Goal: Task Accomplishment & Management: Manage account settings

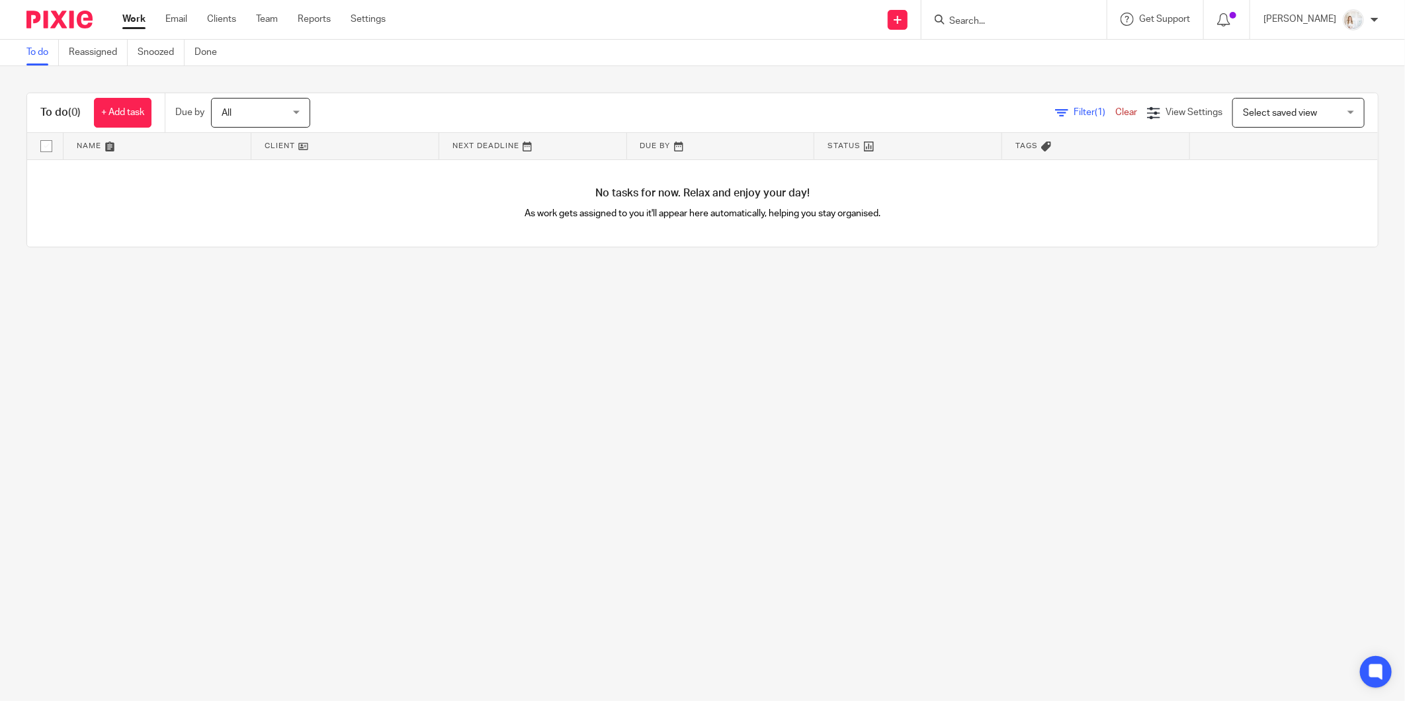
click at [615, 453] on main "To do Reassigned Snoozed Done To do (0) + Add task Due by All All Today Tomorro…" at bounding box center [702, 350] width 1405 height 701
click at [228, 23] on link "Clients" at bounding box center [221, 19] width 29 height 13
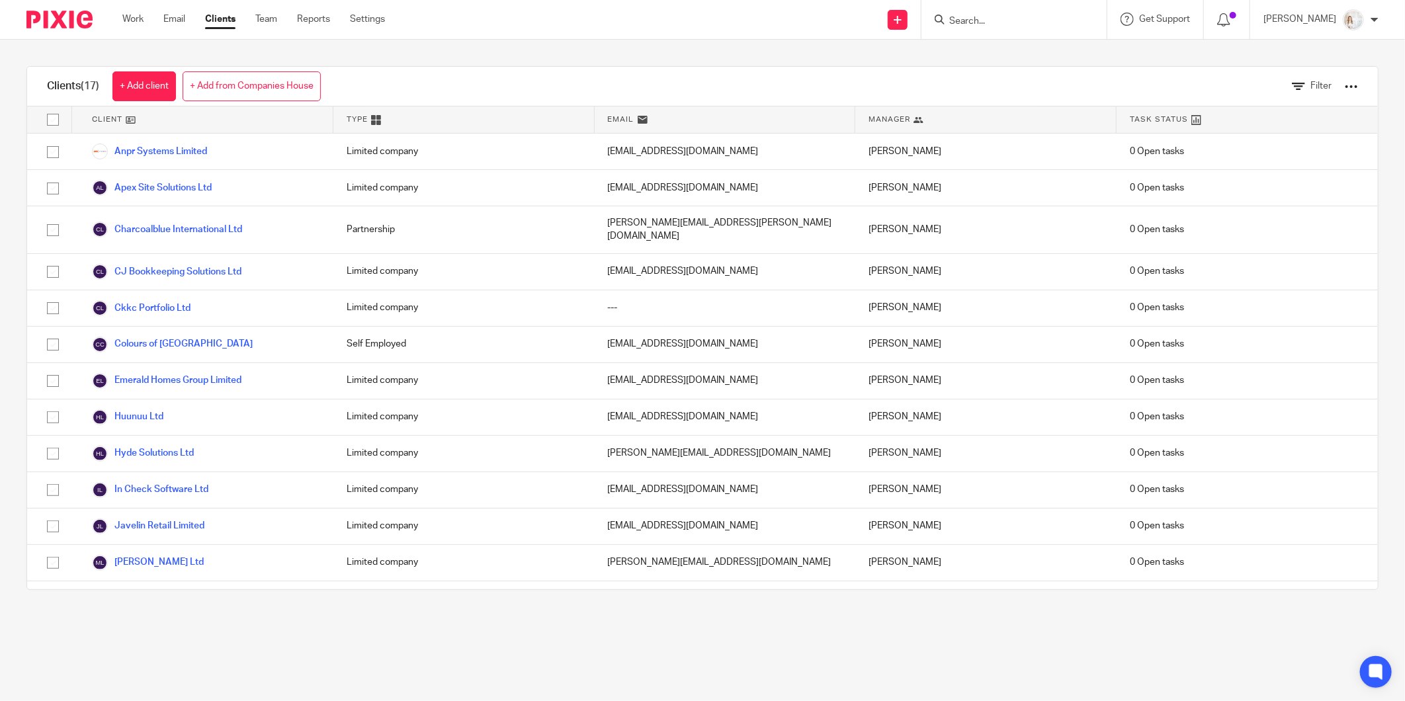
click at [1339, 87] on div "Filter" at bounding box center [1315, 86] width 126 height 39
click at [1345, 87] on div at bounding box center [1351, 86] width 13 height 13
click at [1245, 156] on link "Export clients to CSV file" at bounding box center [1243, 156] width 184 height 20
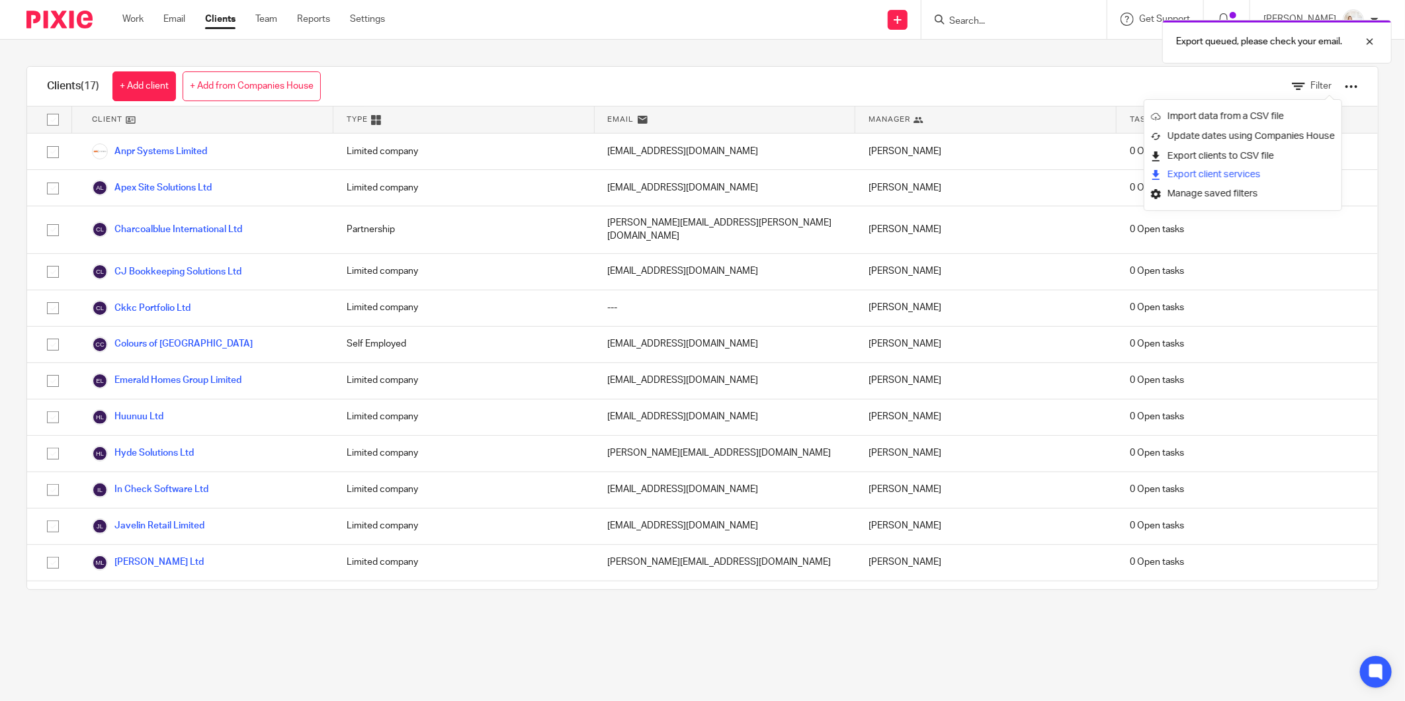
click at [1226, 171] on button "Export client services" at bounding box center [1206, 175] width 110 height 18
click at [880, 62] on div "Clients (17) + Add client + Add from Companies House Filter Client Type Email M…" at bounding box center [702, 328] width 1405 height 577
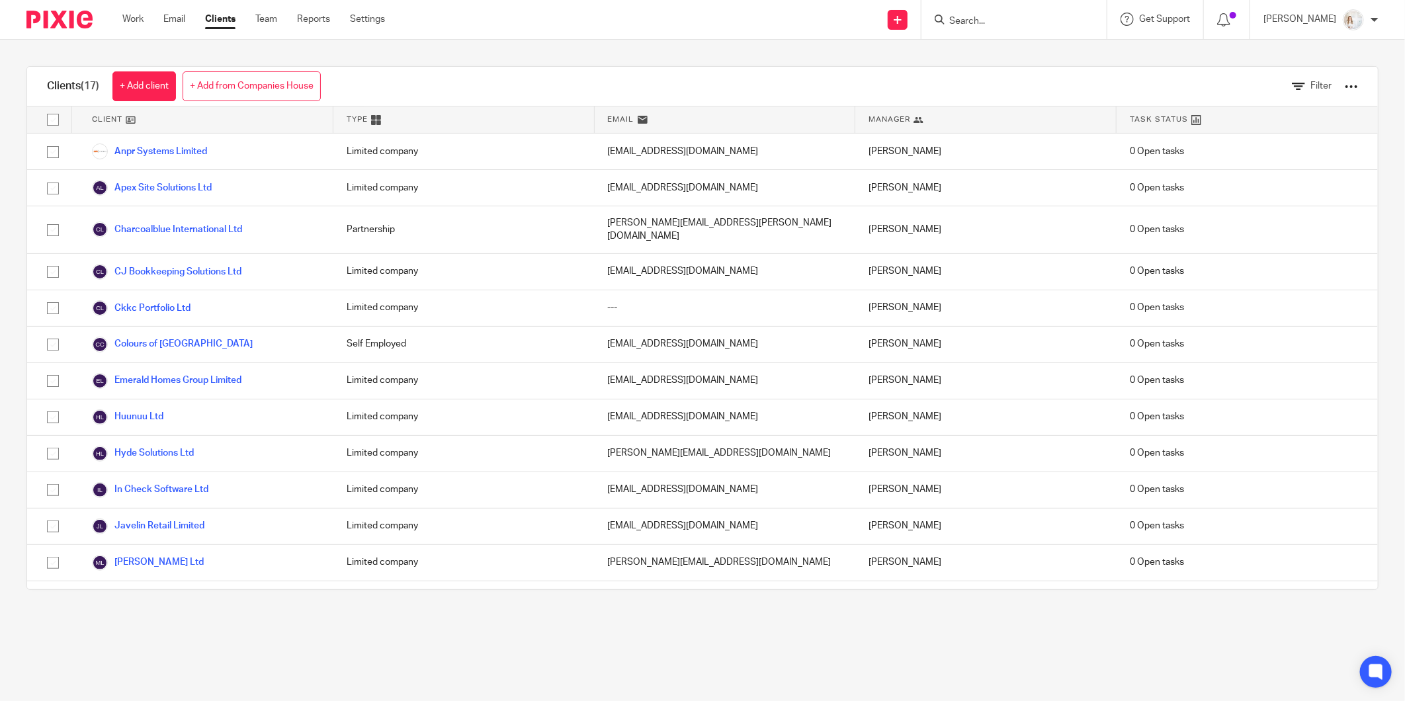
click at [1336, 90] on div "Filter" at bounding box center [1315, 86] width 126 height 39
click at [1345, 87] on div at bounding box center [1351, 86] width 13 height 13
click at [1292, 89] on icon at bounding box center [1298, 86] width 13 height 13
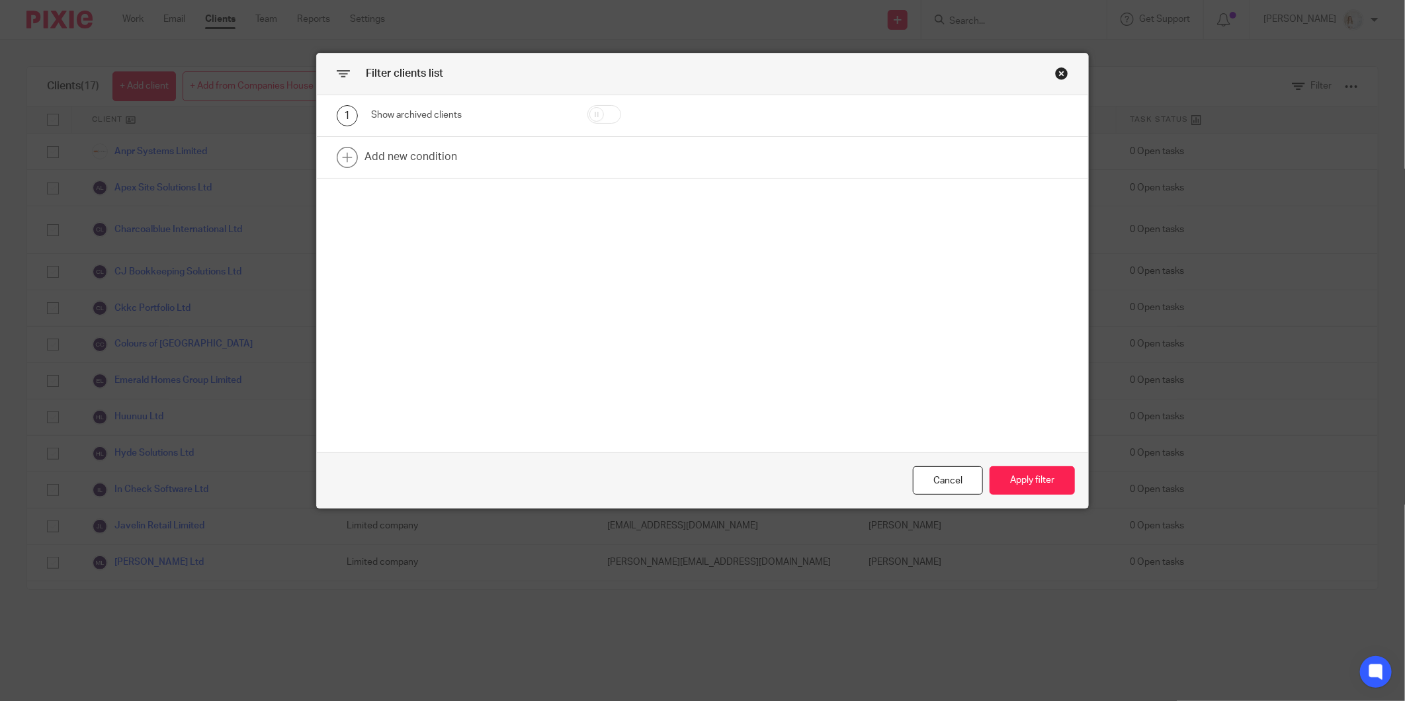
drag, startPoint x: 599, startPoint y: 114, endPoint x: 606, endPoint y: 124, distance: 11.4
click at [599, 114] on input "checkbox" at bounding box center [605, 114] width 34 height 19
checkbox input "true"
click at [1024, 475] on button "Apply filter" at bounding box center [1032, 480] width 85 height 28
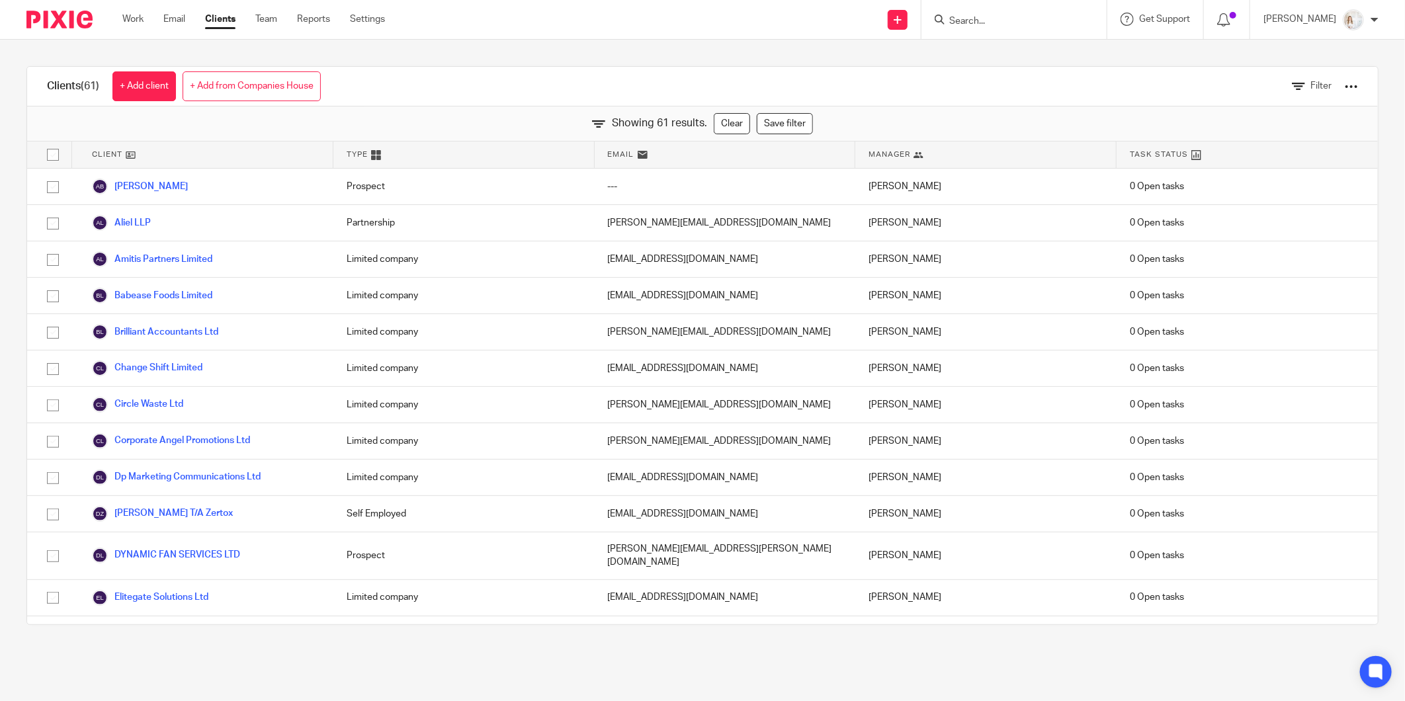
click at [1281, 93] on div "Filter" at bounding box center [1315, 86] width 86 height 39
click at [1345, 84] on div at bounding box center [1351, 86] width 13 height 13
click at [1243, 175] on button "Export client services" at bounding box center [1206, 175] width 110 height 18
click at [54, 146] on input "checkbox" at bounding box center [52, 154] width 25 height 25
checkbox input "true"
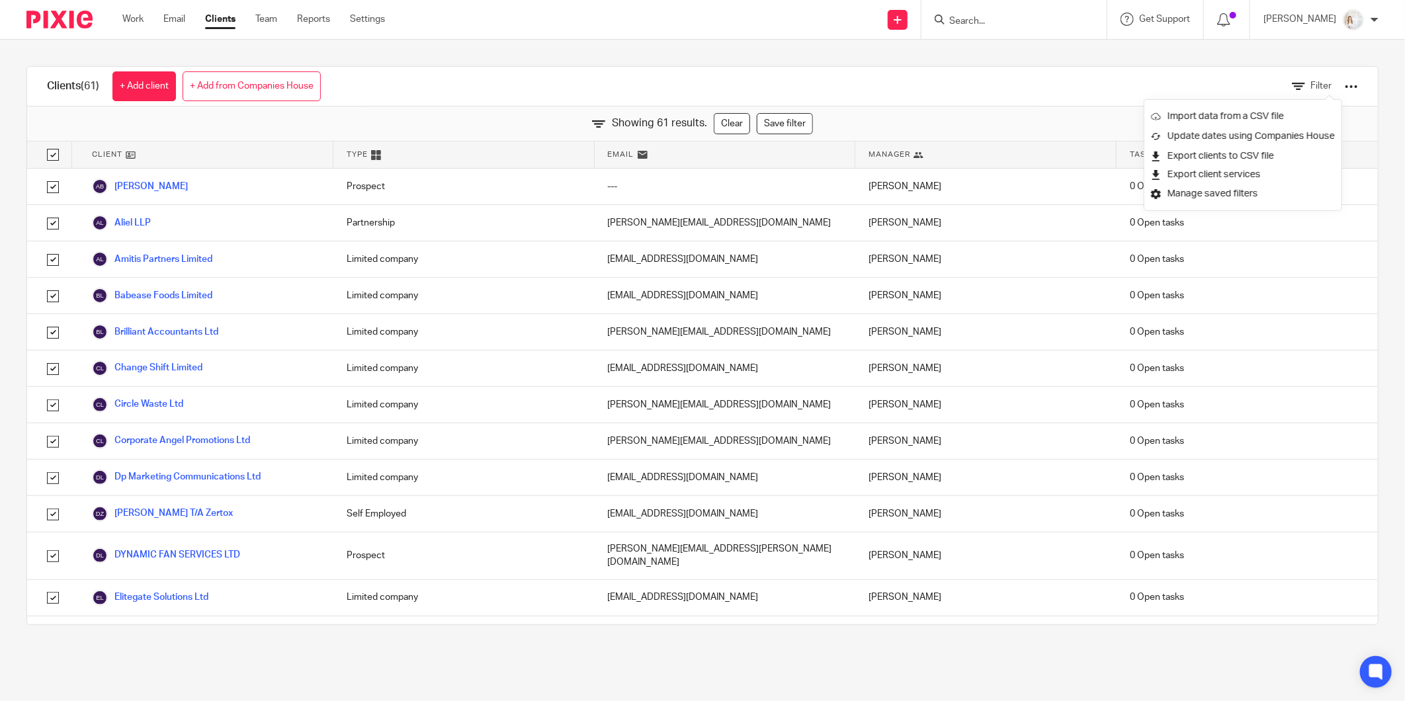
checkbox input "true"
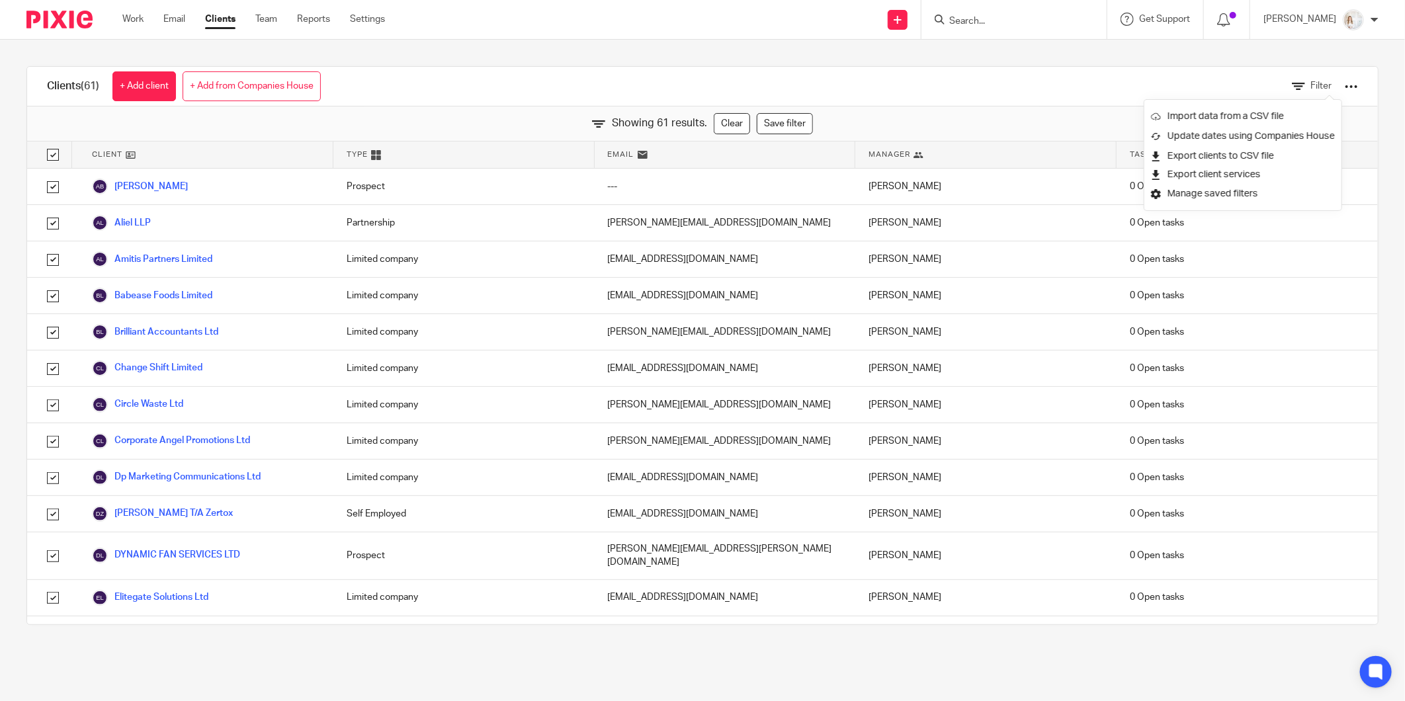
checkbox input "true"
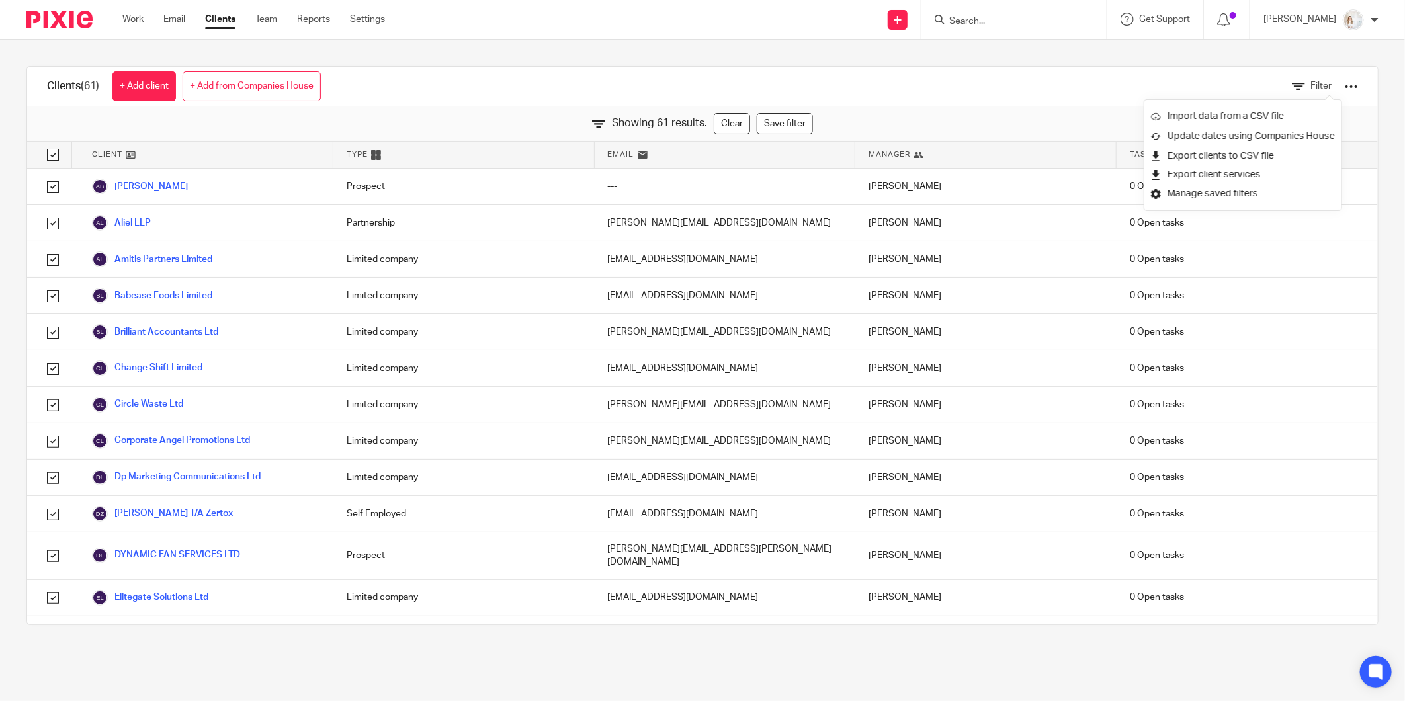
checkbox input "true"
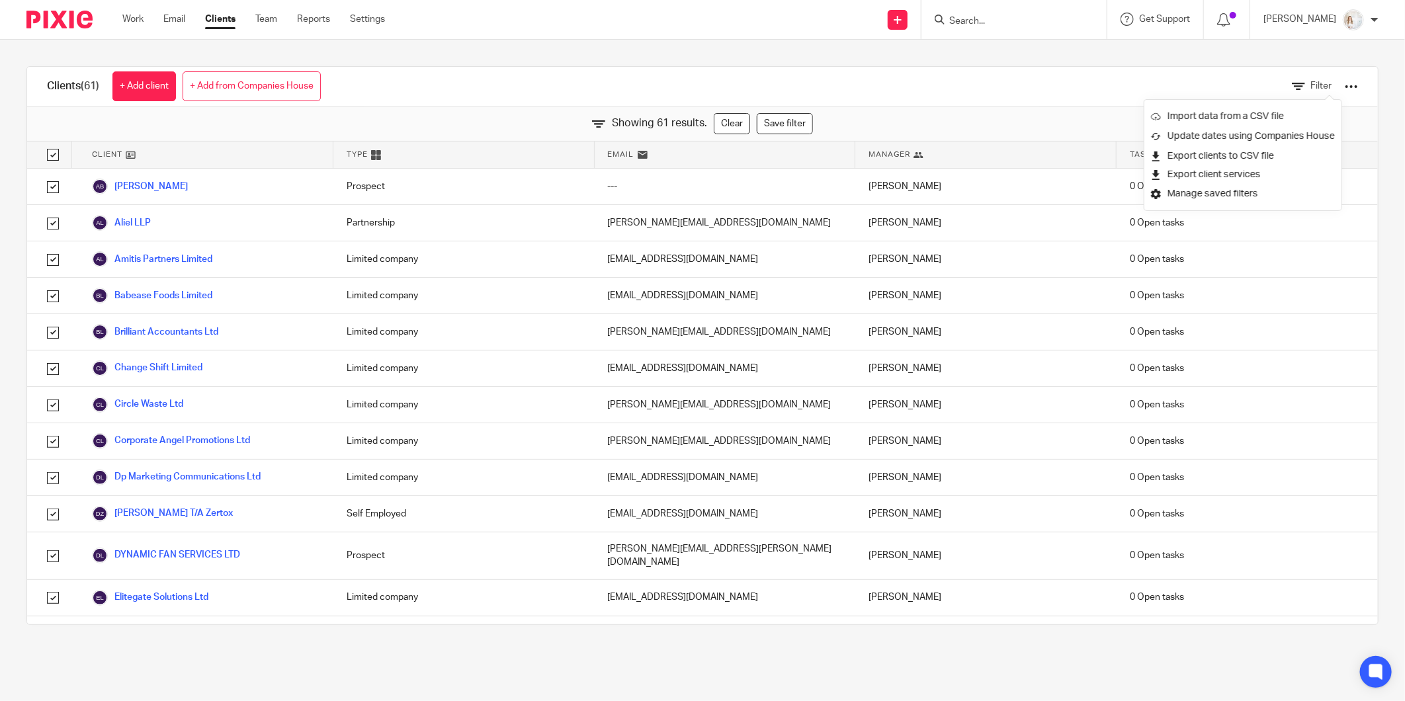
checkbox input "true"
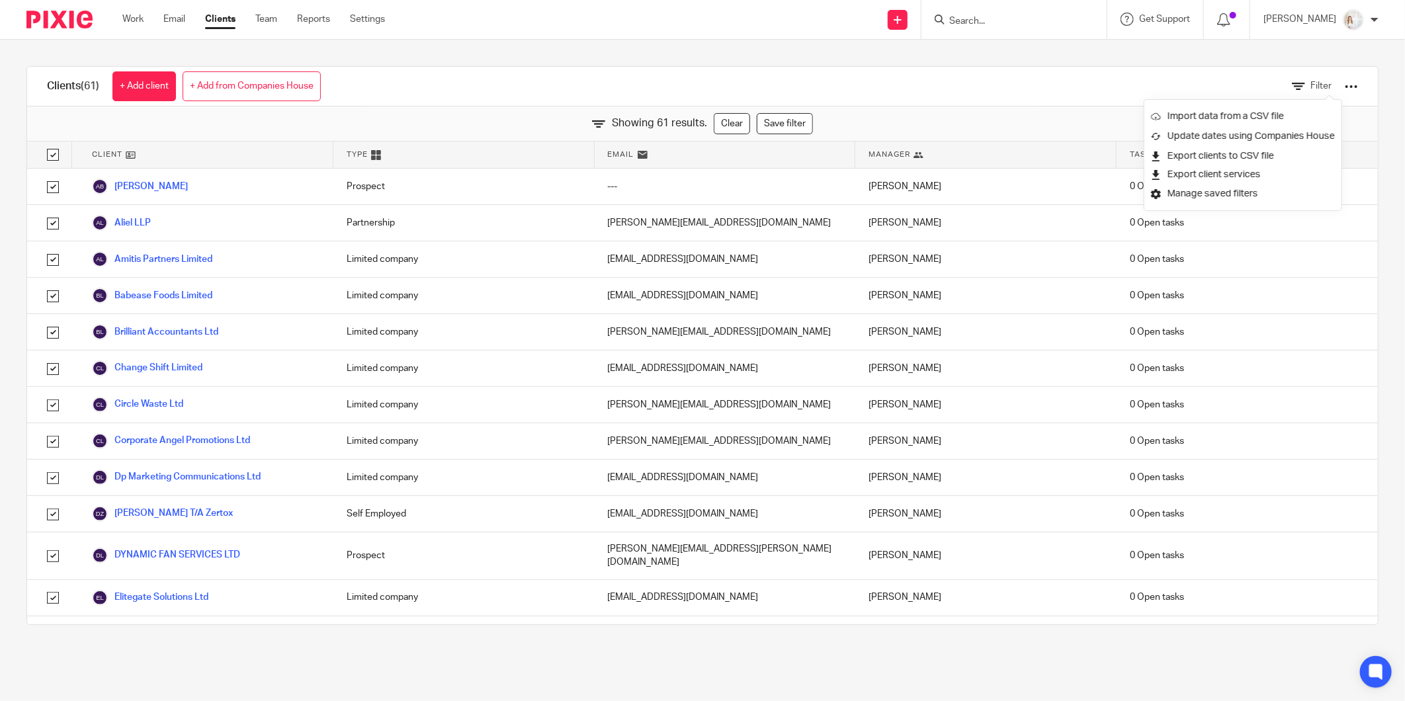
checkbox input "true"
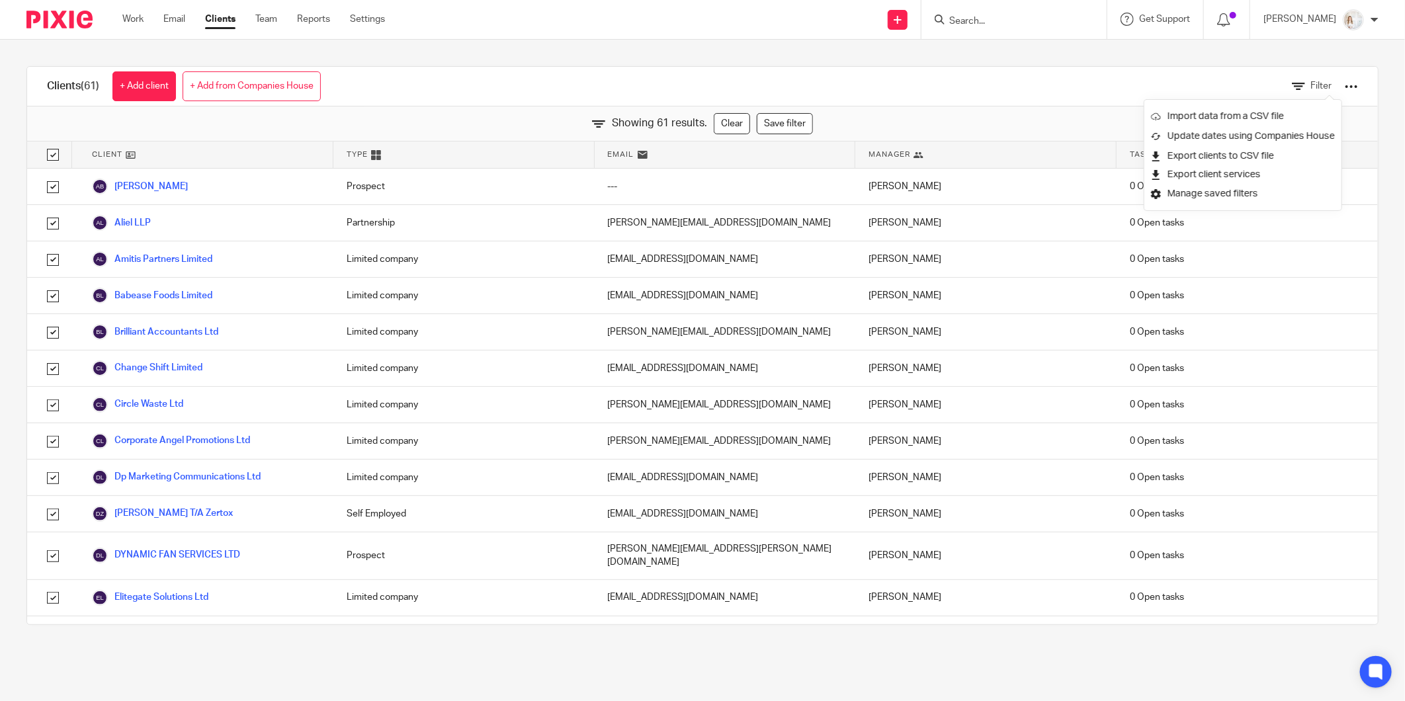
checkbox input "true"
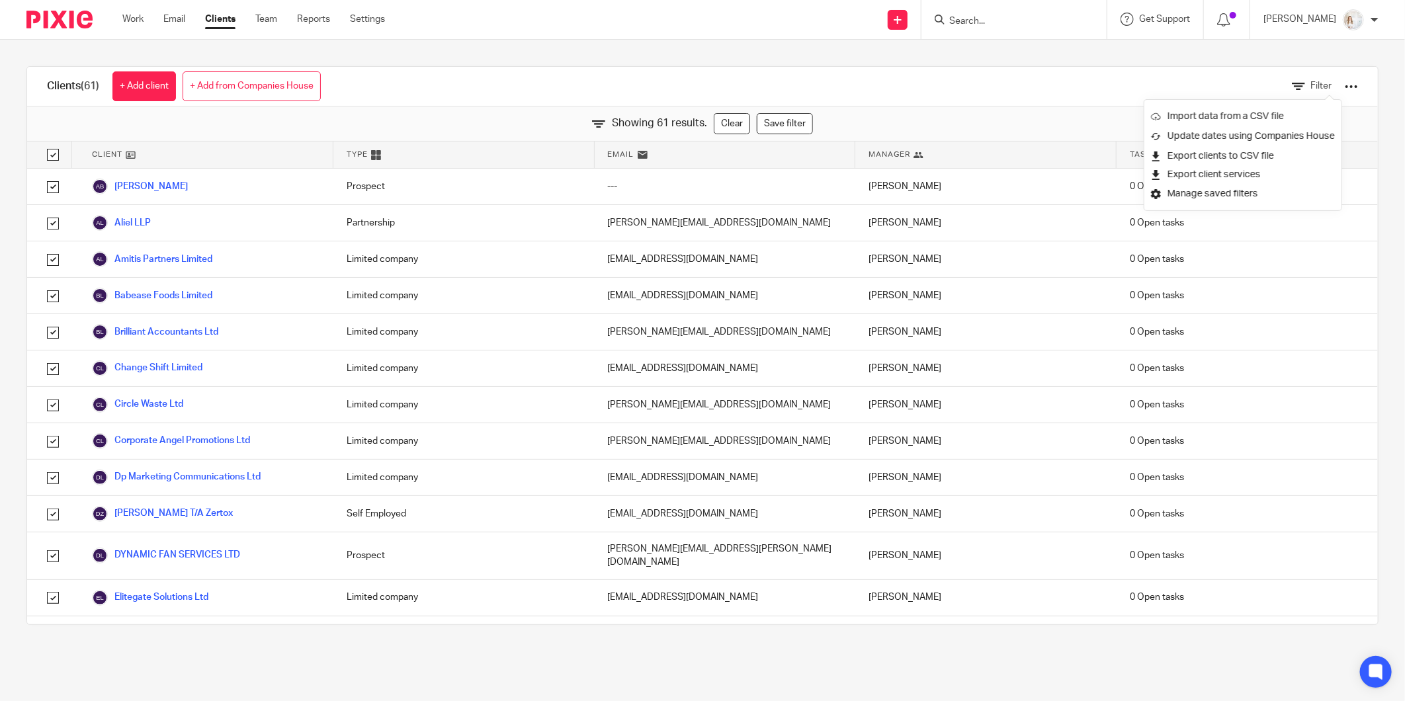
checkbox input "true"
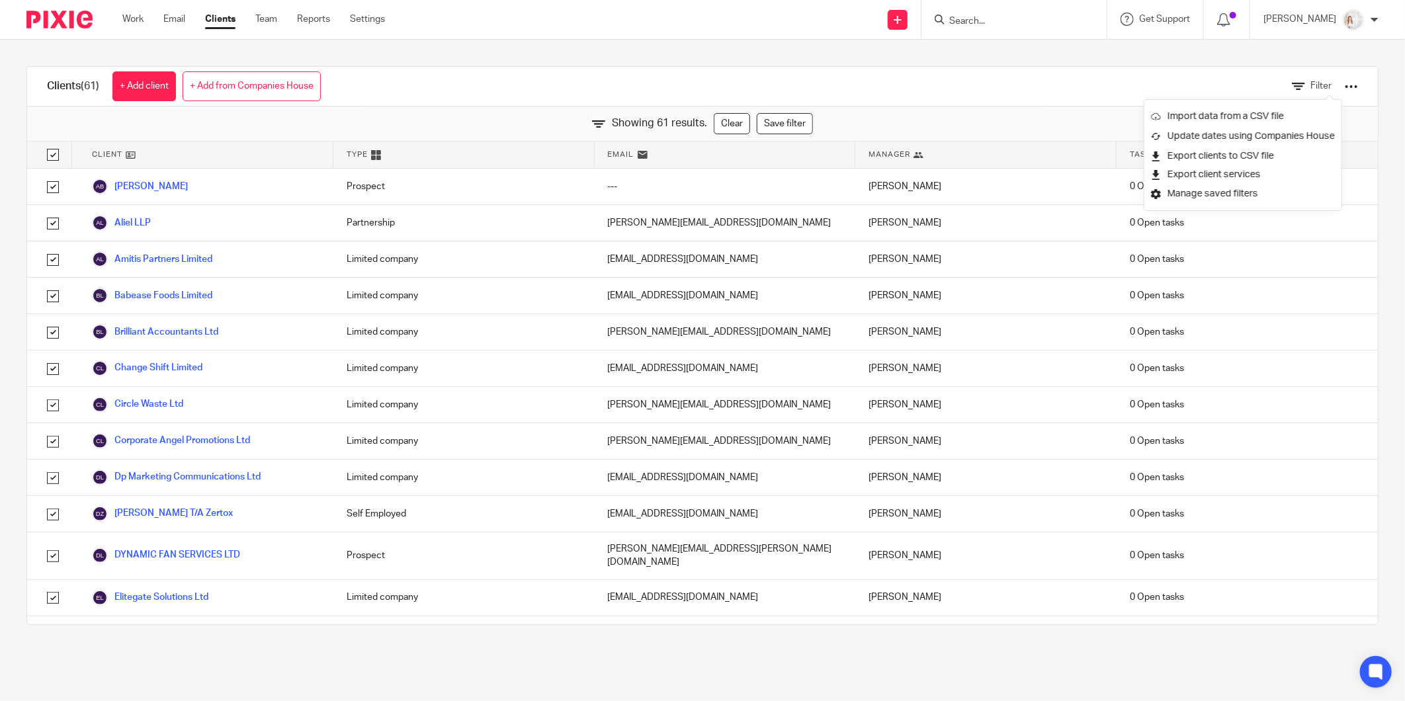
checkbox input "true"
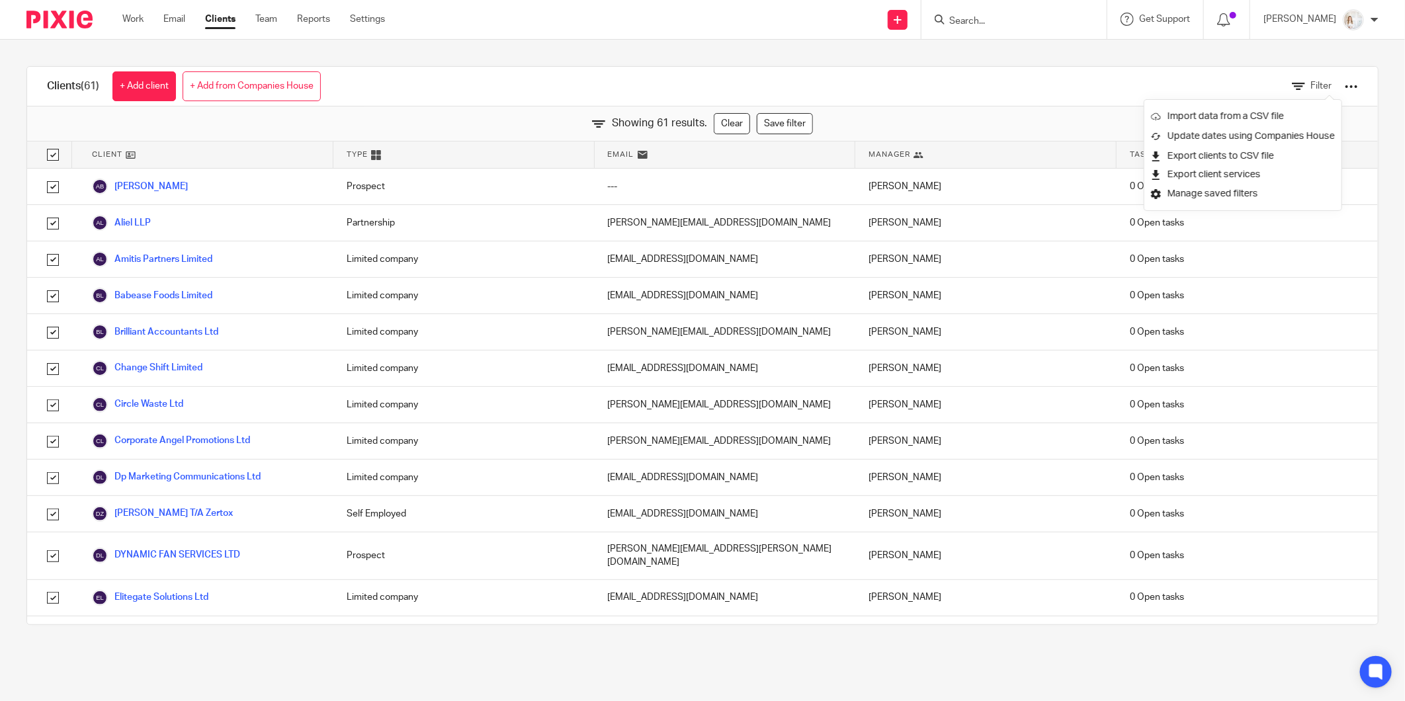
checkbox input "true"
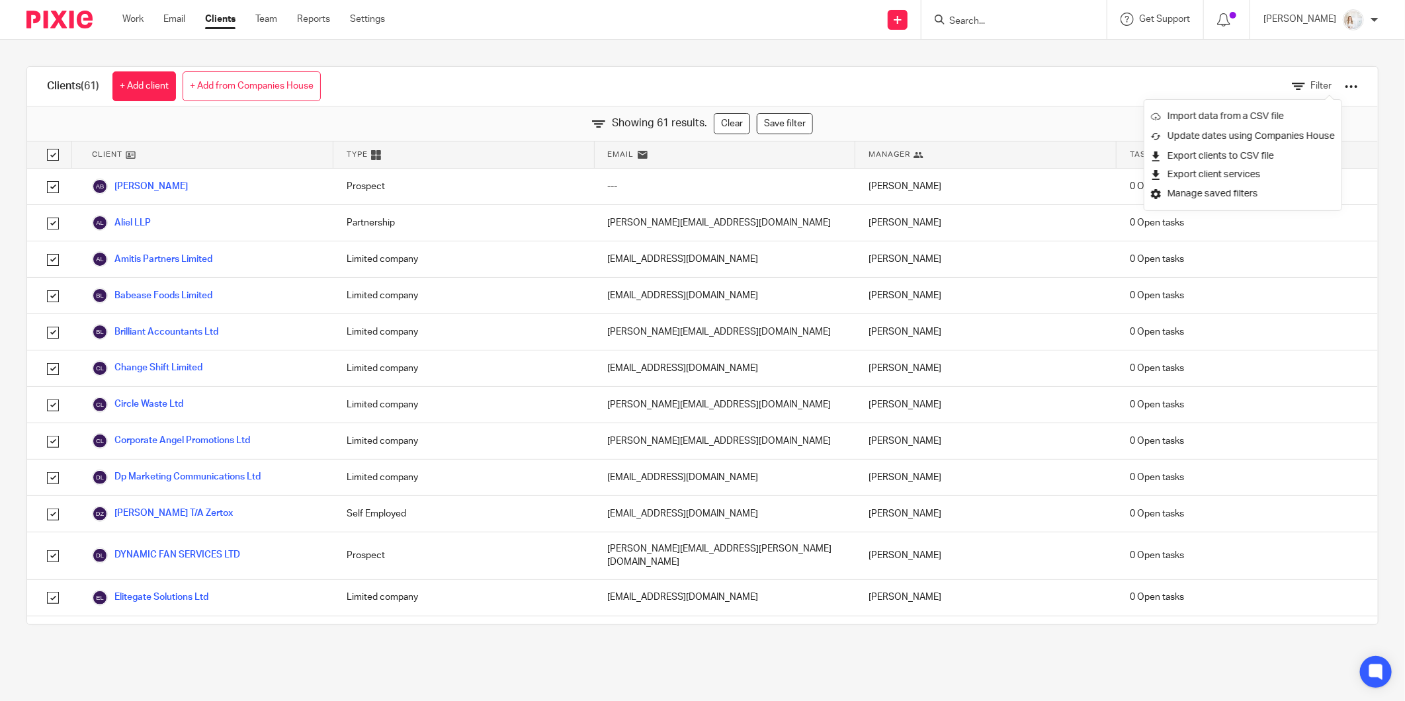
checkbox input "true"
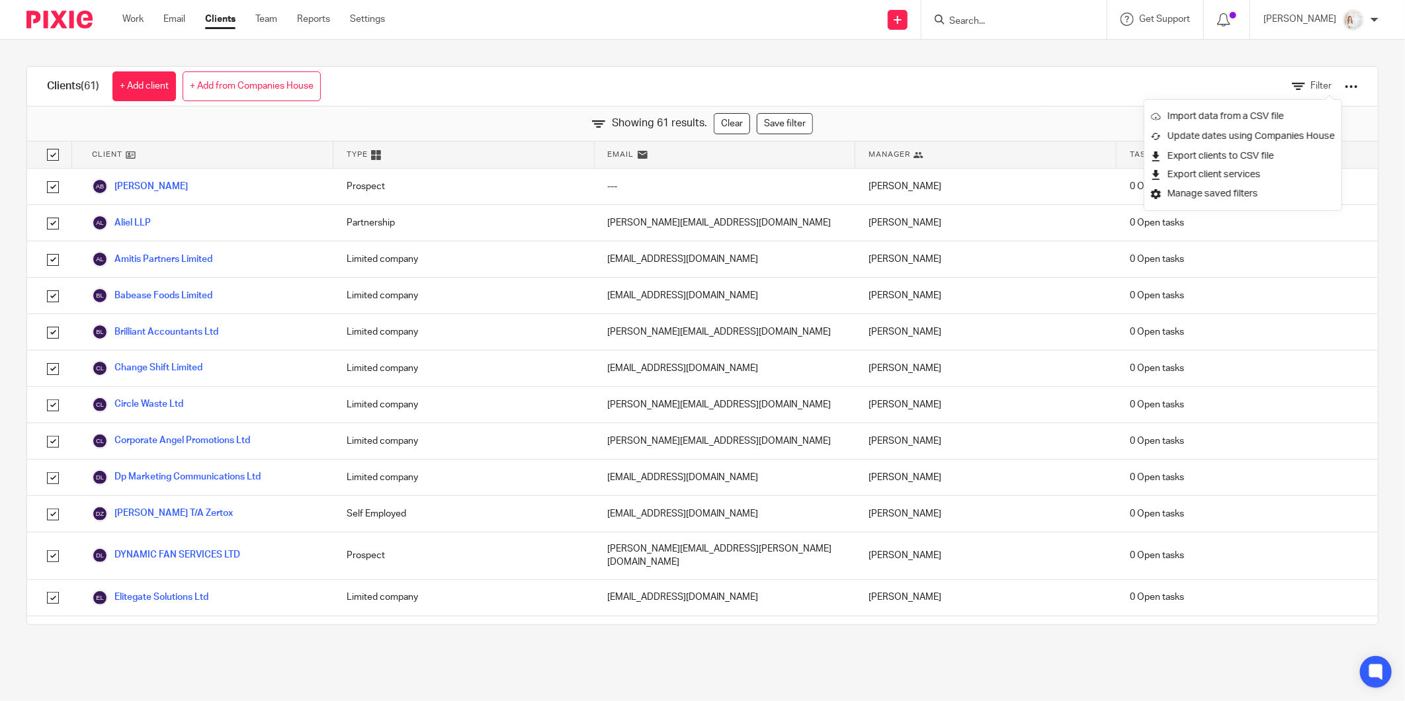
checkbox input "true"
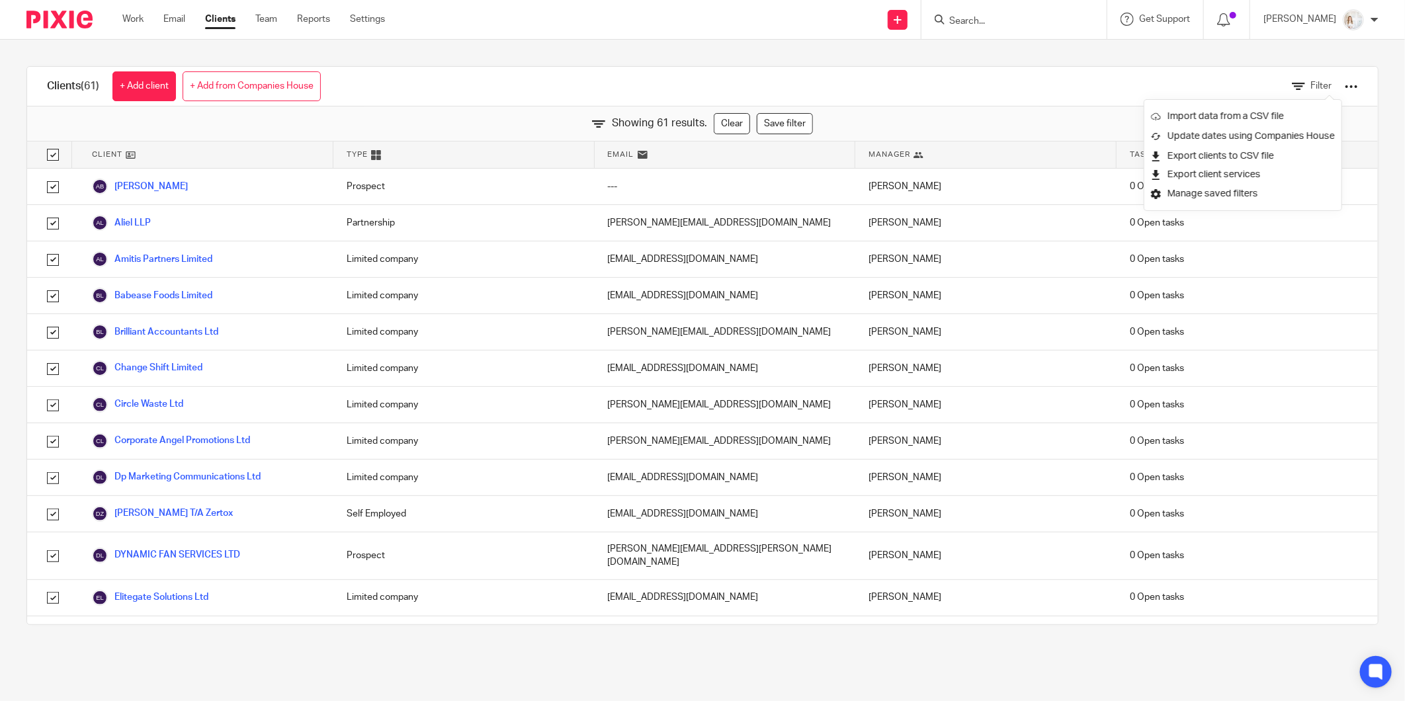
checkbox input "true"
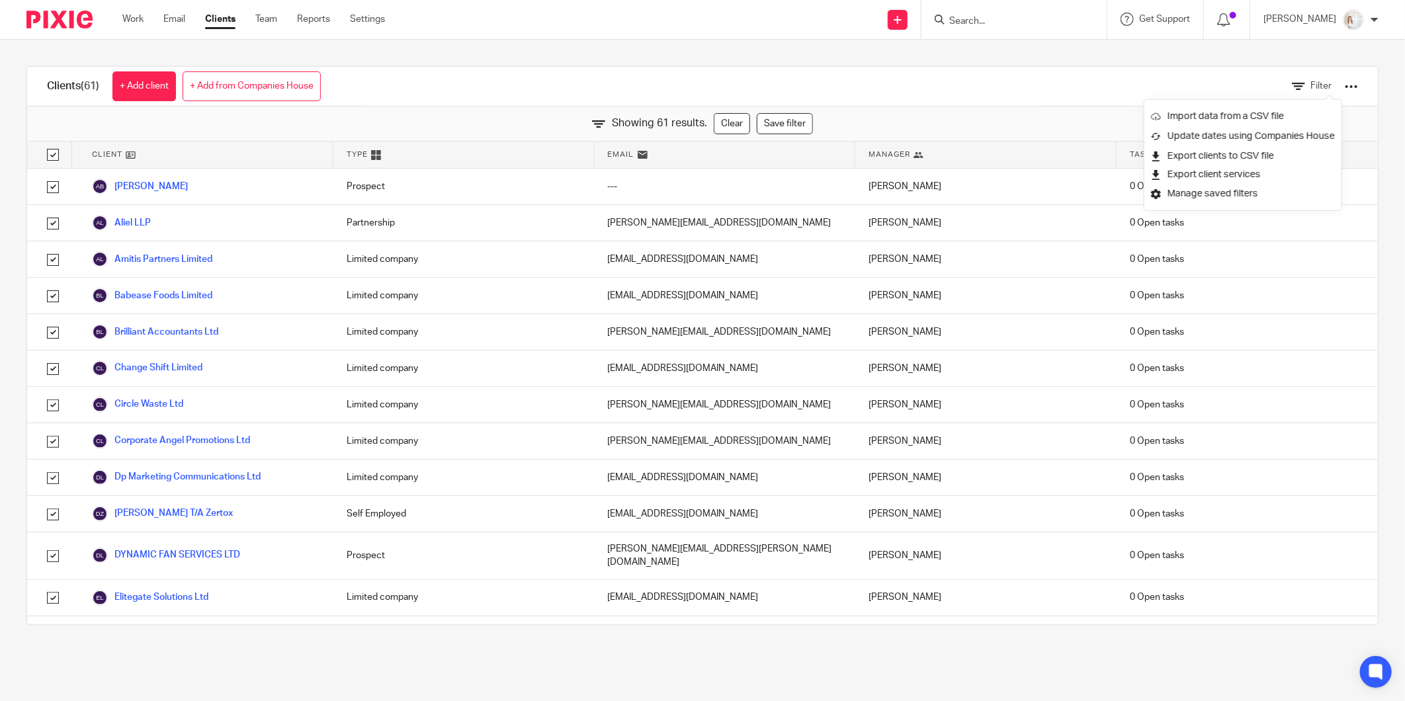
checkbox input "true"
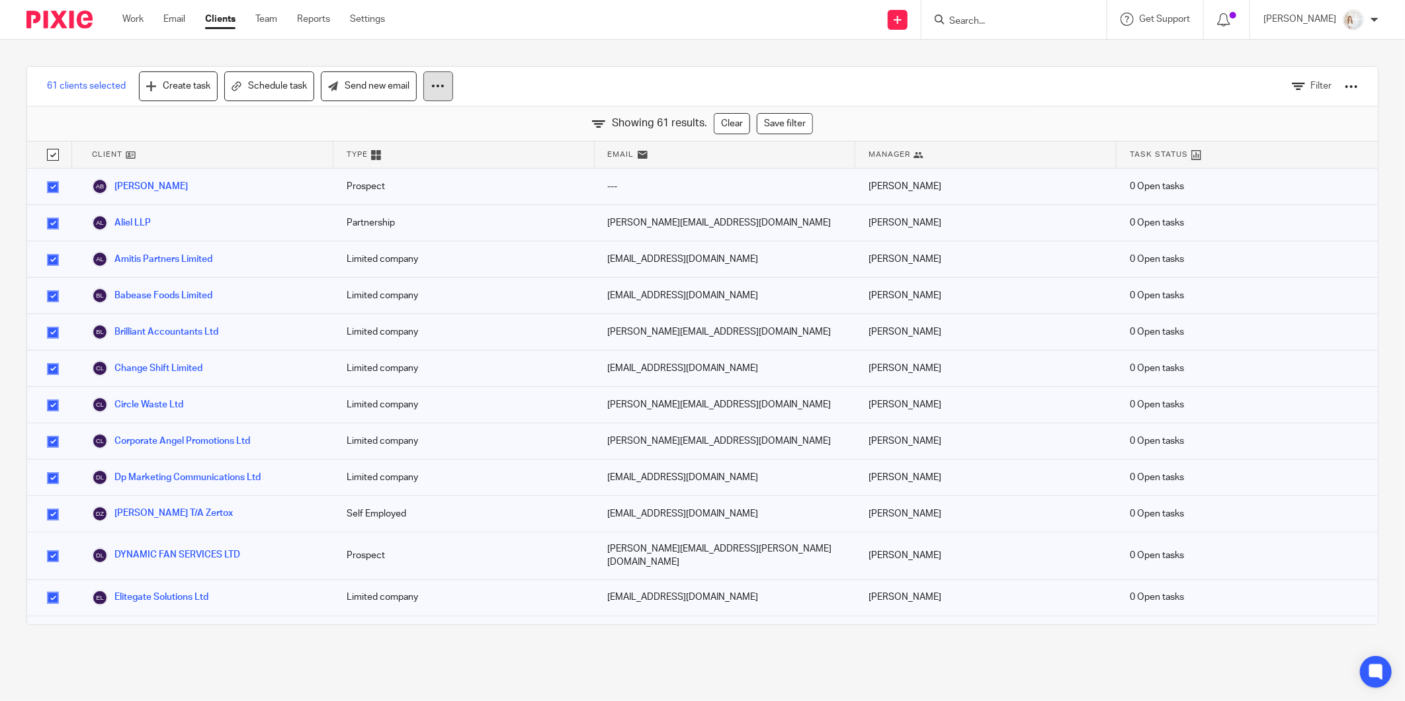
click at [431, 87] on button at bounding box center [438, 86] width 30 height 30
click at [402, 141] on button "Unarchive" at bounding box center [402, 143] width 89 height 18
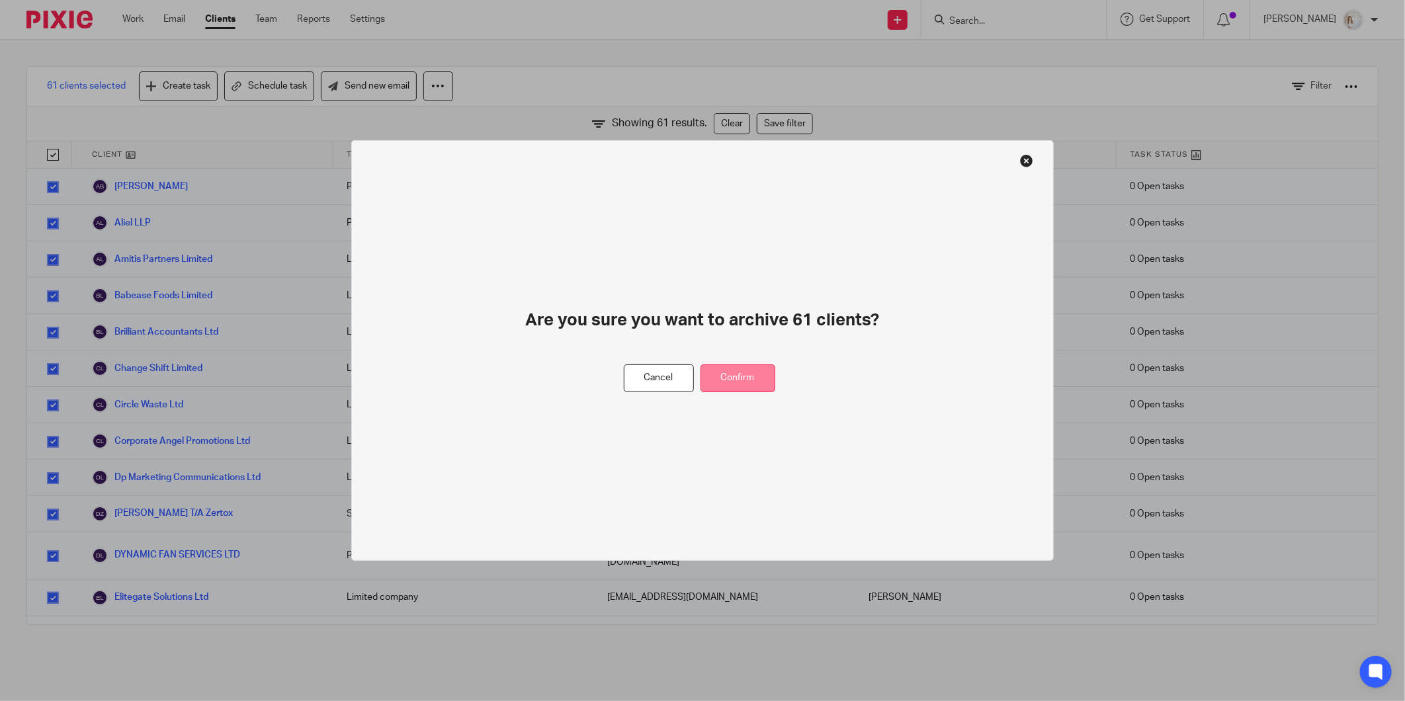
click at [746, 378] on button "Confirm" at bounding box center [738, 379] width 75 height 28
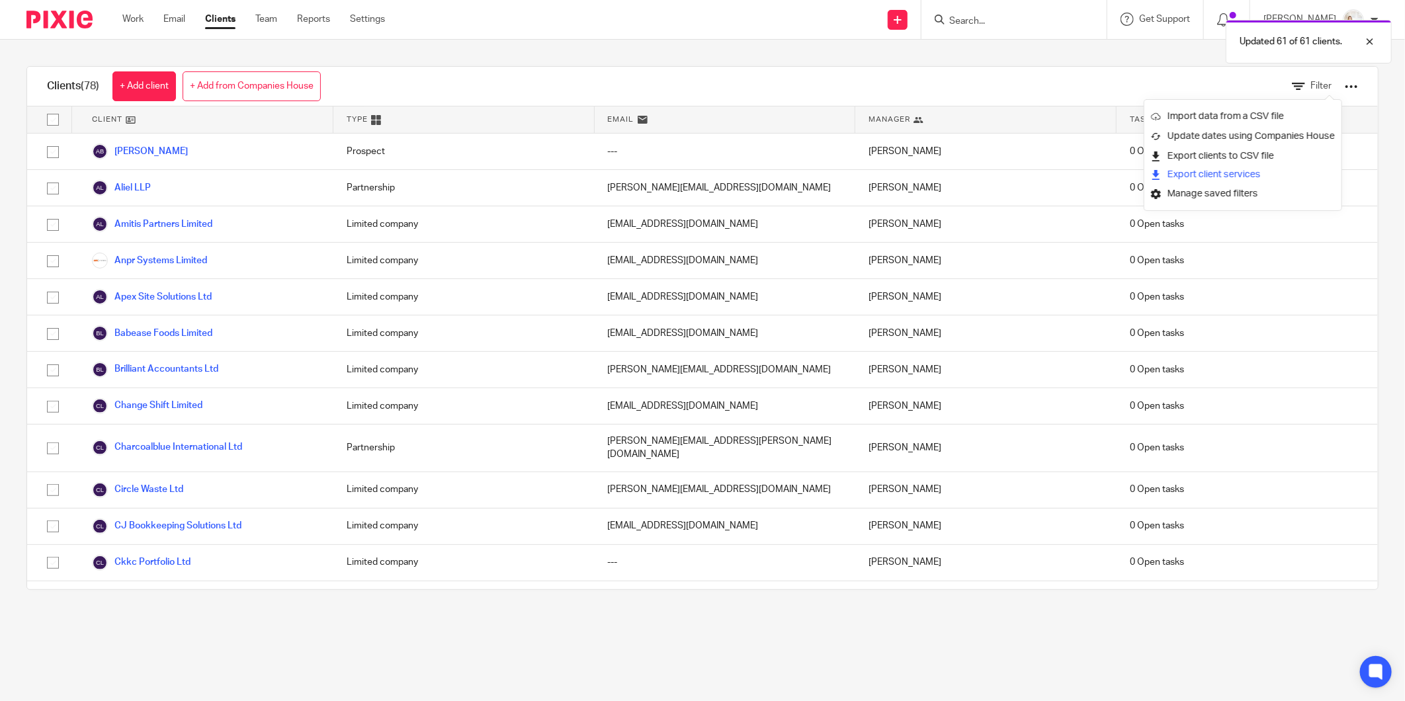
click at [1207, 175] on button "Export client services" at bounding box center [1206, 175] width 110 height 18
drag, startPoint x: 758, startPoint y: 70, endPoint x: 887, endPoint y: 85, distance: 129.8
click at [758, 70] on div "Clients (78) + Add client + Add from Companies House Filter" at bounding box center [702, 87] width 1351 height 40
click at [1338, 89] on div "Filter" at bounding box center [1315, 86] width 126 height 39
click at [1335, 86] on div "Filter" at bounding box center [1315, 86] width 126 height 39
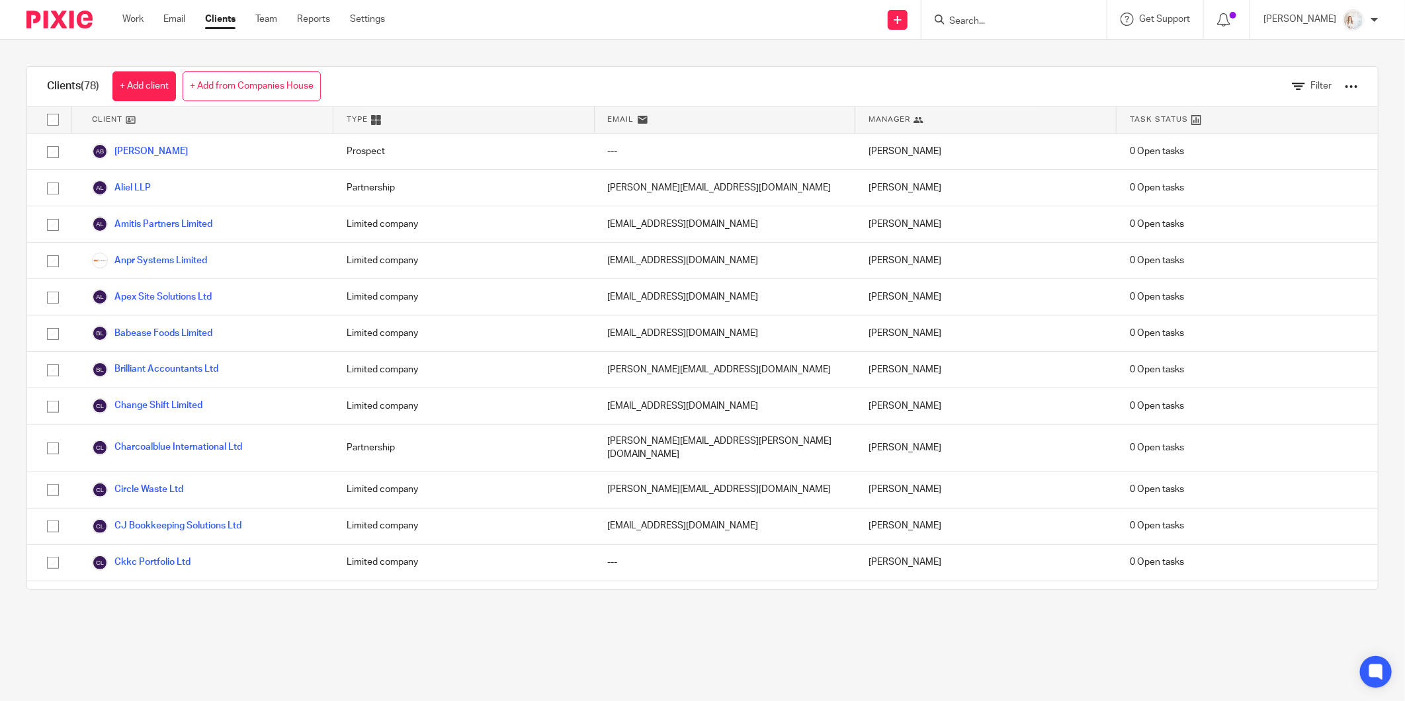
click at [1345, 83] on div at bounding box center [1351, 86] width 13 height 13
click at [1213, 157] on link "Export clients to CSV file" at bounding box center [1243, 156] width 184 height 20
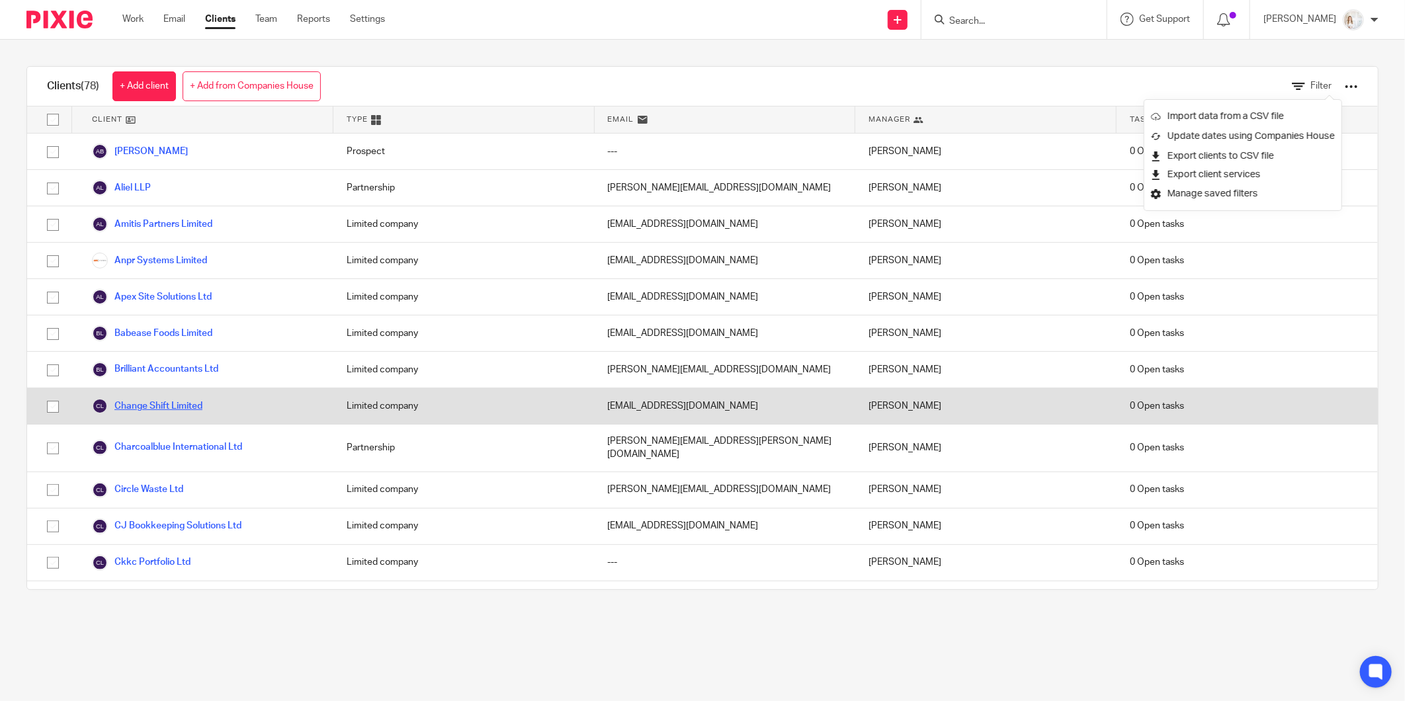
drag, startPoint x: 173, startPoint y: 398, endPoint x: 161, endPoint y: 405, distance: 14.0
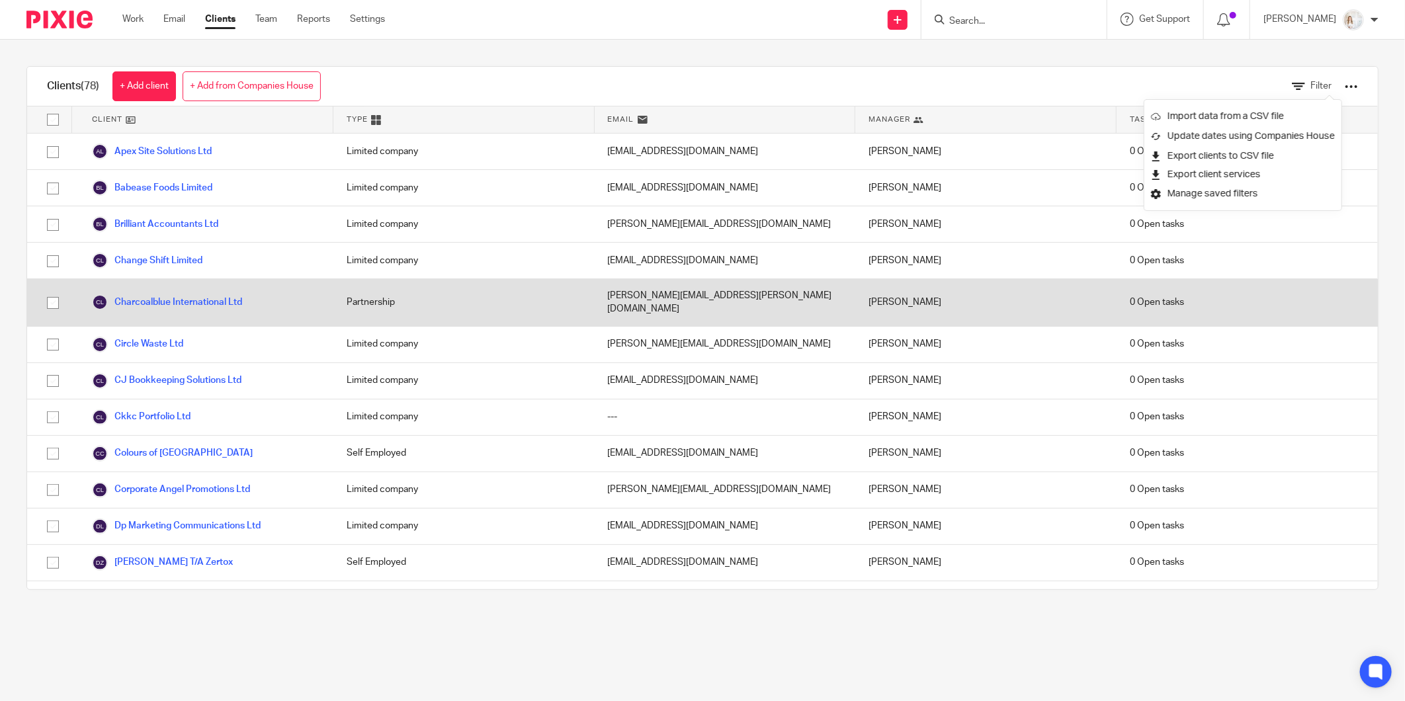
scroll to position [147, 0]
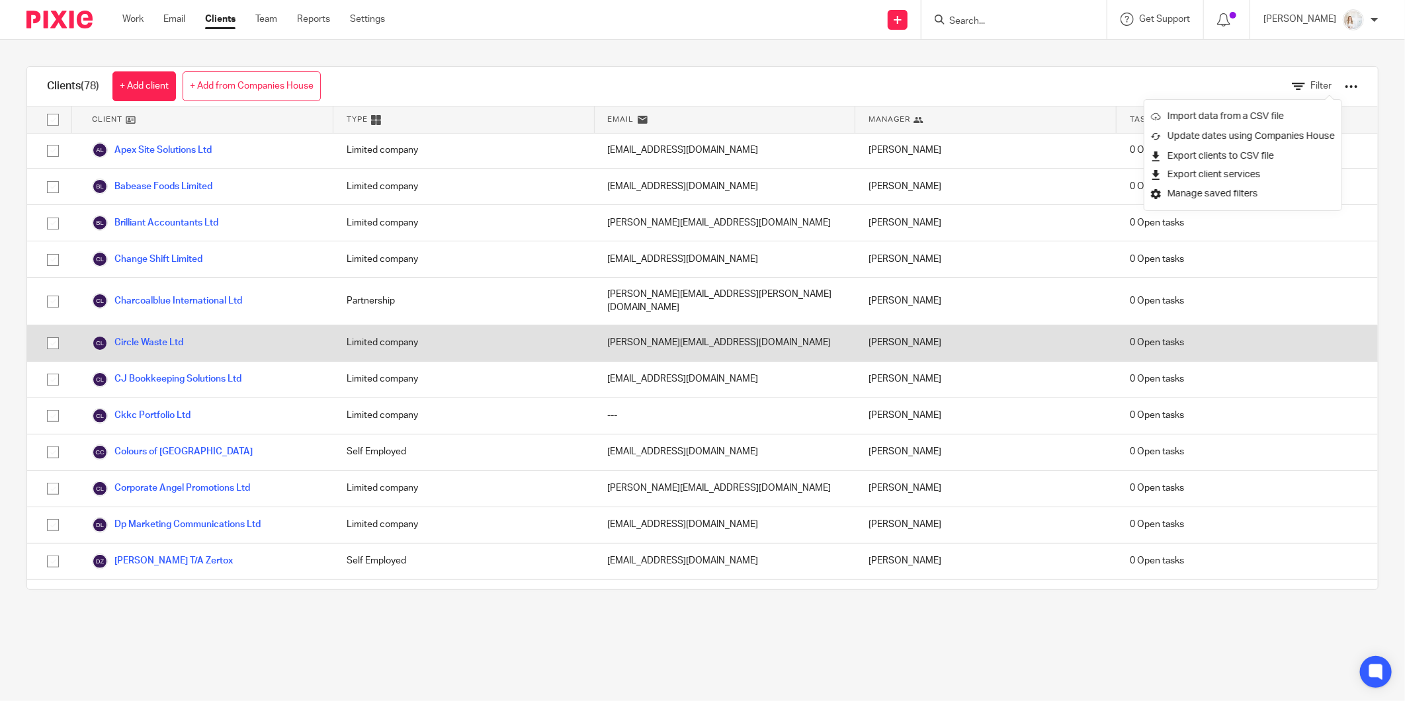
click at [54, 331] on input "checkbox" at bounding box center [52, 343] width 25 height 25
checkbox input "true"
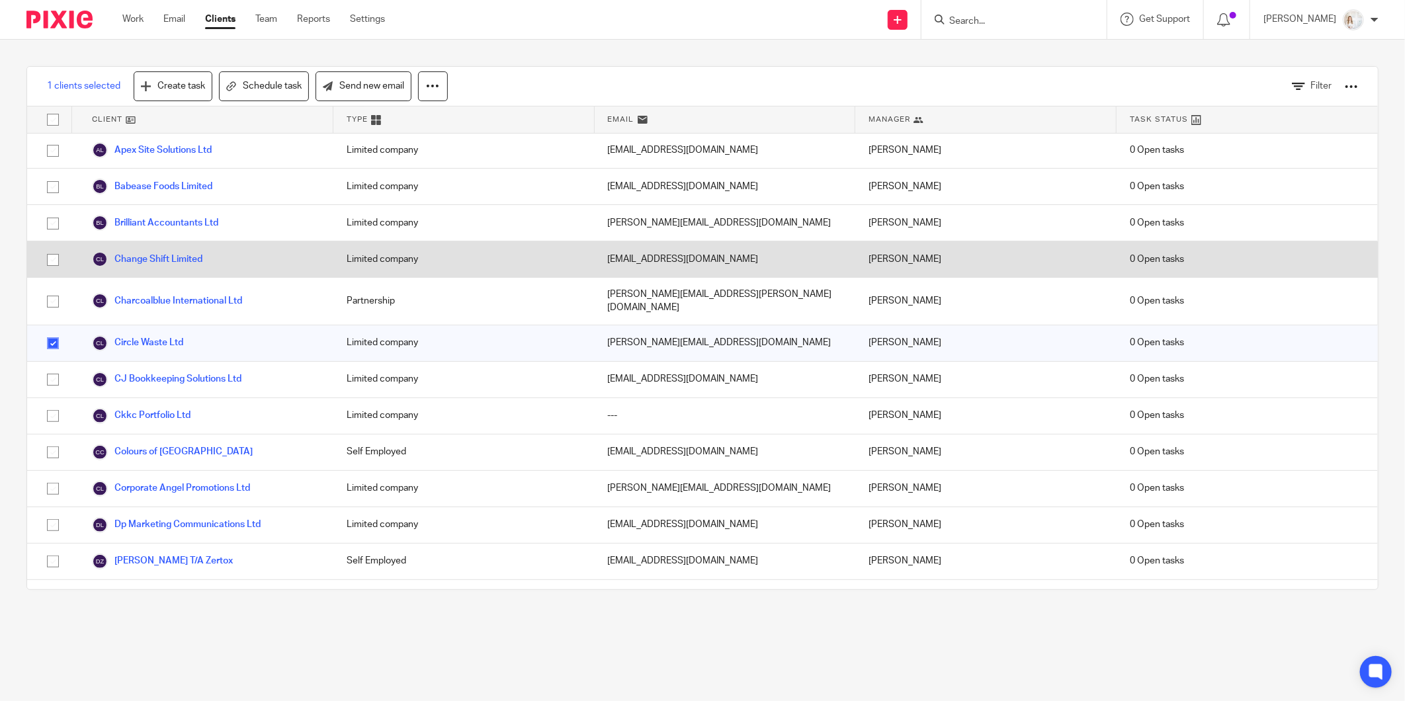
click at [53, 261] on input "checkbox" at bounding box center [52, 259] width 25 height 25
checkbox input "true"
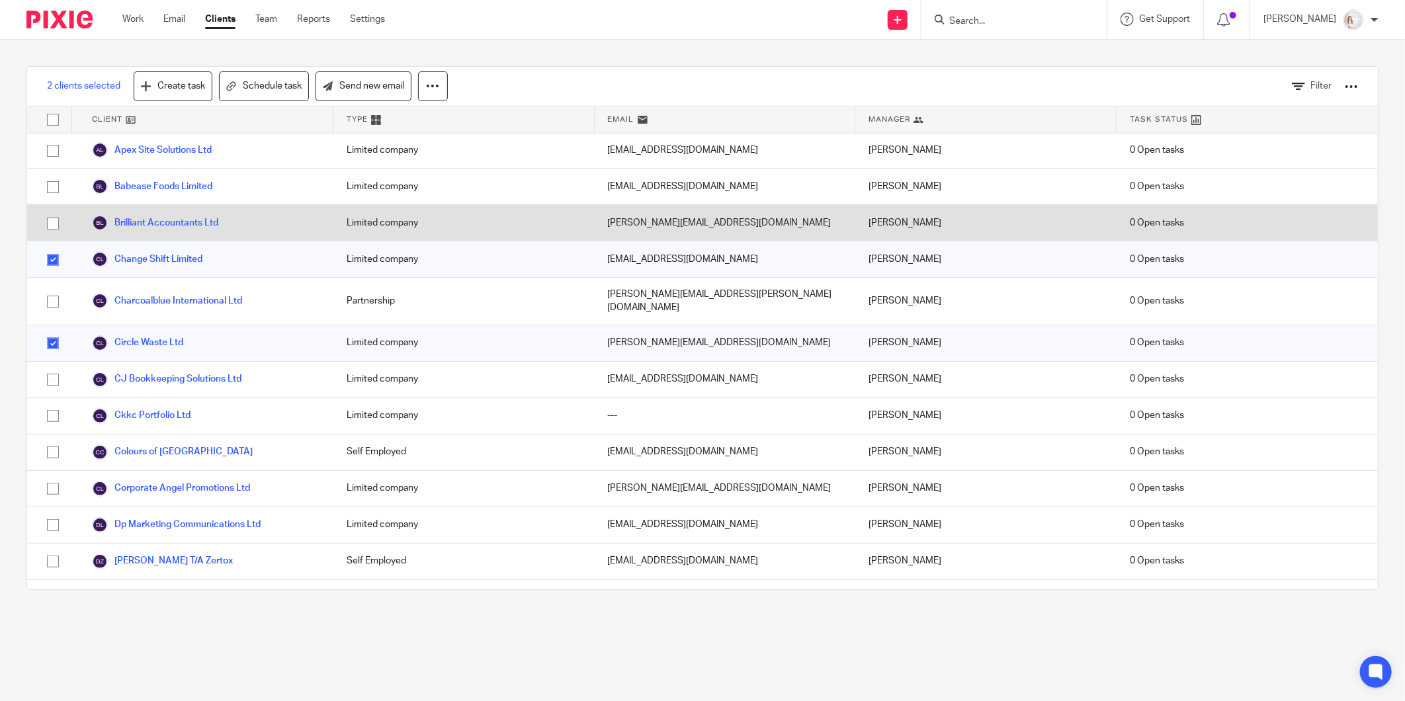
click at [55, 222] on input "checkbox" at bounding box center [52, 223] width 25 height 25
checkbox input "true"
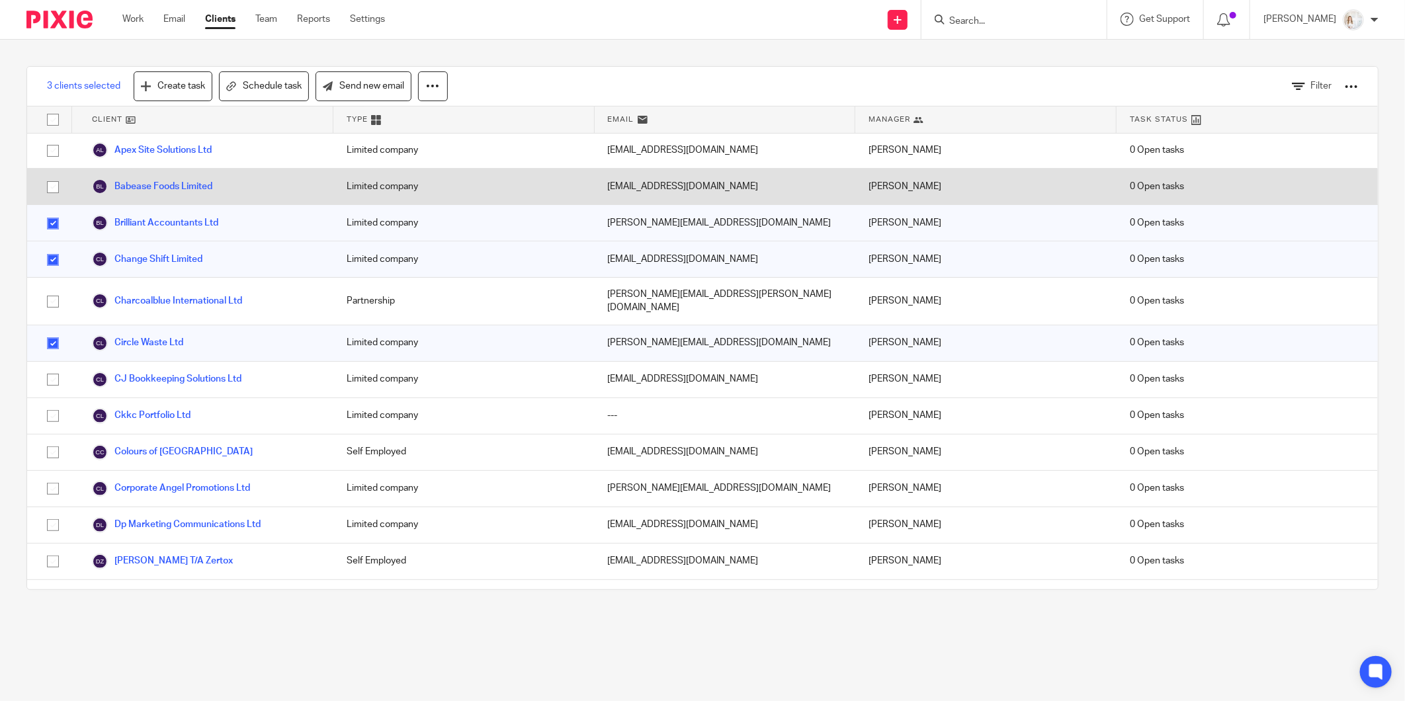
click at [50, 193] on input "checkbox" at bounding box center [52, 187] width 25 height 25
checkbox input "true"
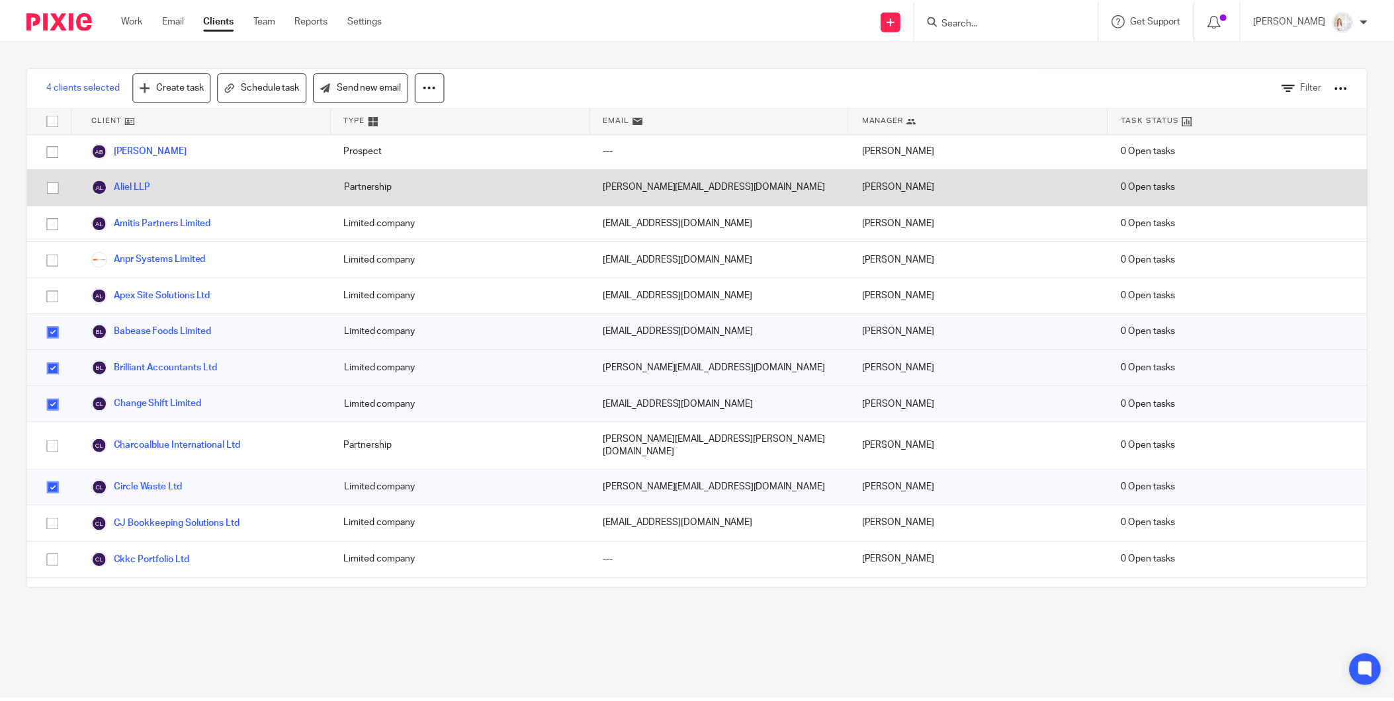
scroll to position [0, 0]
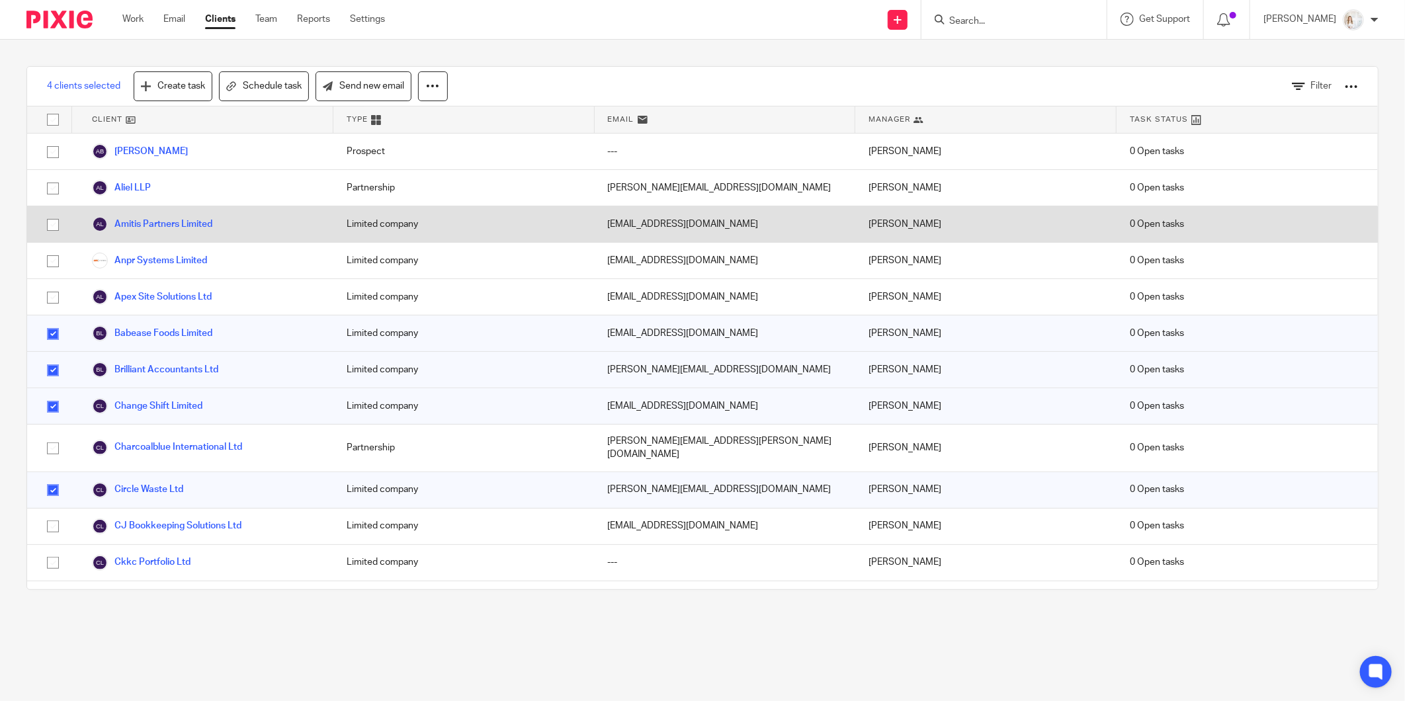
click at [48, 222] on input "checkbox" at bounding box center [52, 224] width 25 height 25
checkbox input "true"
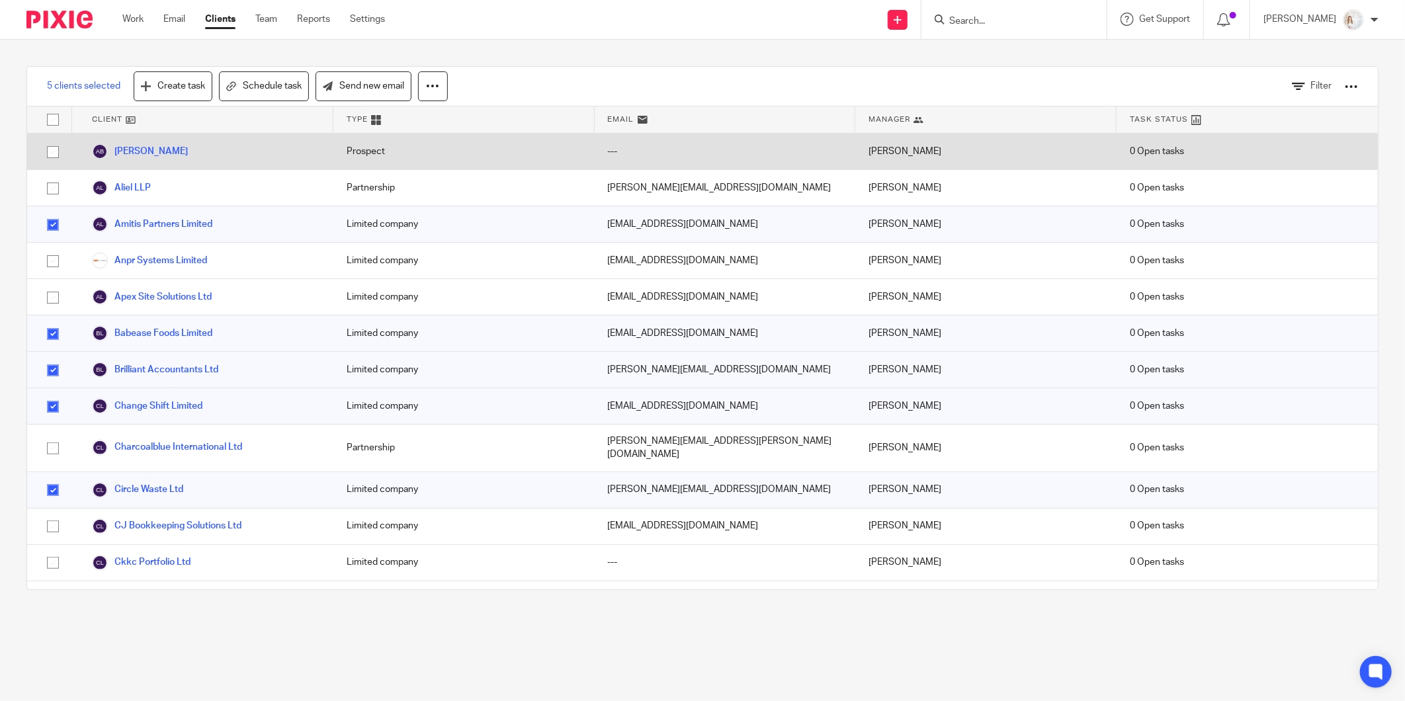
click at [53, 153] on input "checkbox" at bounding box center [52, 152] width 25 height 25
checkbox input "true"
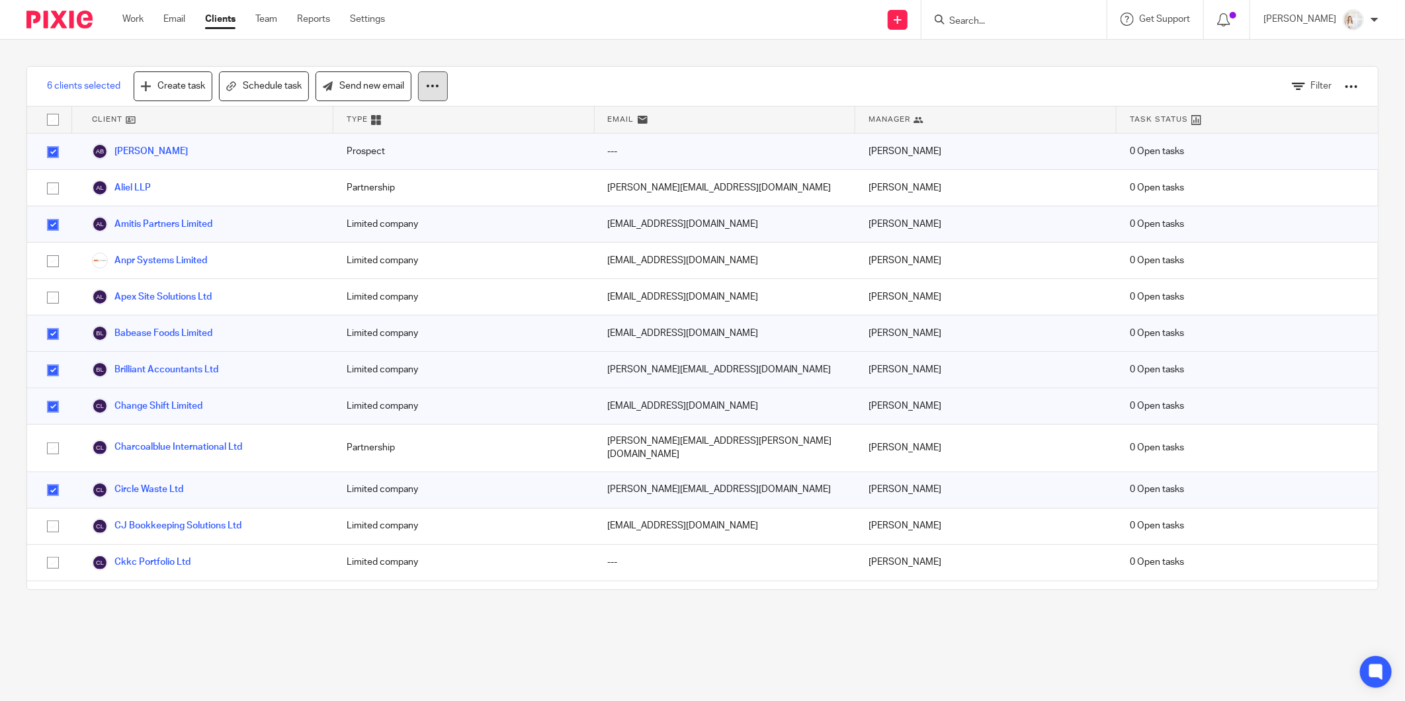
click at [435, 84] on icon at bounding box center [432, 85] width 13 height 13
click at [388, 144] on button "Archive" at bounding box center [397, 143] width 89 height 18
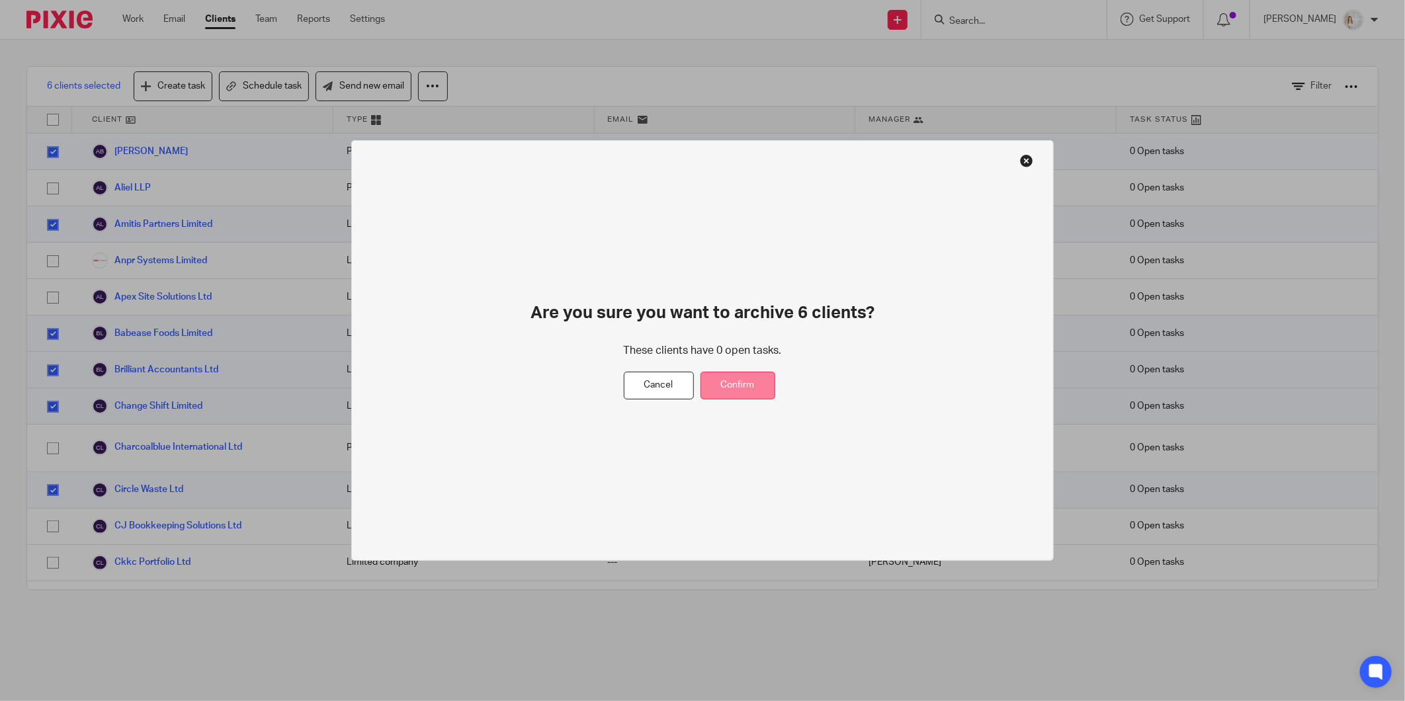
click at [744, 384] on button "Confirm" at bounding box center [738, 386] width 75 height 28
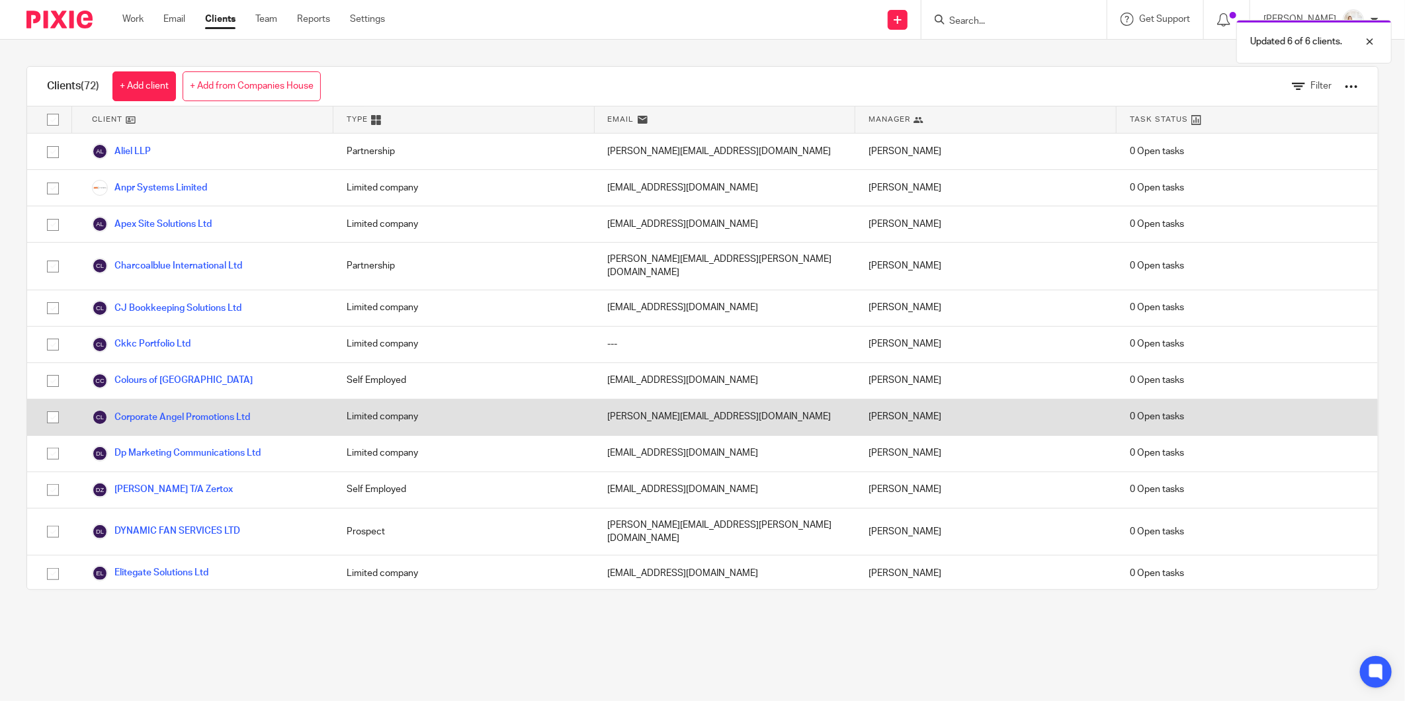
drag, startPoint x: 53, startPoint y: 407, endPoint x: 54, endPoint y: 435, distance: 27.8
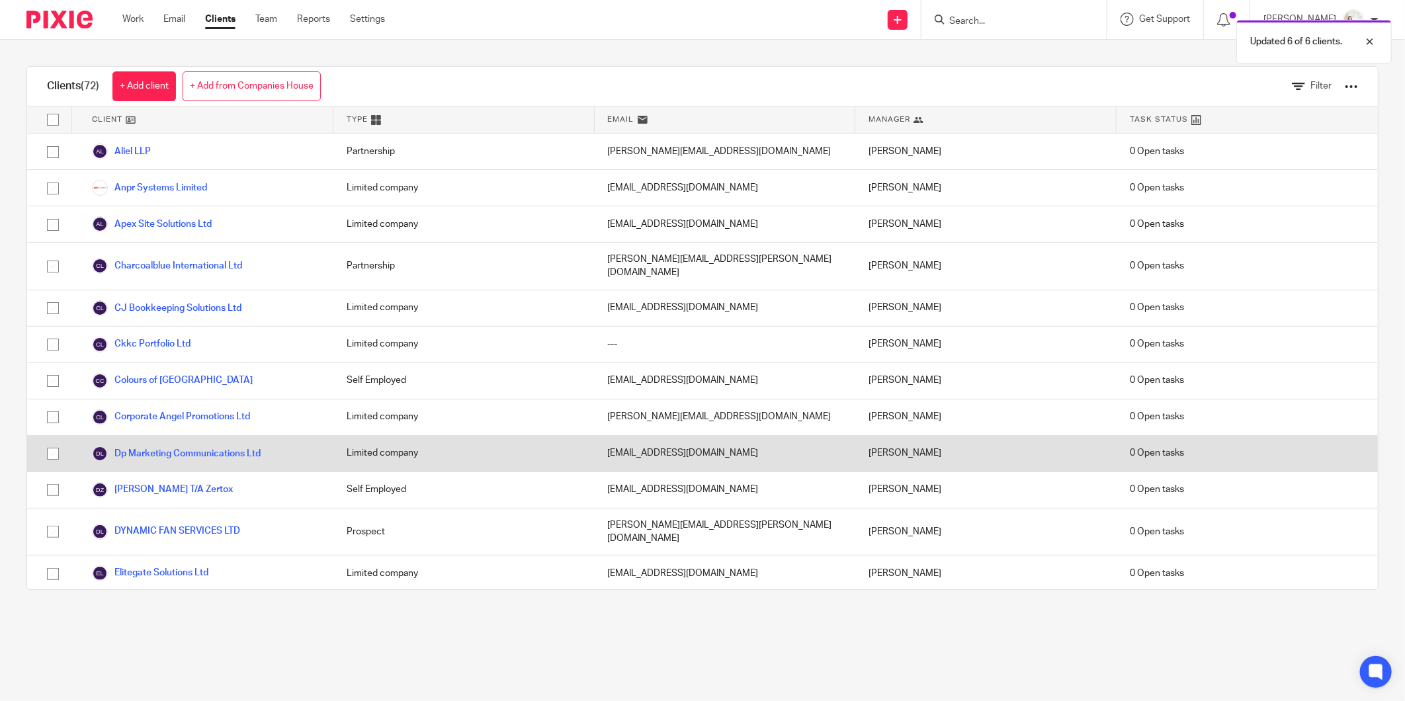
click at [54, 407] on input "checkbox" at bounding box center [52, 417] width 25 height 25
checkbox input "true"
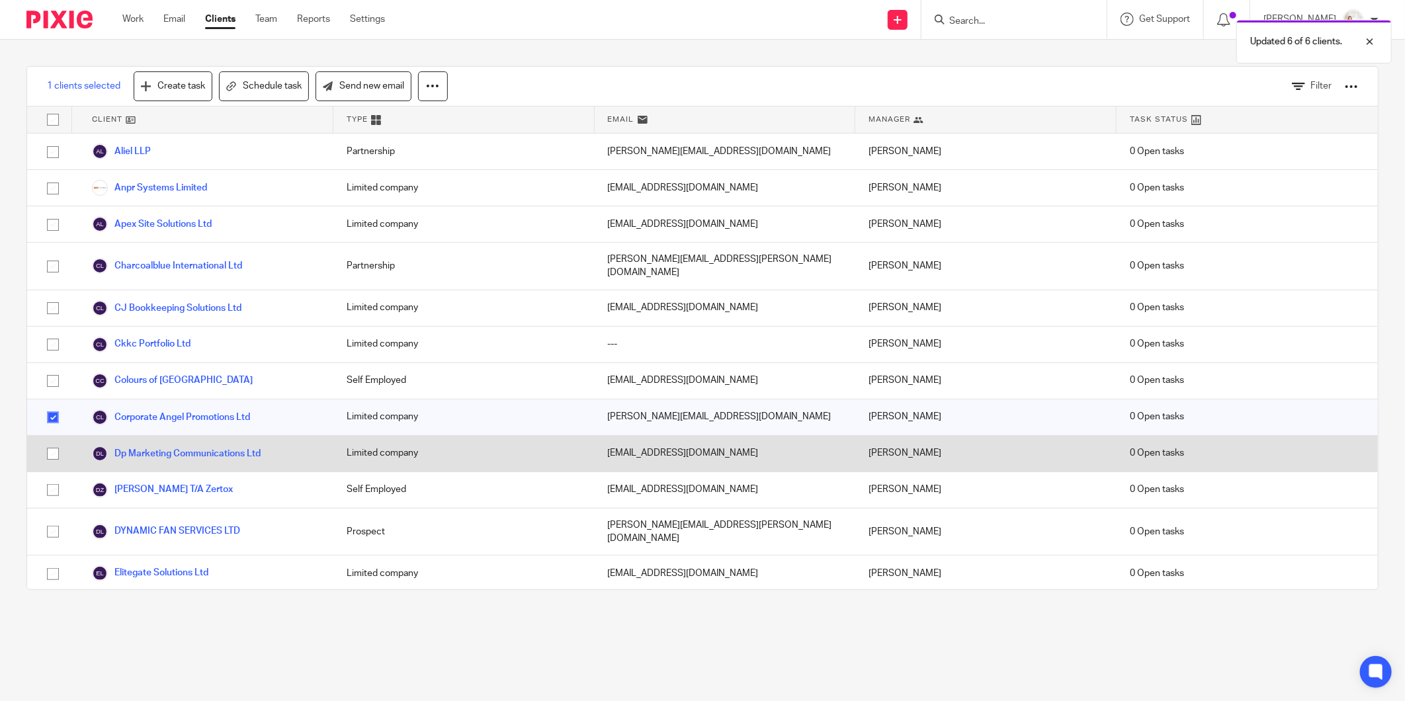
click at [53, 442] on input "checkbox" at bounding box center [52, 453] width 25 height 25
checkbox input "true"
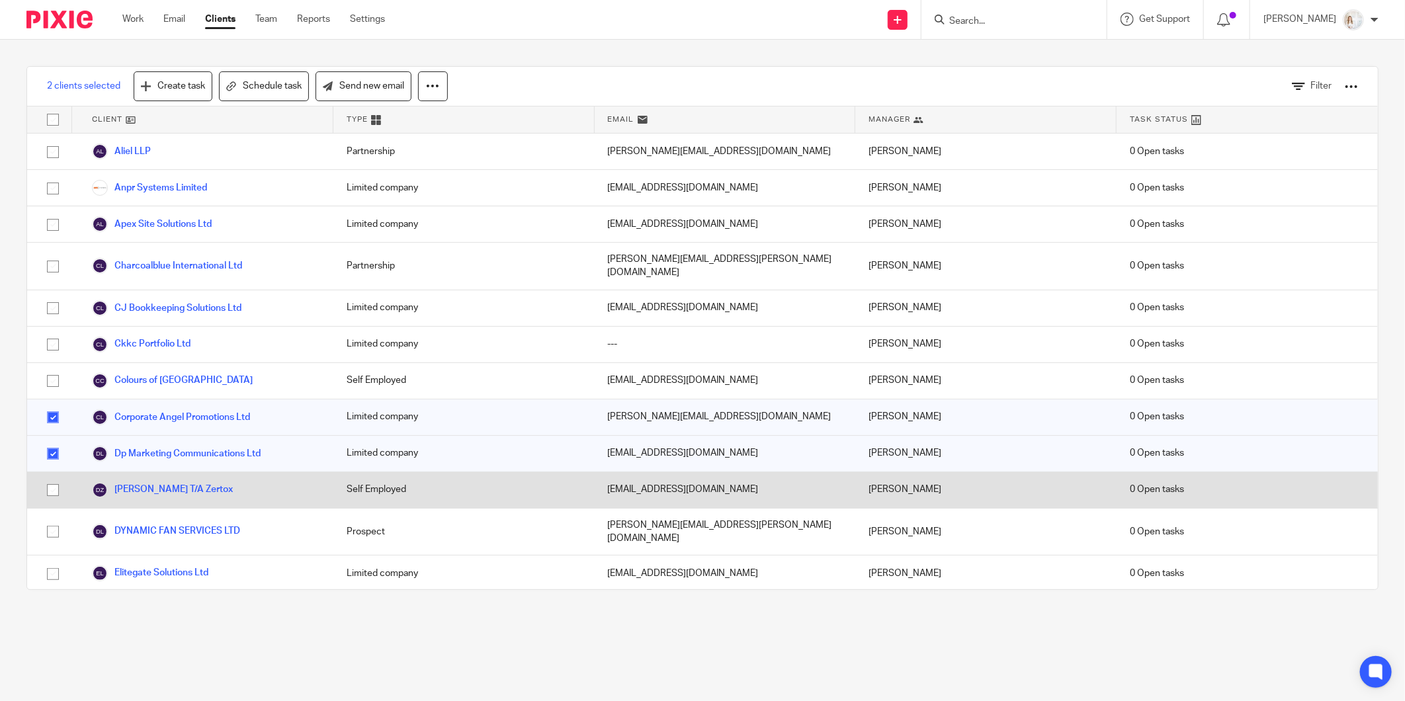
click at [51, 478] on input "checkbox" at bounding box center [52, 490] width 25 height 25
checkbox input "true"
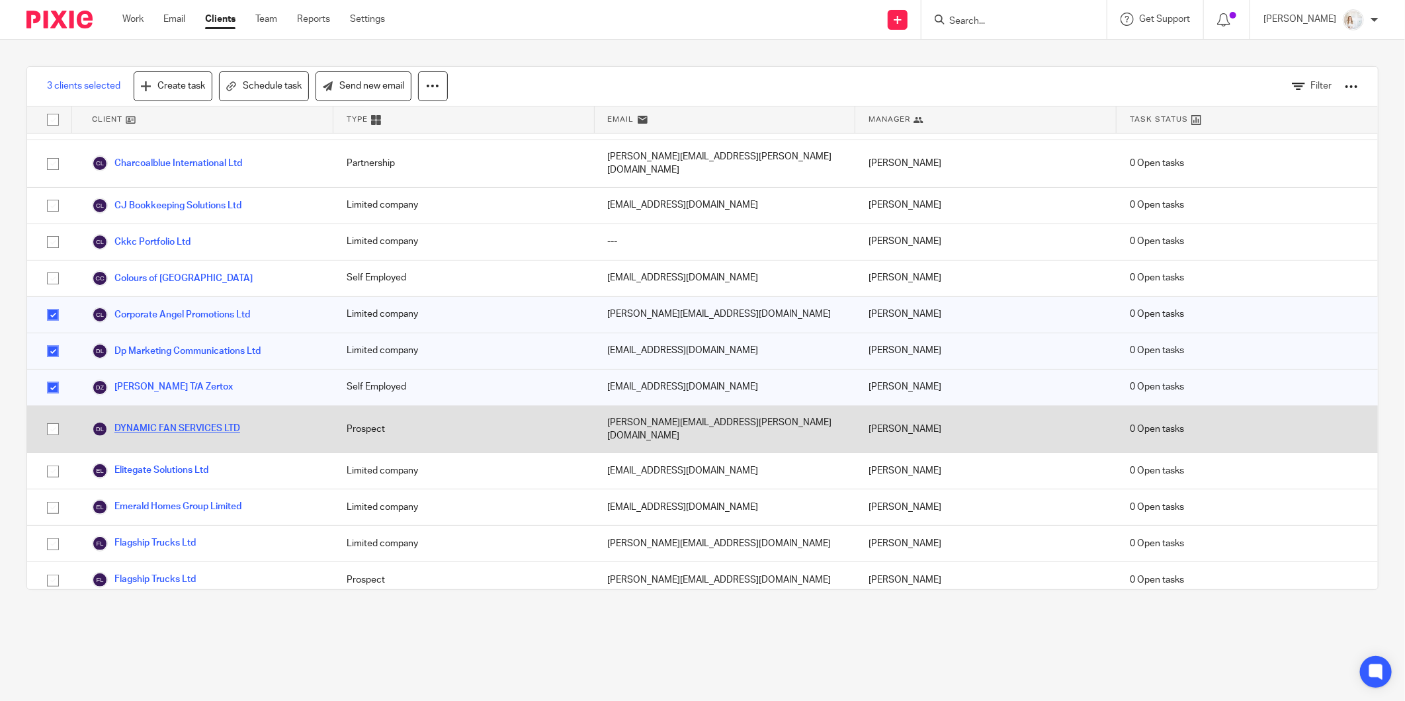
scroll to position [147, 0]
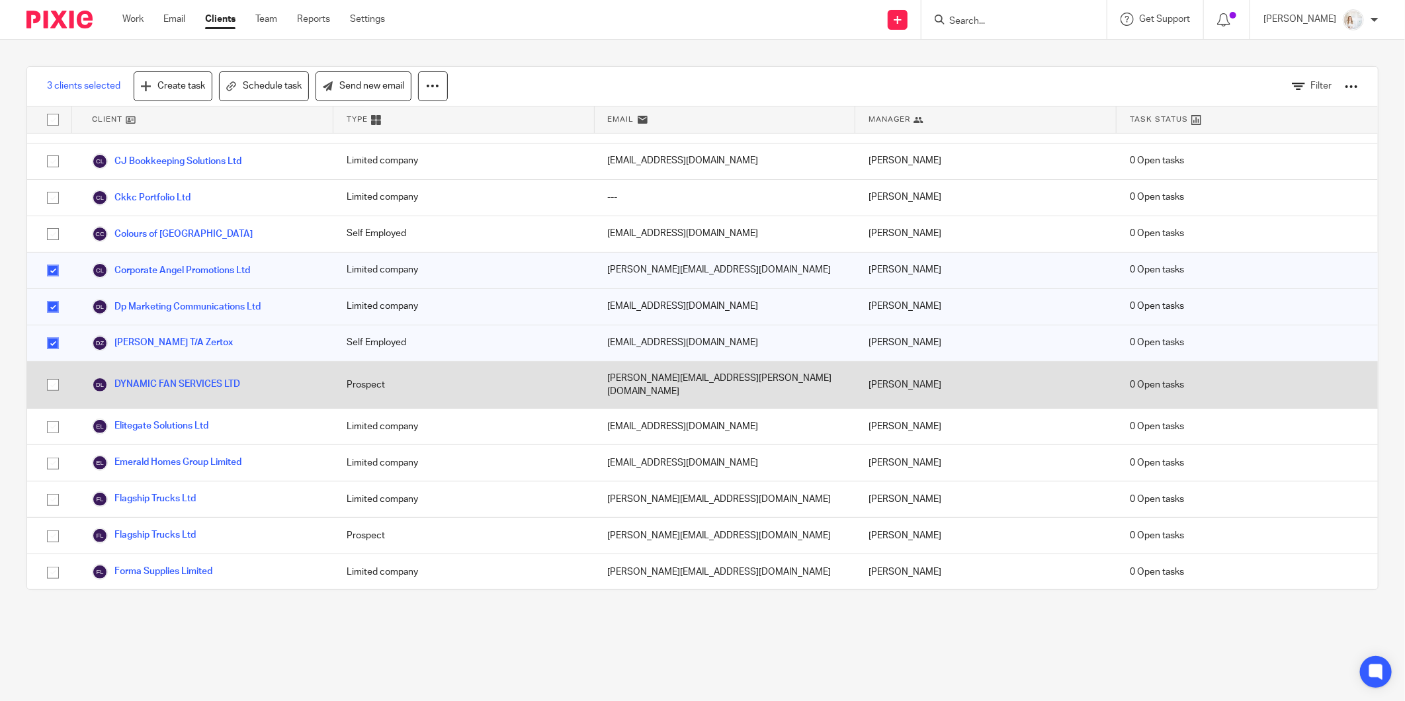
click at [49, 372] on input "checkbox" at bounding box center [52, 384] width 25 height 25
checkbox input "true"
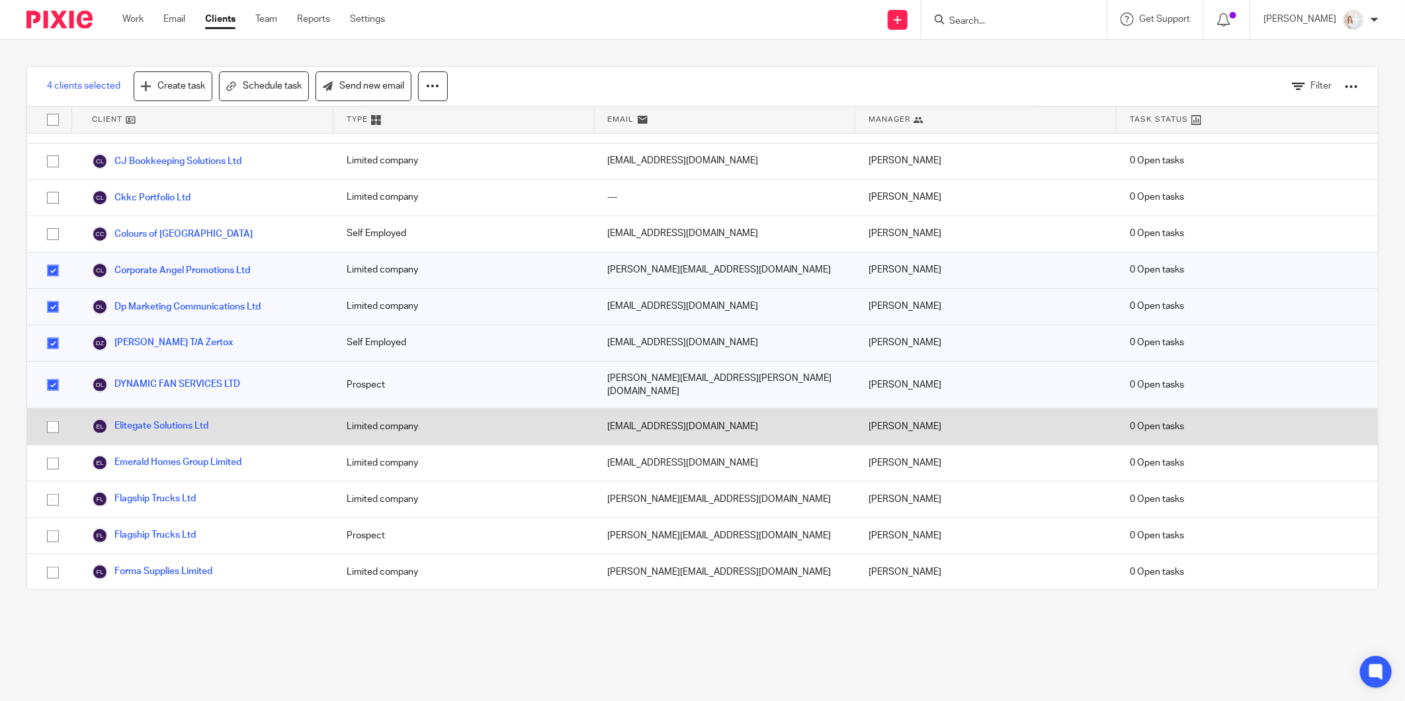
click at [51, 415] on input "checkbox" at bounding box center [52, 427] width 25 height 25
checkbox input "true"
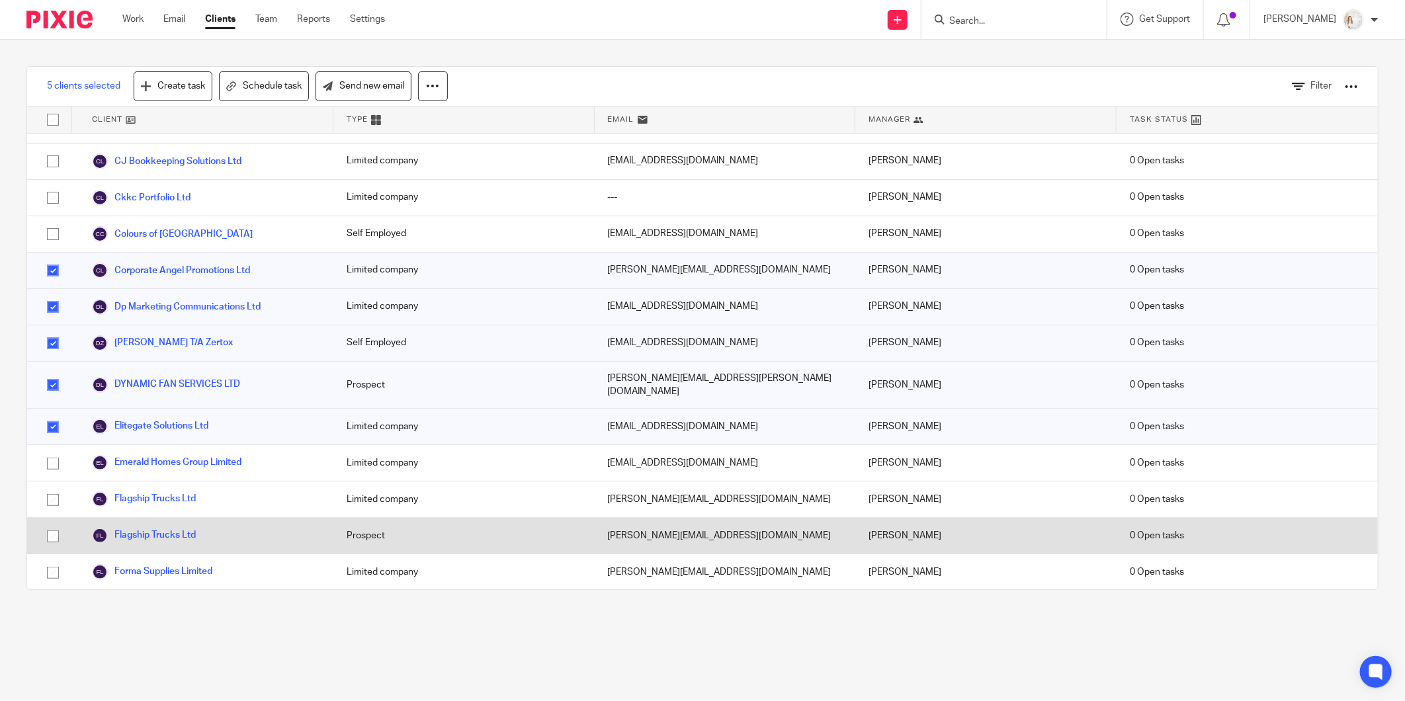
click at [60, 524] on input "checkbox" at bounding box center [52, 536] width 25 height 25
checkbox input "true"
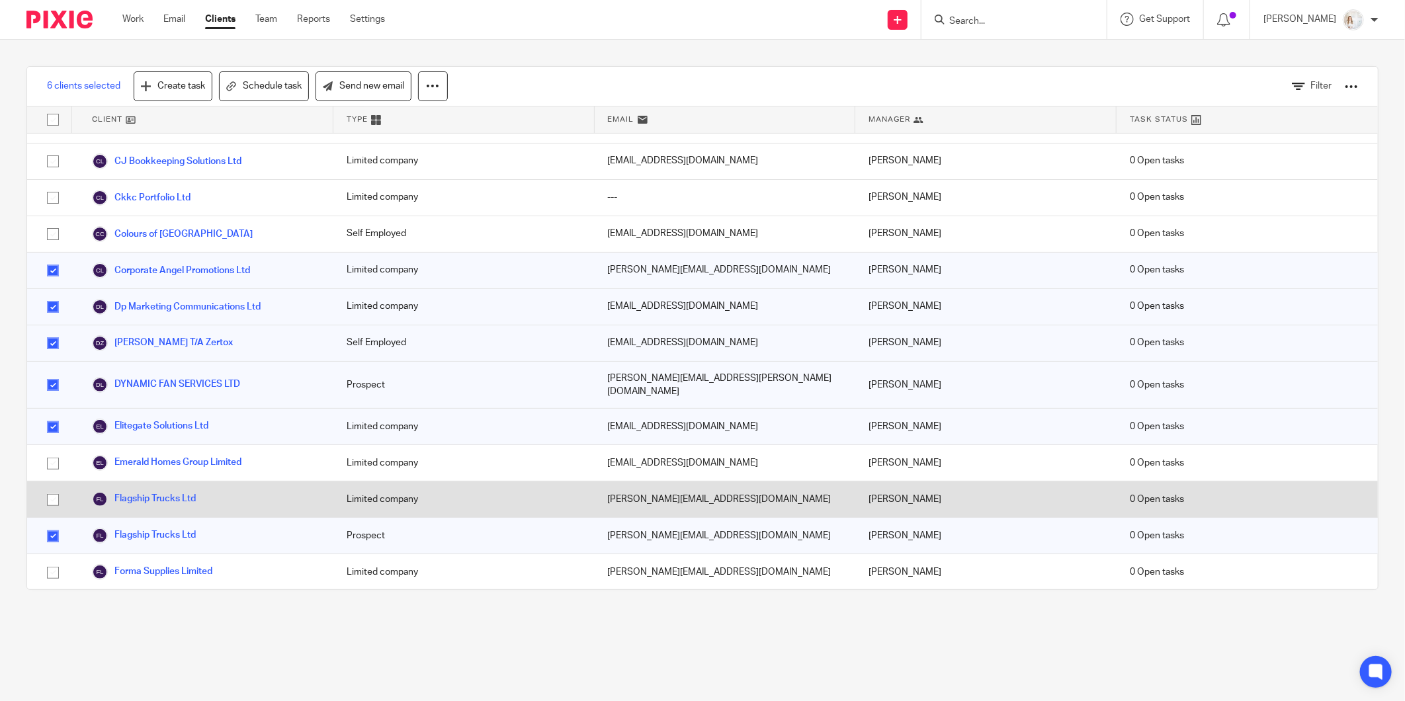
click at [61, 488] on input "checkbox" at bounding box center [52, 500] width 25 height 25
checkbox input "true"
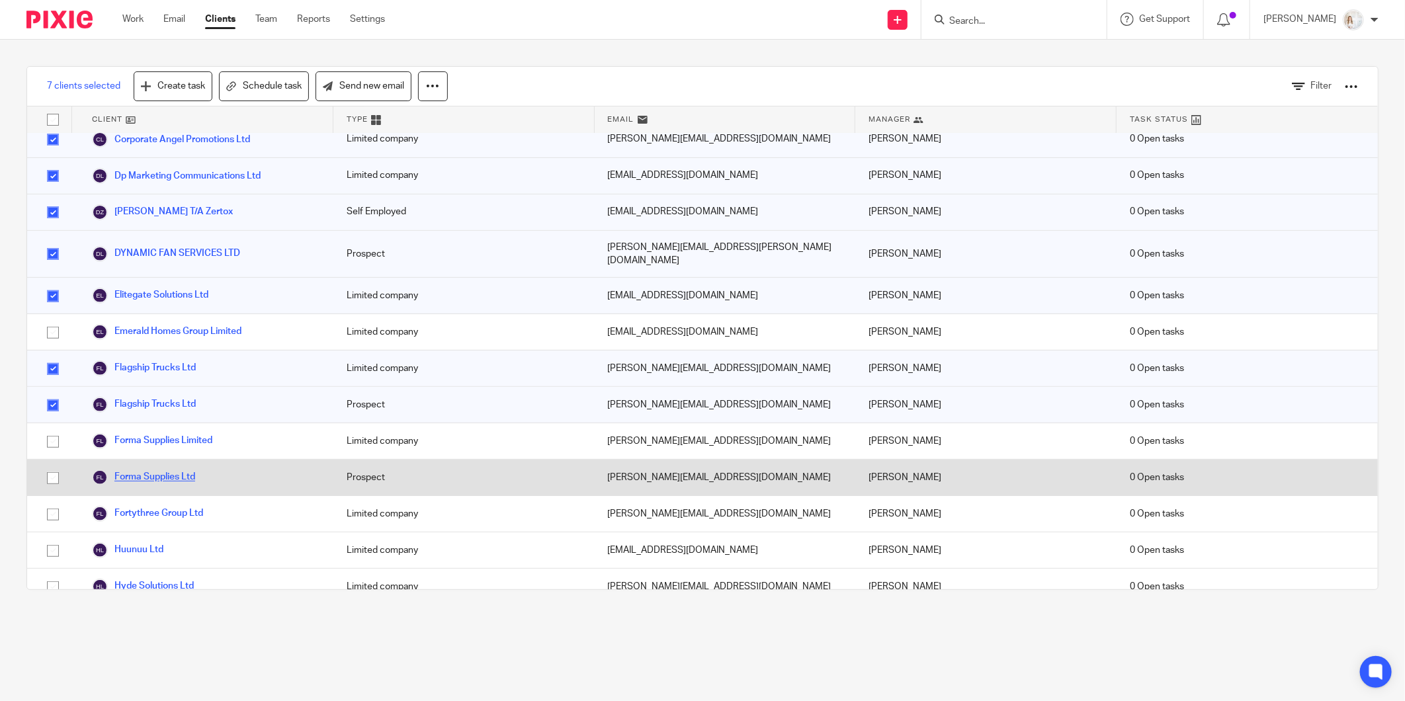
scroll to position [367, 0]
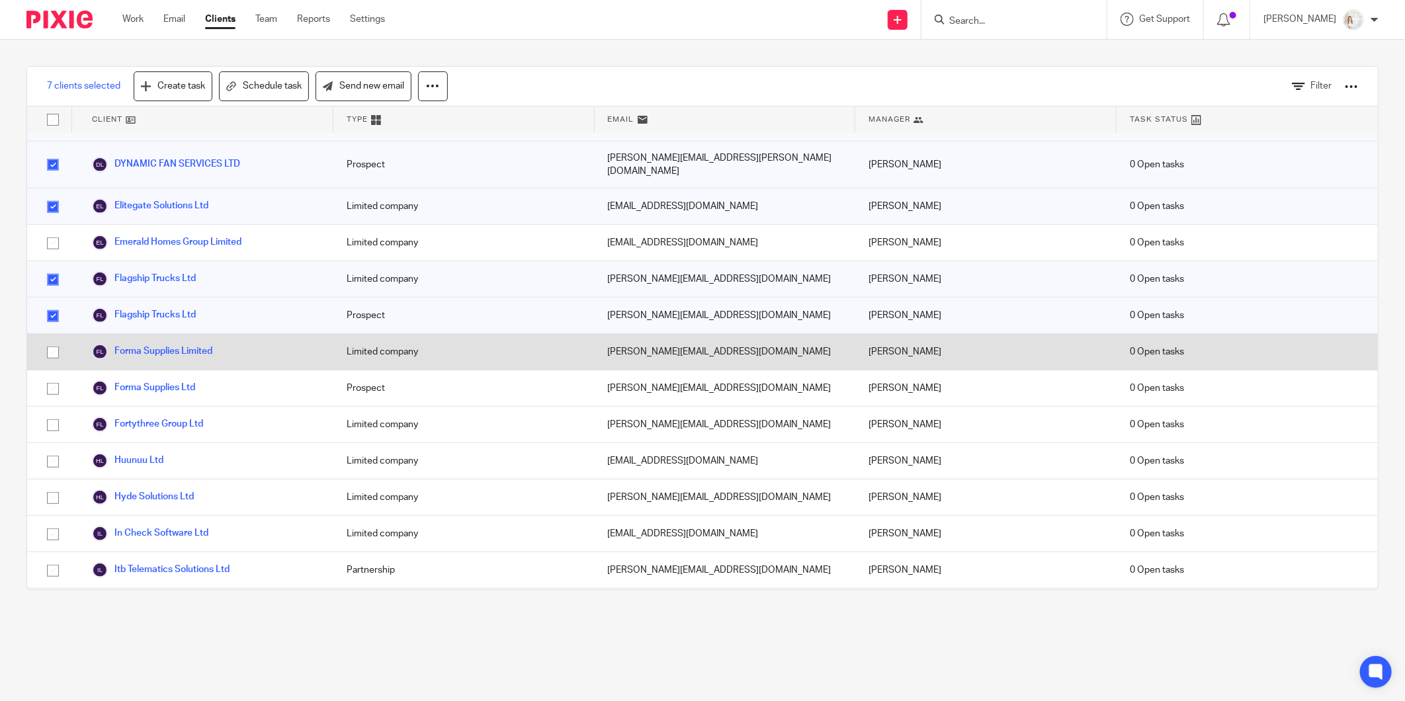
click at [56, 340] on input "checkbox" at bounding box center [52, 352] width 25 height 25
checkbox input "true"
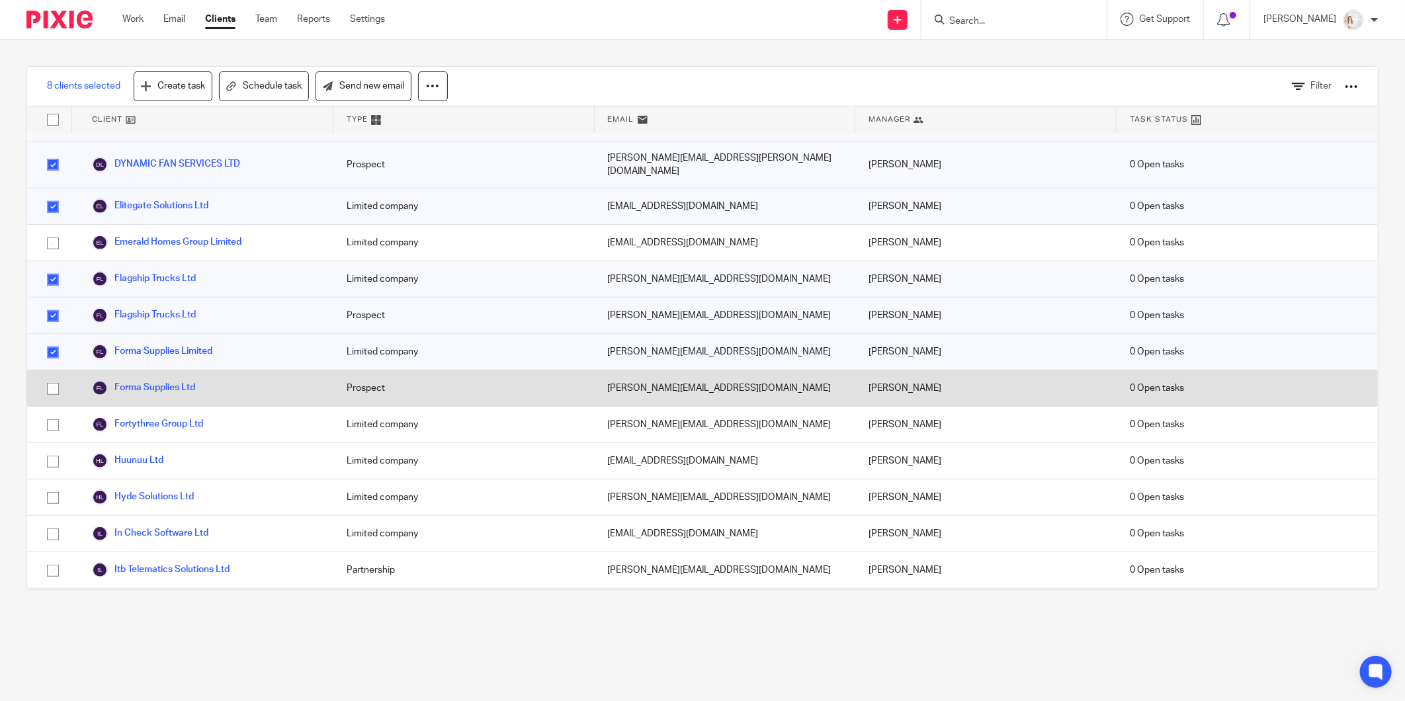
click at [50, 376] on input "checkbox" at bounding box center [52, 388] width 25 height 25
checkbox input "true"
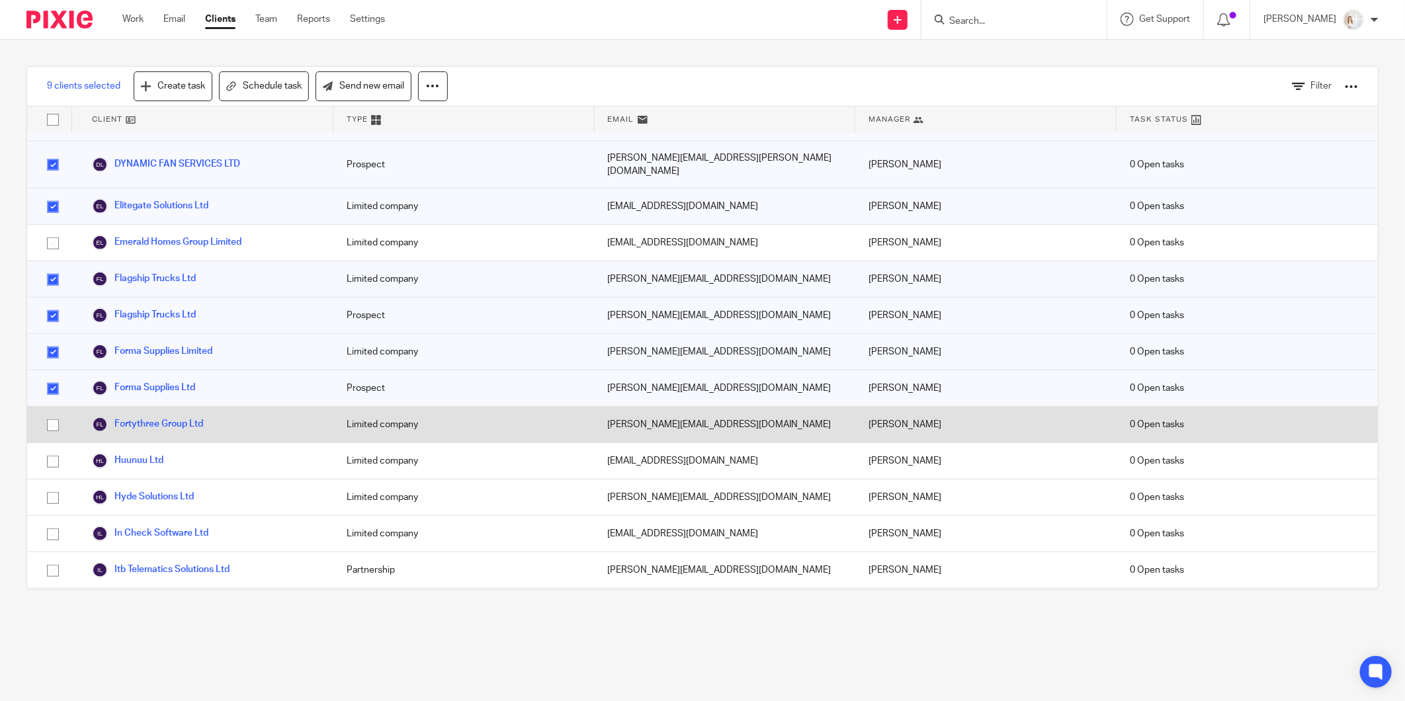
click at [48, 413] on input "checkbox" at bounding box center [52, 425] width 25 height 25
checkbox input "true"
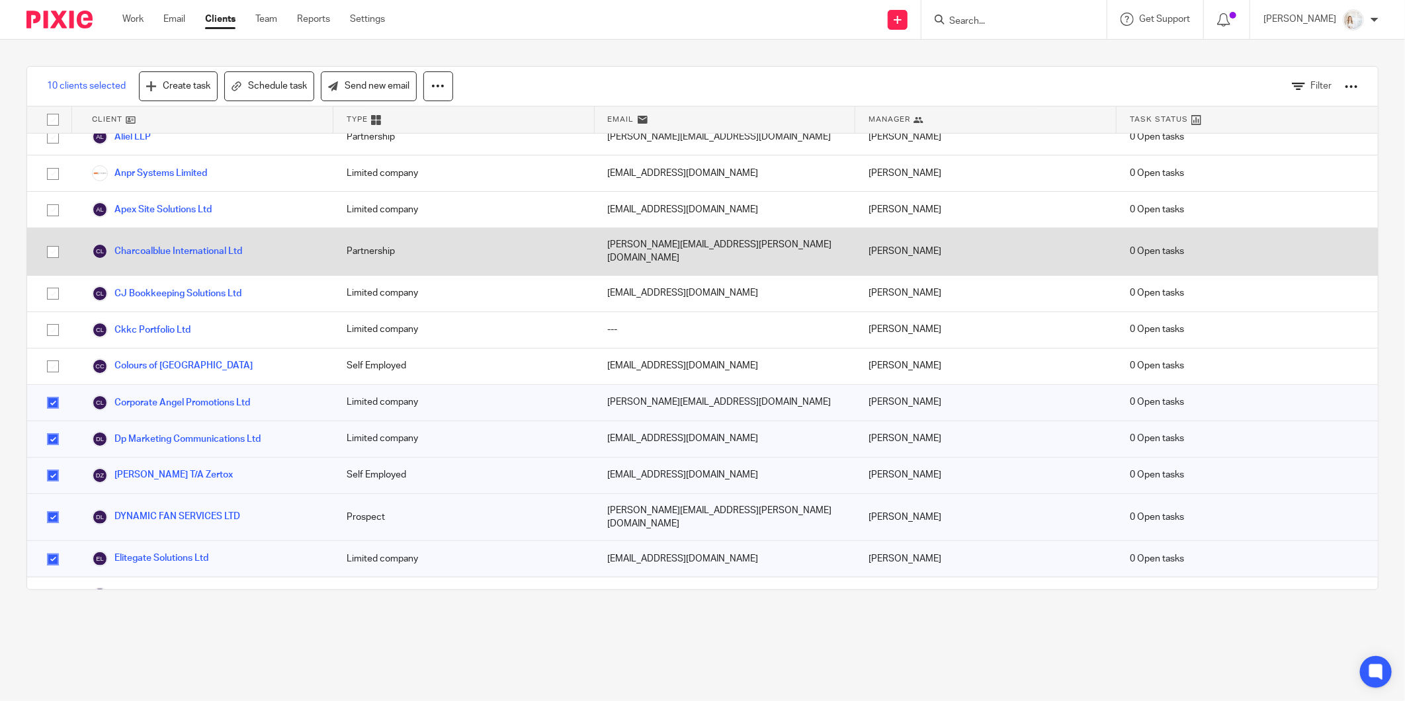
scroll to position [0, 0]
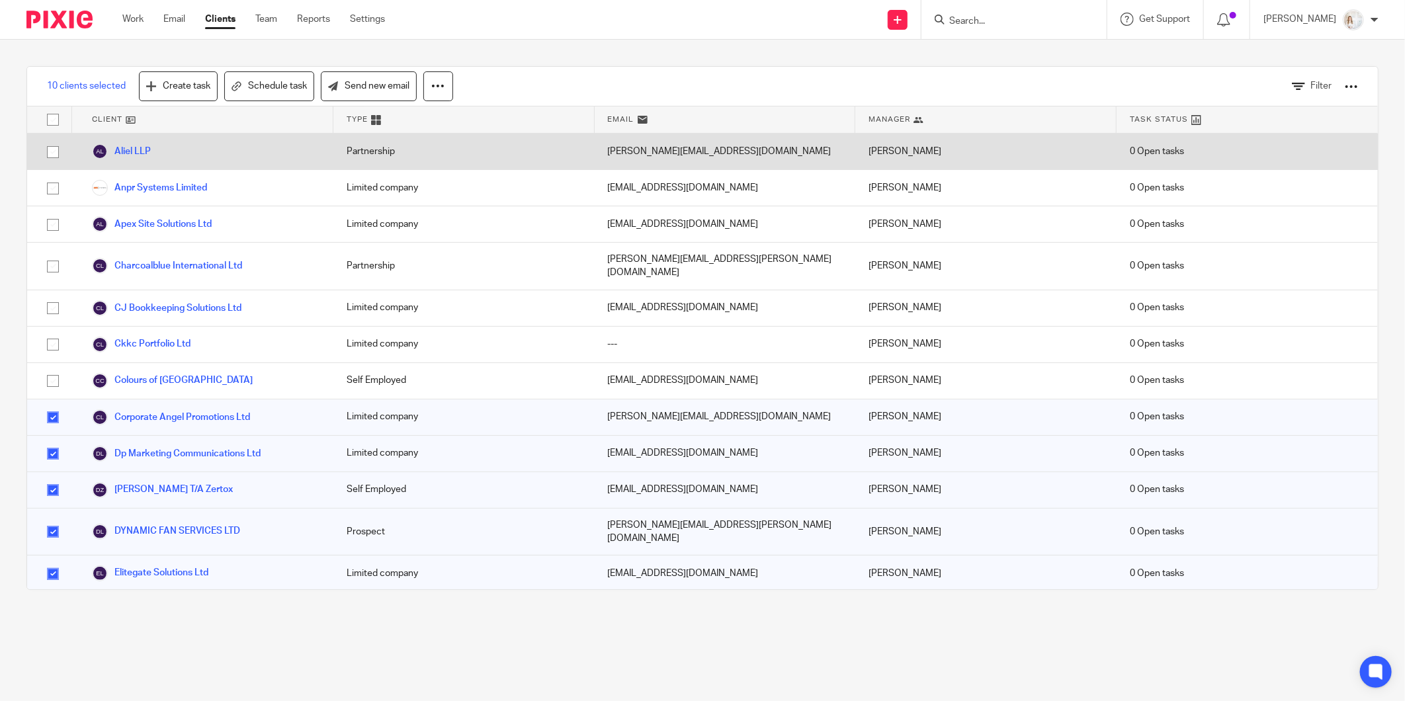
click at [52, 151] on input "checkbox" at bounding box center [52, 152] width 25 height 25
checkbox input "true"
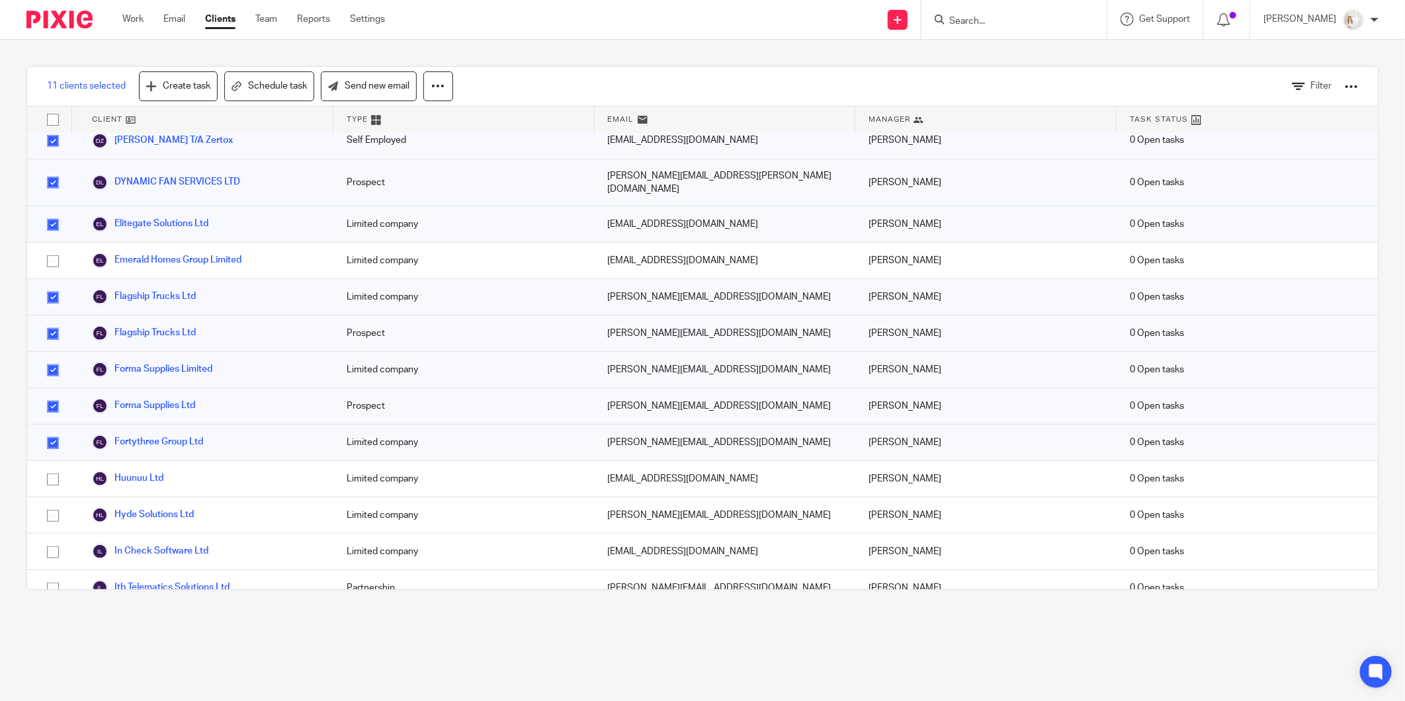
scroll to position [441, 0]
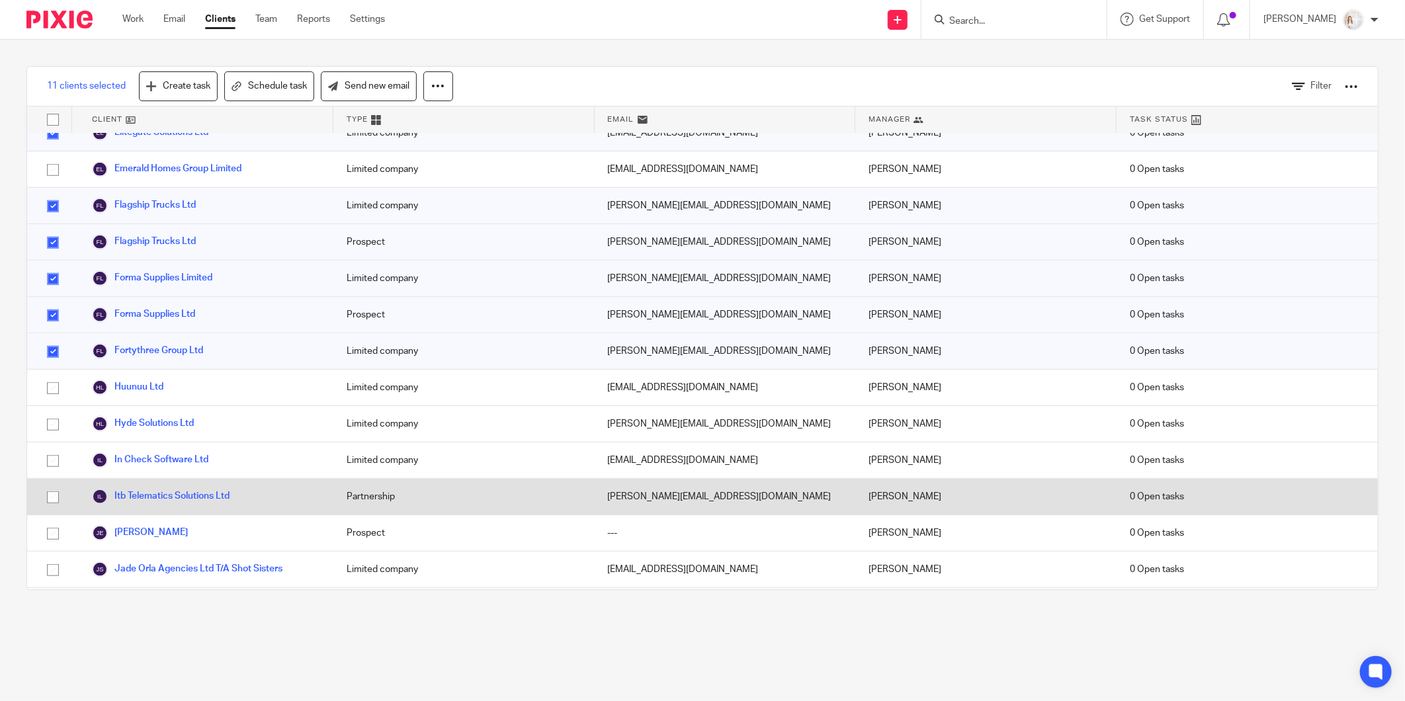
click at [58, 485] on input "checkbox" at bounding box center [52, 497] width 25 height 25
checkbox input "true"
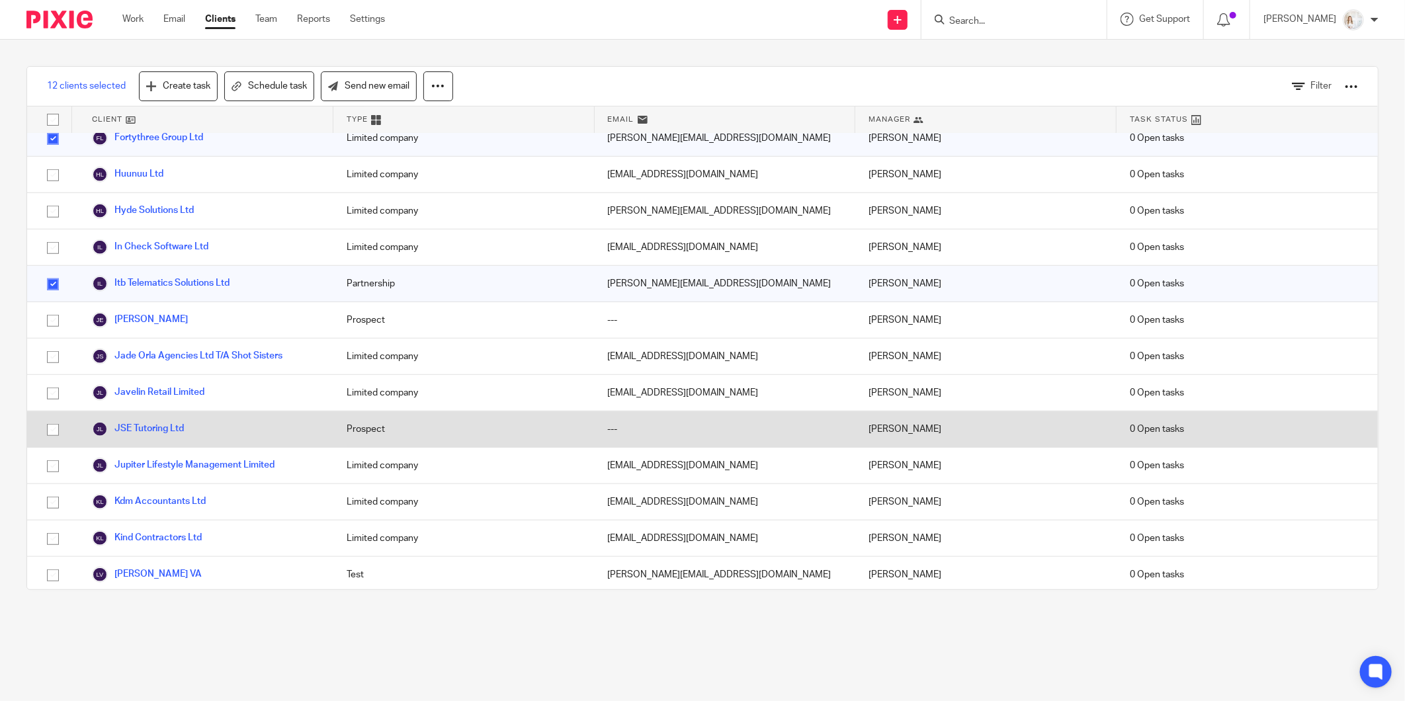
scroll to position [662, 0]
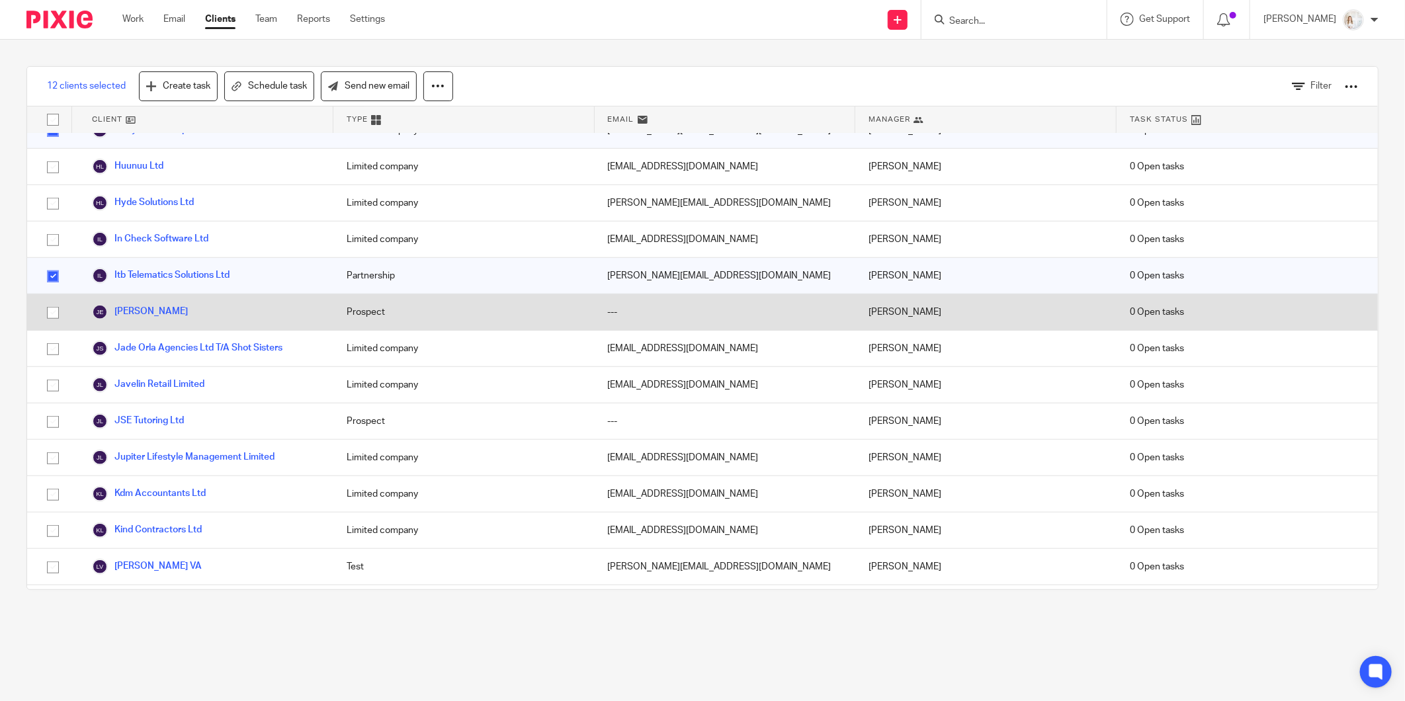
click at [51, 300] on input "checkbox" at bounding box center [52, 312] width 25 height 25
checkbox input "true"
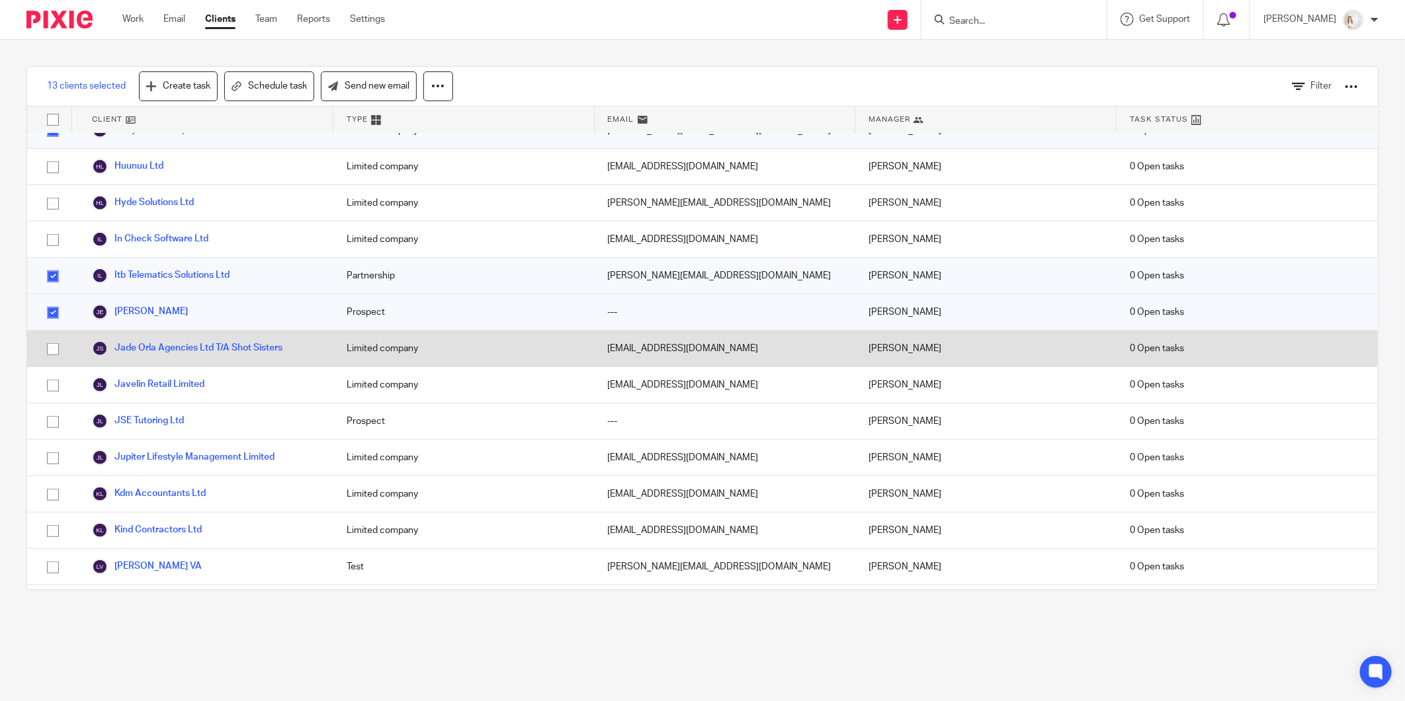
click at [50, 337] on input "checkbox" at bounding box center [52, 349] width 25 height 25
checkbox input "true"
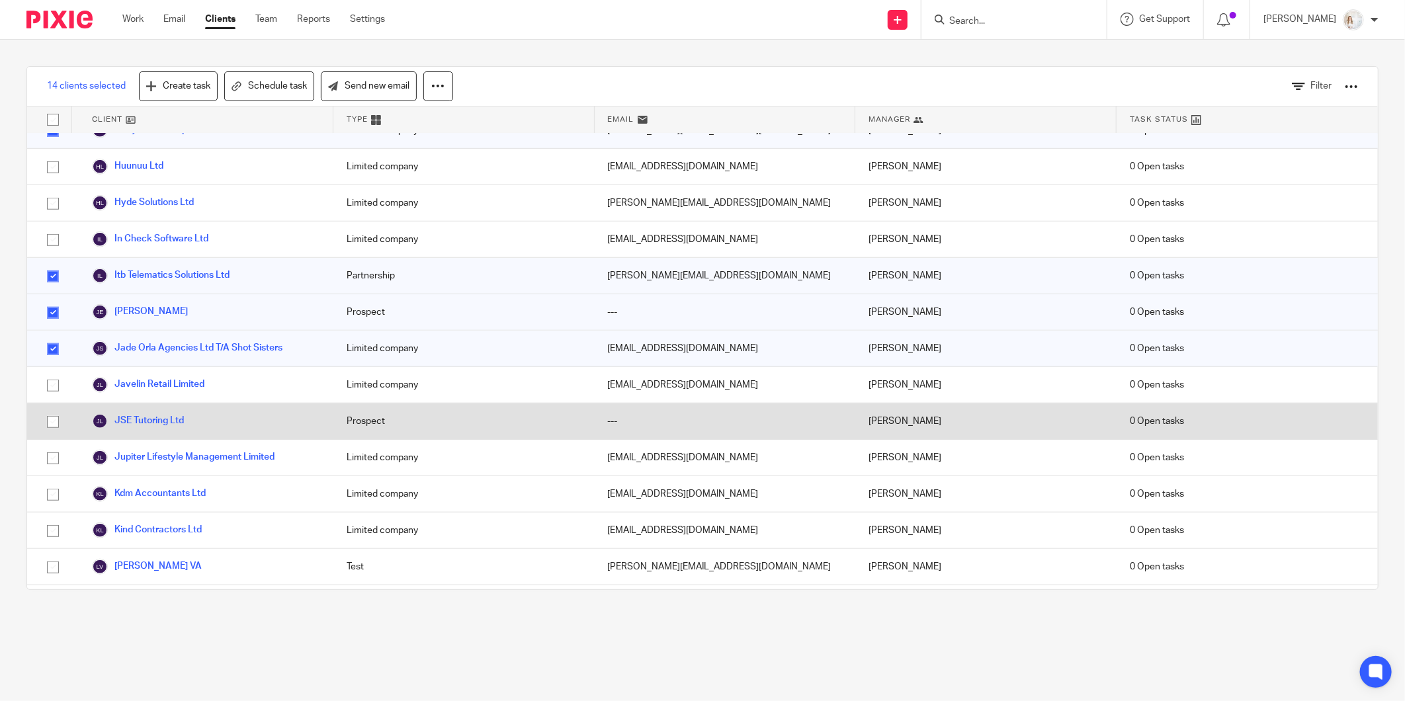
click at [46, 410] on input "checkbox" at bounding box center [52, 422] width 25 height 25
checkbox input "true"
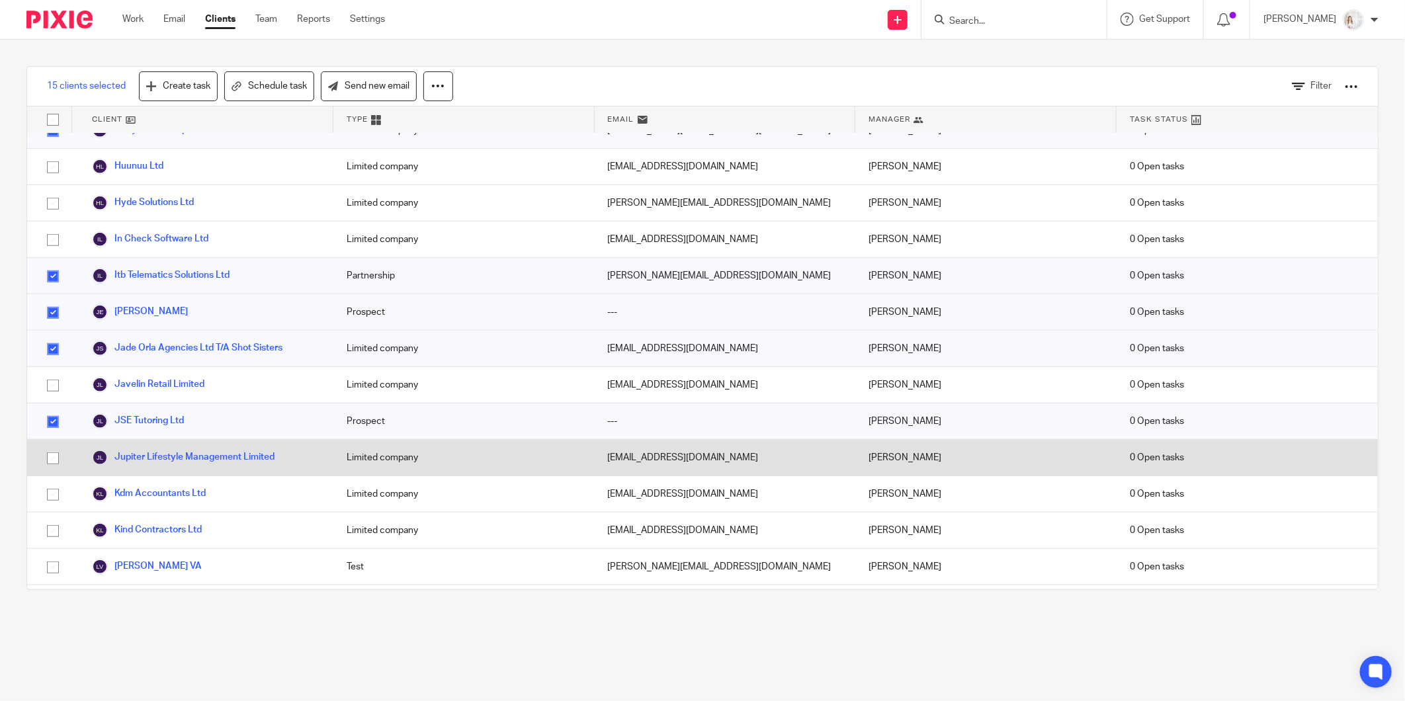
click at [55, 446] on input "checkbox" at bounding box center [52, 458] width 25 height 25
checkbox input "true"
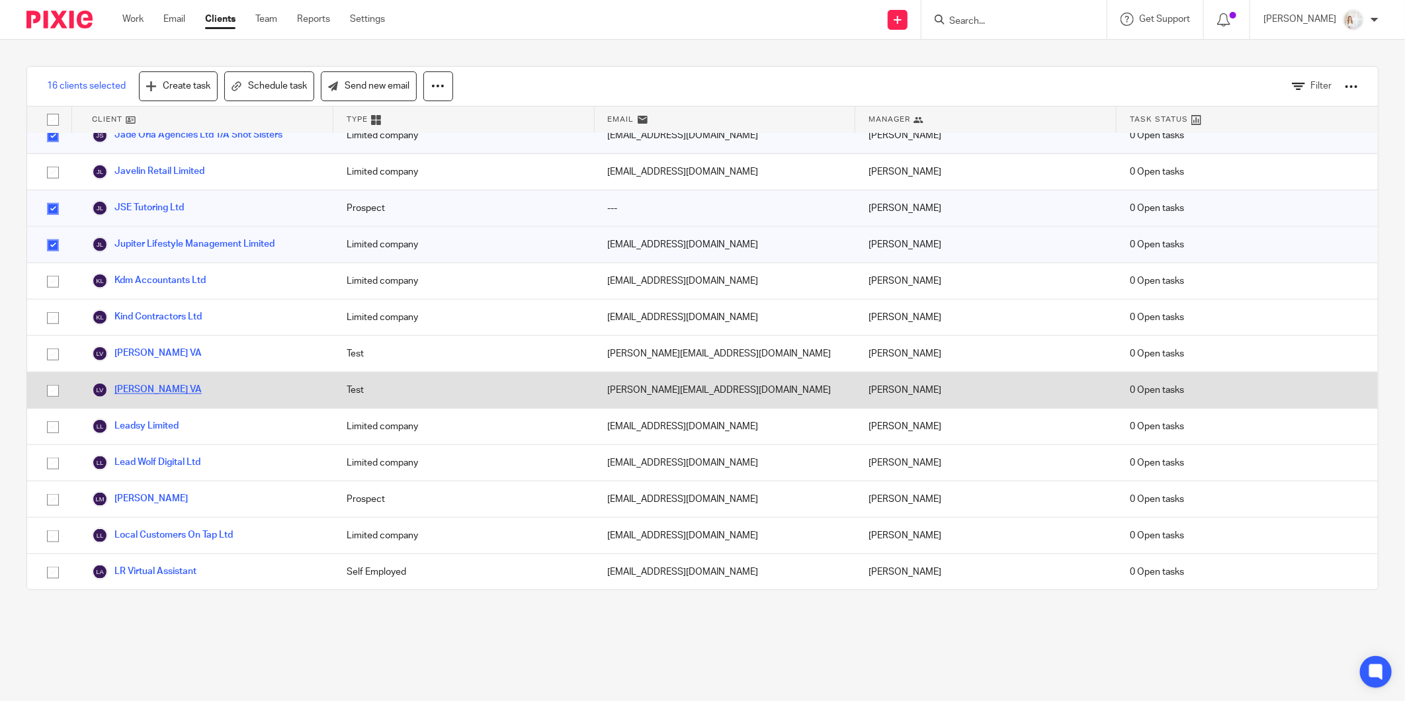
scroll to position [882, 0]
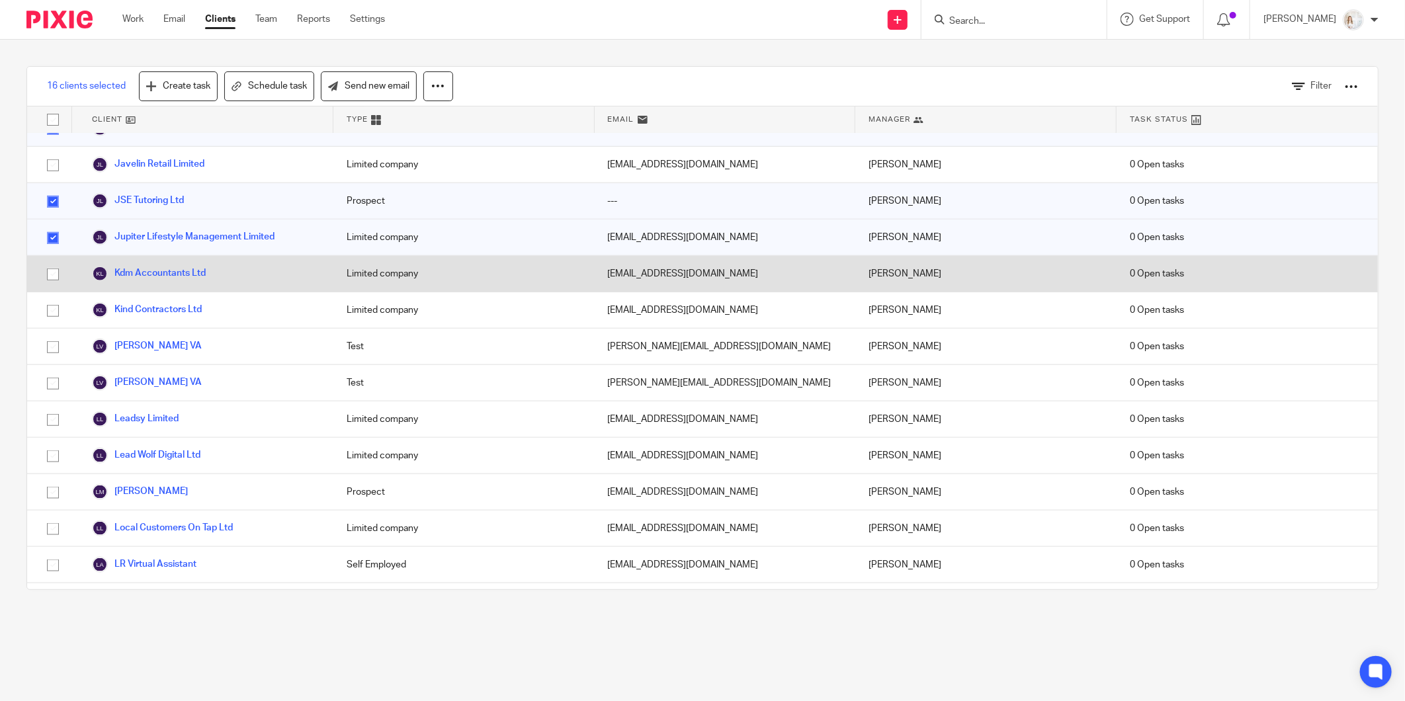
click at [51, 262] on input "checkbox" at bounding box center [52, 274] width 25 height 25
checkbox input "true"
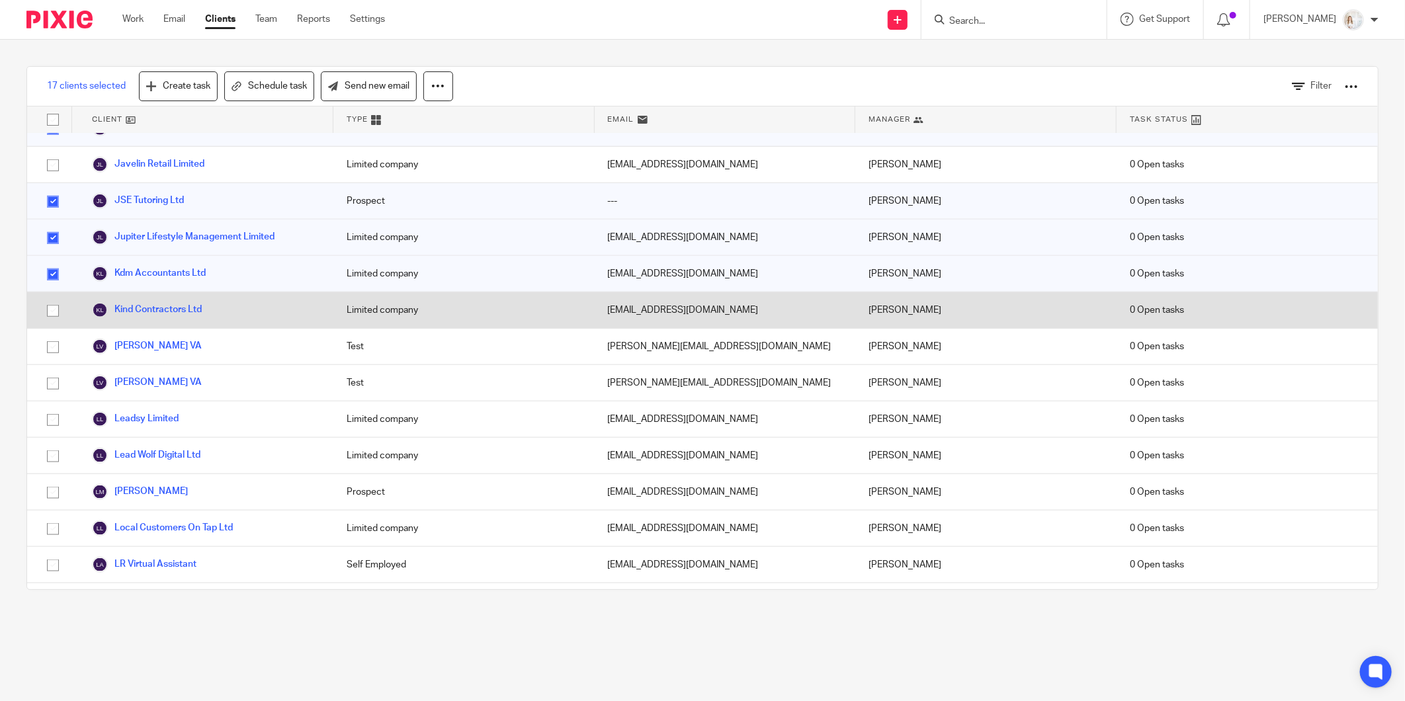
click at [50, 298] on input "checkbox" at bounding box center [52, 310] width 25 height 25
checkbox input "true"
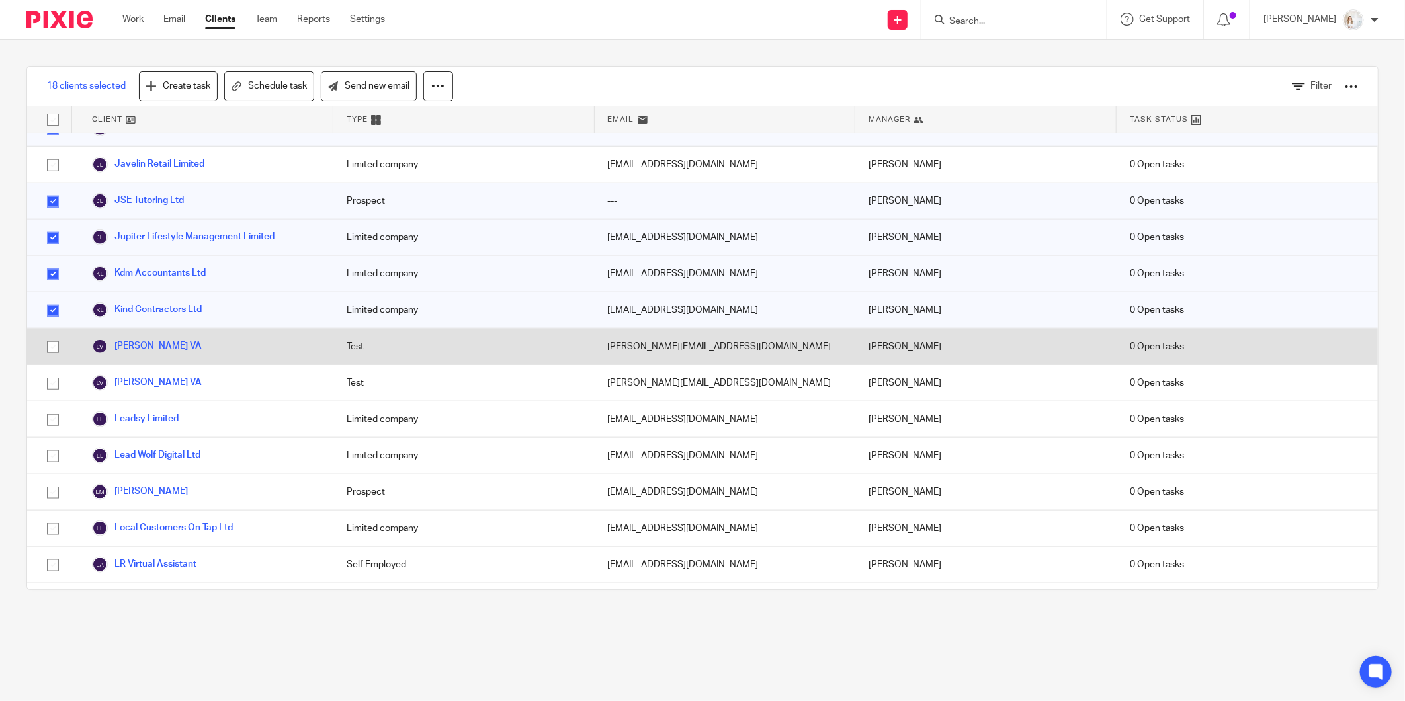
click at [53, 335] on input "checkbox" at bounding box center [52, 347] width 25 height 25
checkbox input "true"
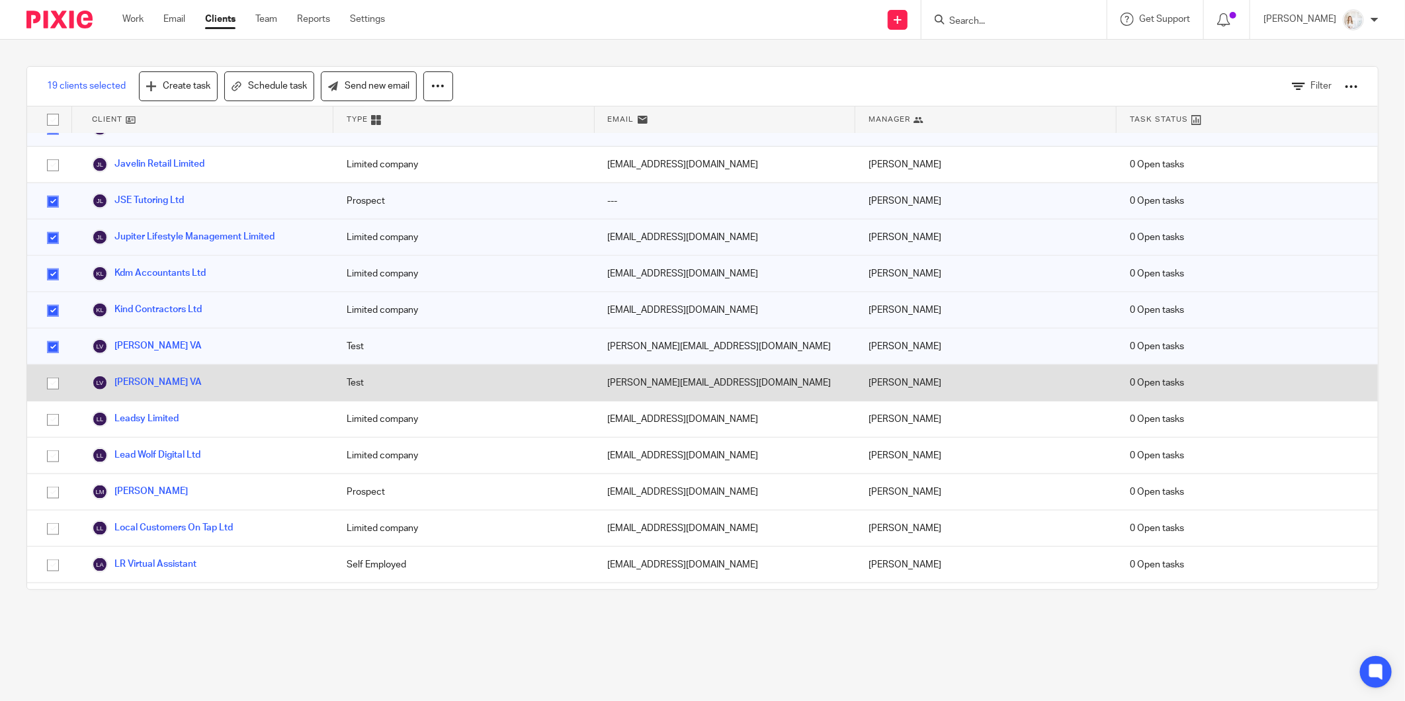
click at [50, 371] on input "checkbox" at bounding box center [52, 383] width 25 height 25
checkbox input "true"
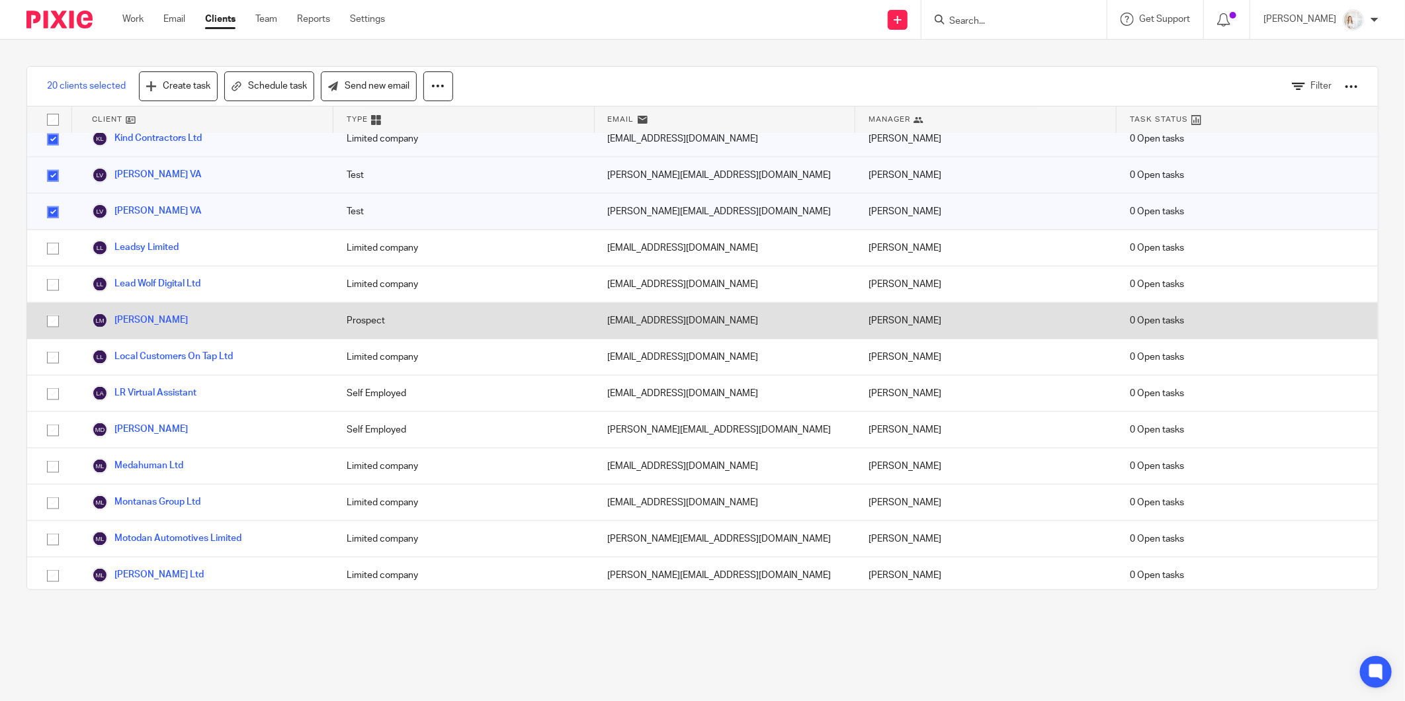
scroll to position [1102, 0]
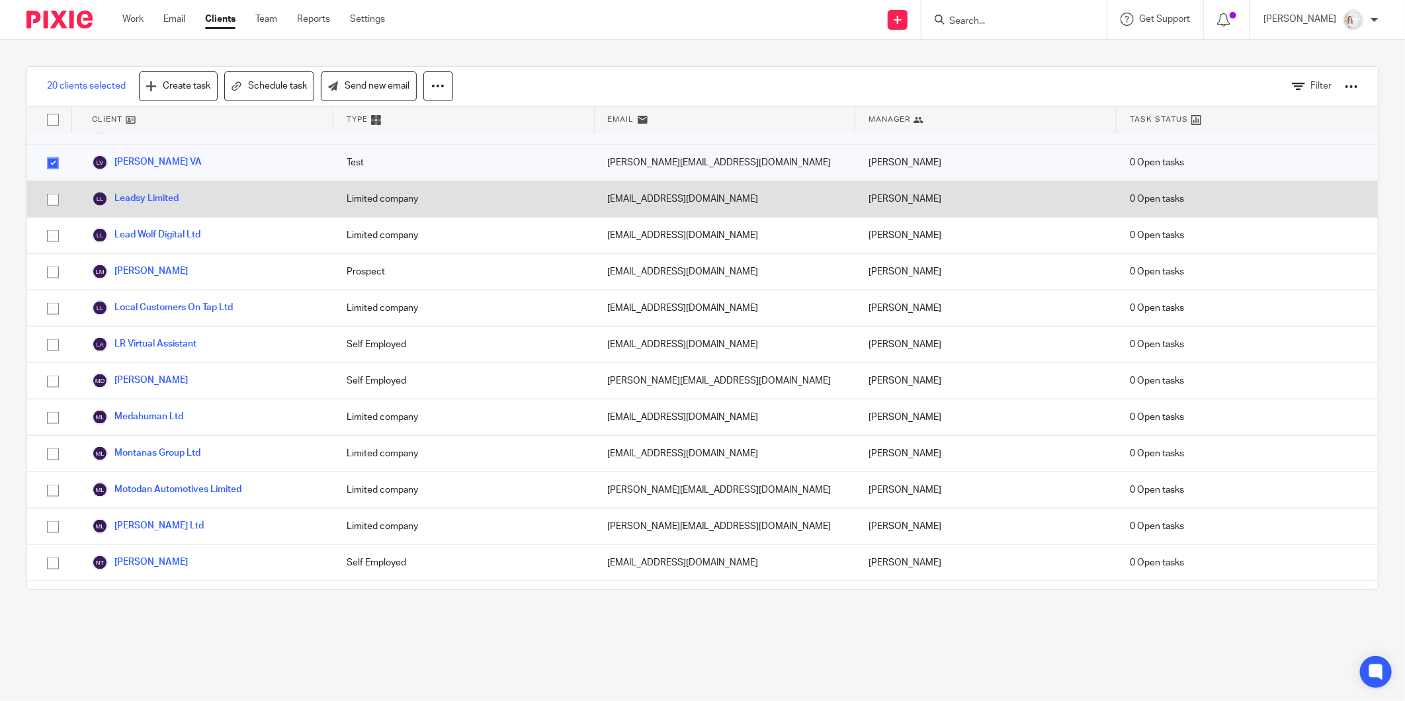
click at [54, 187] on input "checkbox" at bounding box center [52, 199] width 25 height 25
checkbox input "true"
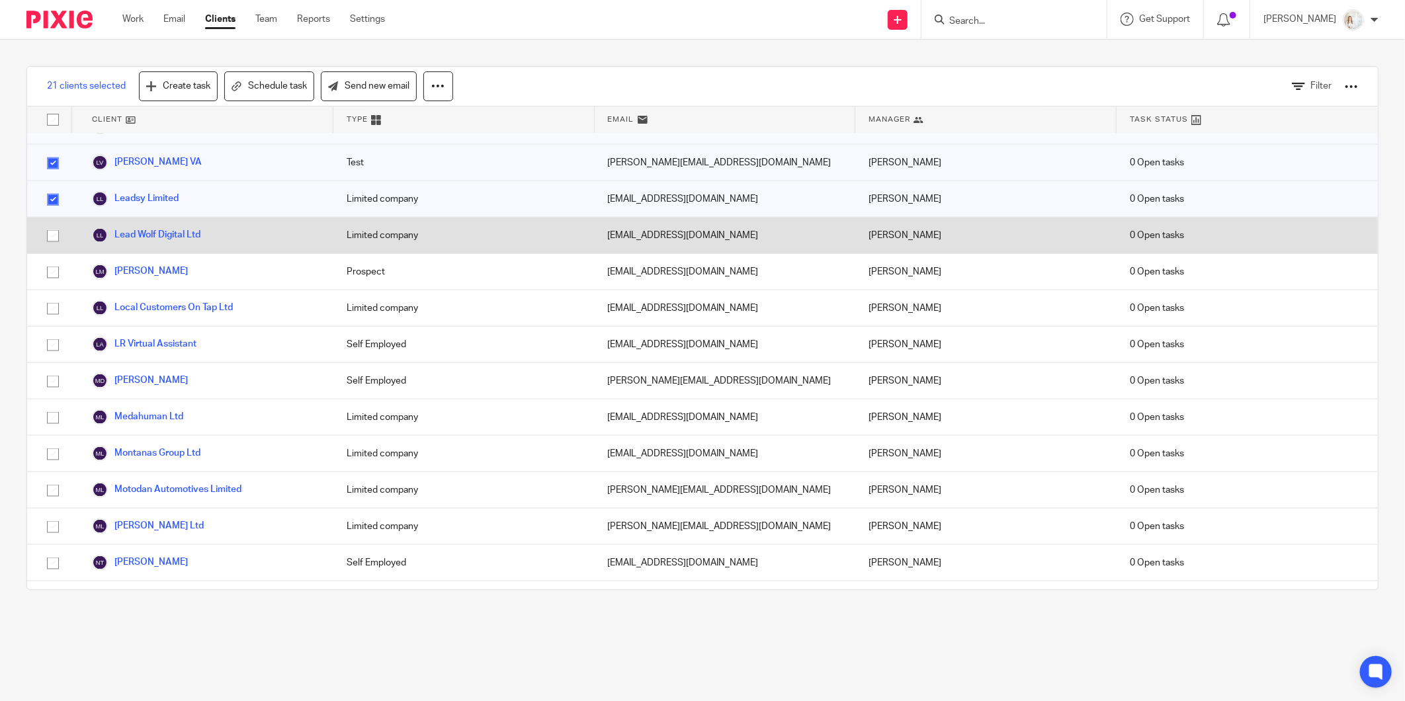
click at [52, 224] on input "checkbox" at bounding box center [52, 236] width 25 height 25
checkbox input "true"
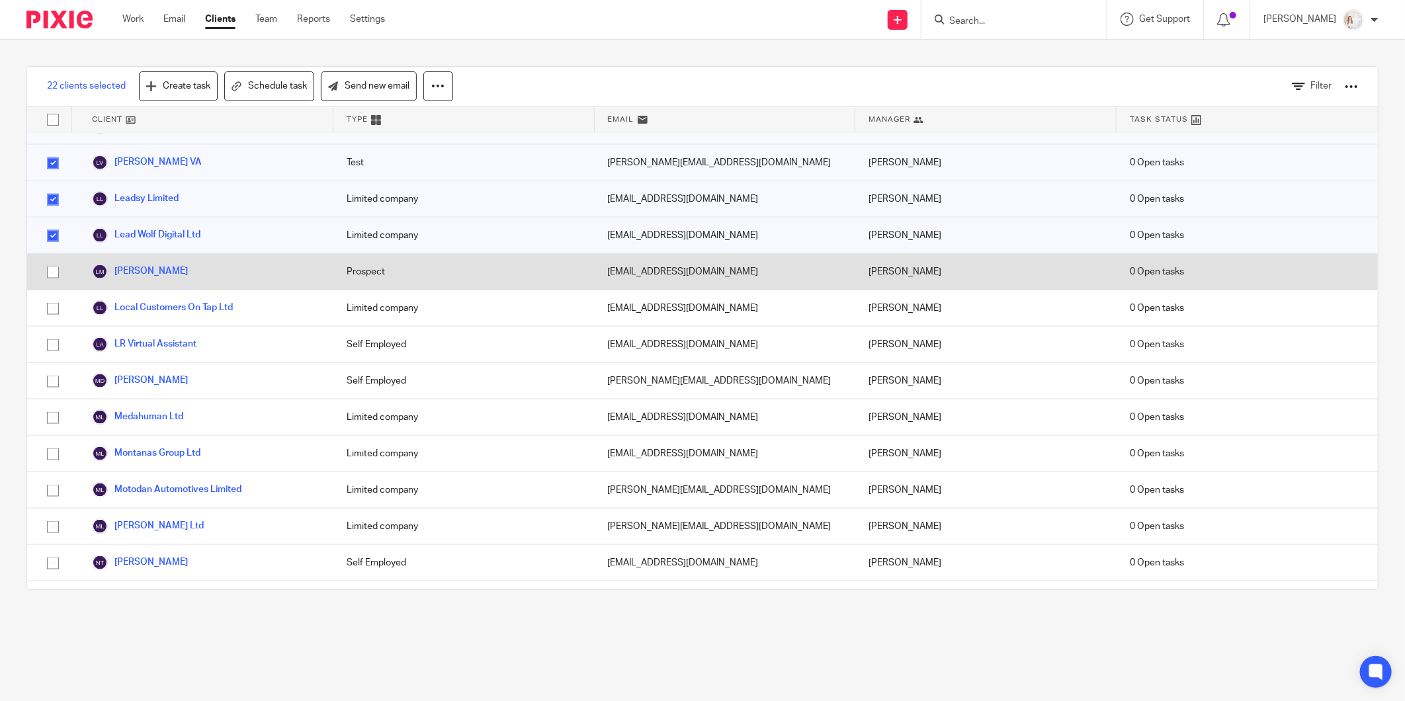
click at [51, 260] on input "checkbox" at bounding box center [52, 272] width 25 height 25
checkbox input "true"
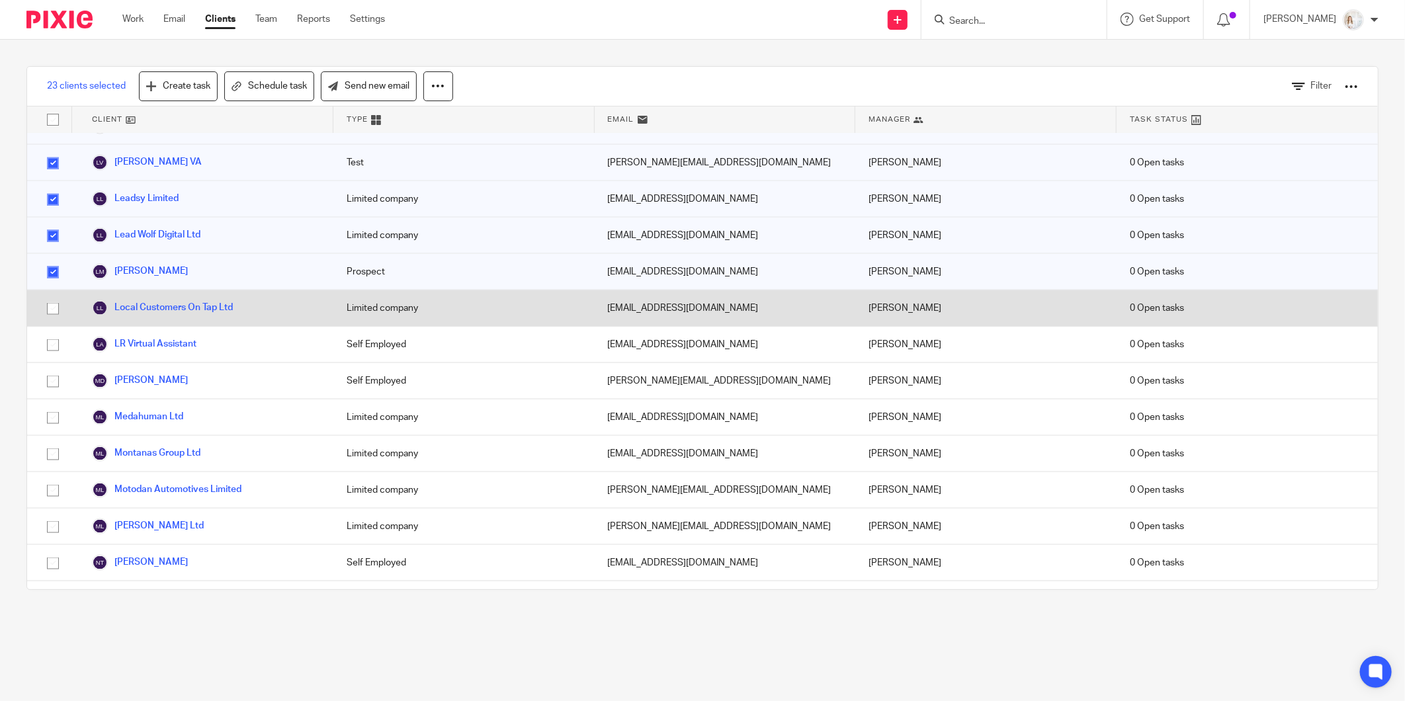
click at [48, 296] on input "checkbox" at bounding box center [52, 308] width 25 height 25
checkbox input "true"
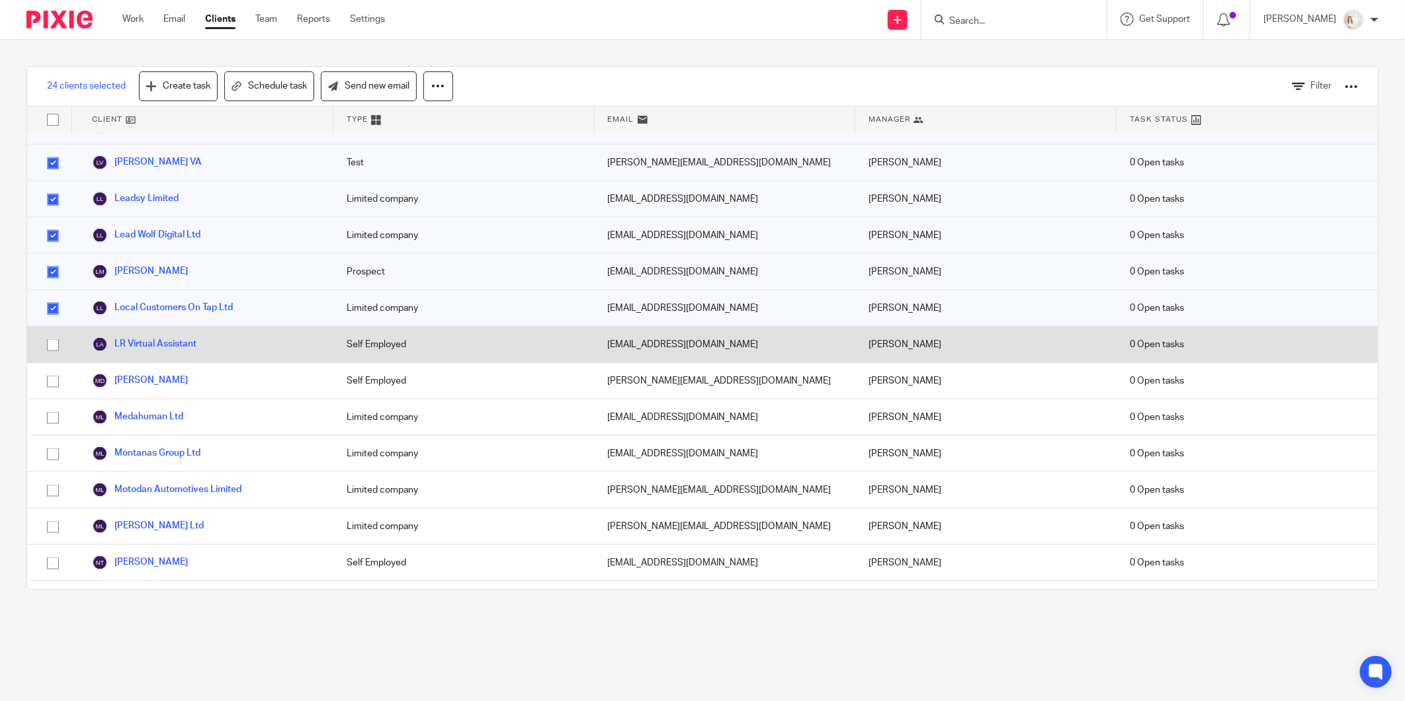
click at [58, 333] on input "checkbox" at bounding box center [52, 345] width 25 height 25
checkbox input "true"
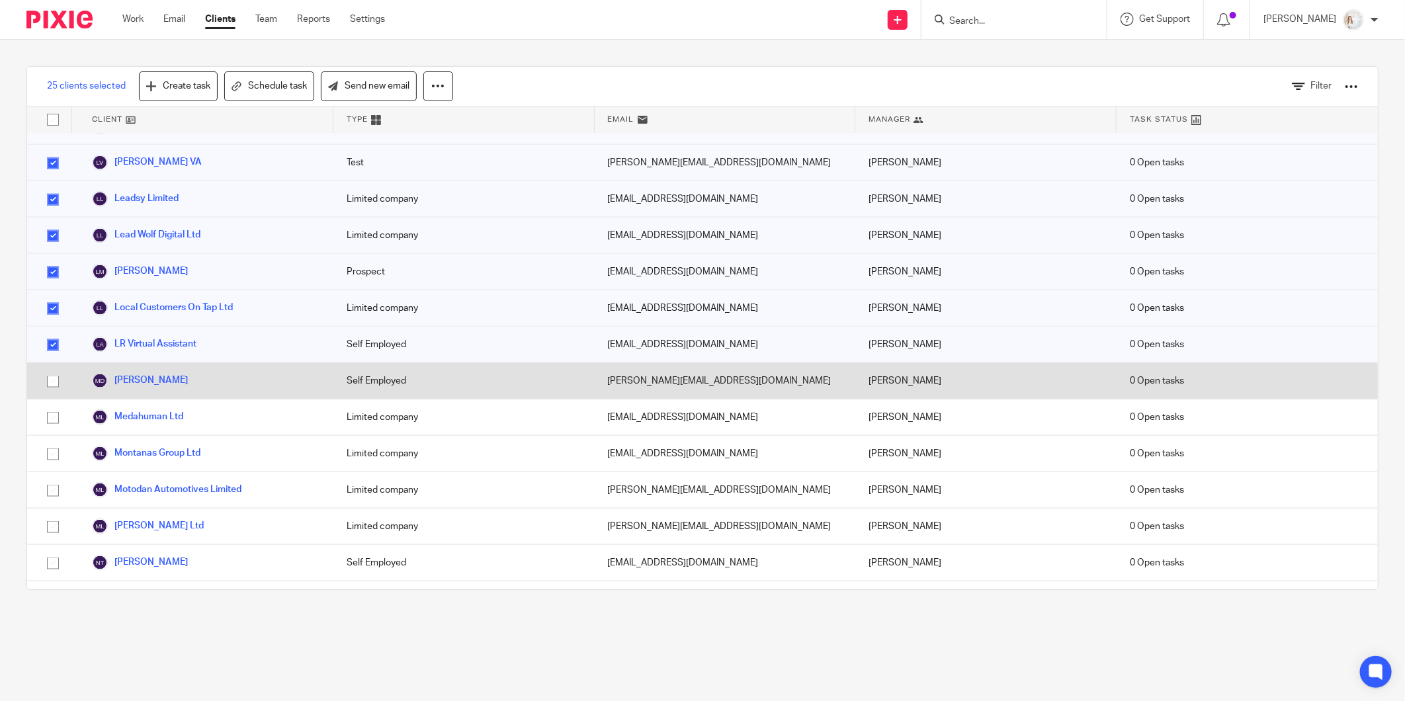
click at [54, 369] on input "checkbox" at bounding box center [52, 381] width 25 height 25
checkbox input "true"
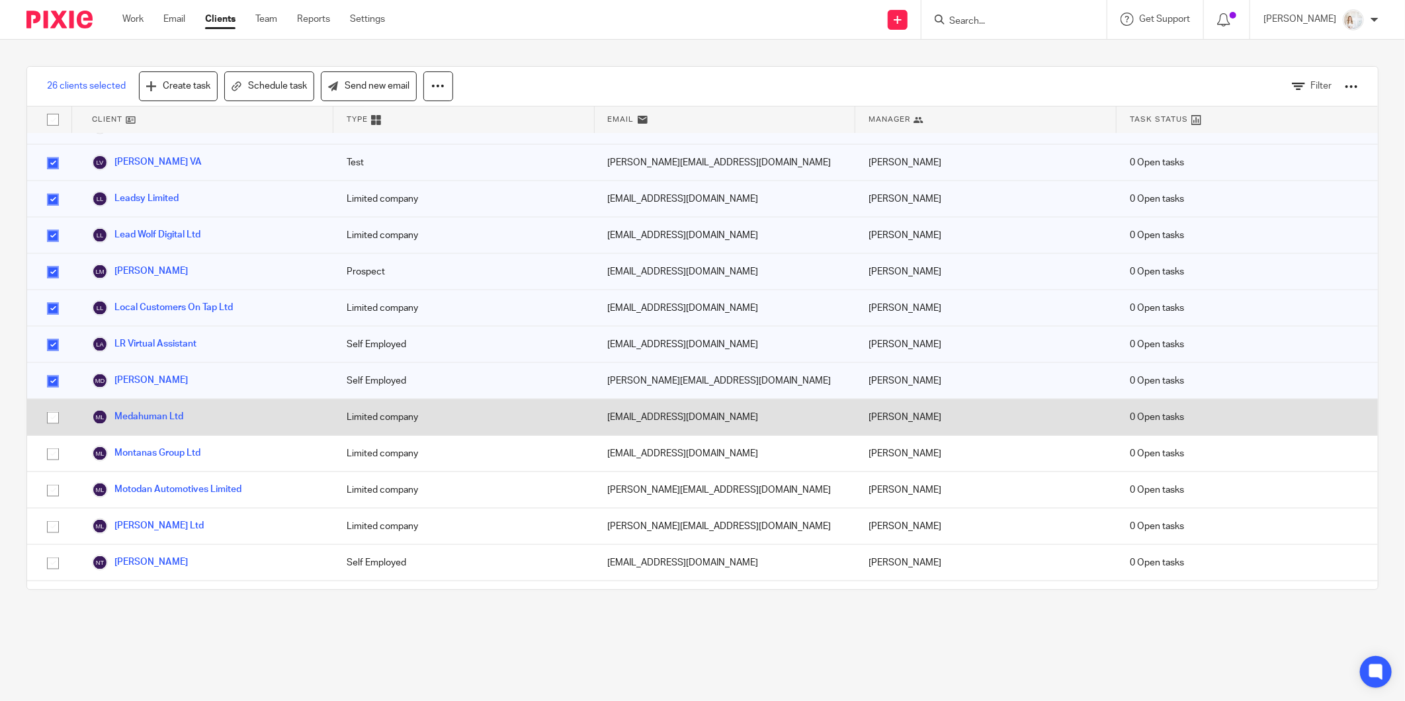
click at [50, 406] on input "checkbox" at bounding box center [52, 418] width 25 height 25
checkbox input "true"
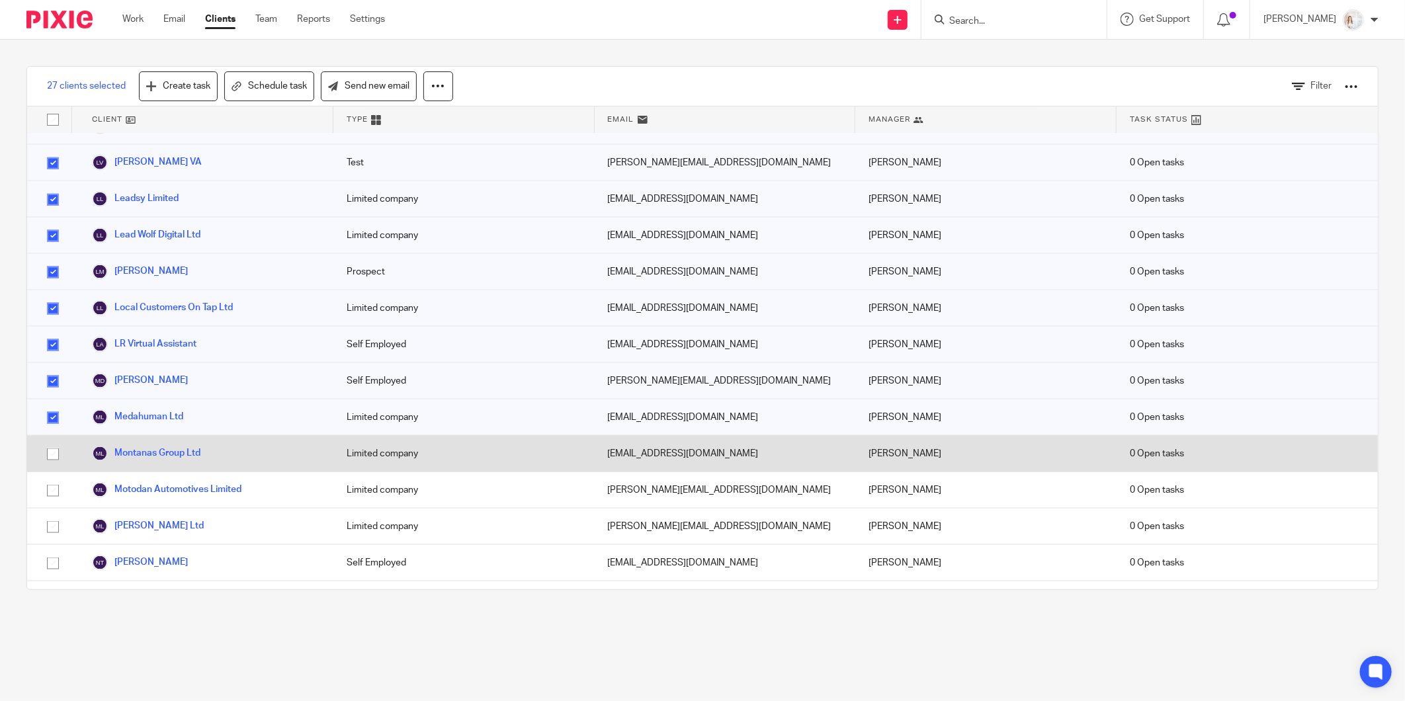
click at [51, 442] on input "checkbox" at bounding box center [52, 454] width 25 height 25
checkbox input "true"
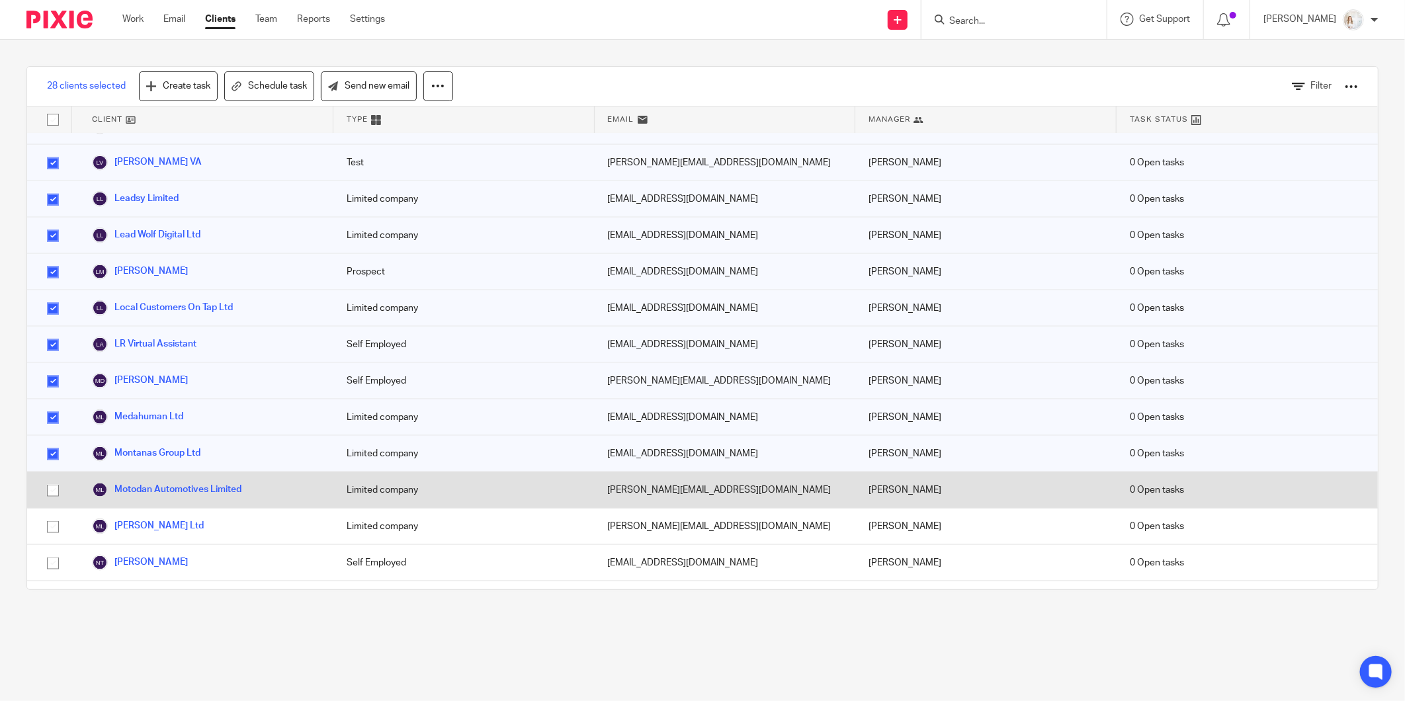
drag, startPoint x: 136, startPoint y: 470, endPoint x: 56, endPoint y: 472, distance: 80.7
click at [56, 478] on input "checkbox" at bounding box center [52, 490] width 25 height 25
checkbox input "true"
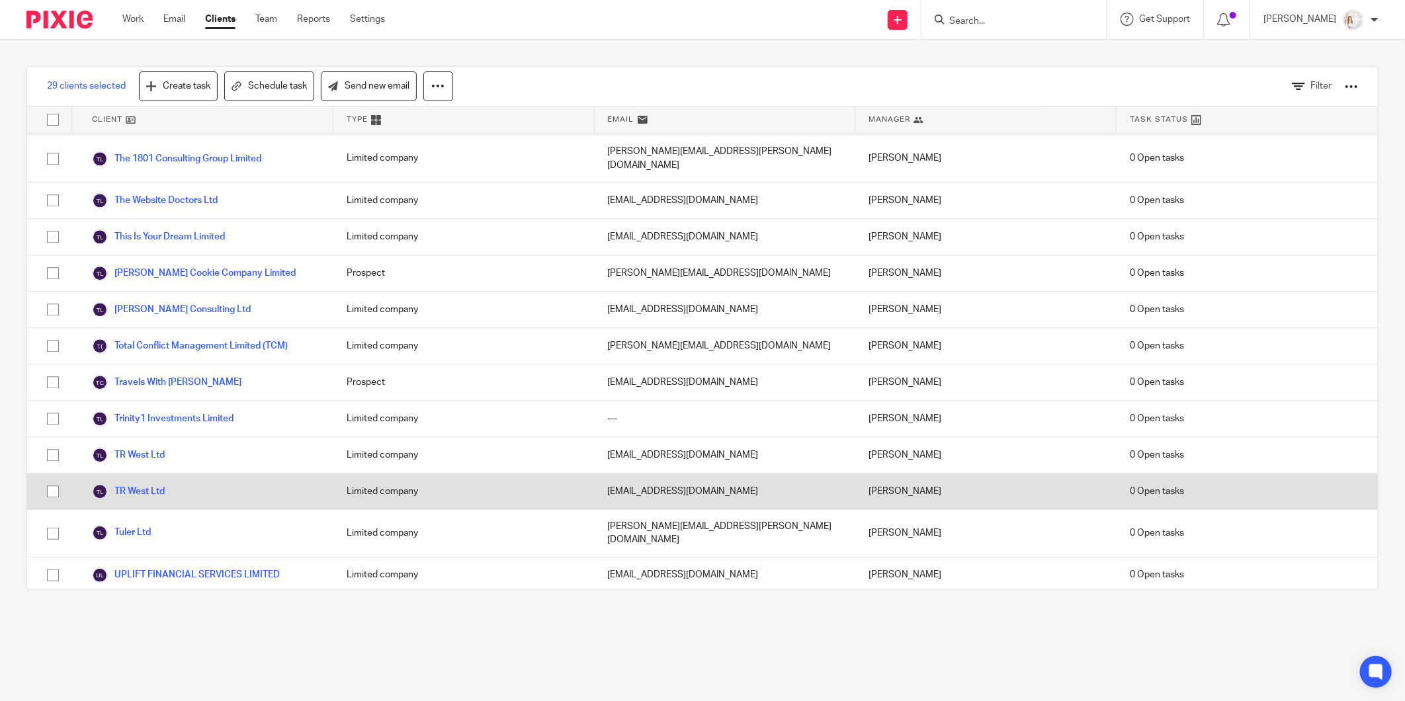
scroll to position [2181, 0]
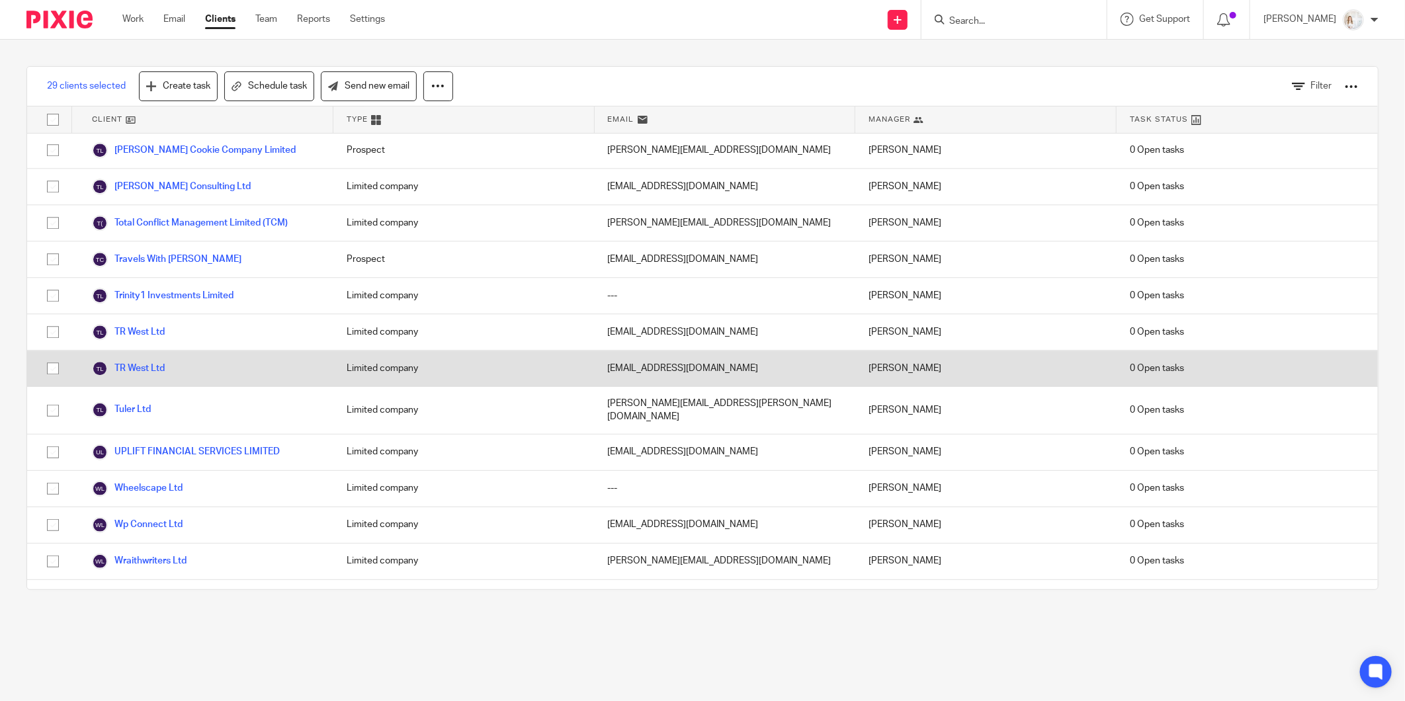
click at [51, 356] on input "checkbox" at bounding box center [52, 368] width 25 height 25
checkbox input "true"
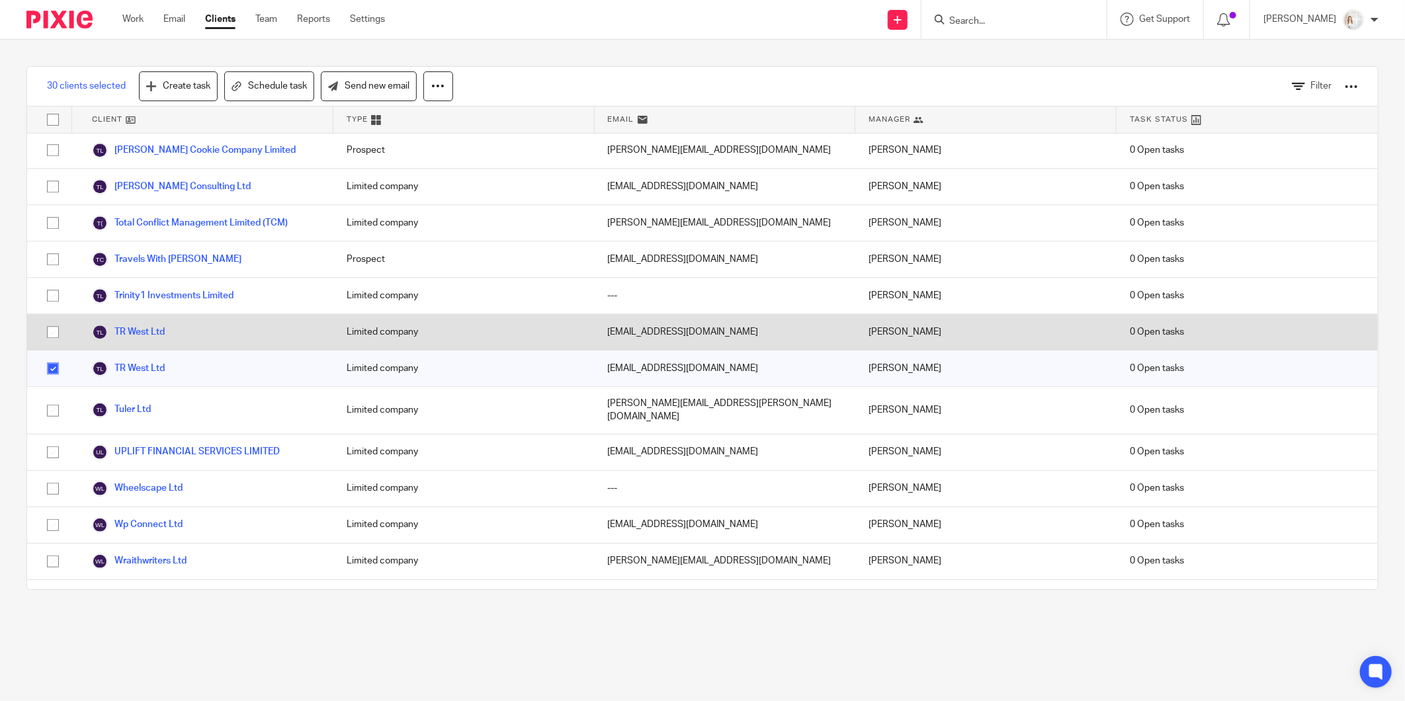
drag, startPoint x: 44, startPoint y: 318, endPoint x: 71, endPoint y: 292, distance: 37.0
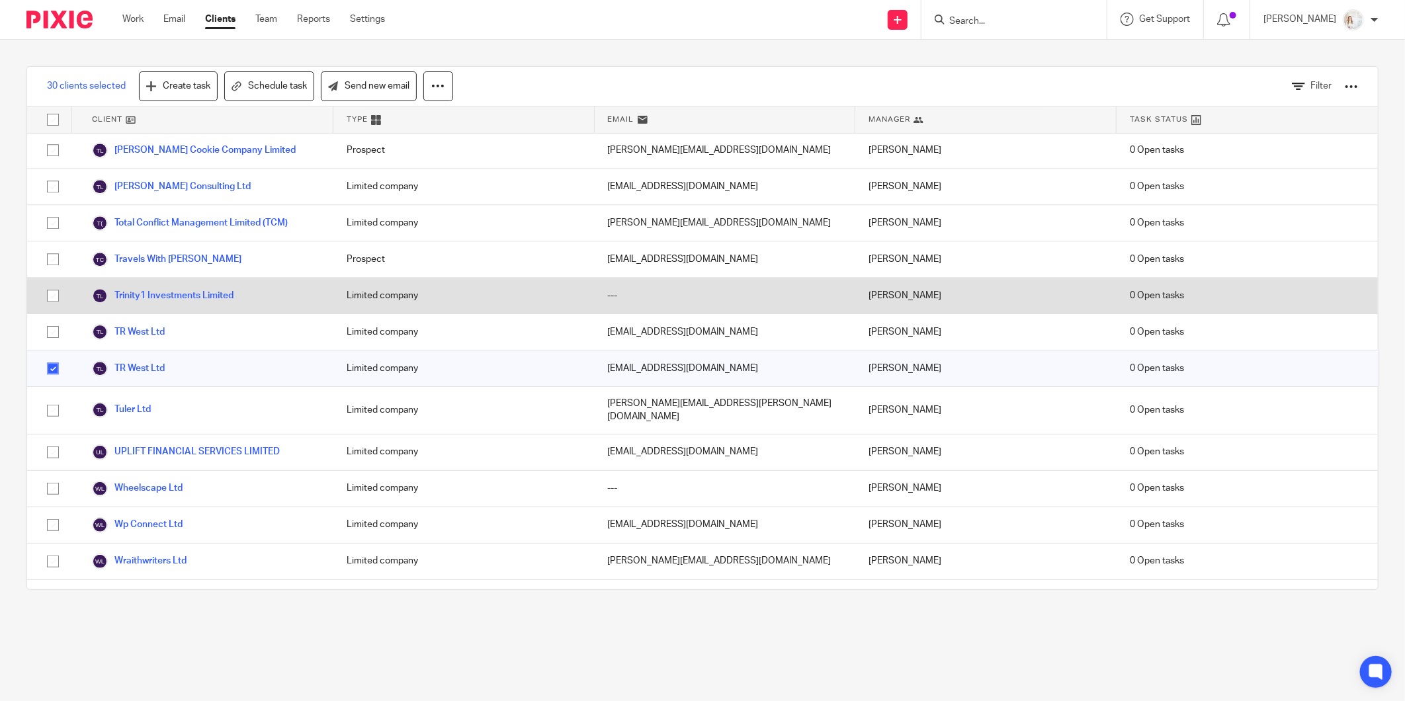
click at [45, 320] on input "checkbox" at bounding box center [52, 332] width 25 height 25
checkbox input "true"
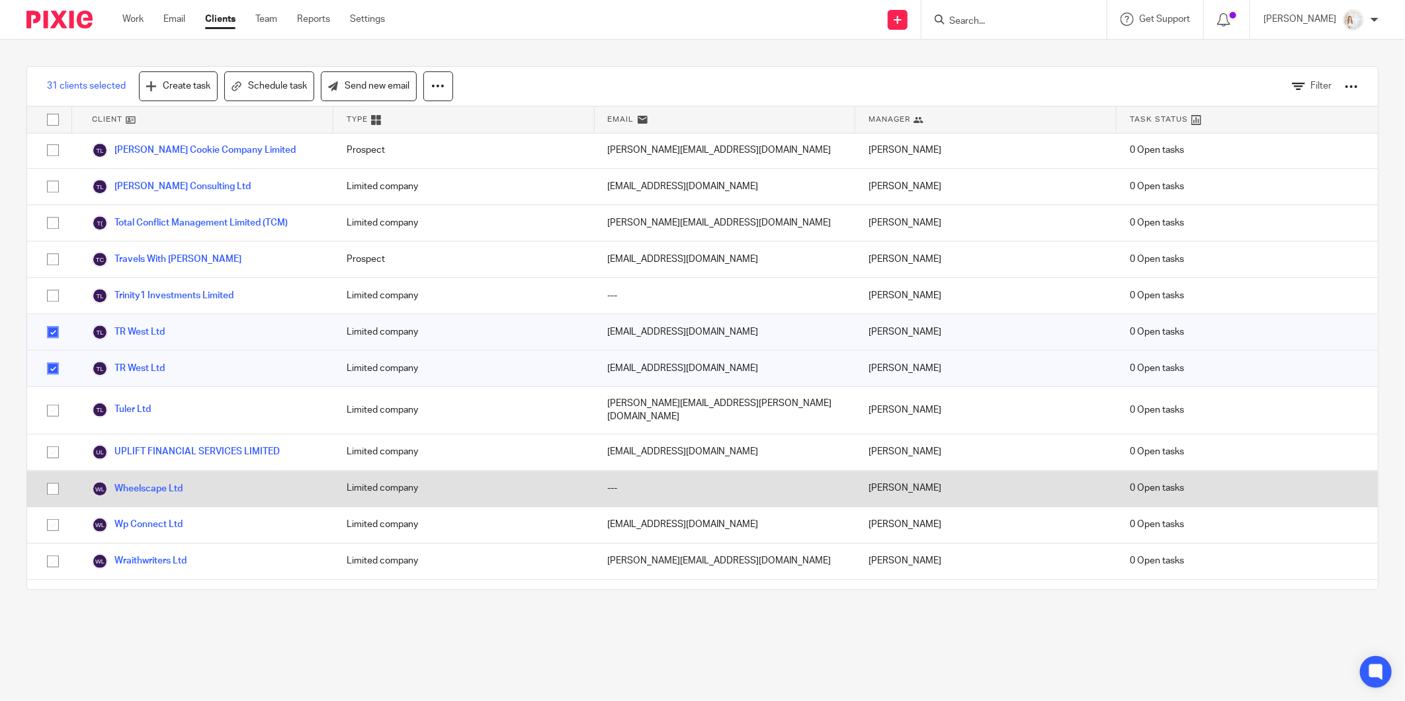
click at [44, 476] on input "checkbox" at bounding box center [52, 488] width 25 height 25
checkbox input "true"
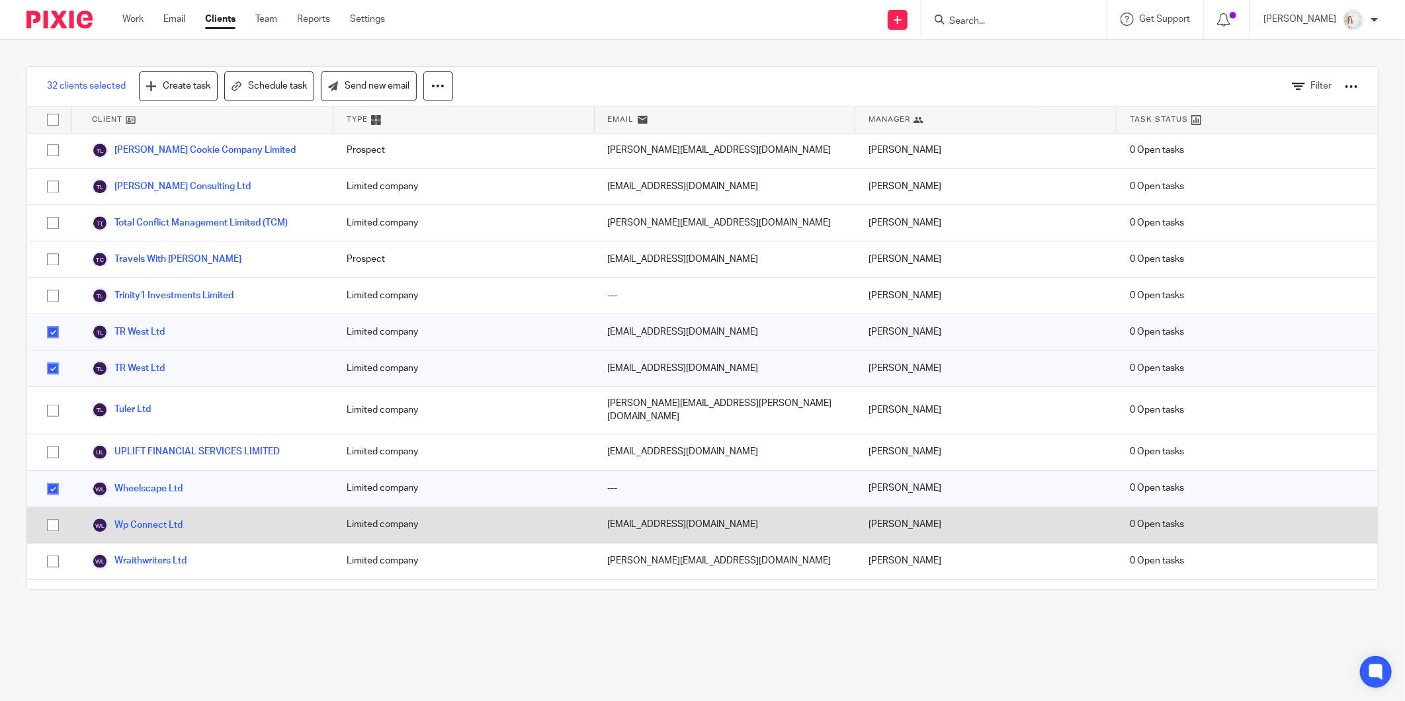
click at [54, 513] on input "checkbox" at bounding box center [52, 525] width 25 height 25
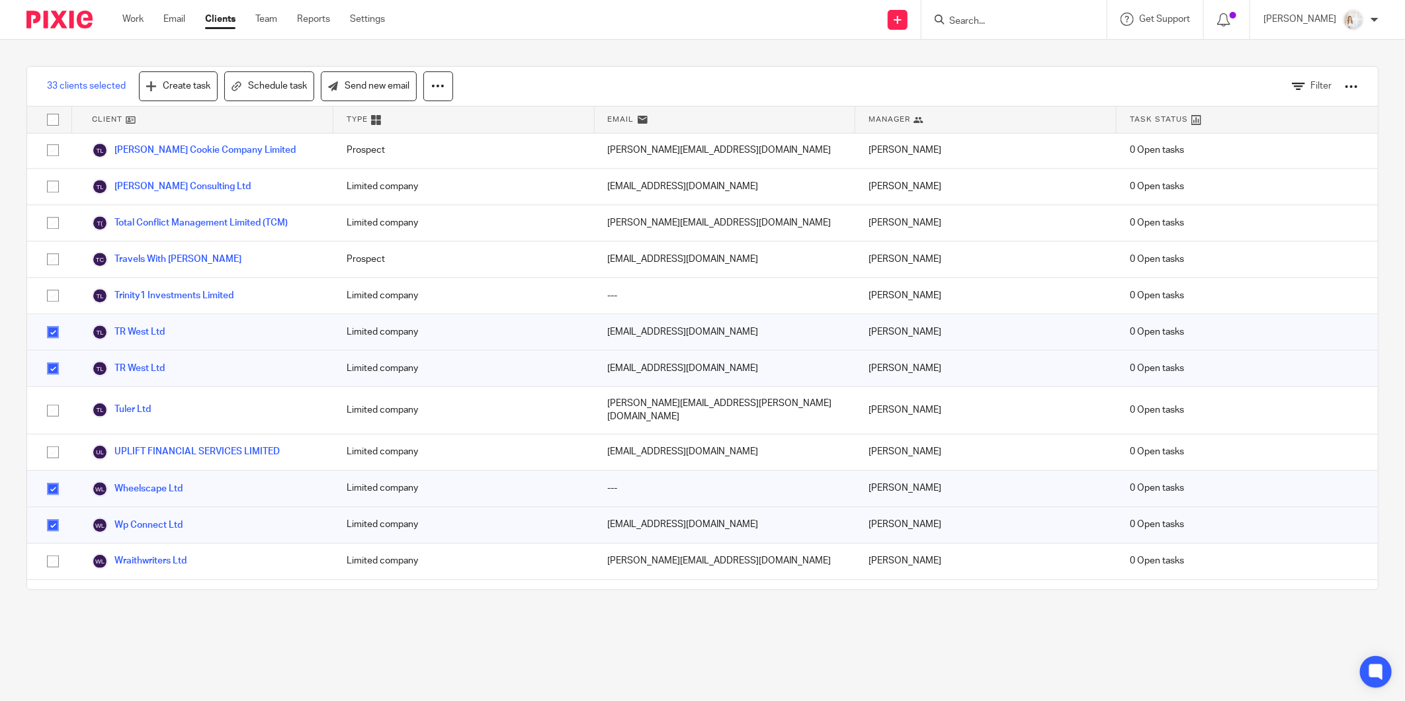
click at [50, 513] on input "checkbox" at bounding box center [52, 525] width 25 height 25
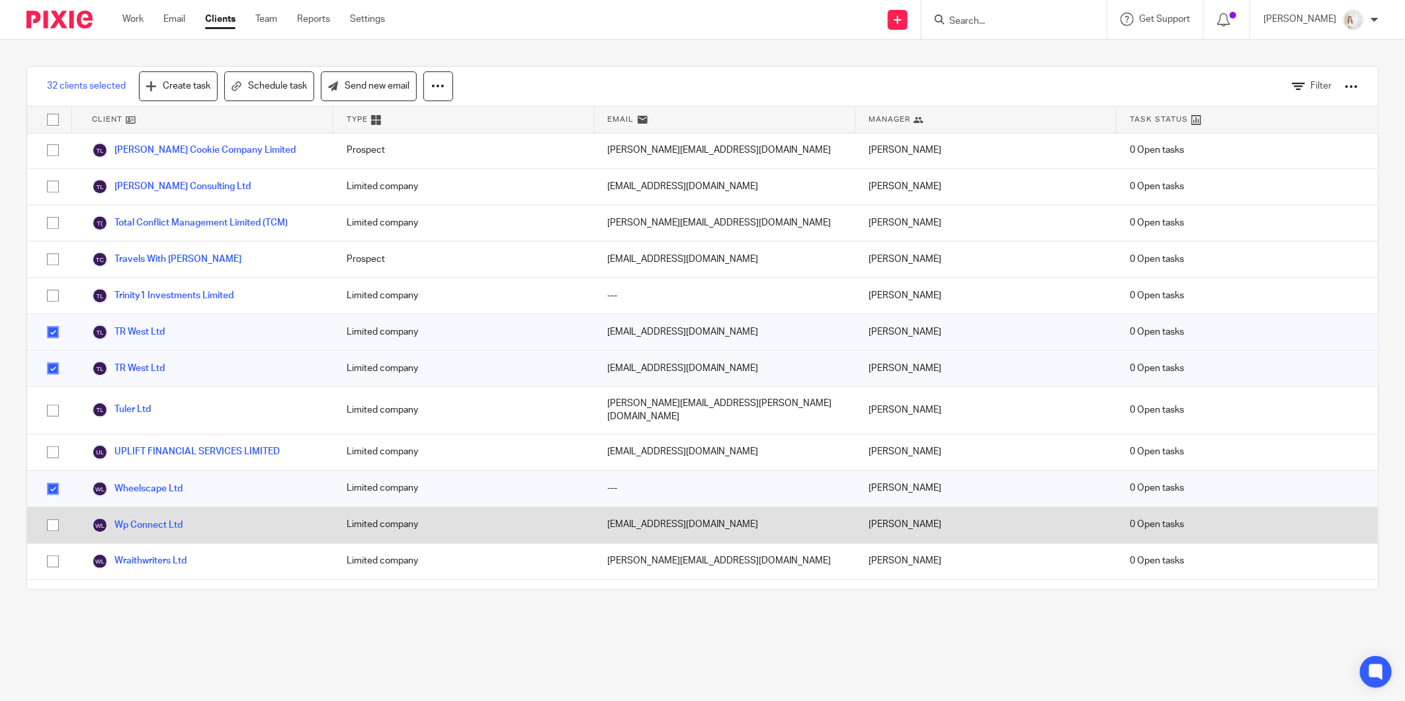
click at [50, 513] on input "checkbox" at bounding box center [52, 525] width 25 height 25
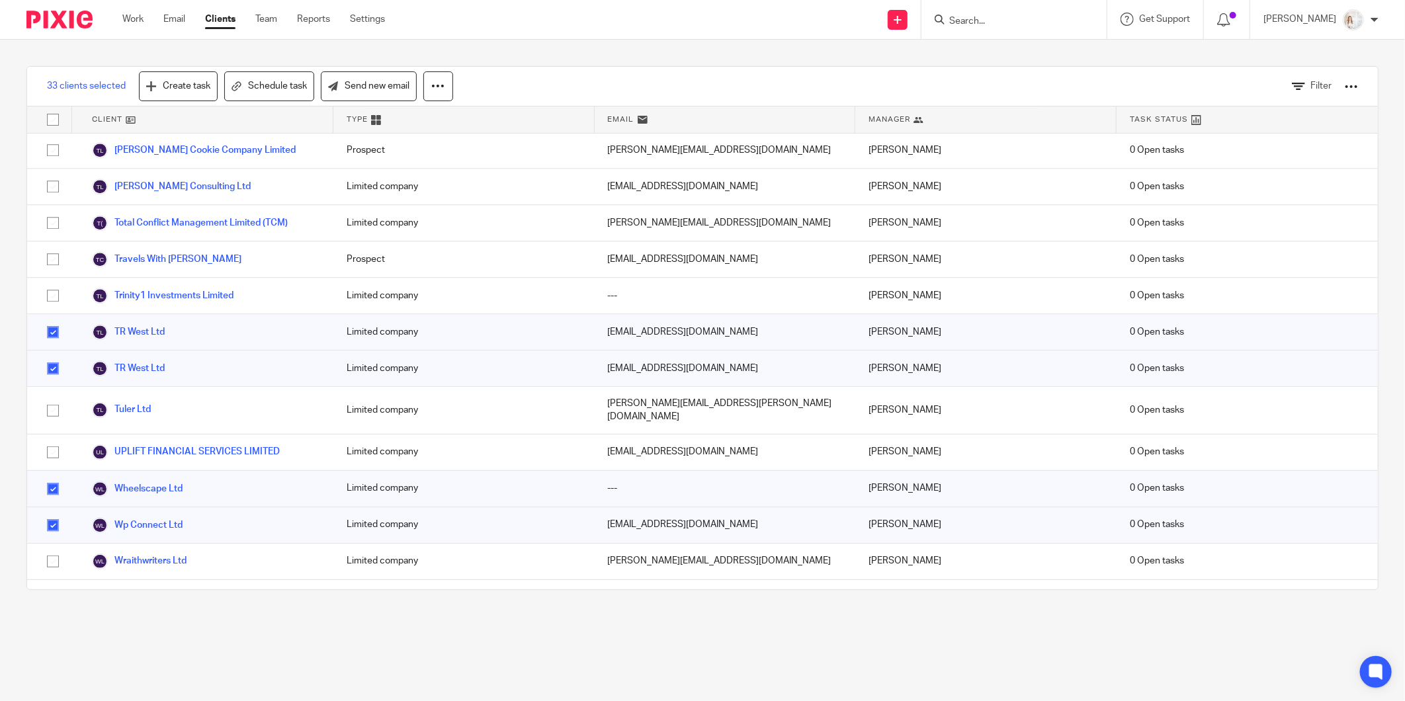
click at [53, 513] on input "checkbox" at bounding box center [52, 525] width 25 height 25
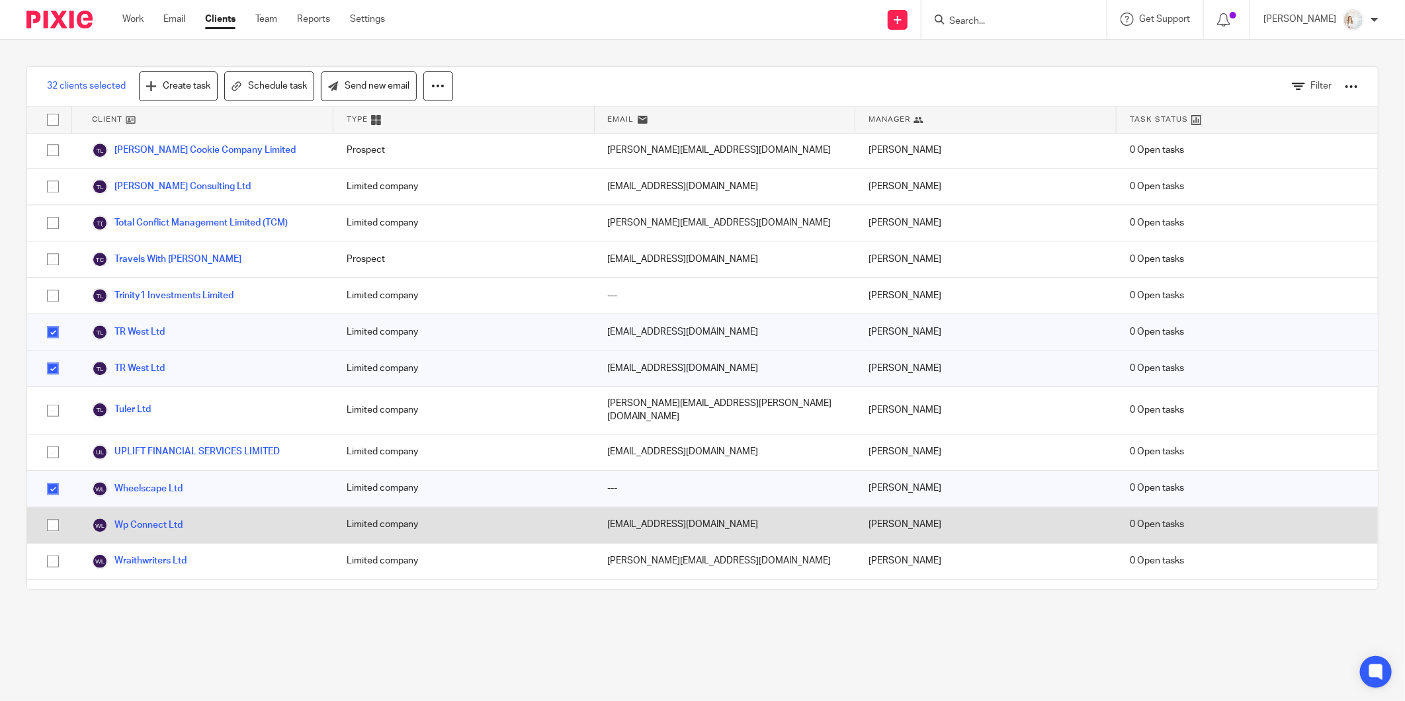
click at [50, 513] on input "checkbox" at bounding box center [52, 525] width 25 height 25
checkbox input "true"
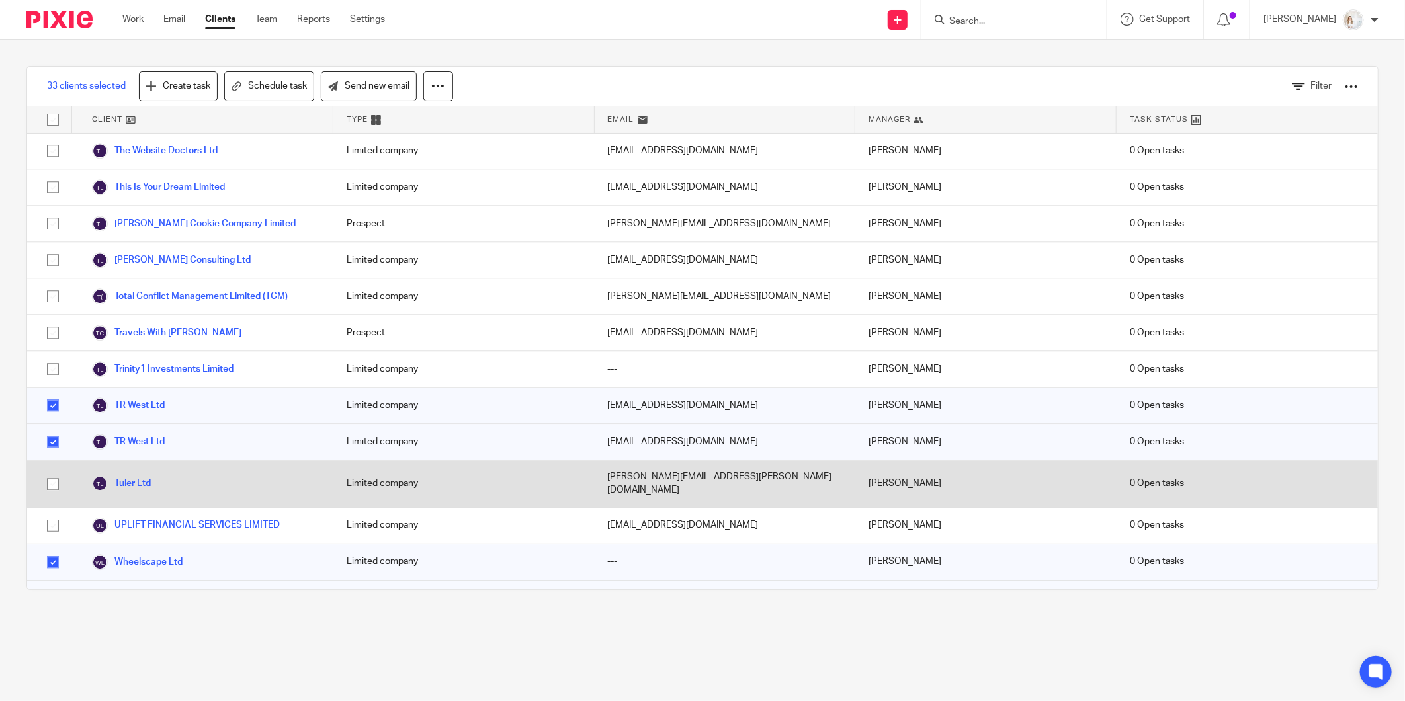
click at [51, 472] on input "checkbox" at bounding box center [52, 484] width 25 height 25
checkbox input "true"
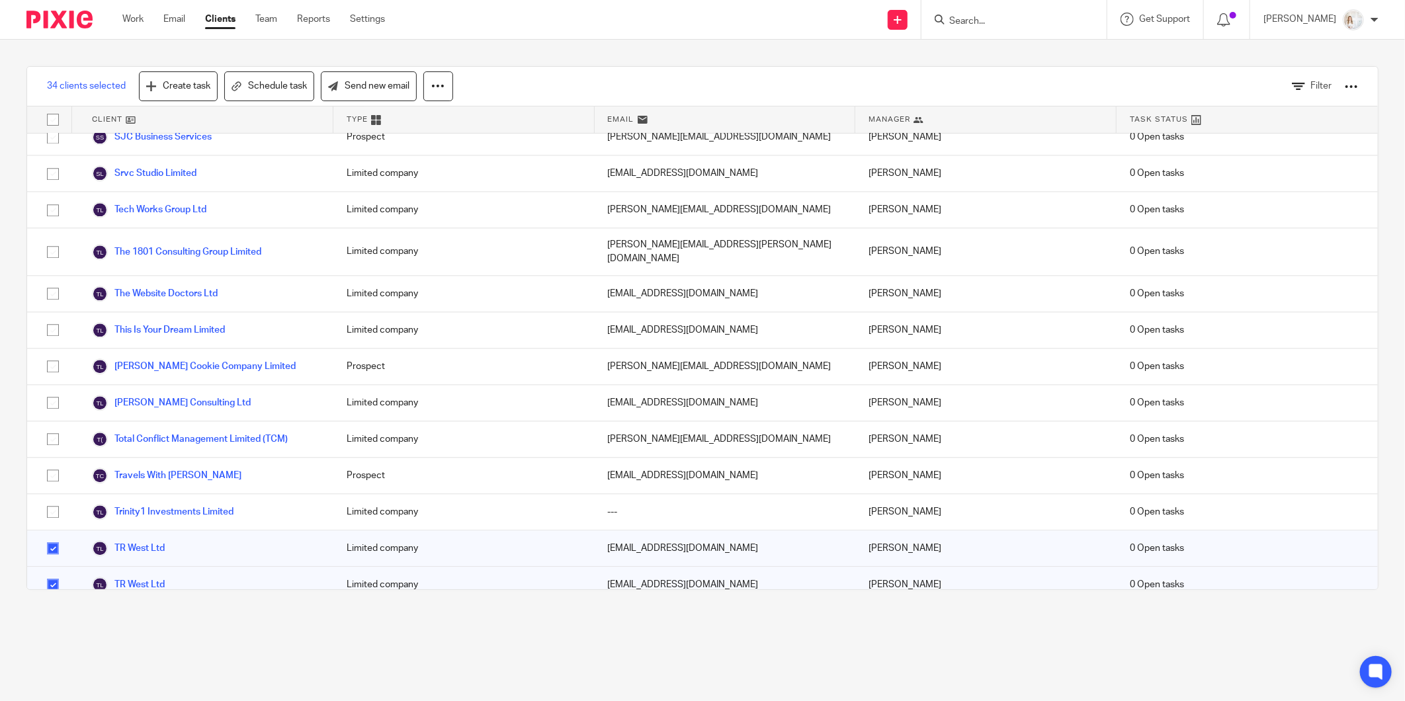
scroll to position [1961, 0]
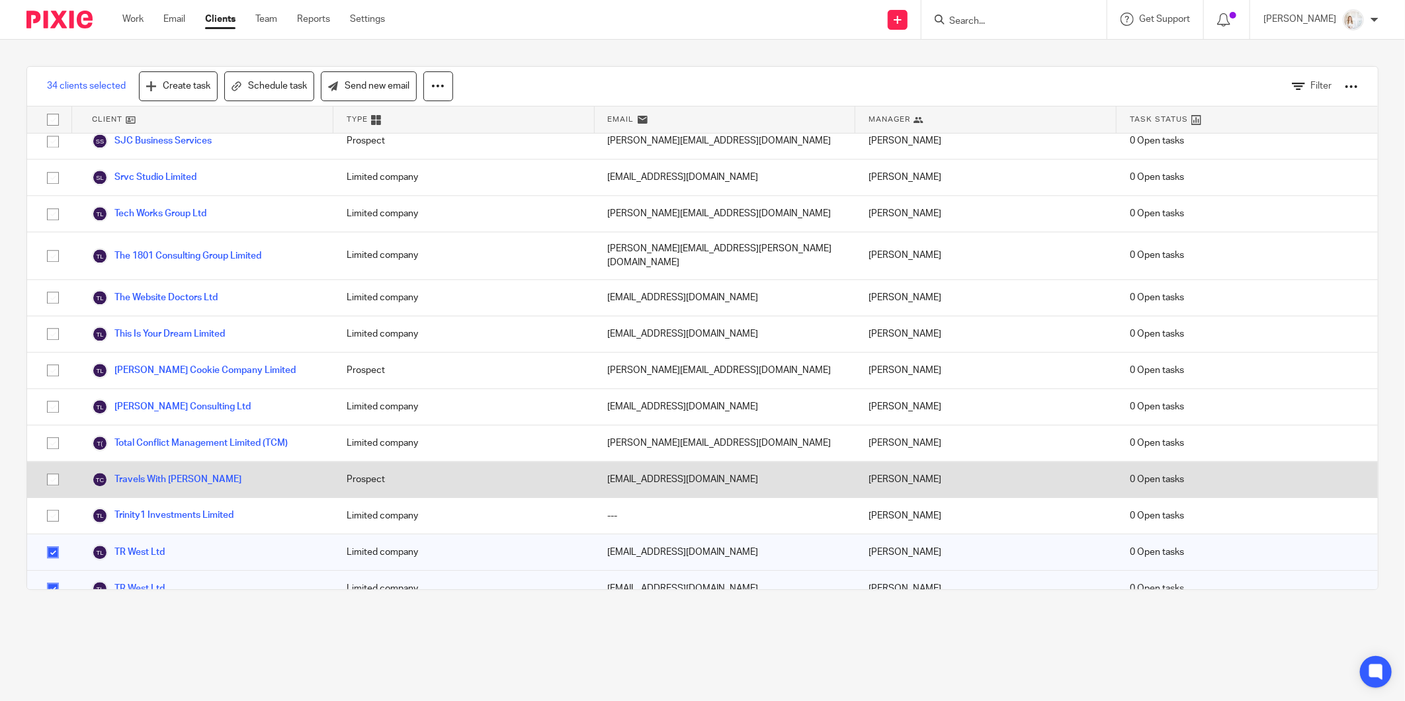
click at [50, 467] on input "checkbox" at bounding box center [52, 479] width 25 height 25
checkbox input "true"
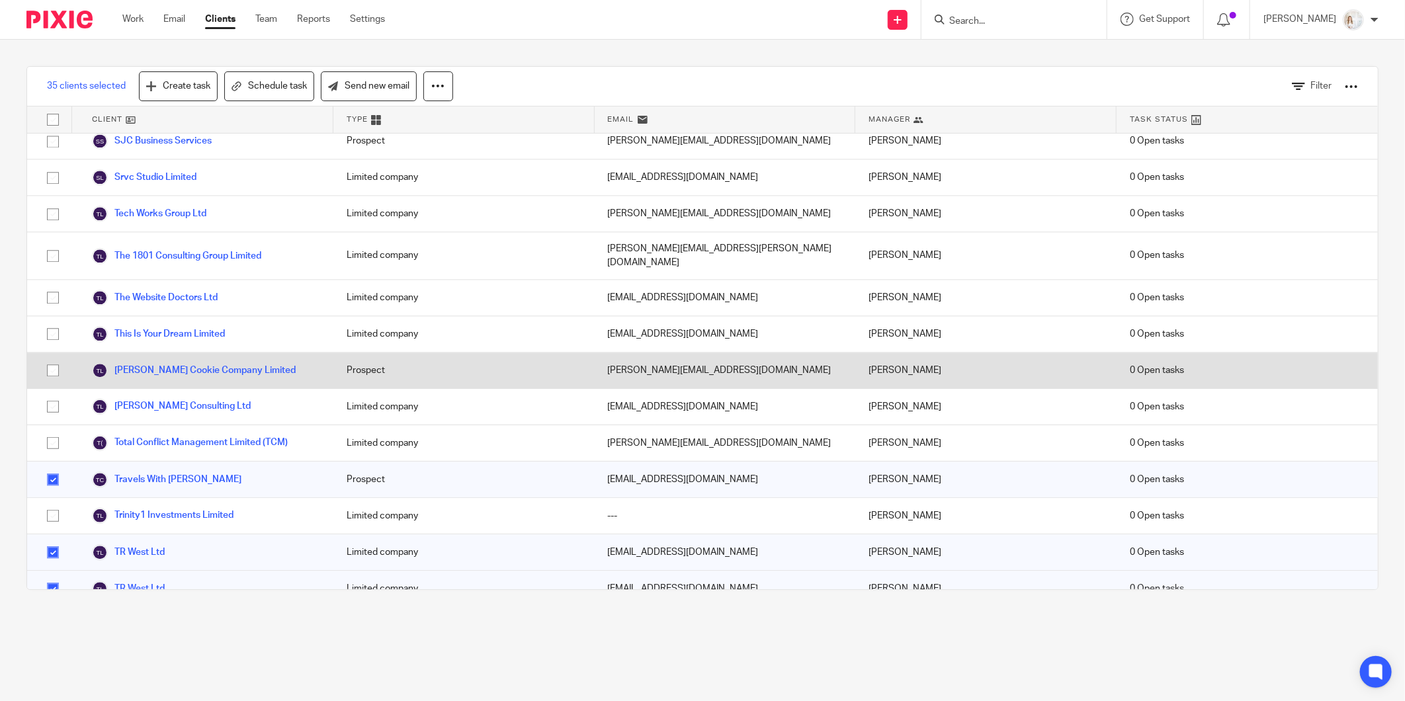
click at [56, 358] on input "checkbox" at bounding box center [52, 370] width 25 height 25
checkbox input "true"
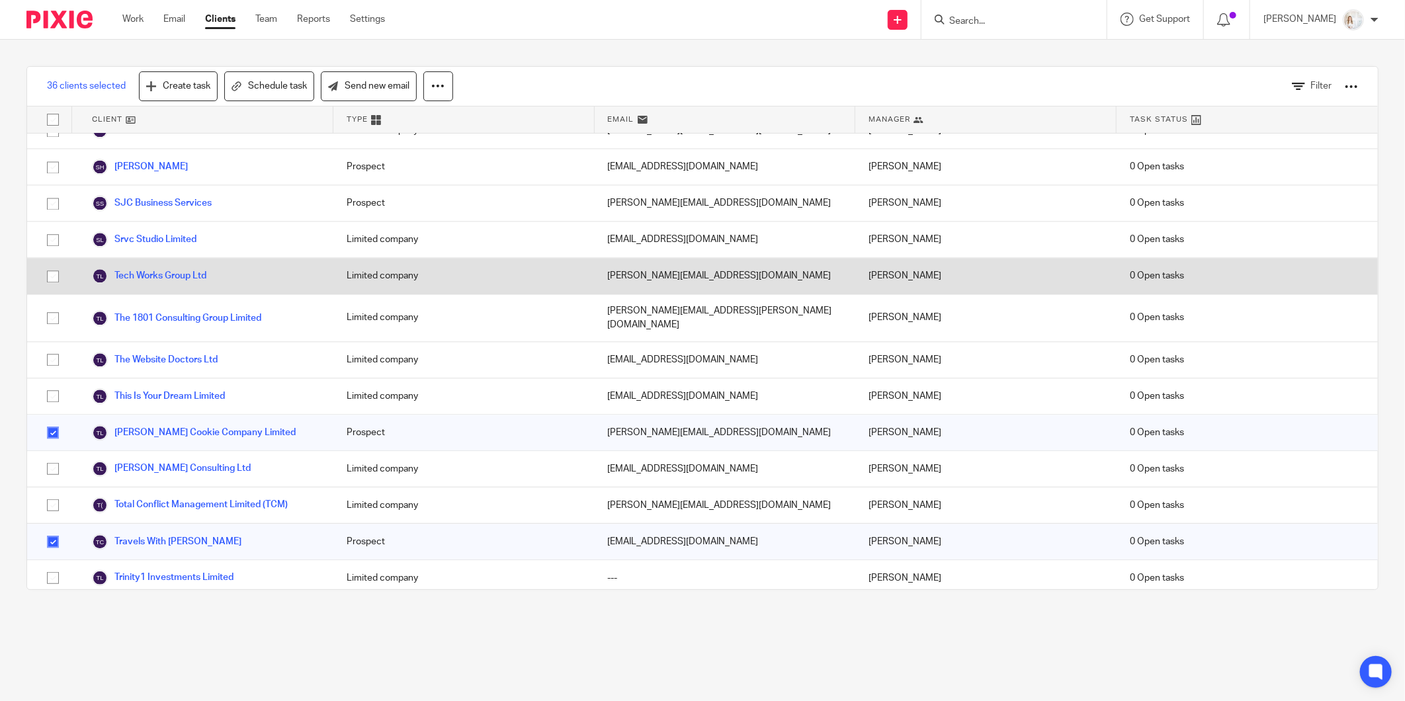
scroll to position [1814, 0]
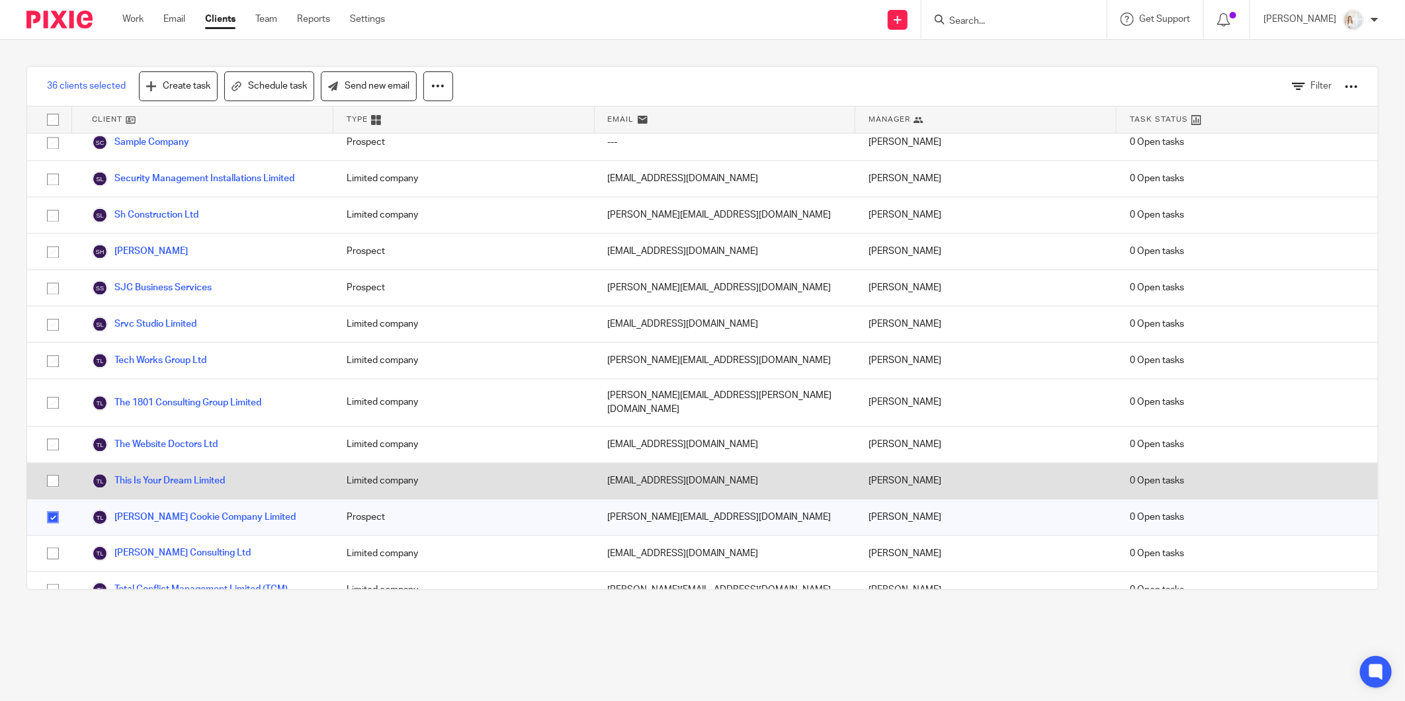
click at [49, 468] on input "checkbox" at bounding box center [52, 480] width 25 height 25
checkbox input "true"
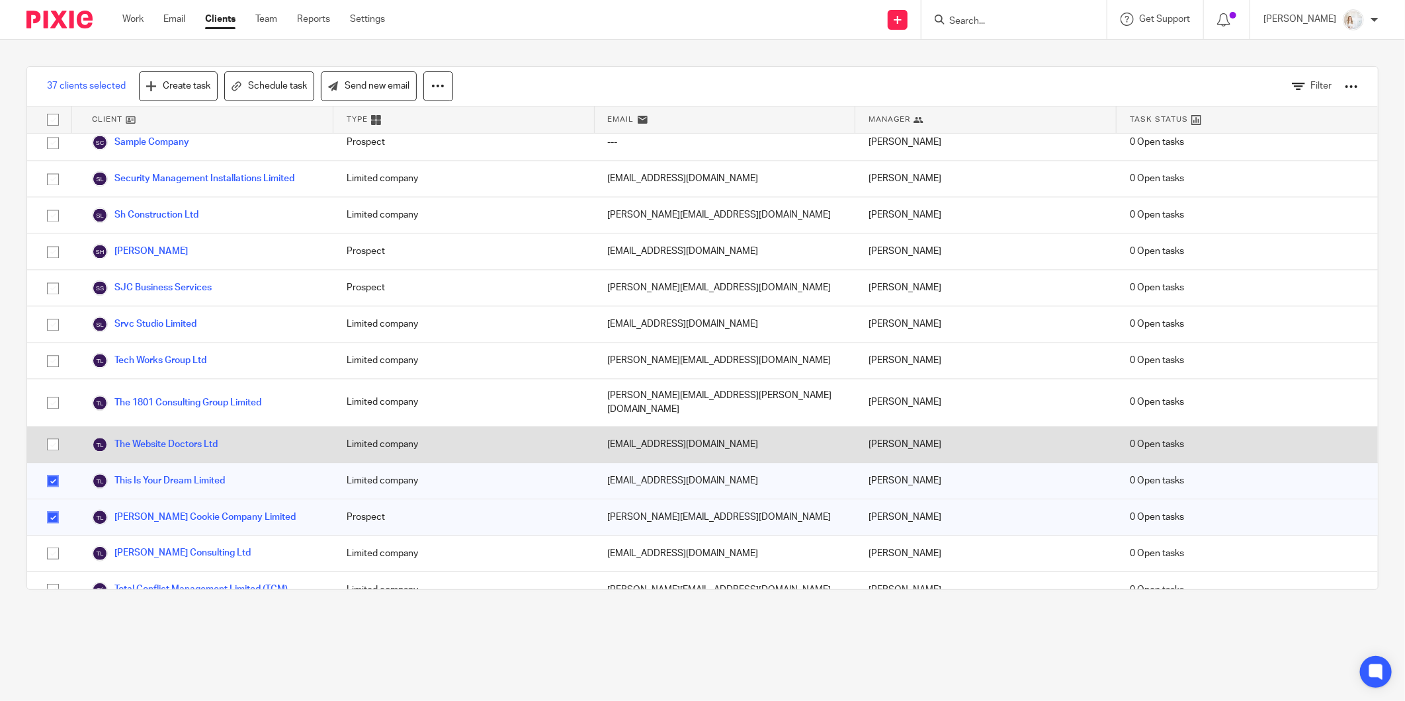
click at [54, 432] on input "checkbox" at bounding box center [52, 444] width 25 height 25
checkbox input "true"
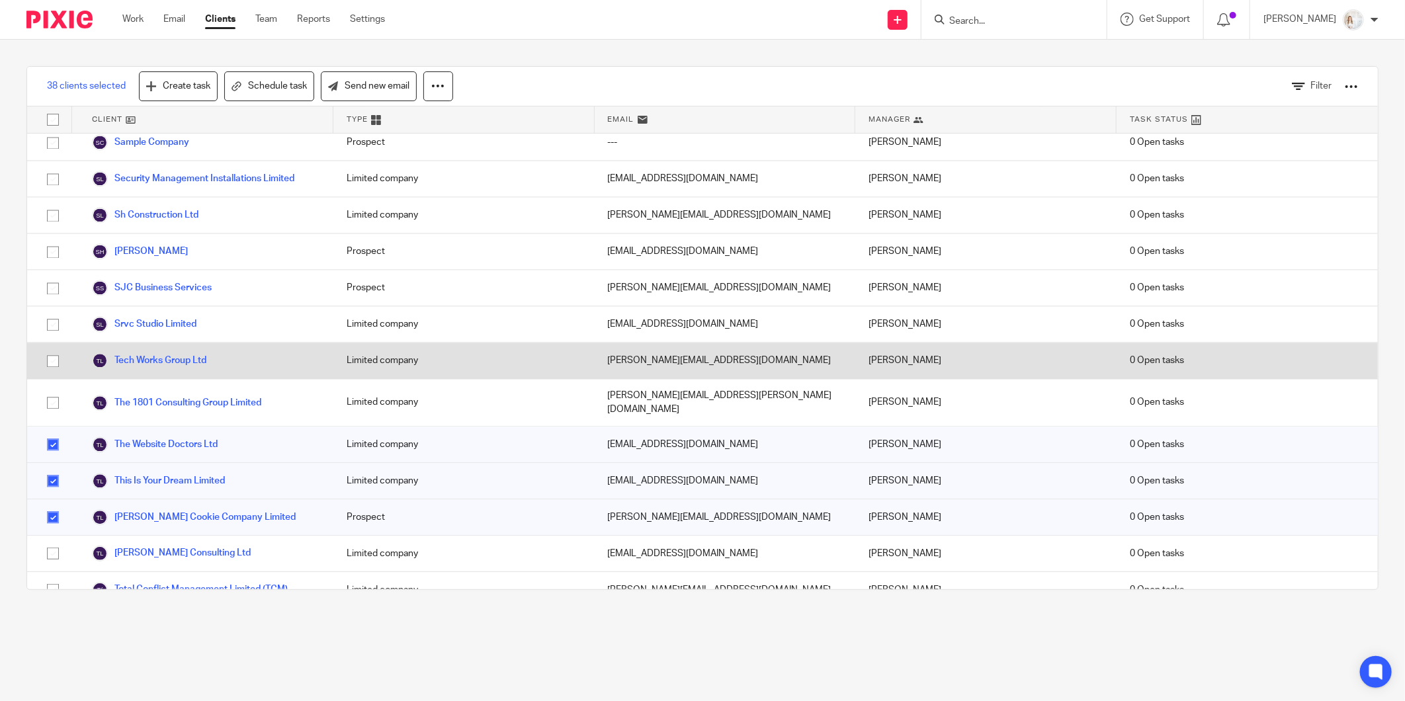
click at [49, 357] on input "checkbox" at bounding box center [52, 361] width 25 height 25
checkbox input "true"
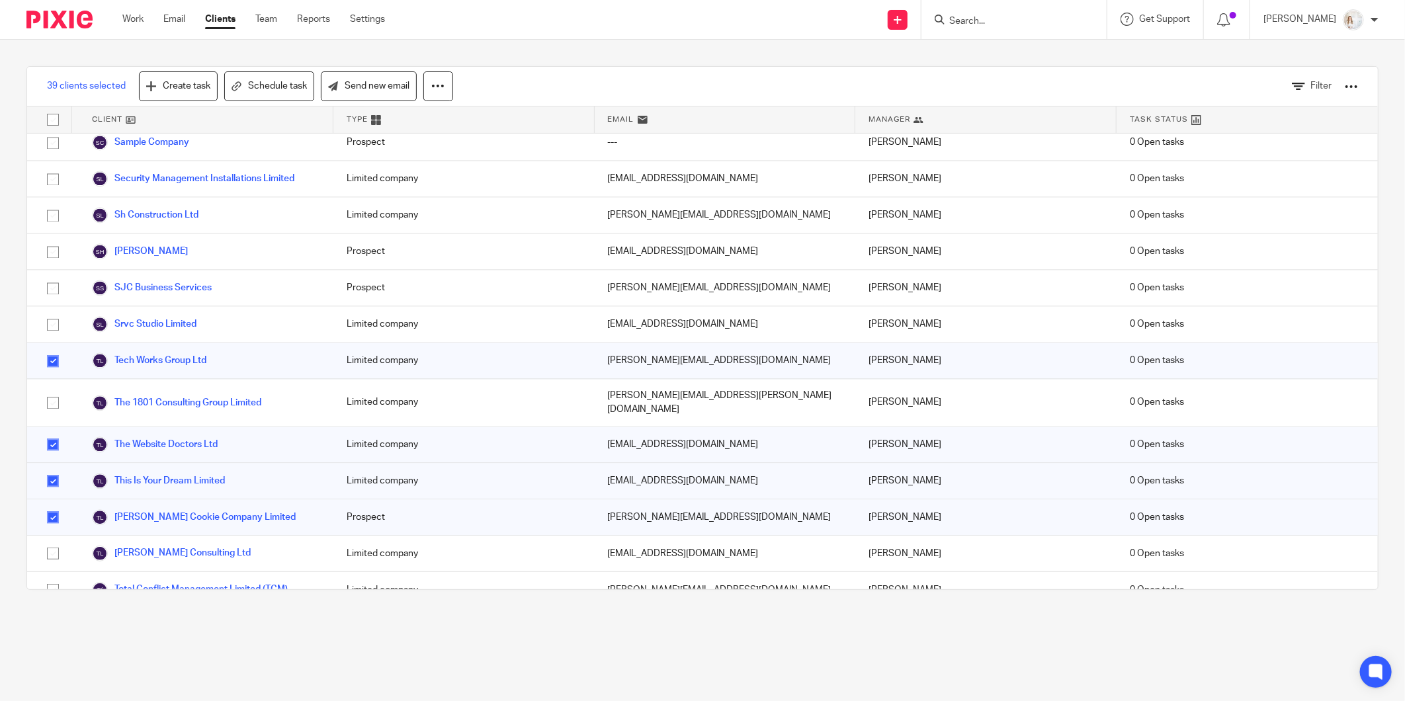
scroll to position [1741, 0]
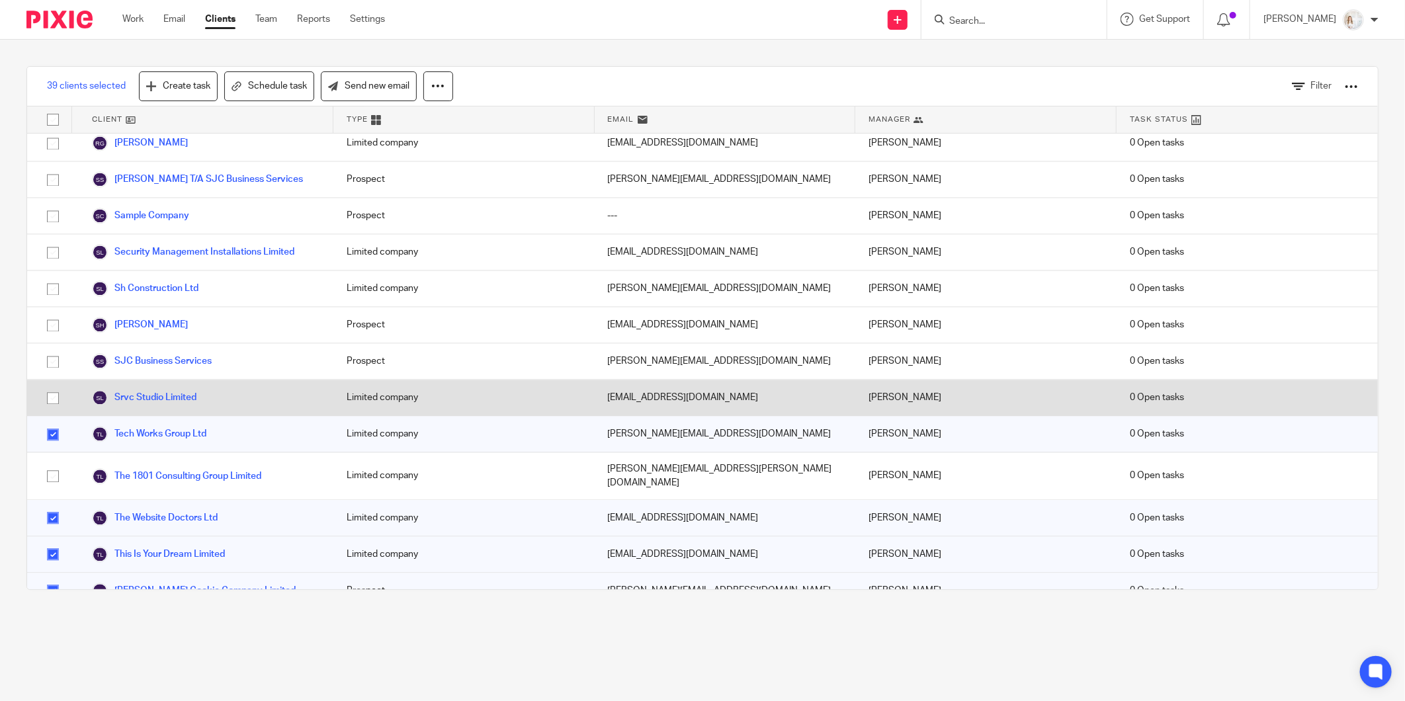
click at [46, 396] on input "checkbox" at bounding box center [52, 398] width 25 height 25
checkbox input "true"
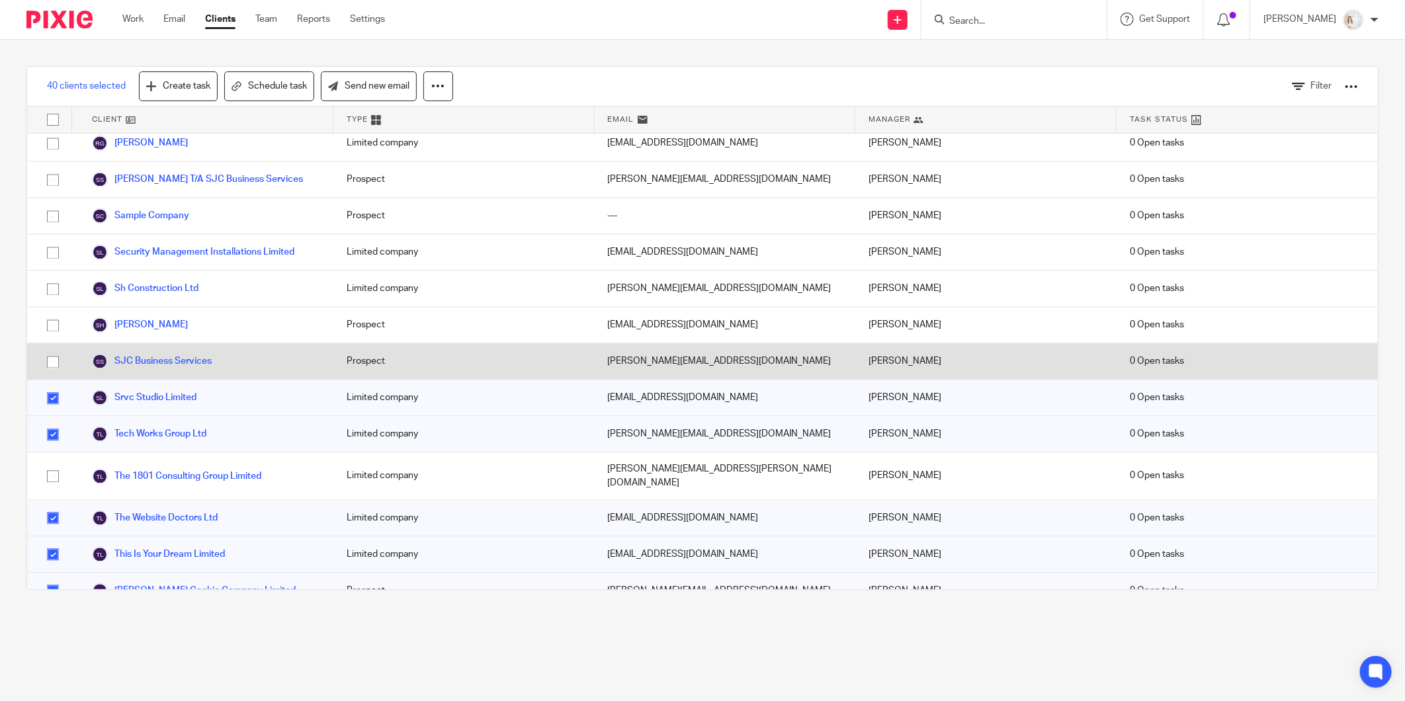
click at [53, 359] on input "checkbox" at bounding box center [52, 361] width 25 height 25
checkbox input "true"
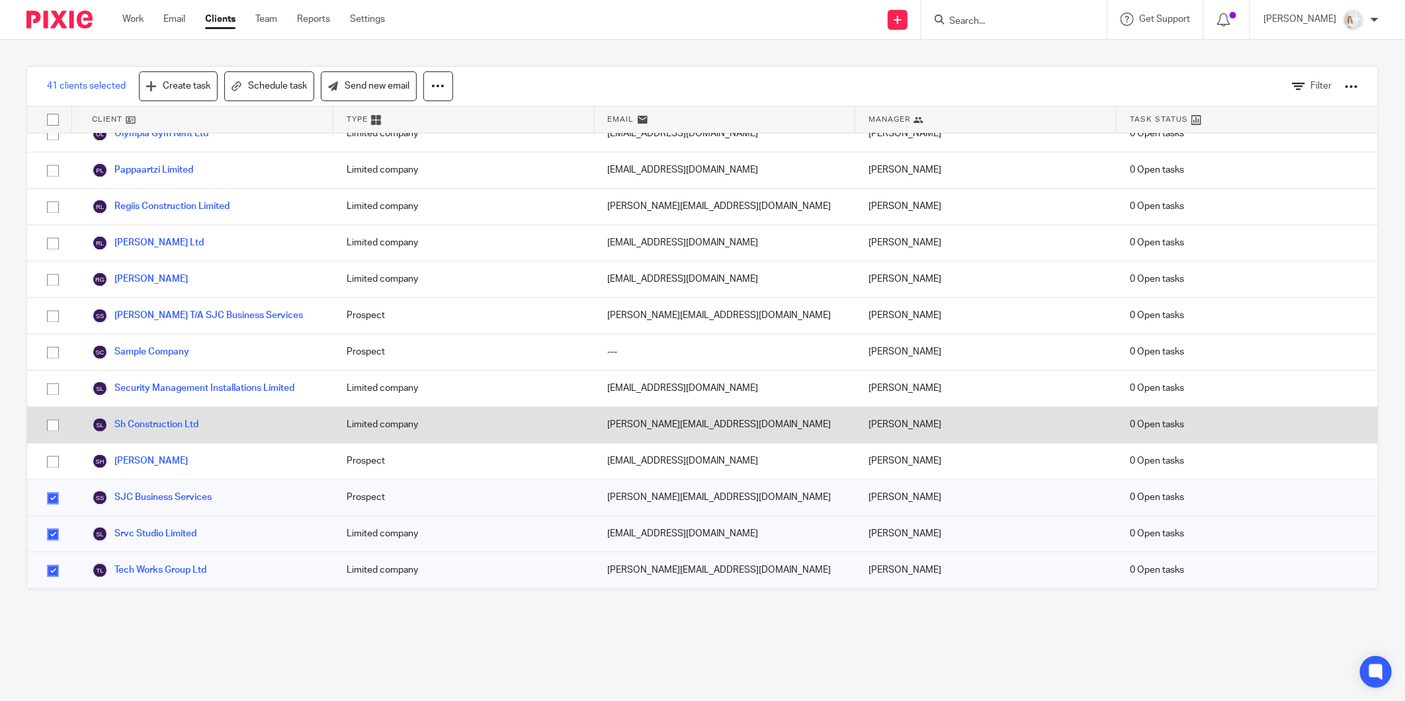
scroll to position [1593, 0]
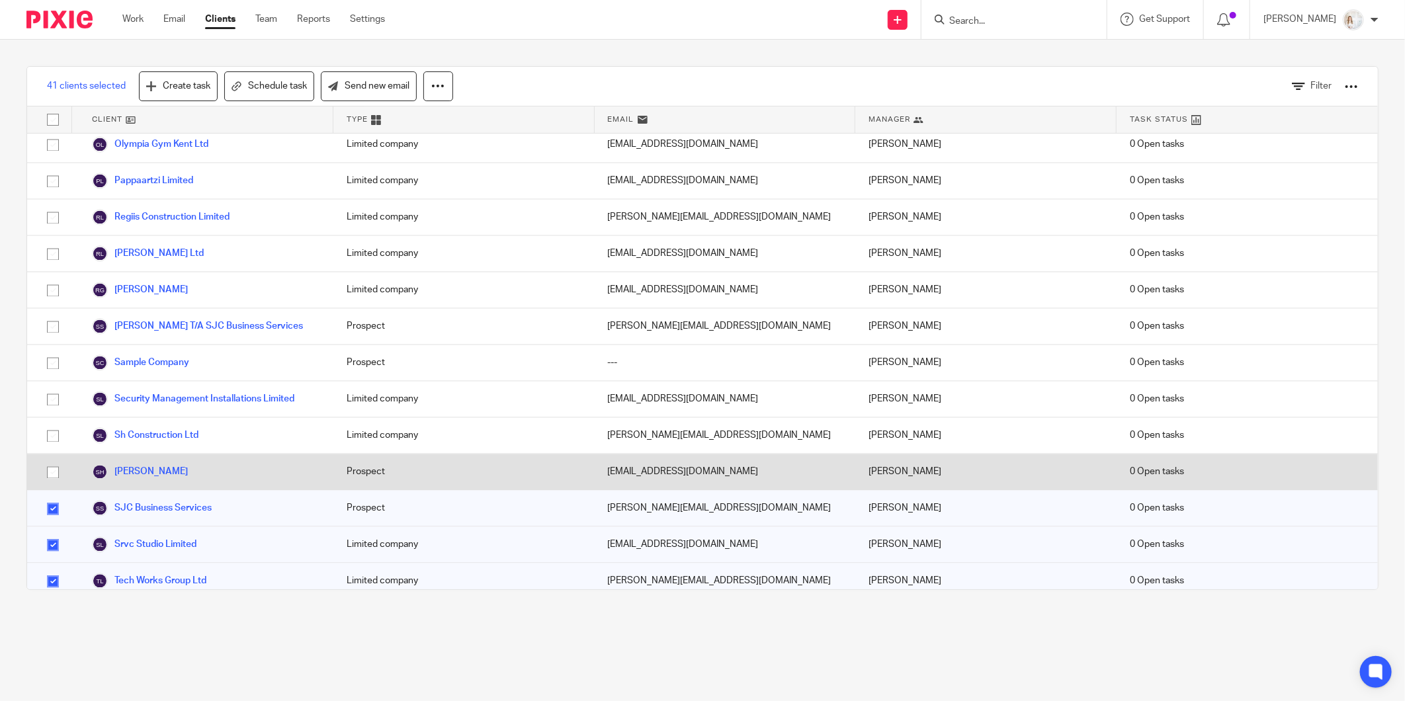
click at [54, 464] on input "checkbox" at bounding box center [52, 472] width 25 height 25
checkbox input "true"
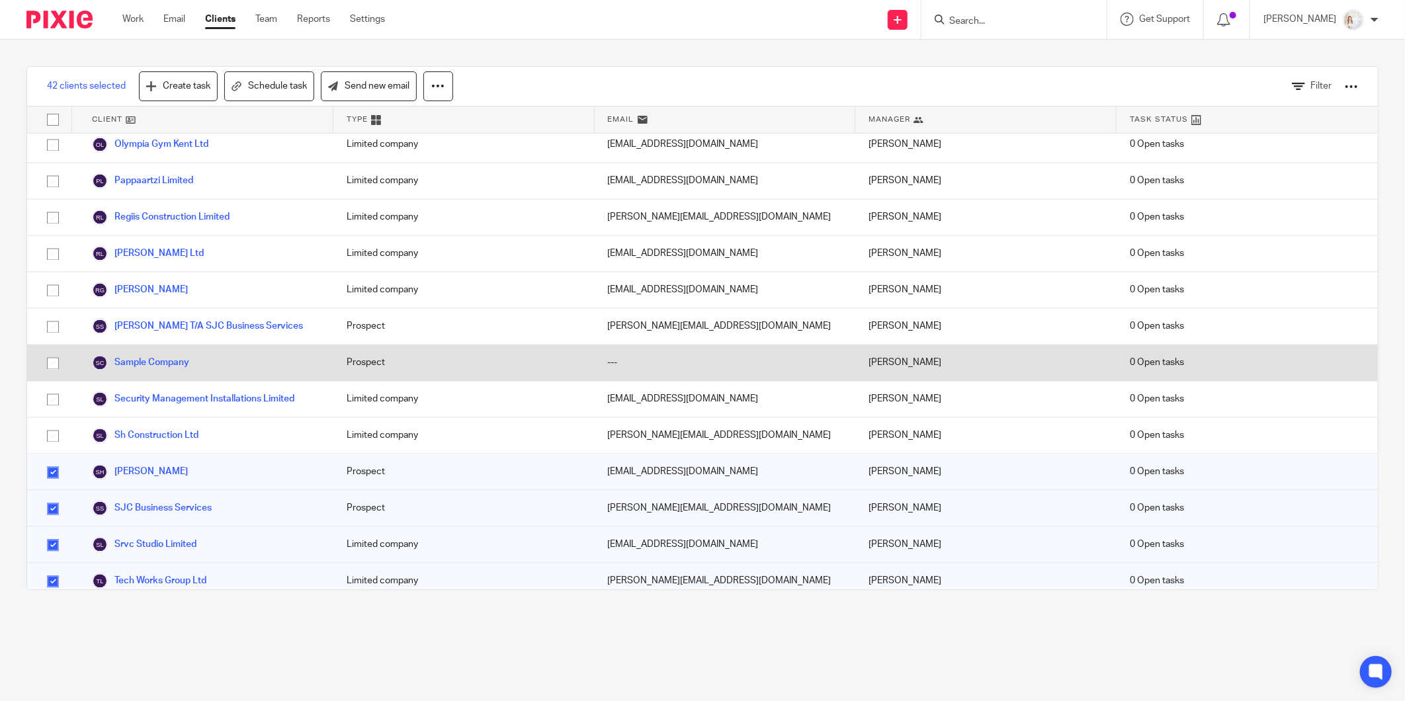
click at [53, 361] on input "checkbox" at bounding box center [52, 363] width 25 height 25
checkbox input "true"
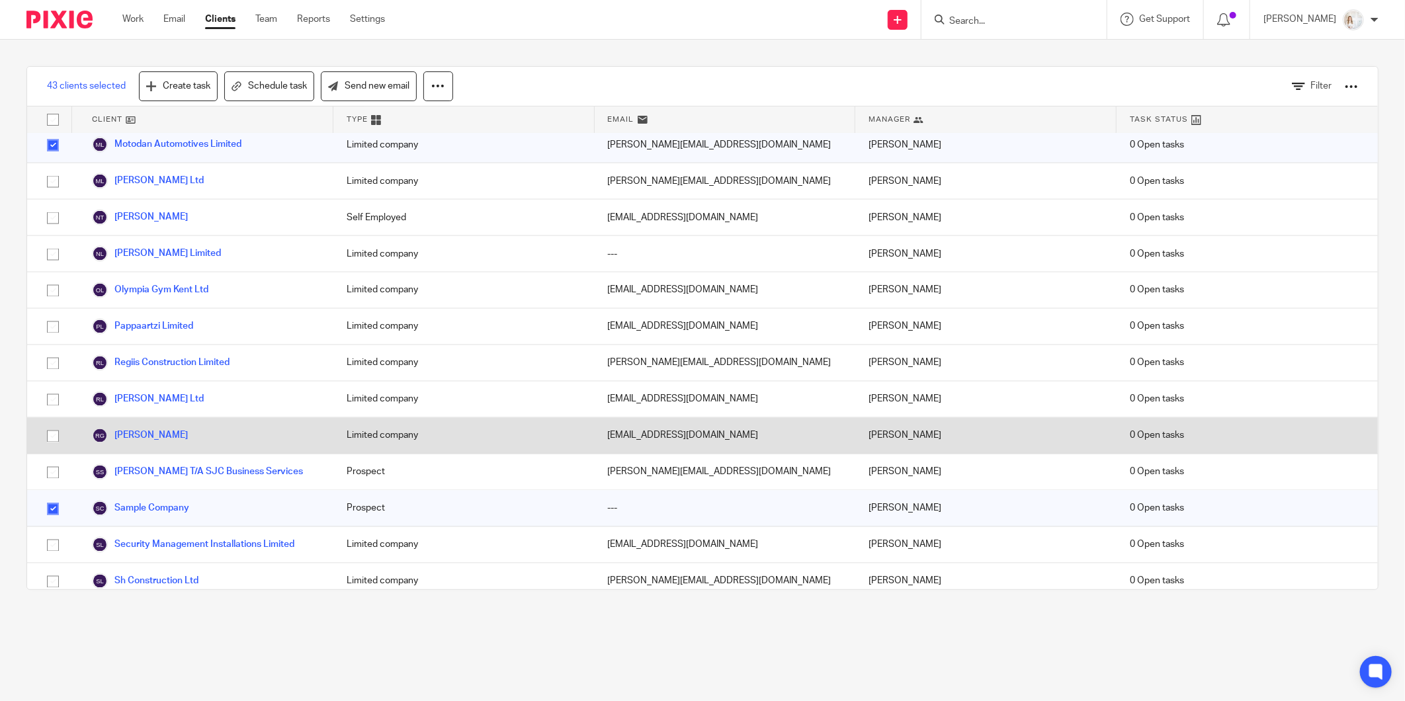
scroll to position [1446, 0]
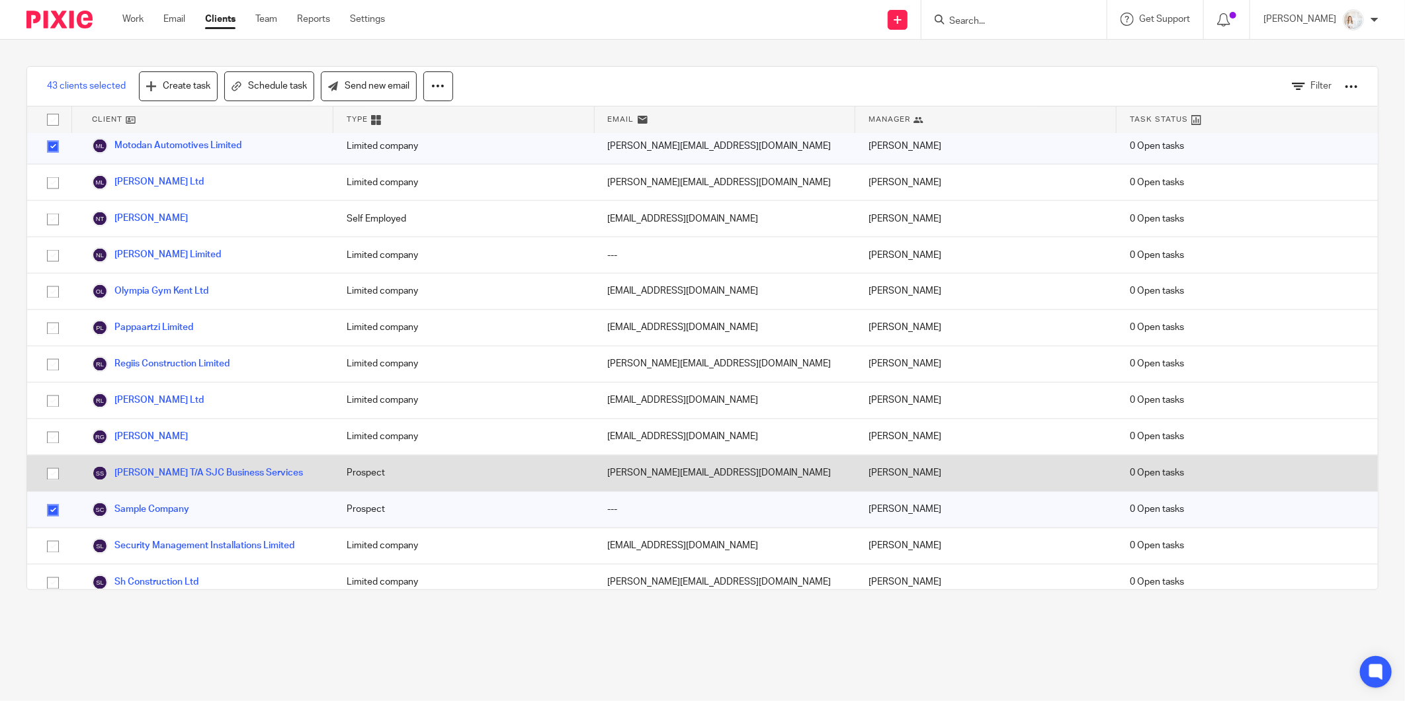
click at [50, 462] on input "checkbox" at bounding box center [52, 474] width 25 height 25
checkbox input "true"
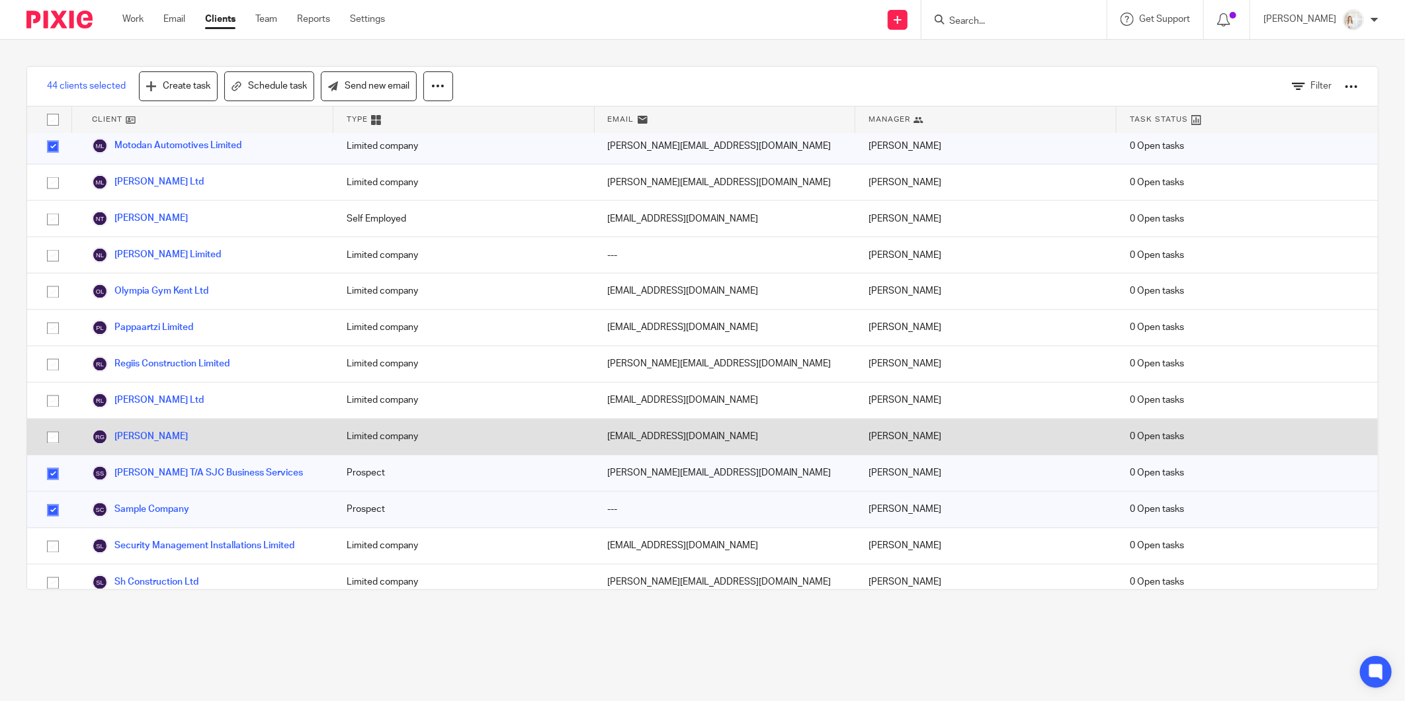
click at [52, 425] on input "checkbox" at bounding box center [52, 437] width 25 height 25
checkbox input "true"
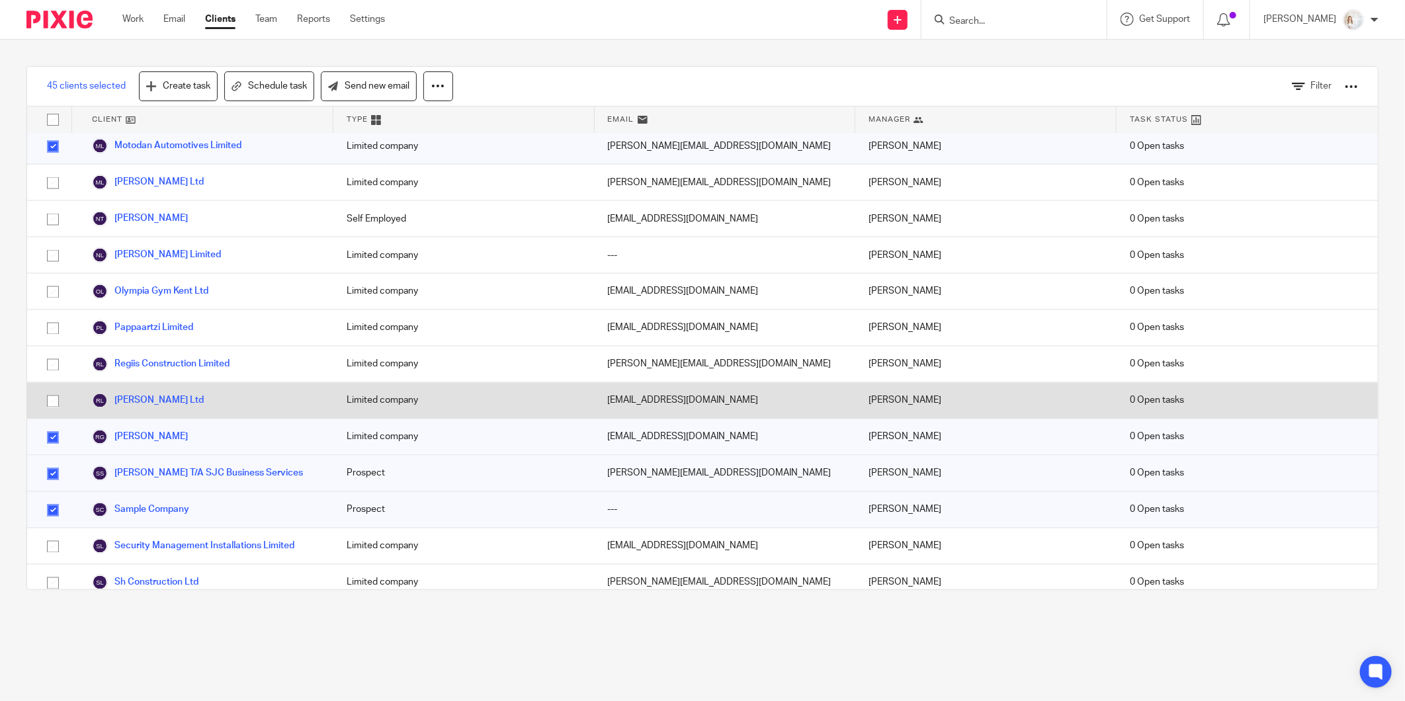
click at [54, 389] on input "checkbox" at bounding box center [52, 401] width 25 height 25
checkbox input "true"
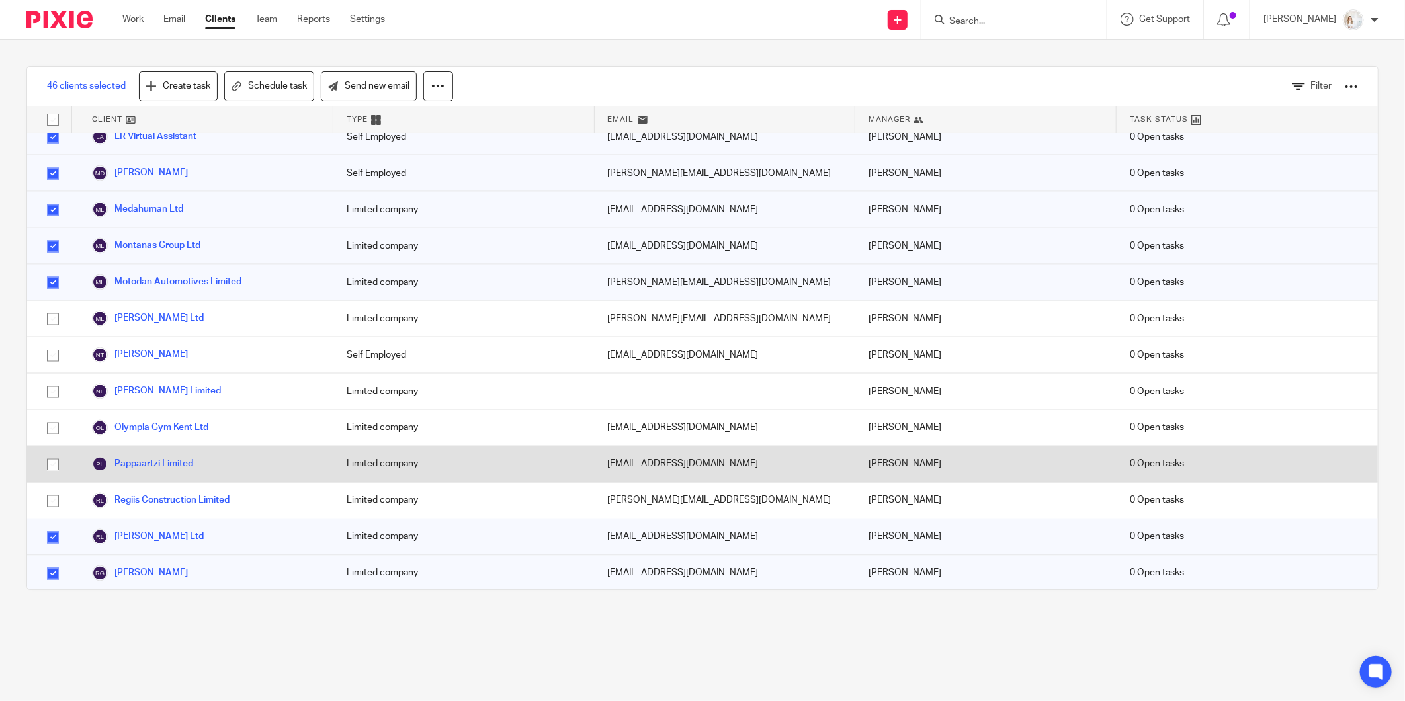
scroll to position [1299, 0]
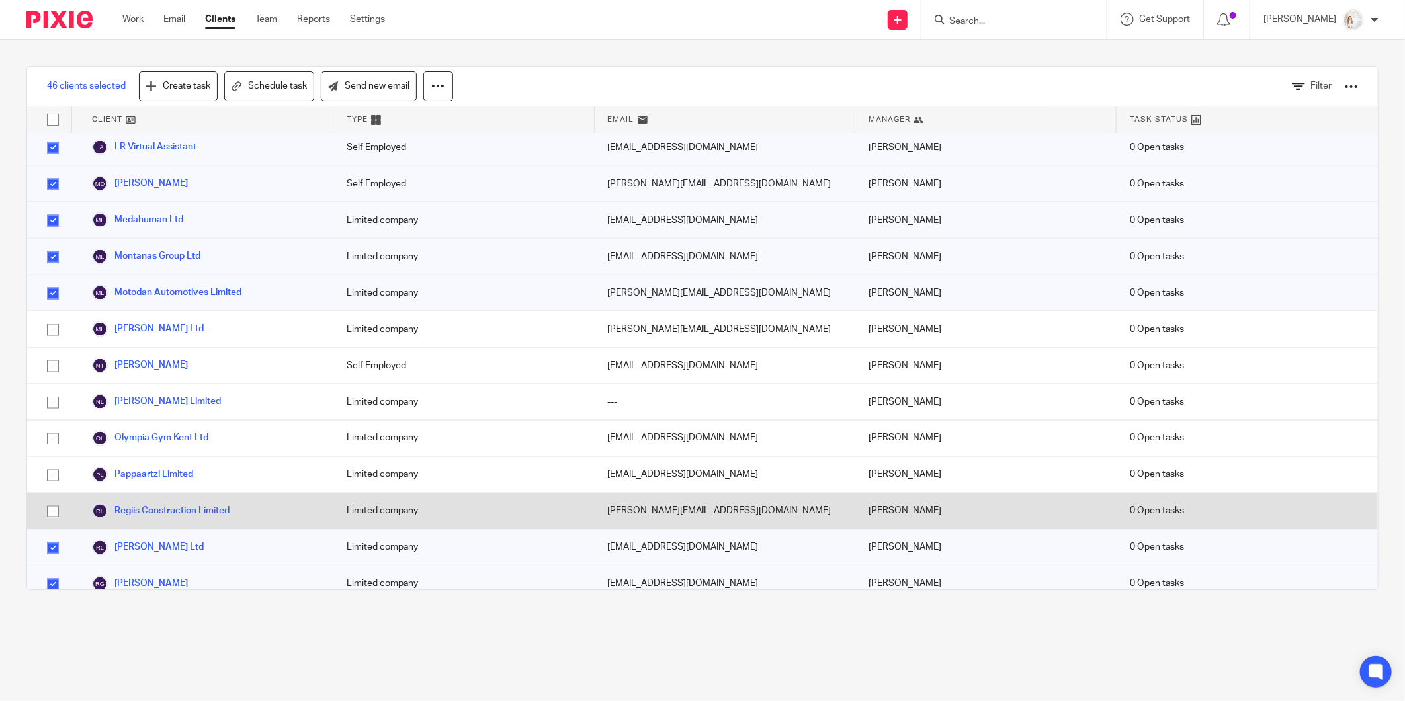
click at [56, 500] on input "checkbox" at bounding box center [52, 512] width 25 height 25
checkbox input "true"
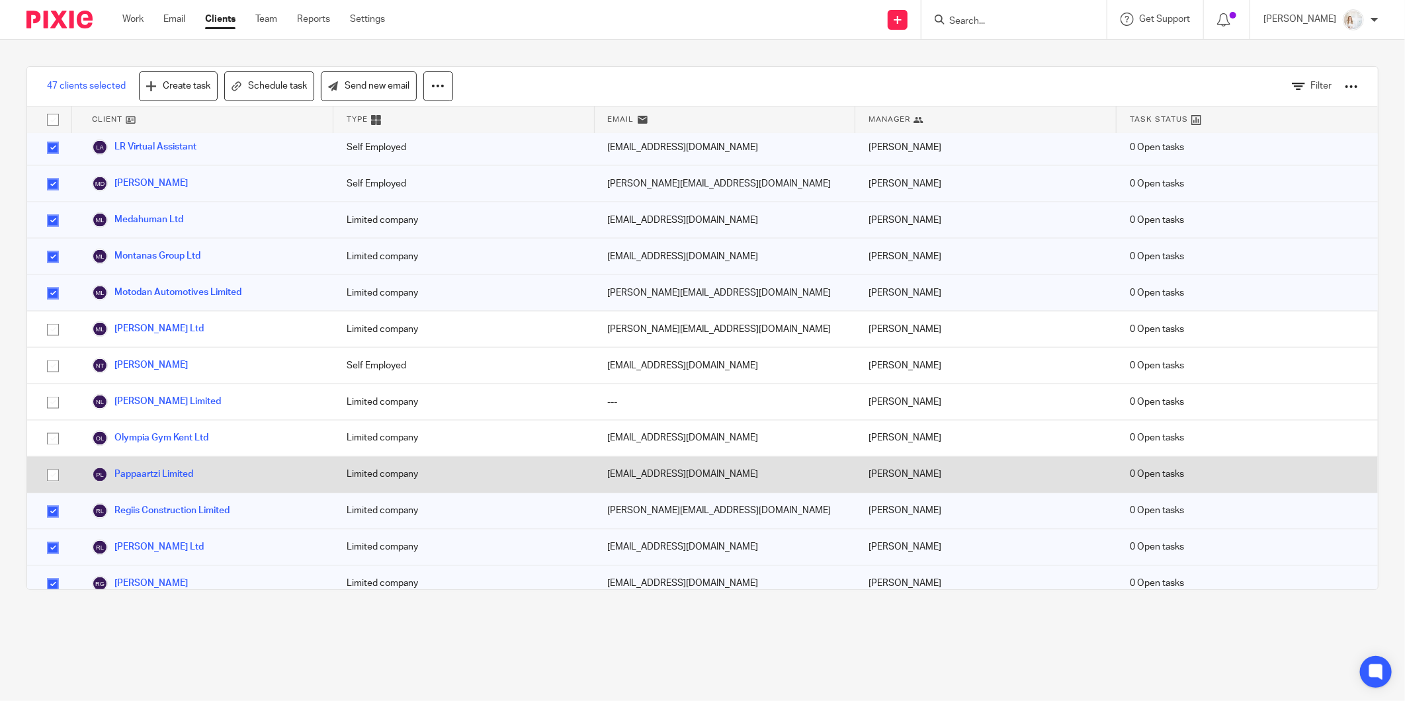
click at [54, 466] on input "checkbox" at bounding box center [52, 475] width 25 height 25
checkbox input "true"
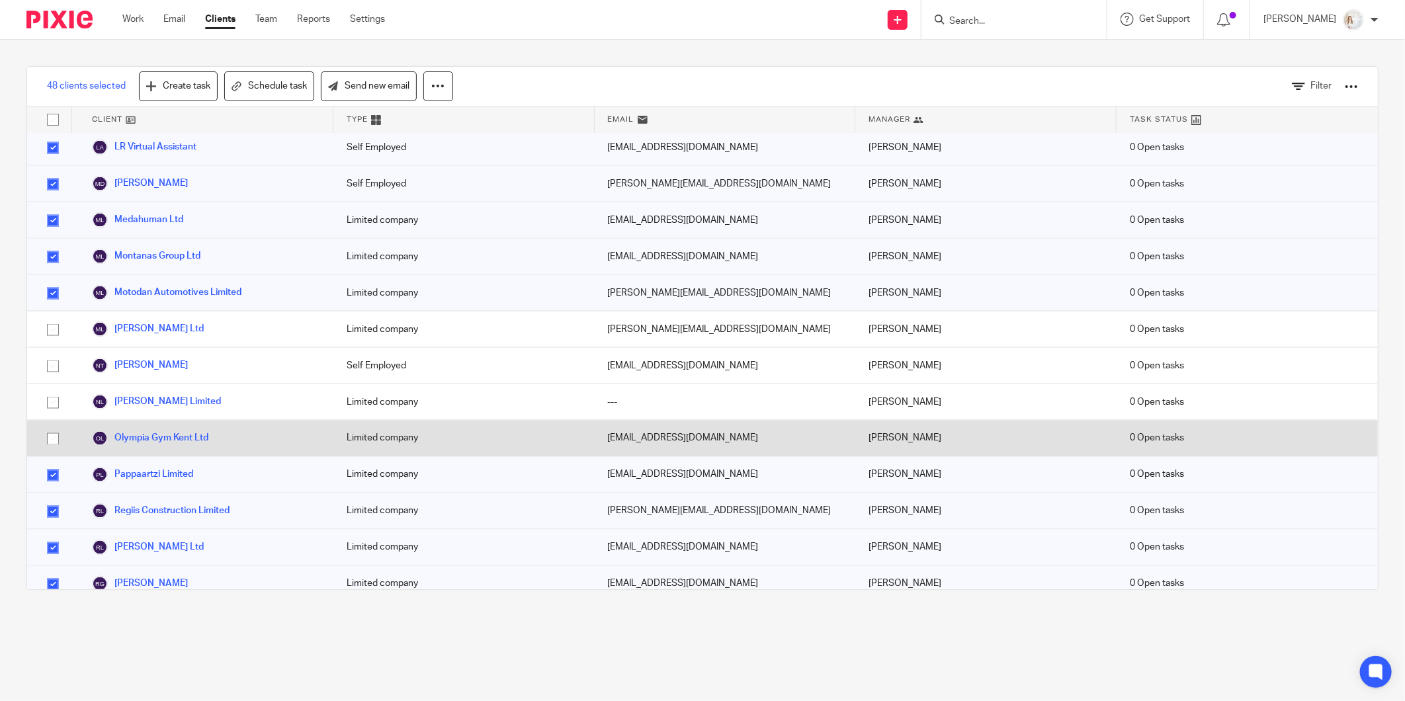
click at [49, 427] on input "checkbox" at bounding box center [52, 439] width 25 height 25
checkbox input "true"
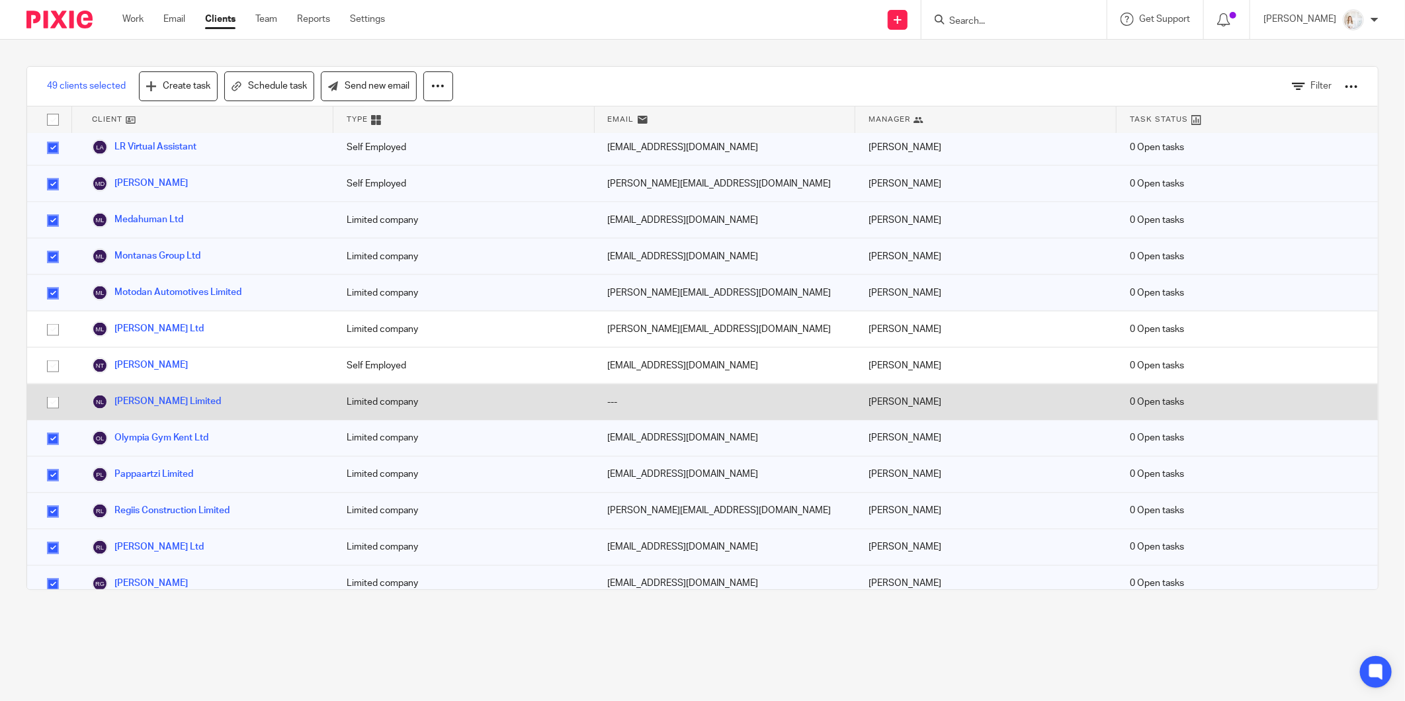
click at [49, 390] on input "checkbox" at bounding box center [52, 402] width 25 height 25
checkbox input "true"
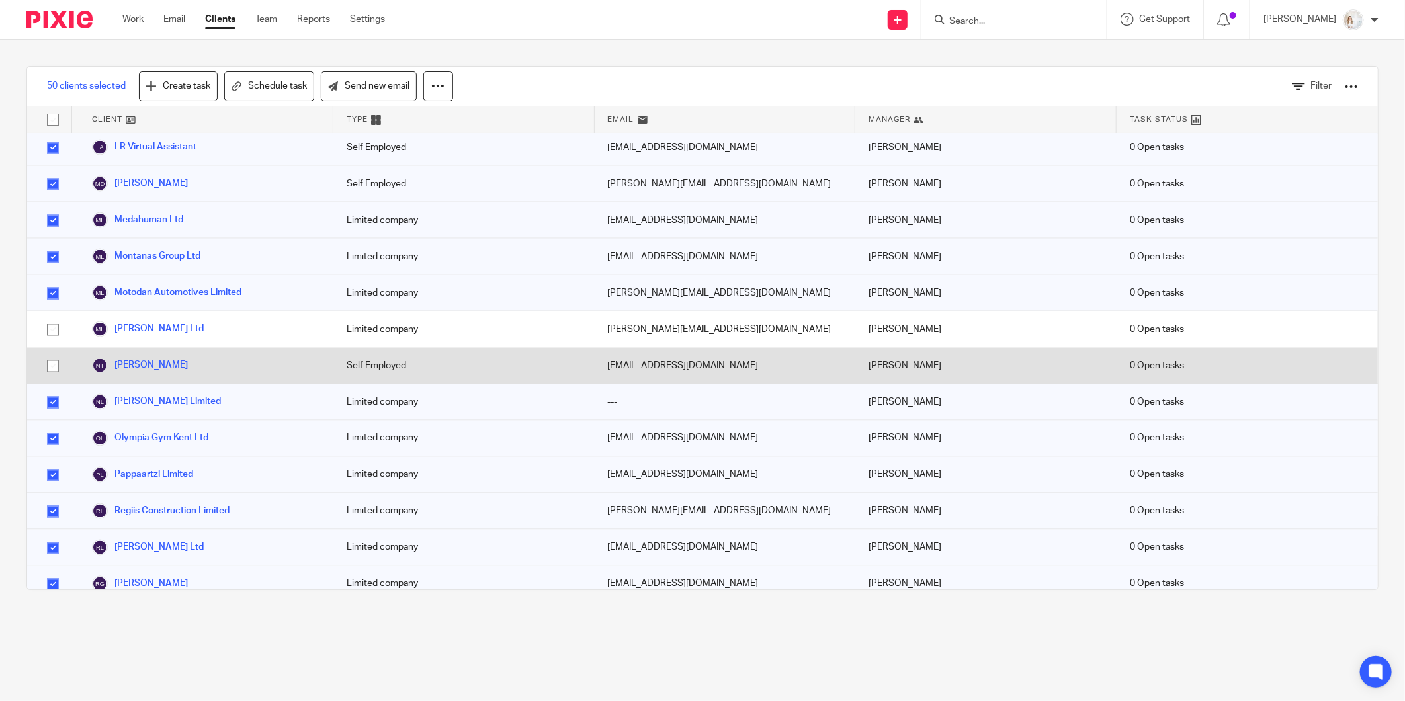
click at [52, 354] on input "checkbox" at bounding box center [52, 366] width 25 height 25
checkbox input "true"
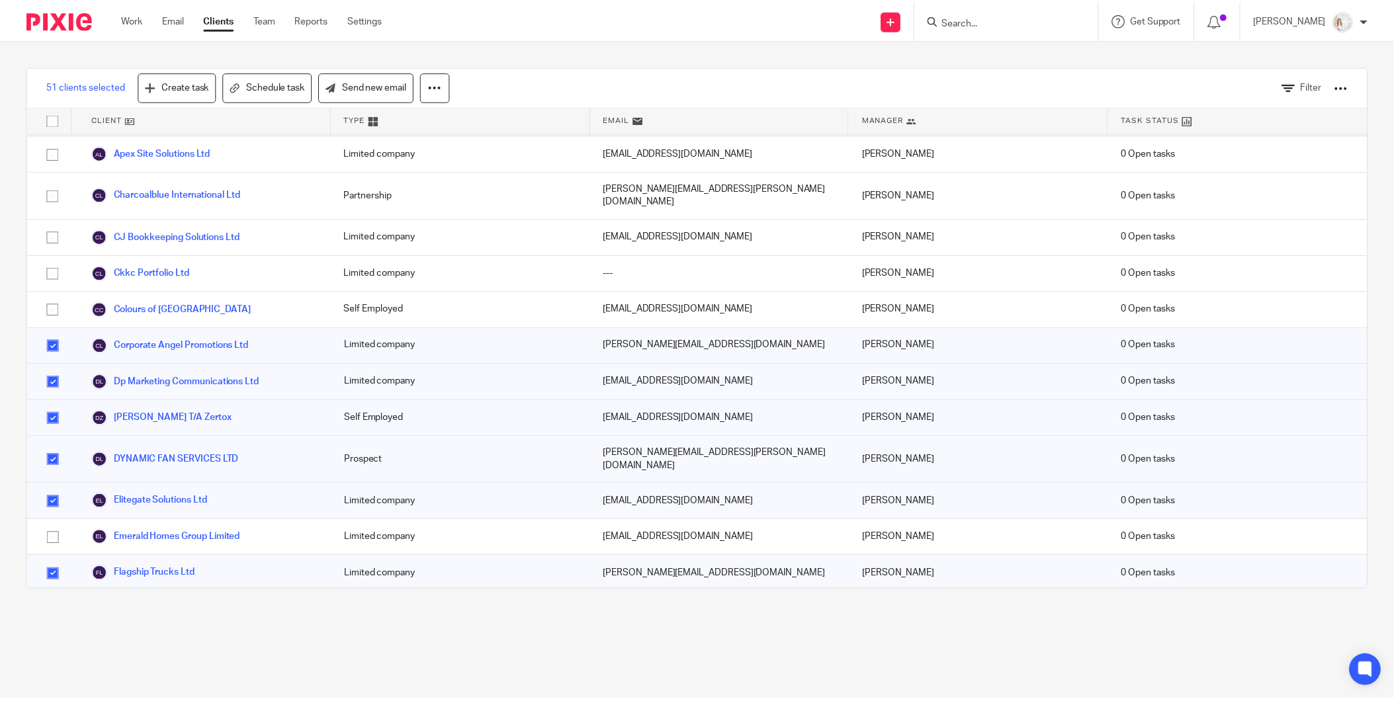
scroll to position [0, 0]
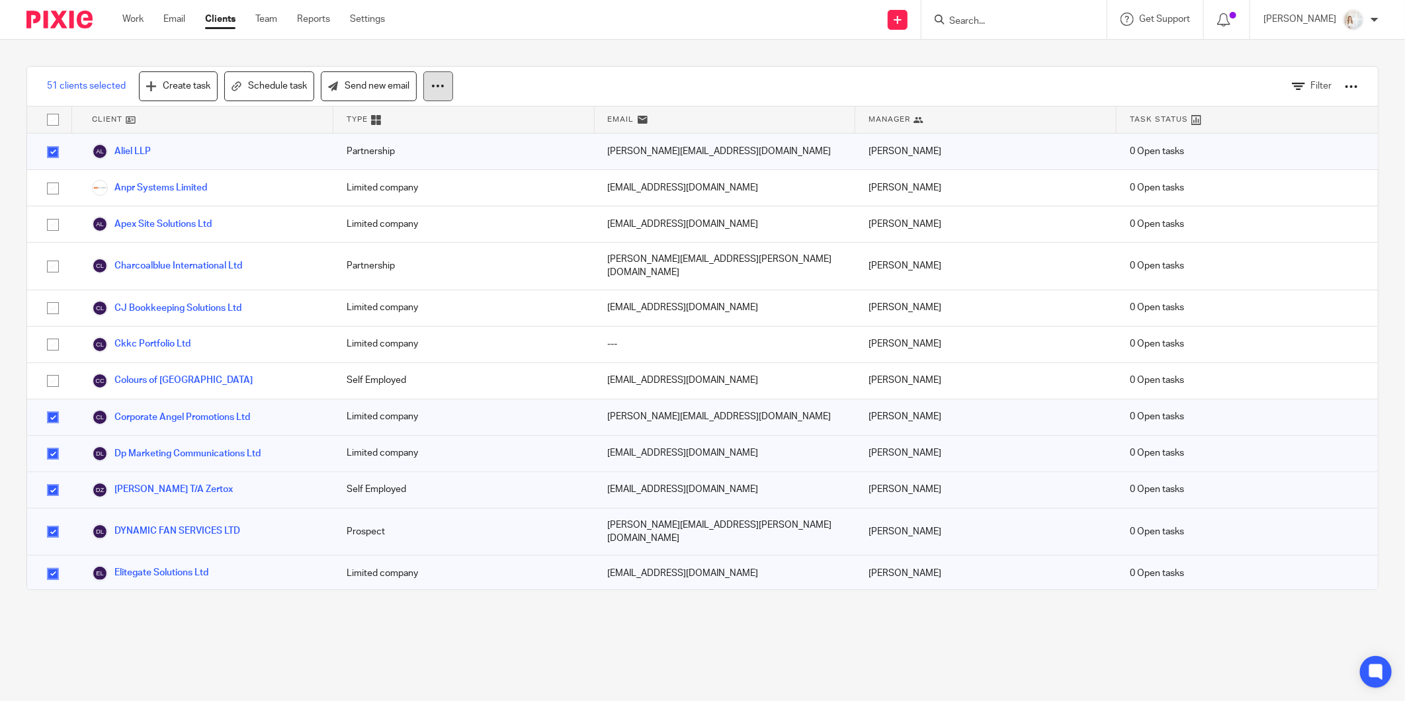
click at [435, 88] on icon at bounding box center [437, 85] width 13 height 13
click at [388, 144] on button "Archive" at bounding box center [402, 143] width 89 height 18
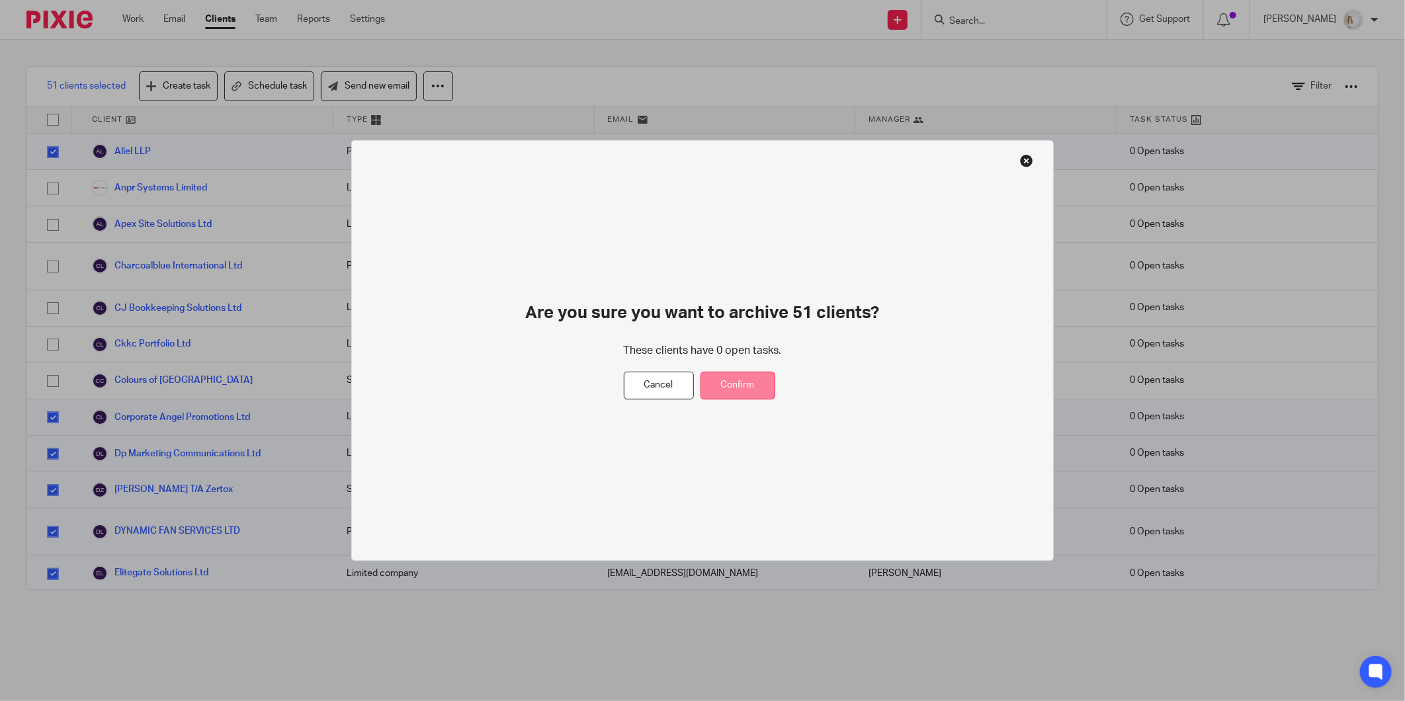
click at [726, 380] on button "Confirm" at bounding box center [738, 386] width 75 height 28
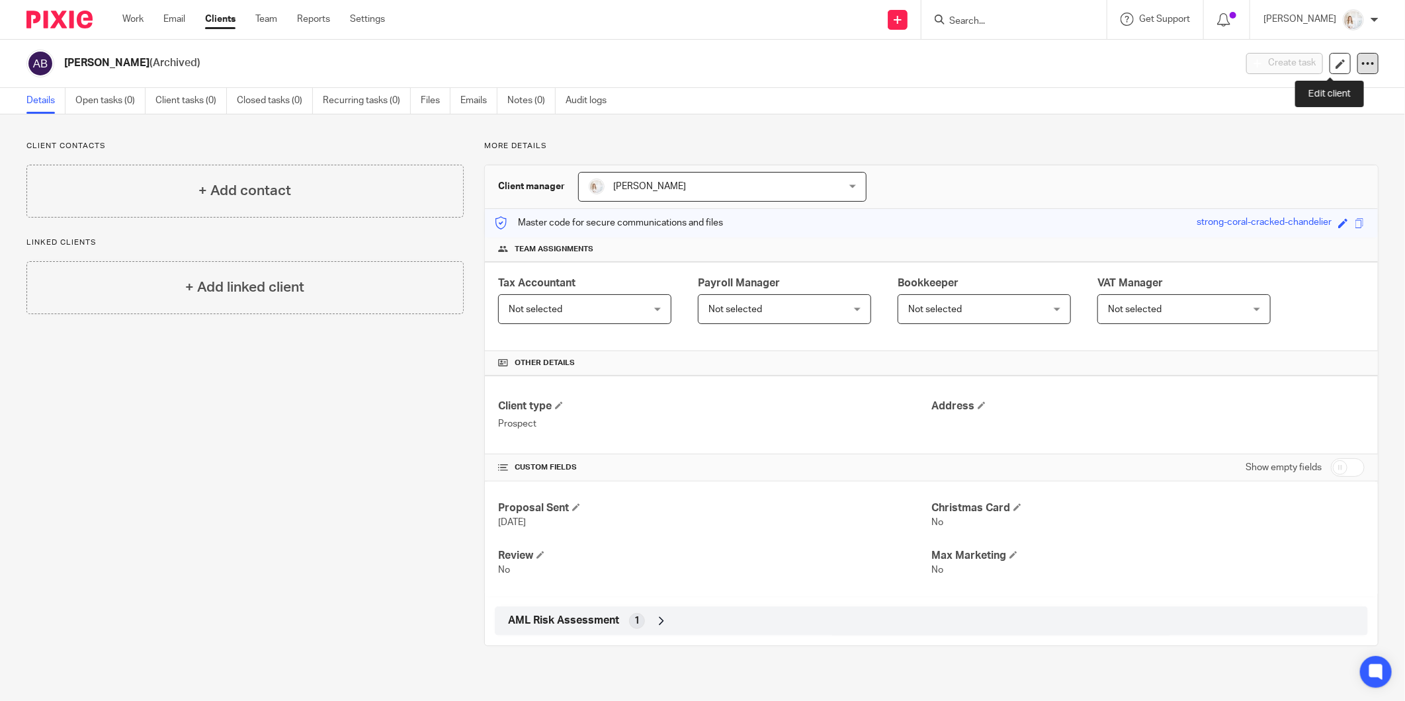
click at [1350, 61] on div "Create task Update from Companies House Export data Merge Unarchive client Dele…" at bounding box center [1313, 63] width 132 height 21
click at [1362, 62] on icon at bounding box center [1368, 63] width 13 height 13
click at [1269, 120] on link "Export data" at bounding box center [1285, 116] width 146 height 19
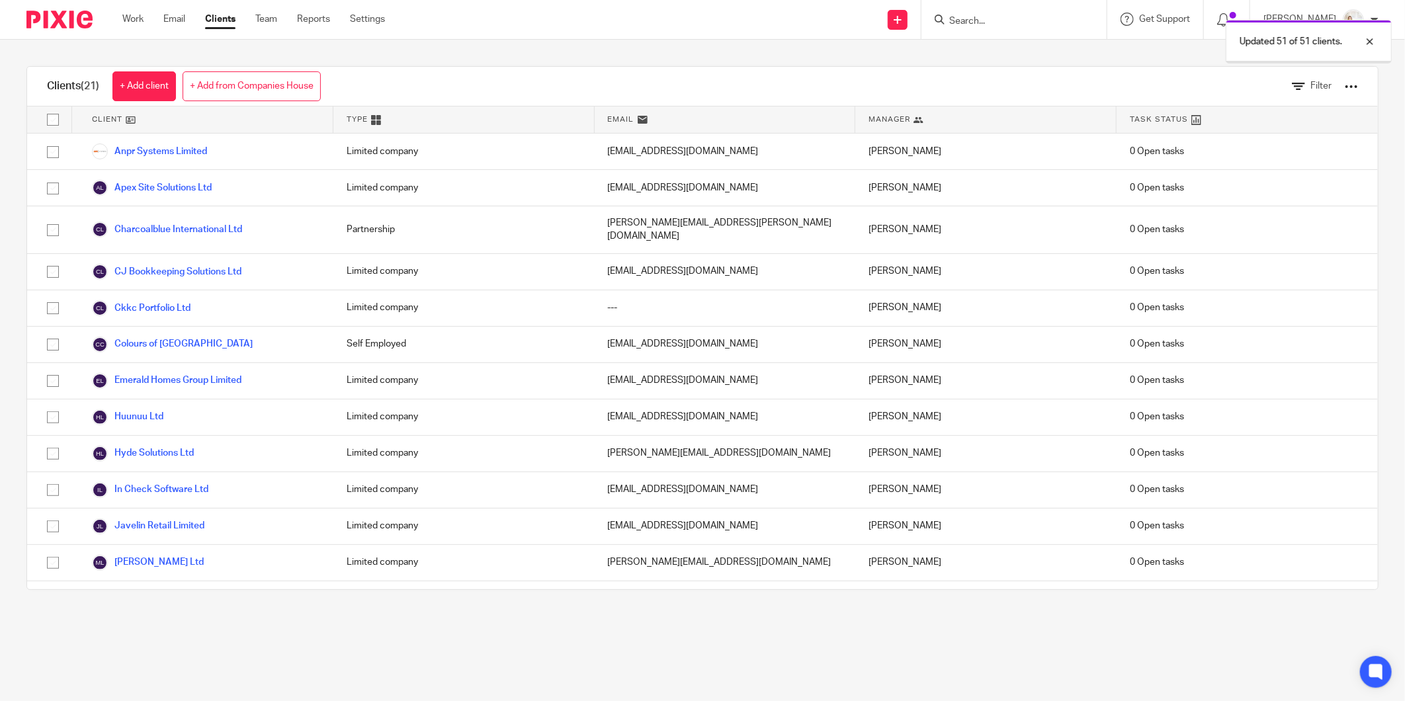
scroll to position [308, 0]
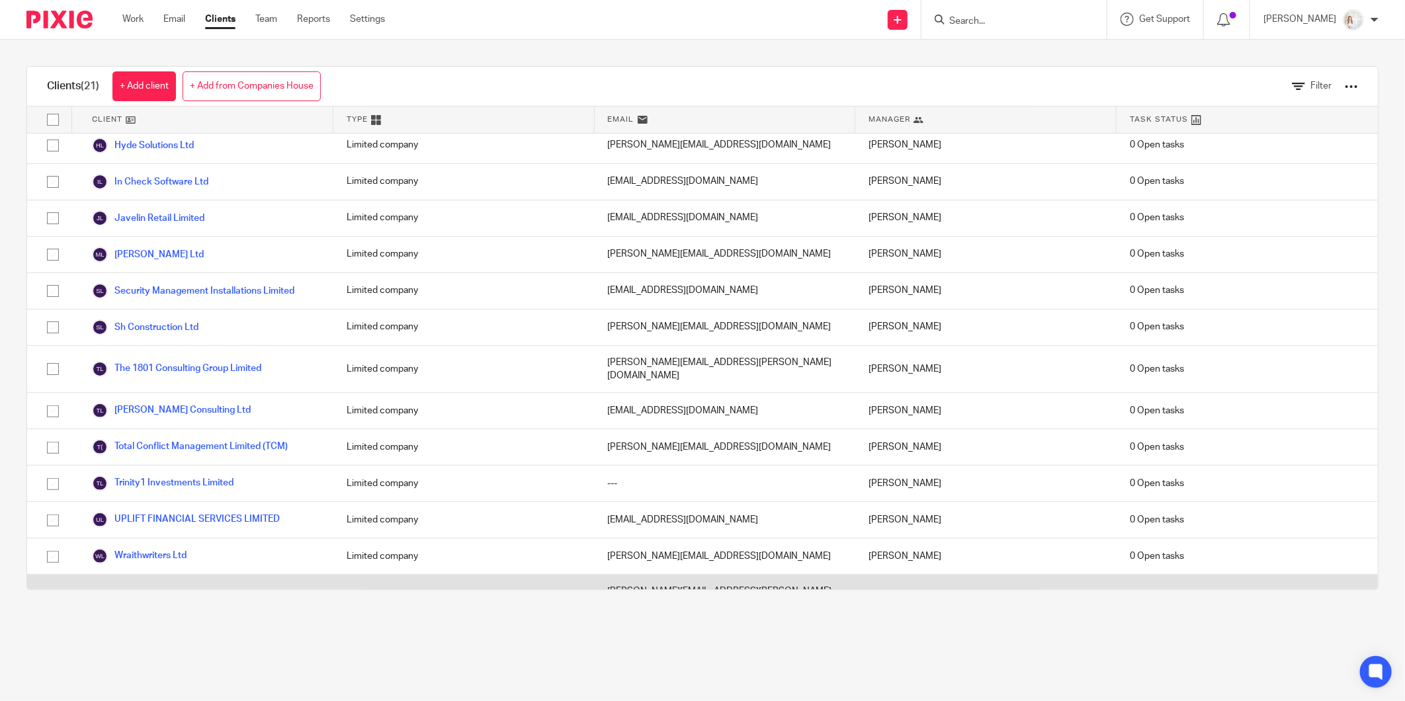
click at [47, 586] on input "checkbox" at bounding box center [52, 598] width 25 height 25
checkbox input "true"
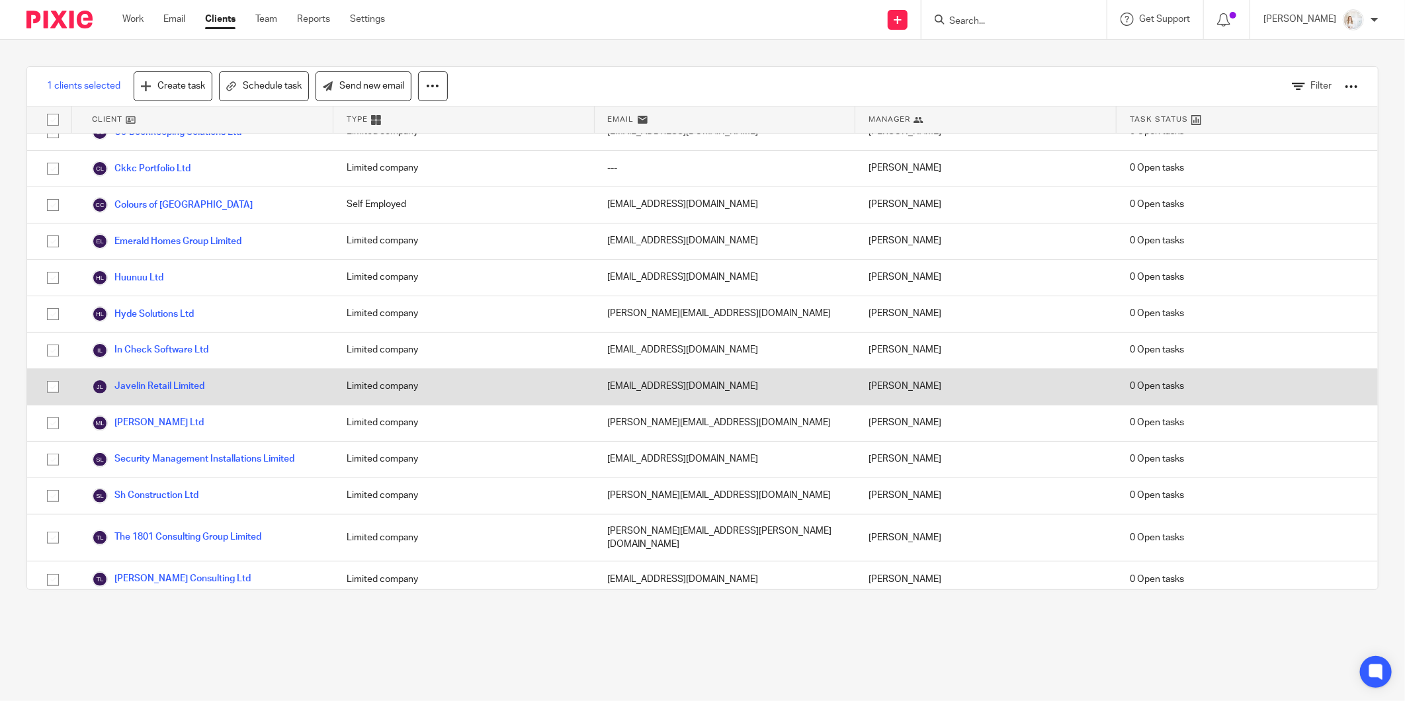
scroll to position [0, 0]
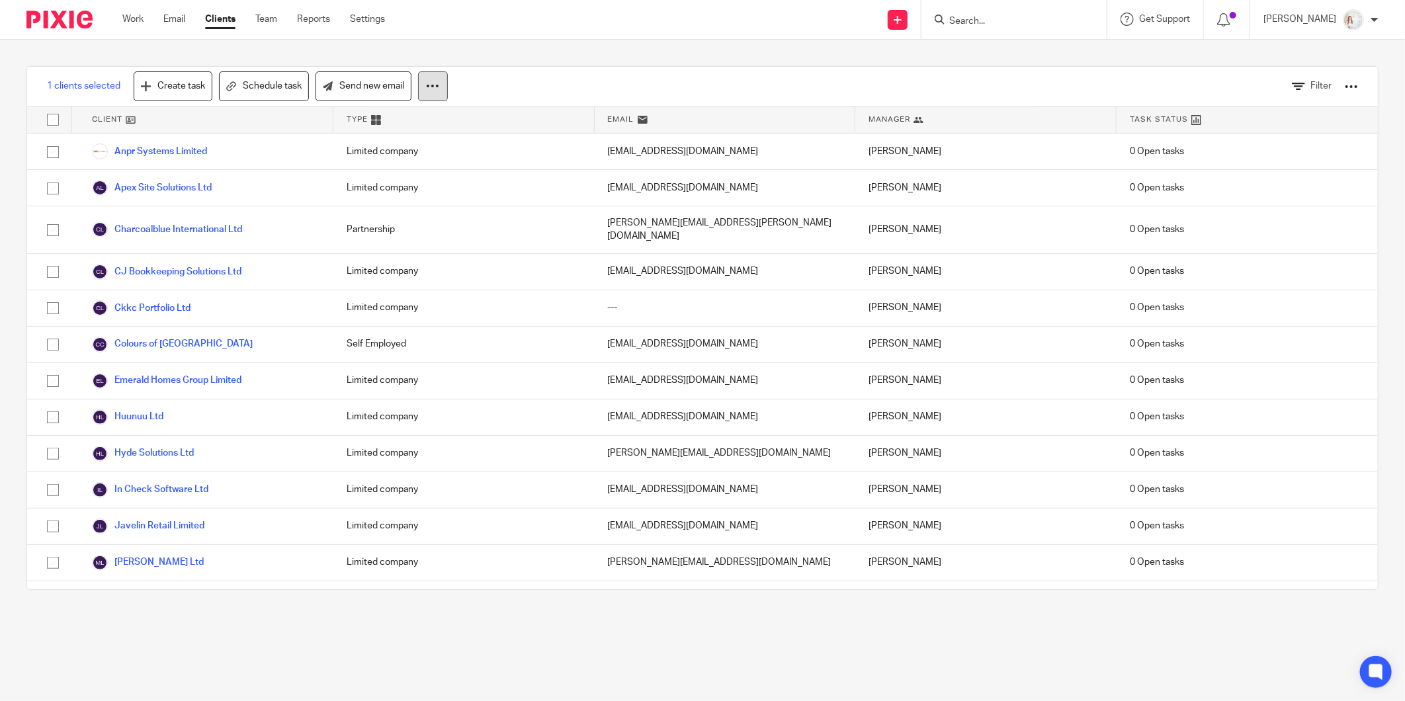
click at [433, 91] on icon at bounding box center [432, 85] width 13 height 13
click at [1311, 87] on span "Filter" at bounding box center [1321, 85] width 21 height 9
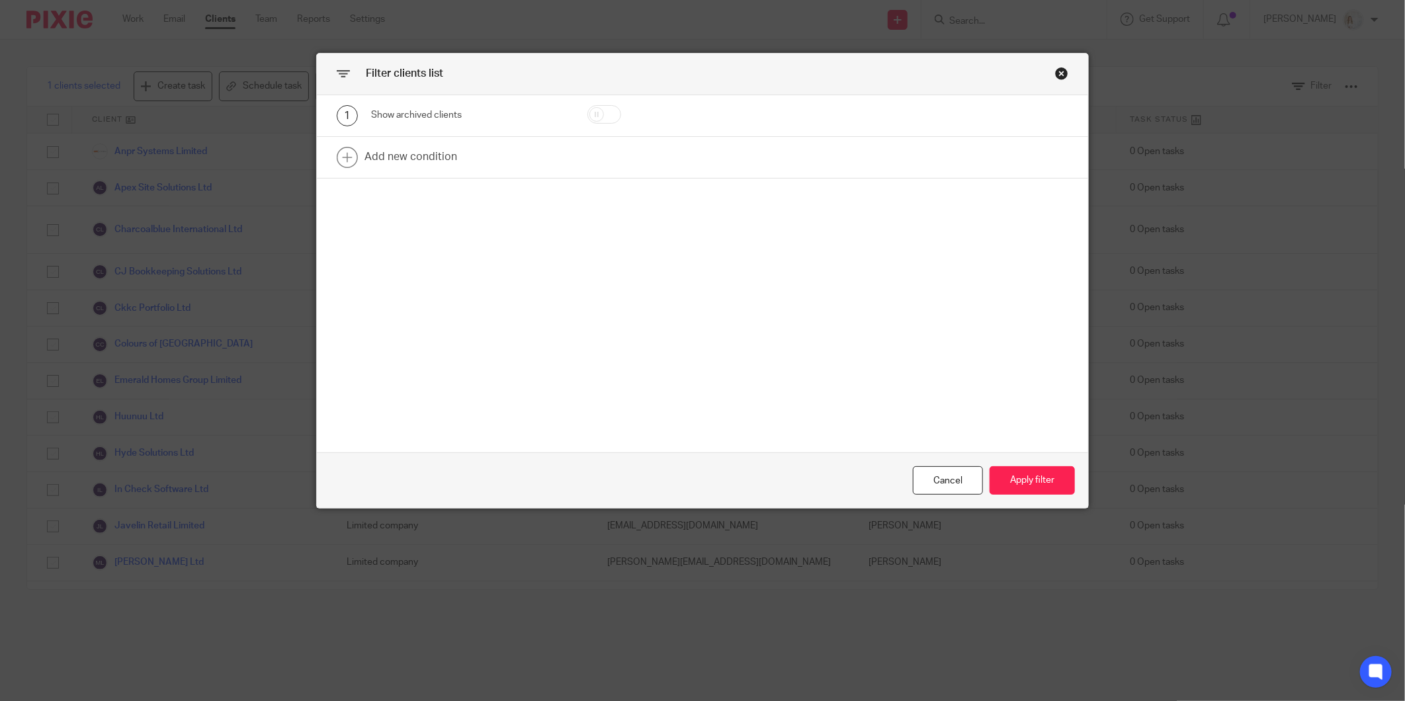
click at [601, 108] on input "checkbox" at bounding box center [605, 114] width 34 height 19
checkbox input "true"
click at [1039, 488] on button "Apply filter" at bounding box center [1032, 480] width 85 height 28
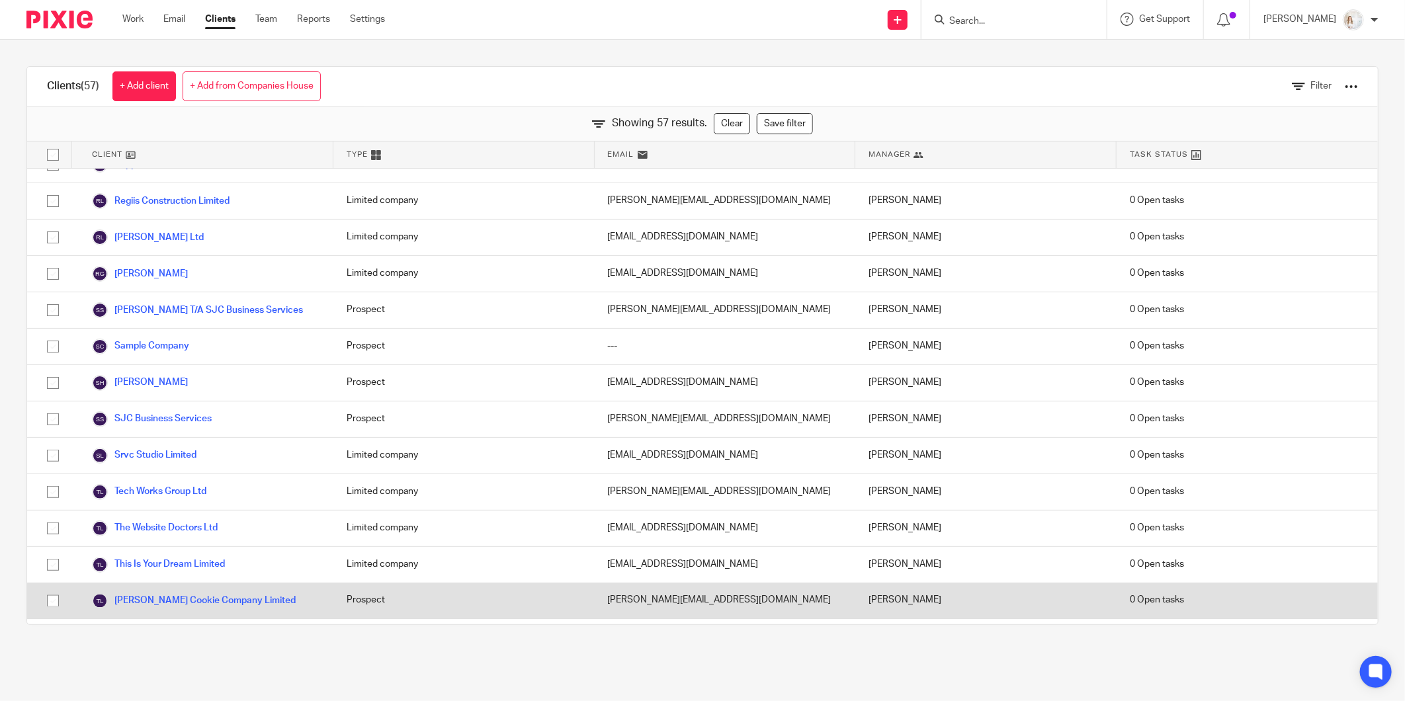
scroll to position [1414, 0]
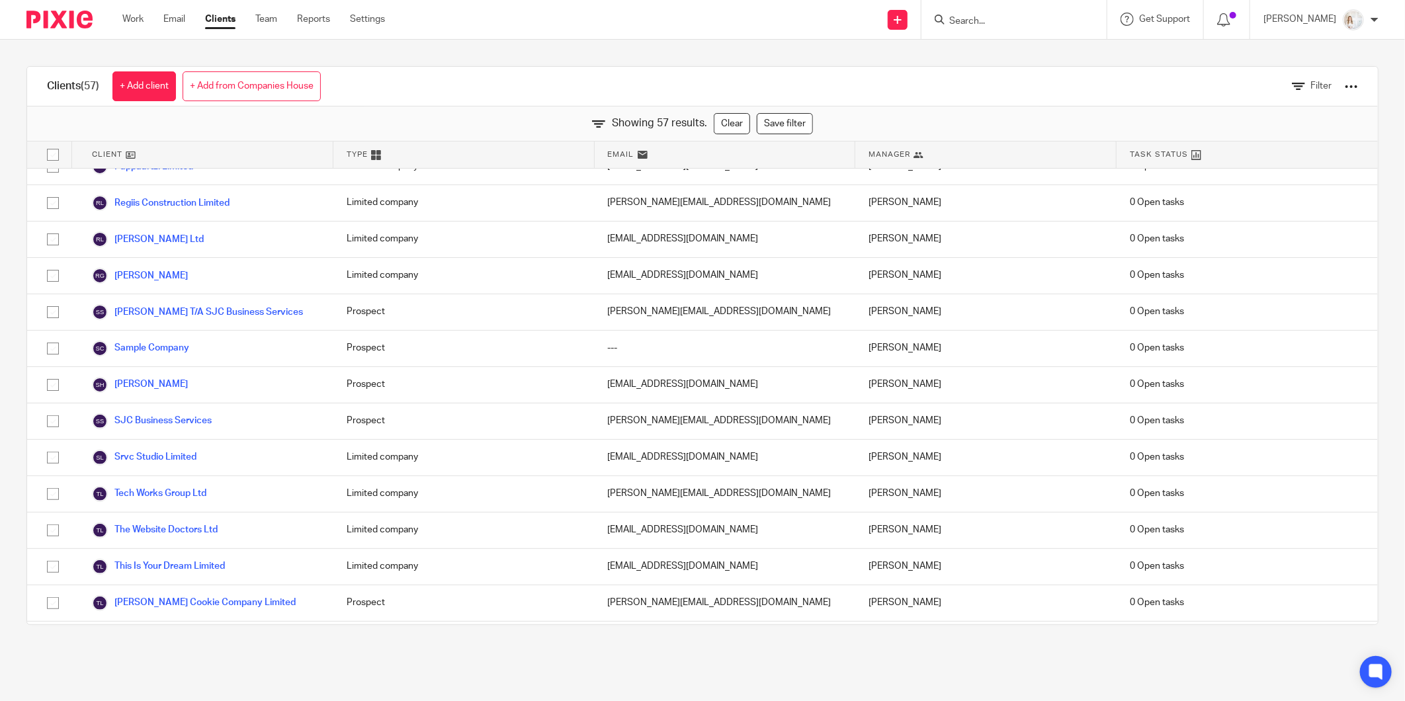
click at [213, 662] on main "Clients (57) + Add client + Add from Companies House Filter Showing 57 results.…" at bounding box center [702, 350] width 1405 height 701
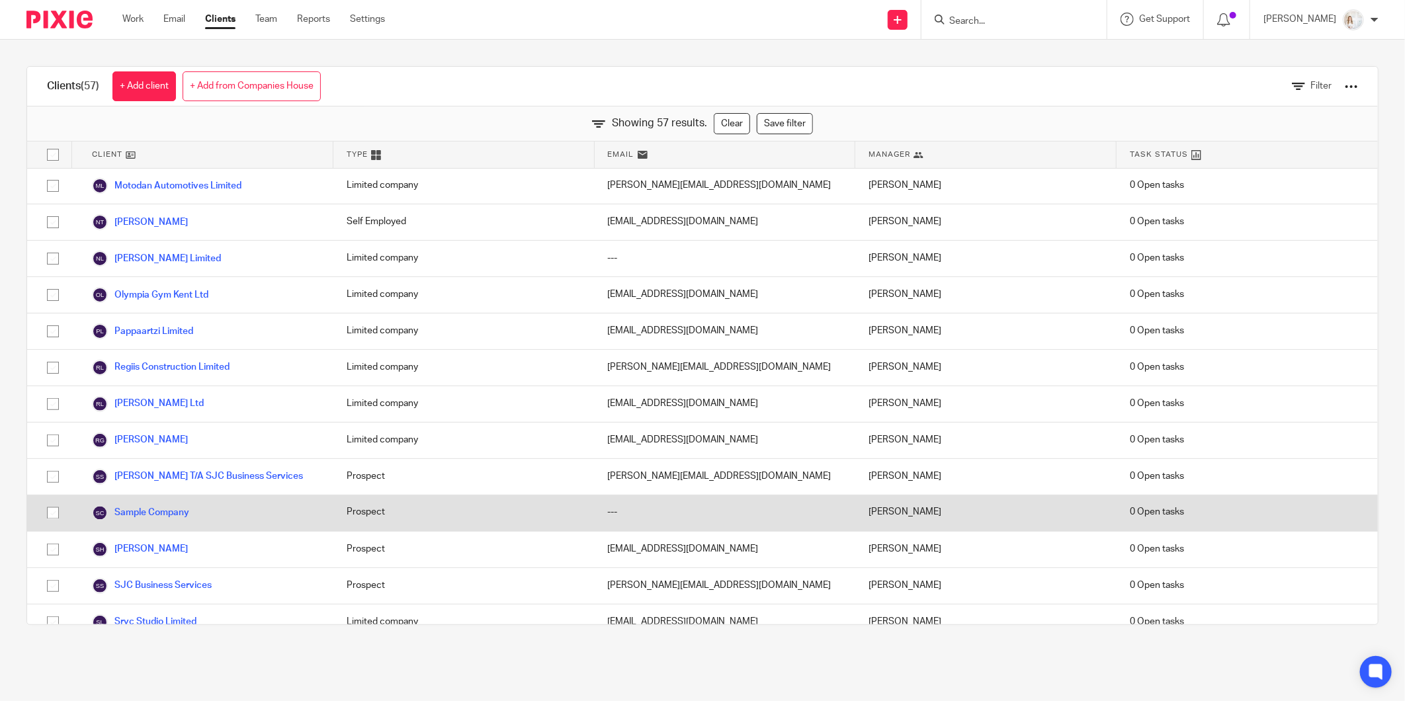
scroll to position [1635, 0]
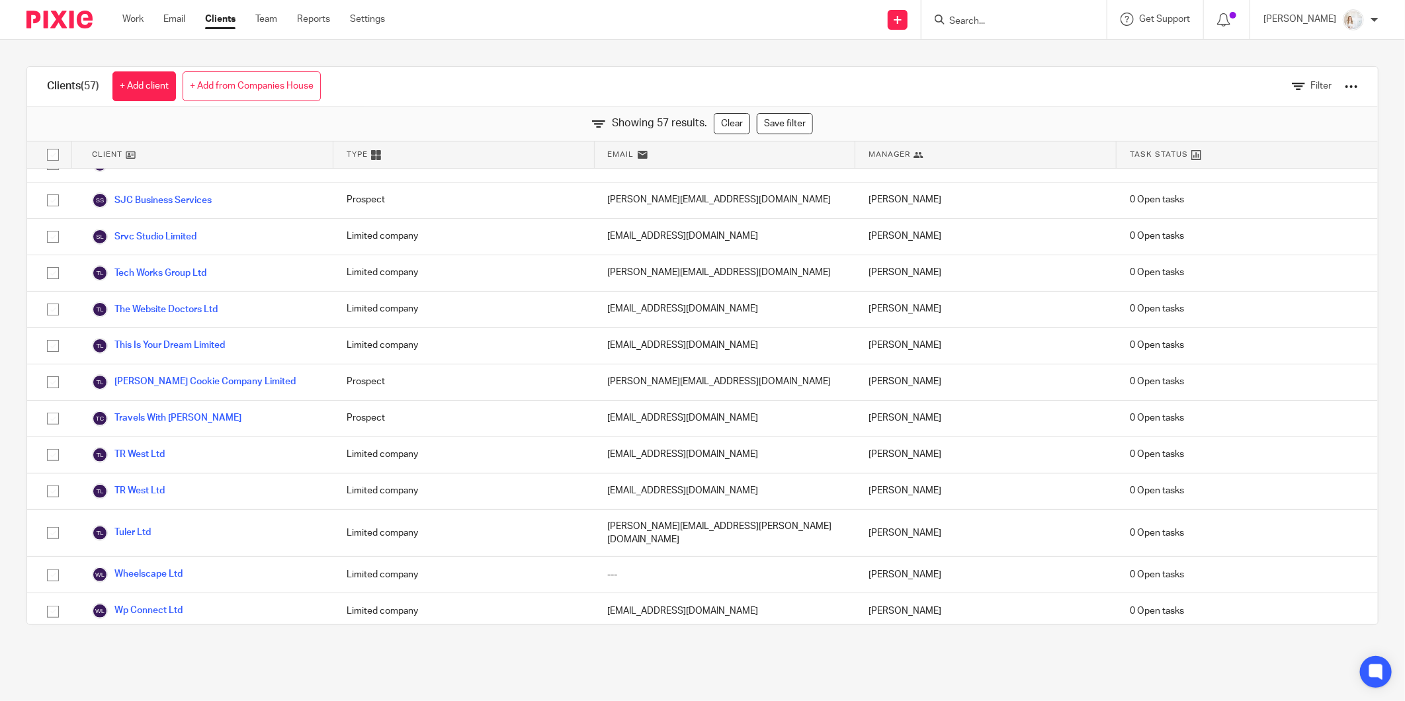
click at [537, 88] on div "Clients (57) + Add client + Add from Companies House Filter" at bounding box center [702, 87] width 1351 height 40
click at [1340, 89] on div "Filter" at bounding box center [1315, 86] width 126 height 39
click at [683, 84] on div "Clients (57) + Add client + Add from Companies House Filter" at bounding box center [702, 87] width 1351 height 40
click at [207, 18] on link "Clients" at bounding box center [220, 19] width 30 height 13
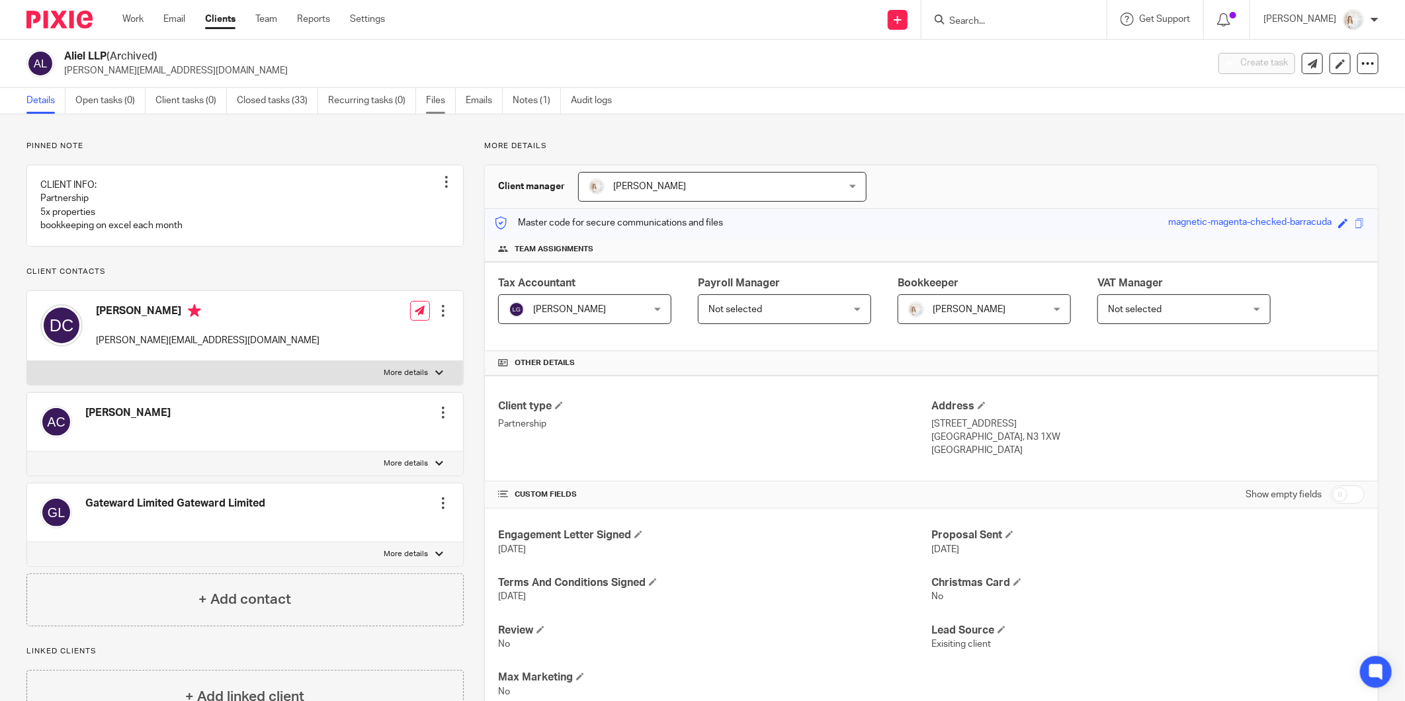
click at [437, 102] on link "Files" at bounding box center [441, 101] width 30 height 26
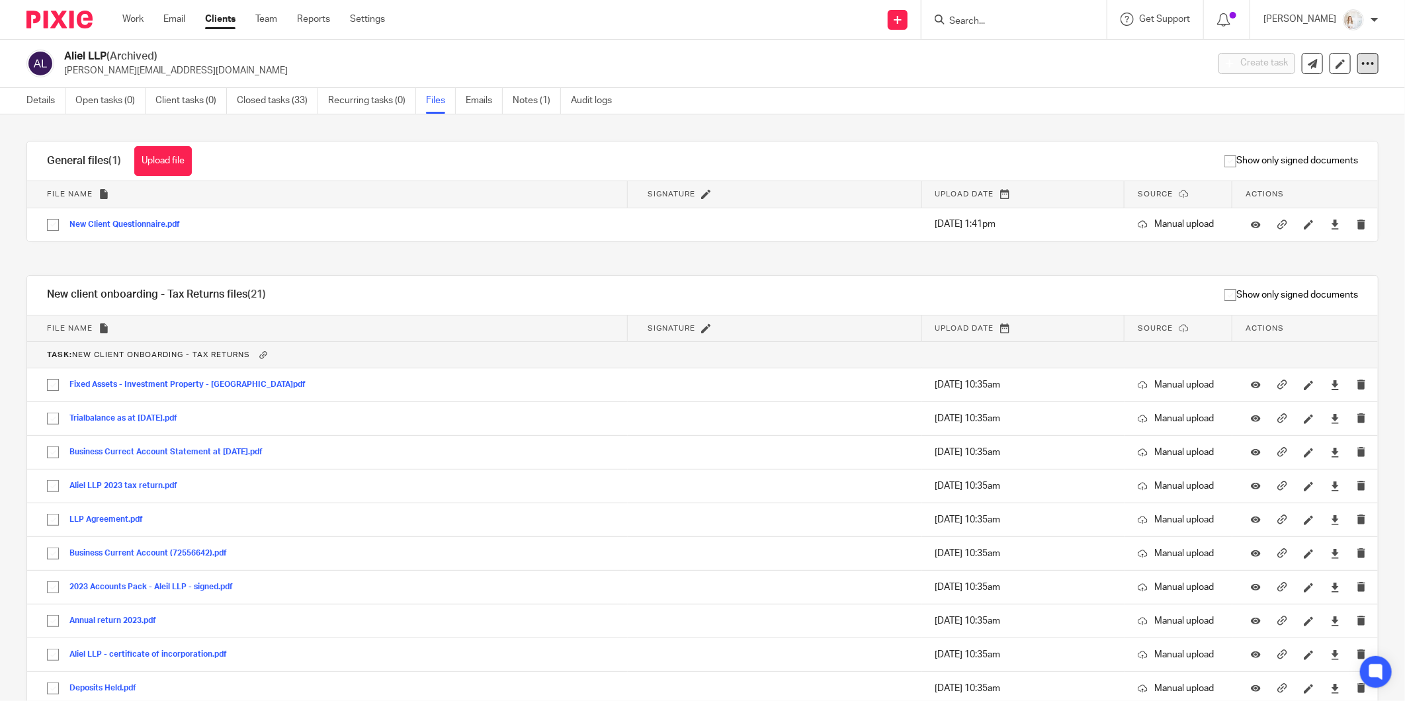
click at [1358, 60] on div at bounding box center [1368, 63] width 21 height 21
click at [1268, 120] on link "Export data" at bounding box center [1285, 116] width 146 height 19
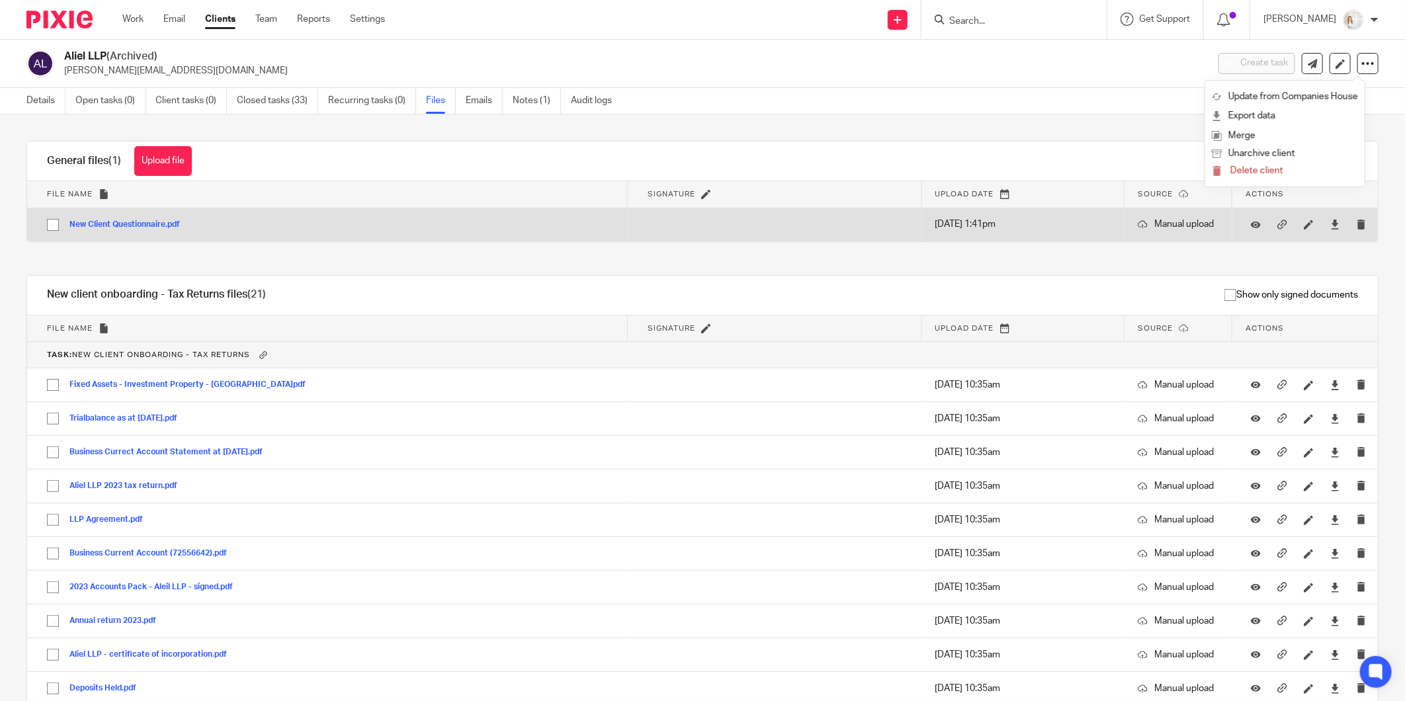
click at [56, 226] on input "checkbox" at bounding box center [52, 224] width 25 height 25
checkbox input "true"
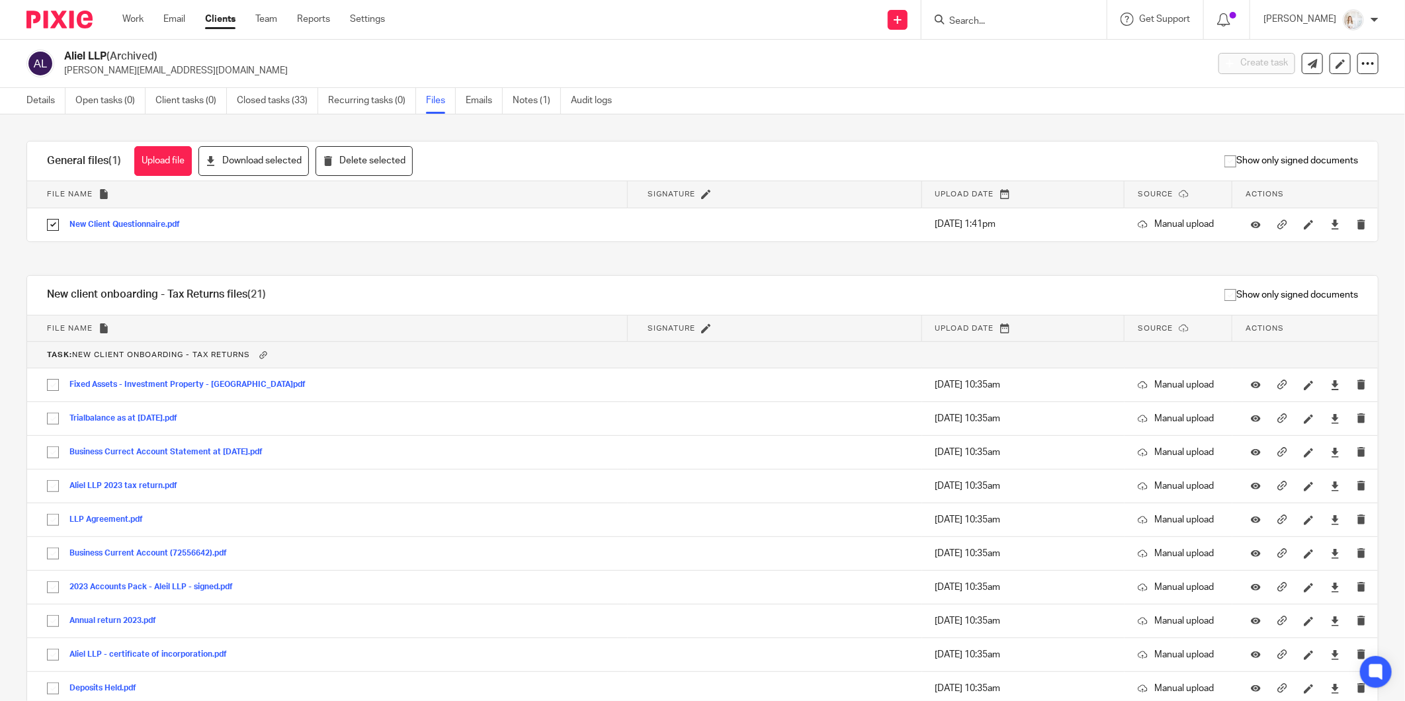
drag, startPoint x: 144, startPoint y: 19, endPoint x: 205, endPoint y: 9, distance: 62.3
click at [144, 19] on link "Work" at bounding box center [132, 19] width 21 height 13
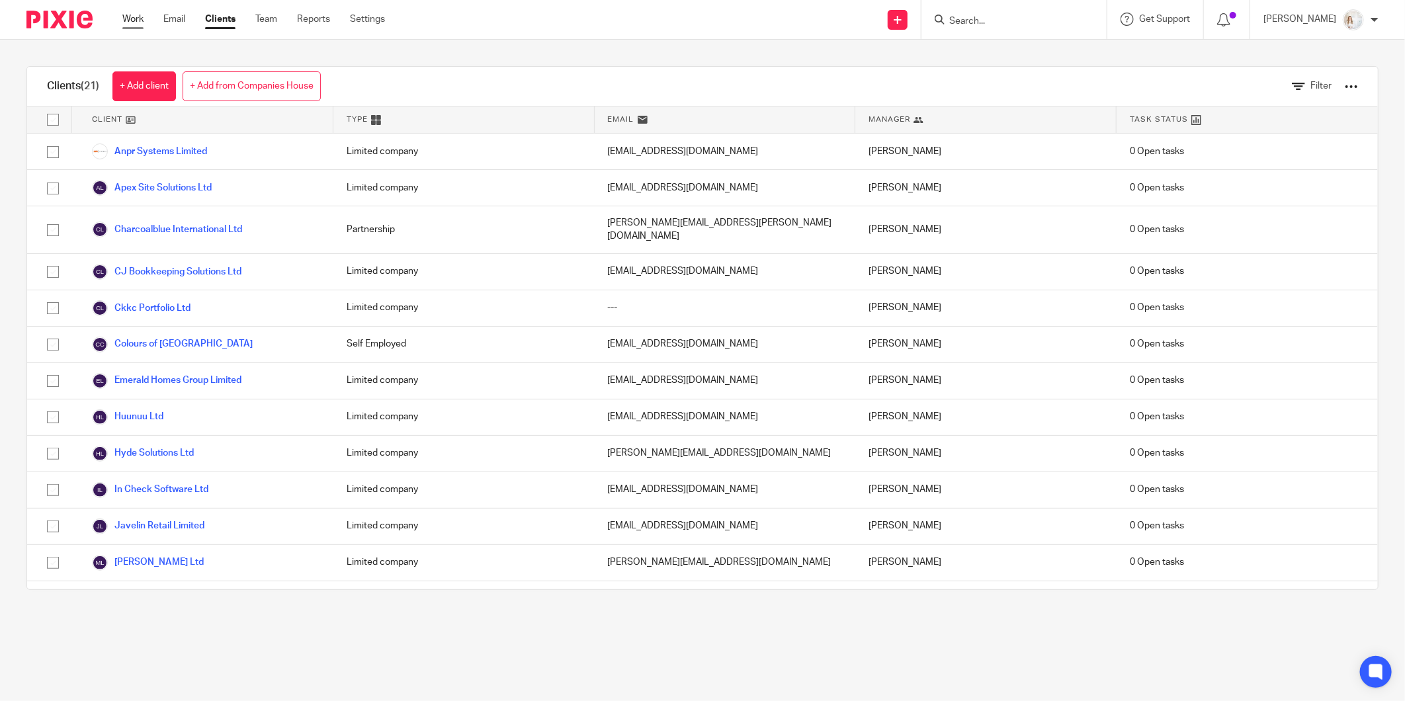
click at [140, 17] on link "Work" at bounding box center [132, 19] width 21 height 13
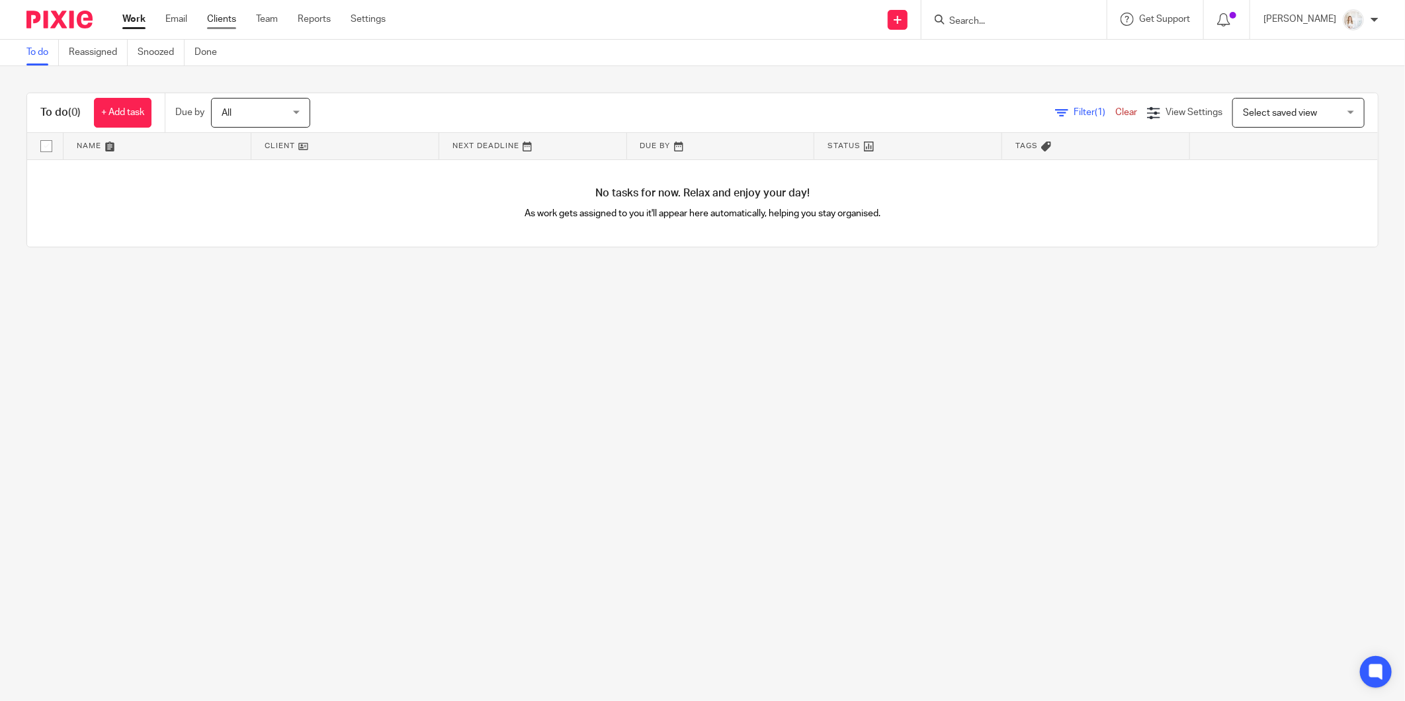
click at [212, 15] on link "Clients" at bounding box center [221, 19] width 29 height 13
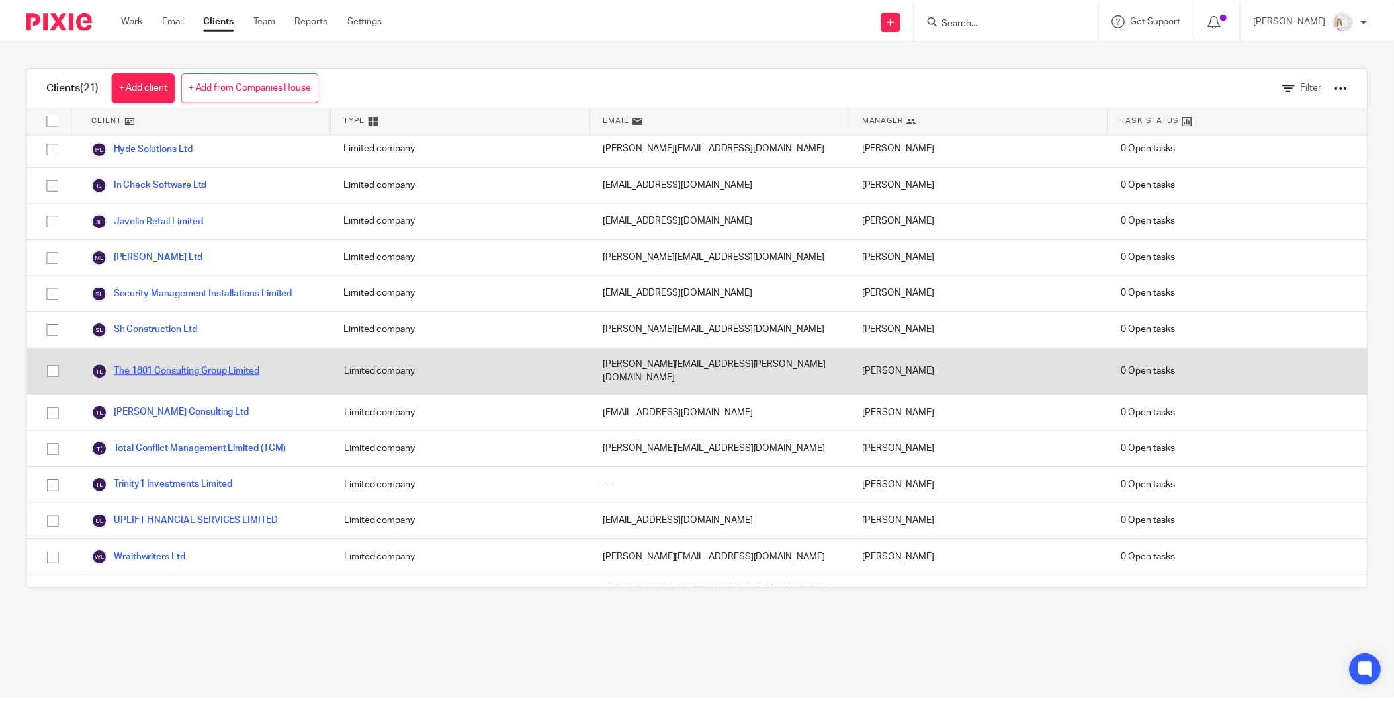
scroll to position [308, 0]
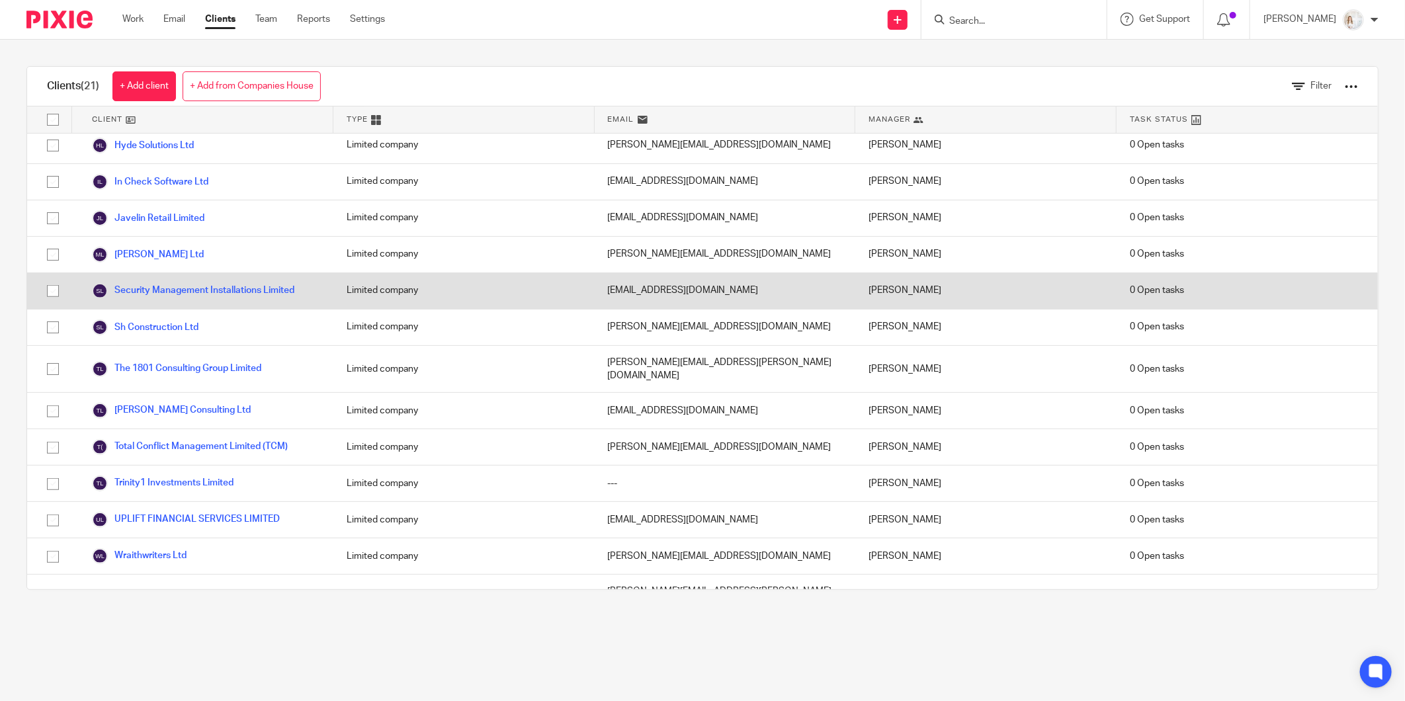
click at [58, 279] on input "checkbox" at bounding box center [52, 291] width 25 height 25
checkbox input "true"
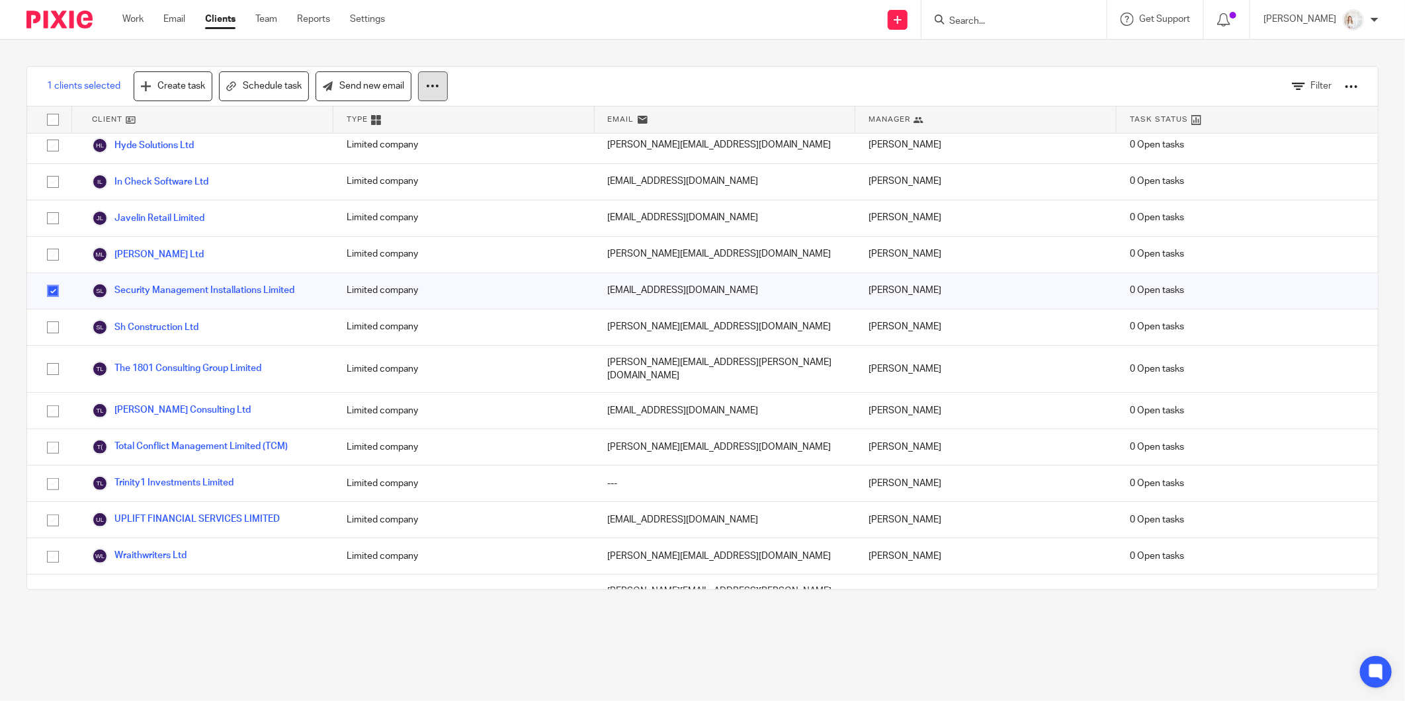
click at [427, 83] on button at bounding box center [433, 86] width 30 height 30
click at [397, 146] on button "Archive" at bounding box center [397, 143] width 89 height 18
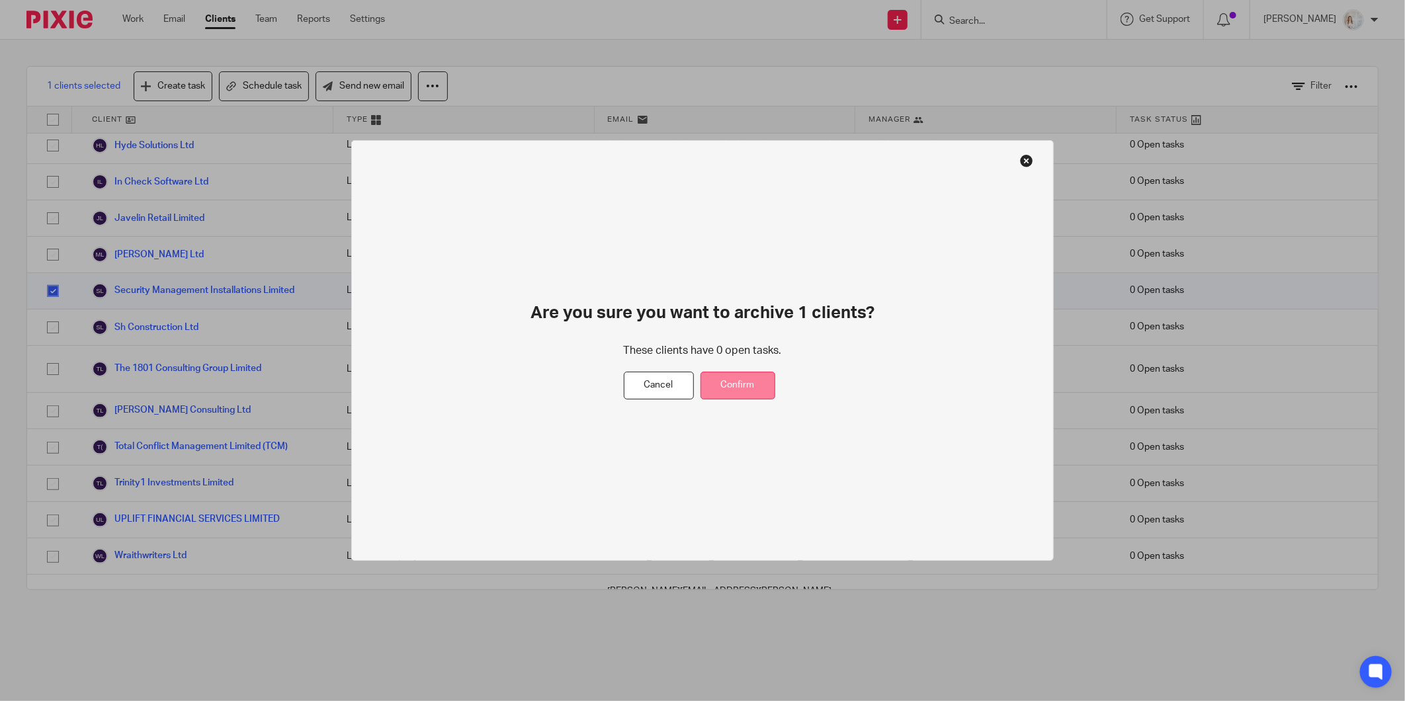
click at [726, 384] on button "Confirm" at bounding box center [738, 386] width 75 height 28
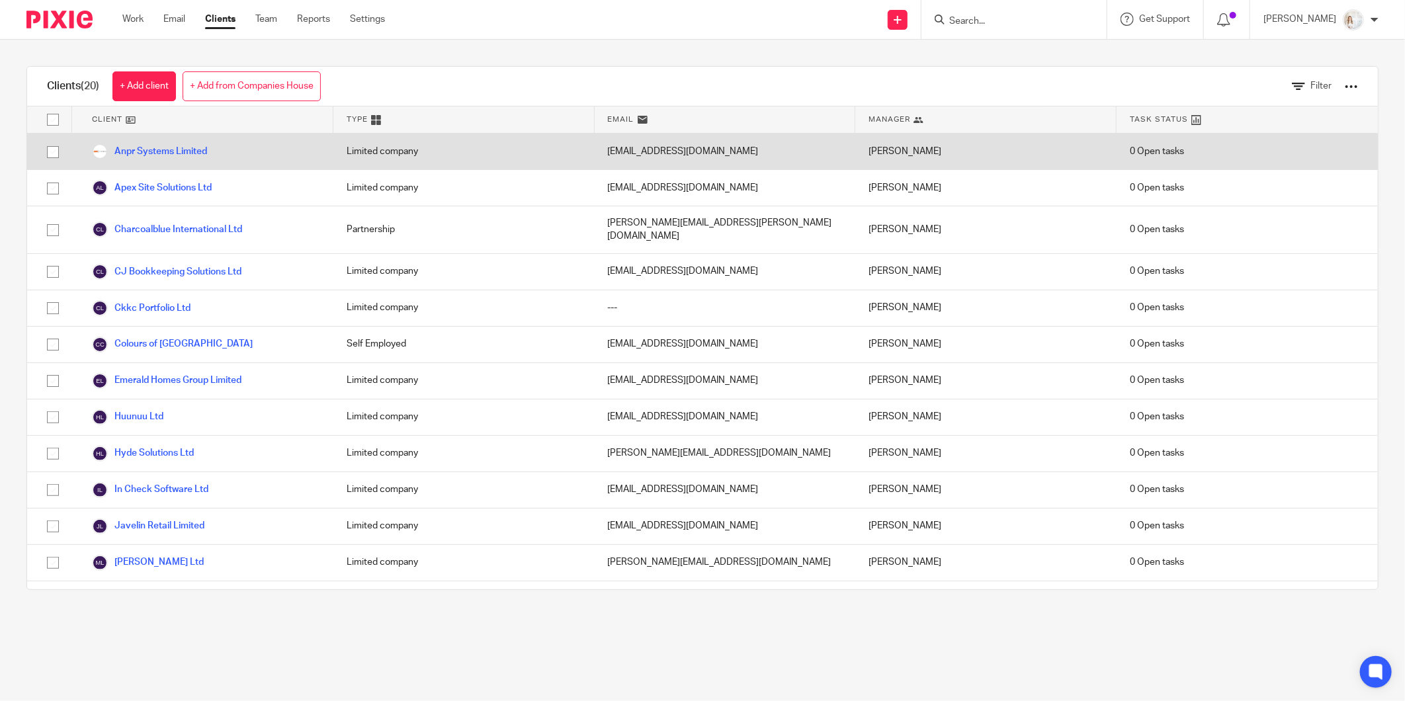
drag, startPoint x: 54, startPoint y: 151, endPoint x: 50, endPoint y: 163, distance: 13.4
click at [54, 151] on input "checkbox" at bounding box center [52, 152] width 25 height 25
checkbox input "true"
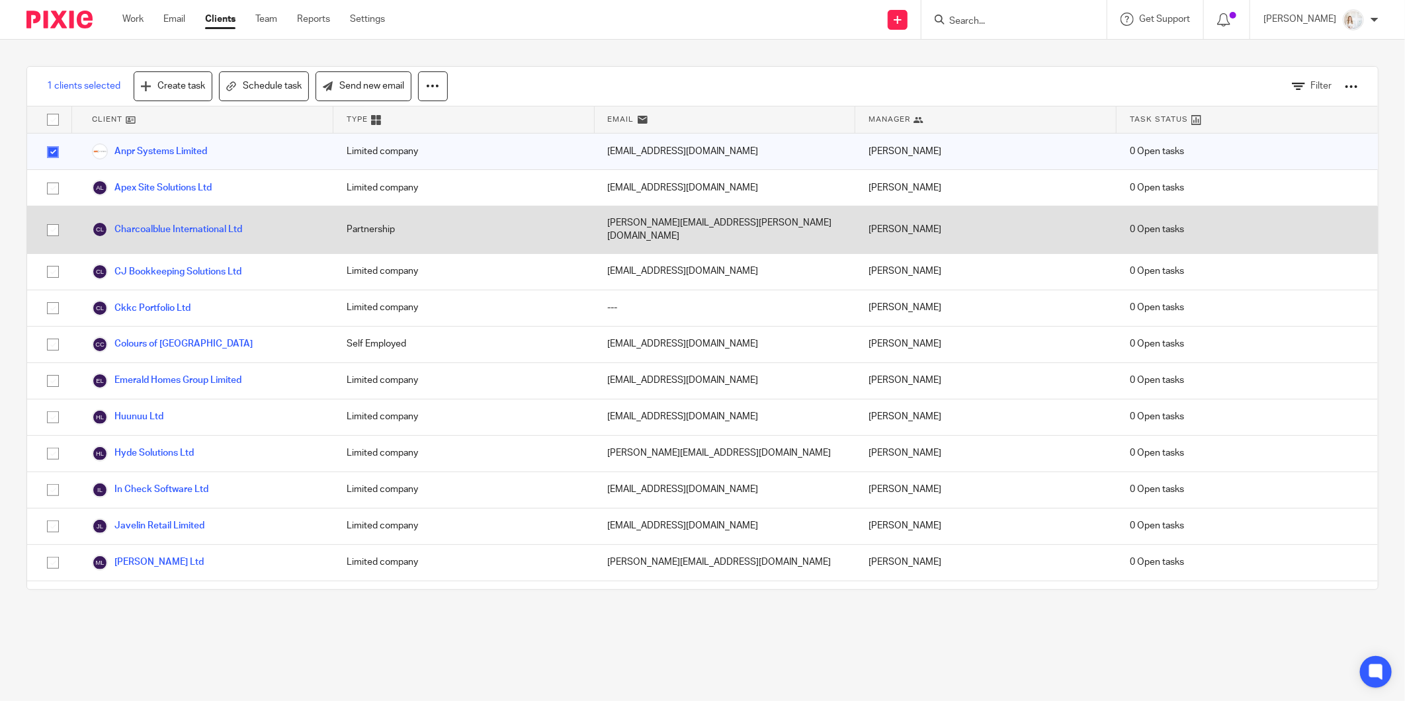
click at [53, 222] on input "checkbox" at bounding box center [52, 230] width 25 height 25
checkbox input "true"
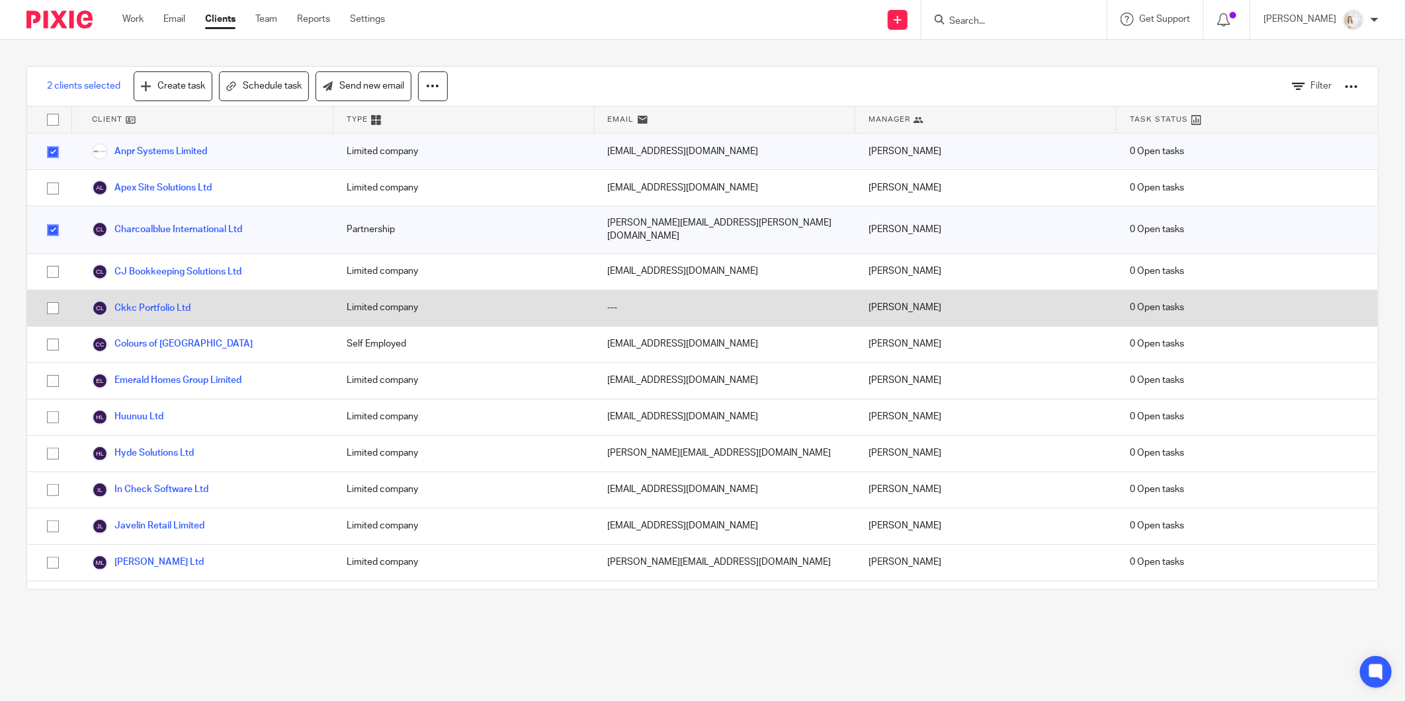
click at [49, 296] on input "checkbox" at bounding box center [52, 308] width 25 height 25
checkbox input "true"
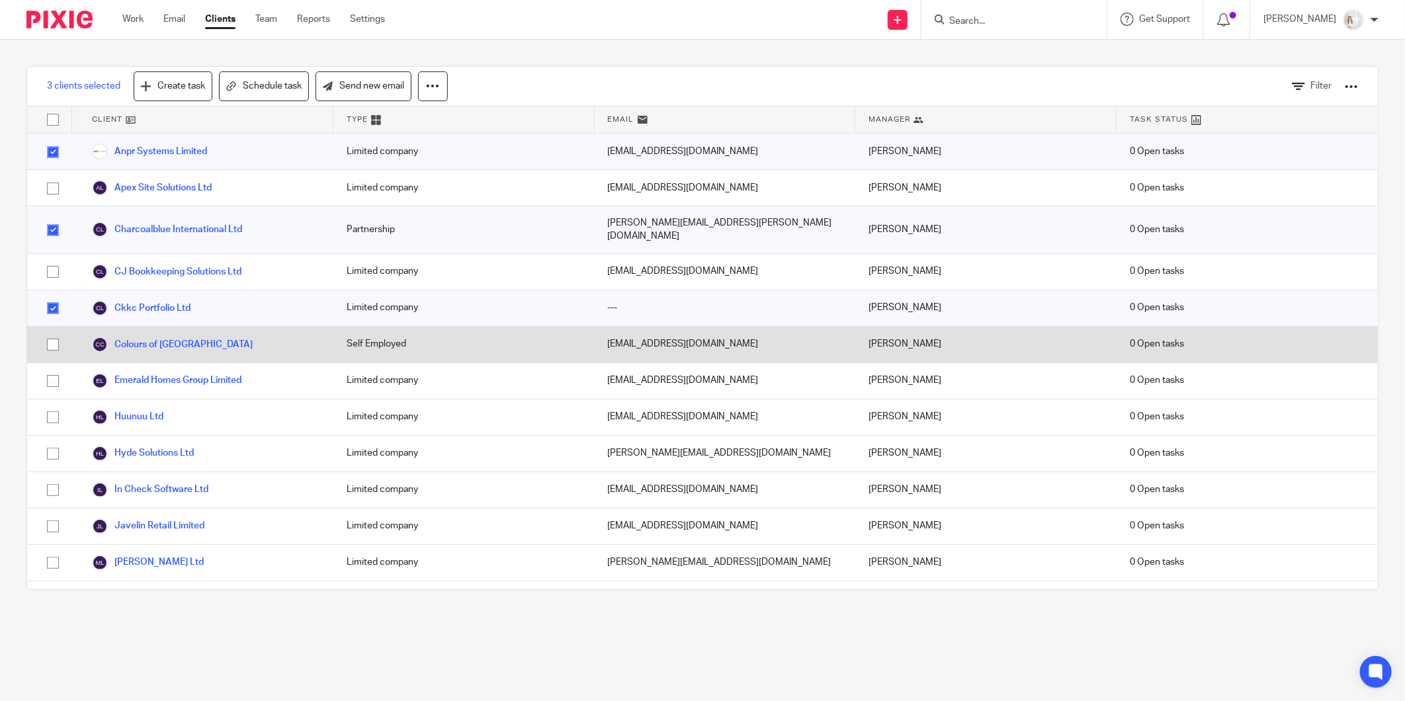
click at [56, 332] on input "checkbox" at bounding box center [52, 344] width 25 height 25
checkbox input "true"
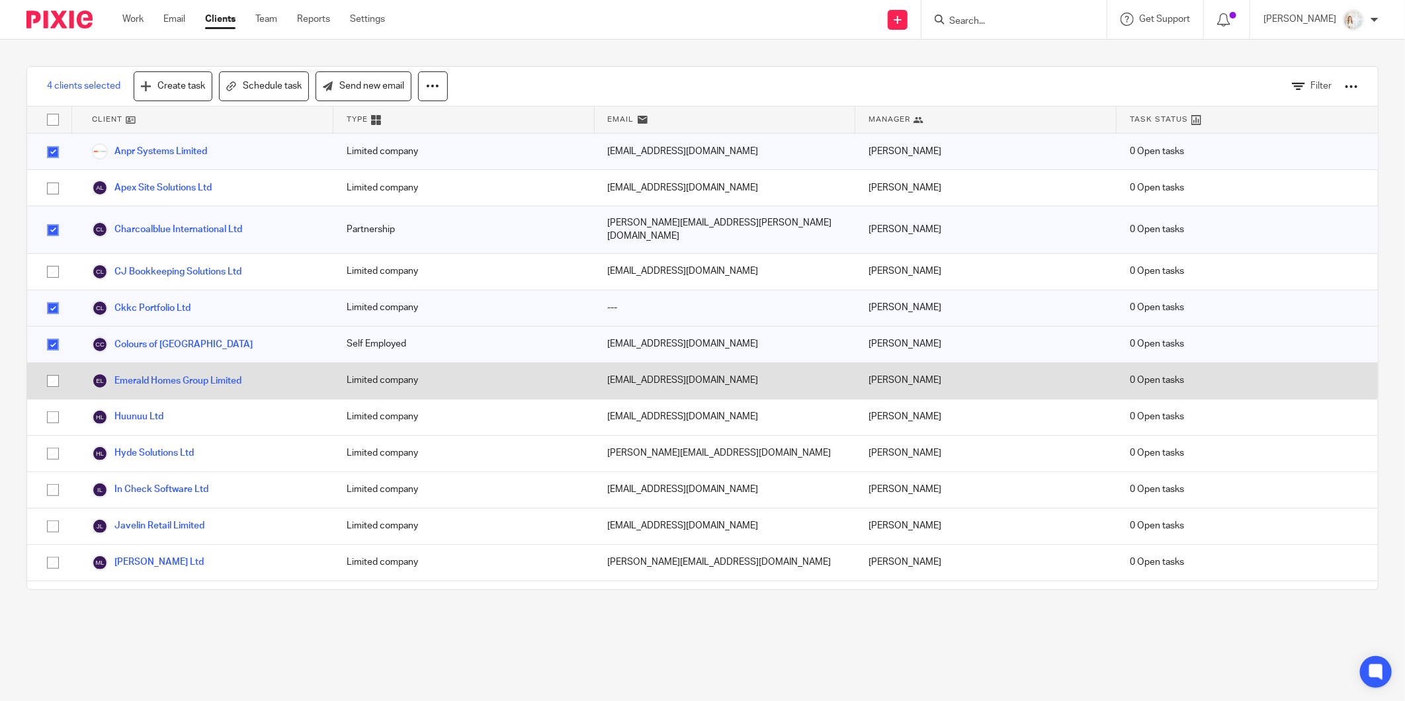
click at [54, 369] on input "checkbox" at bounding box center [52, 381] width 25 height 25
checkbox input "true"
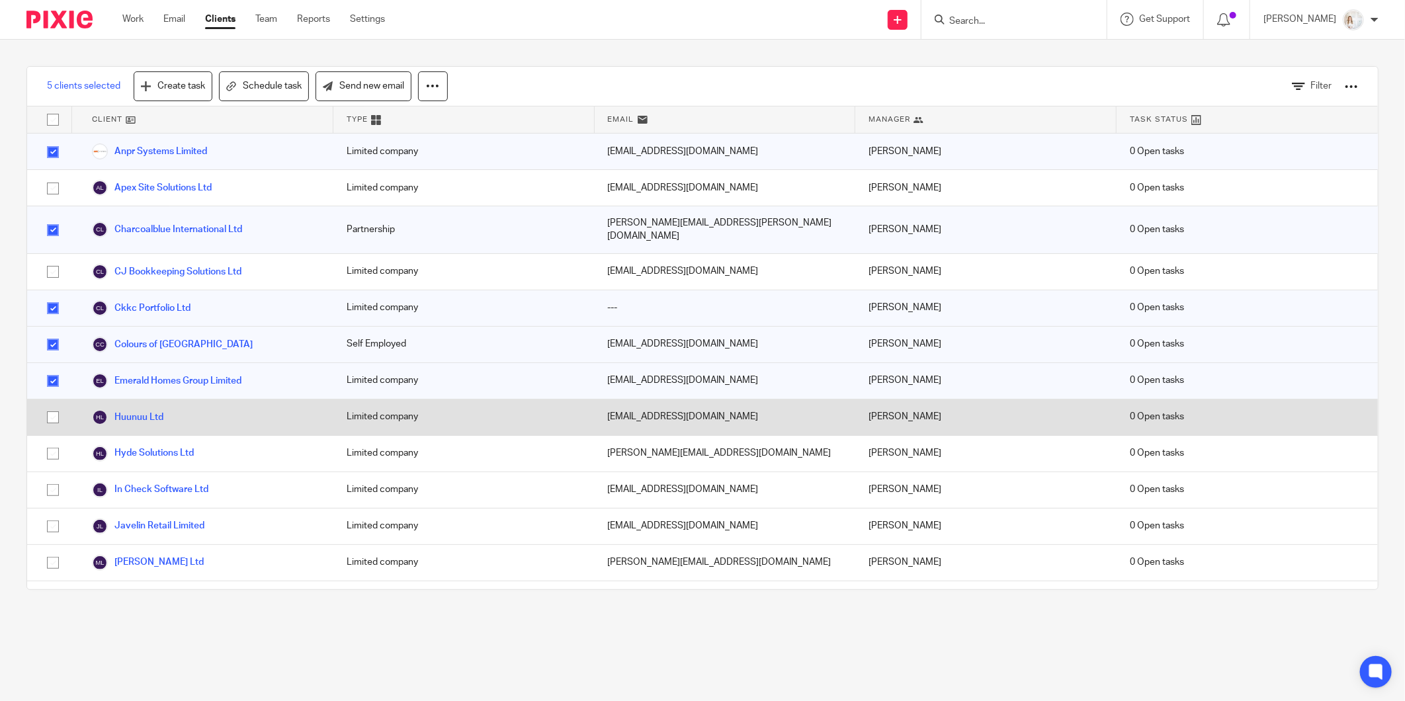
click at [51, 405] on input "checkbox" at bounding box center [52, 417] width 25 height 25
checkbox input "true"
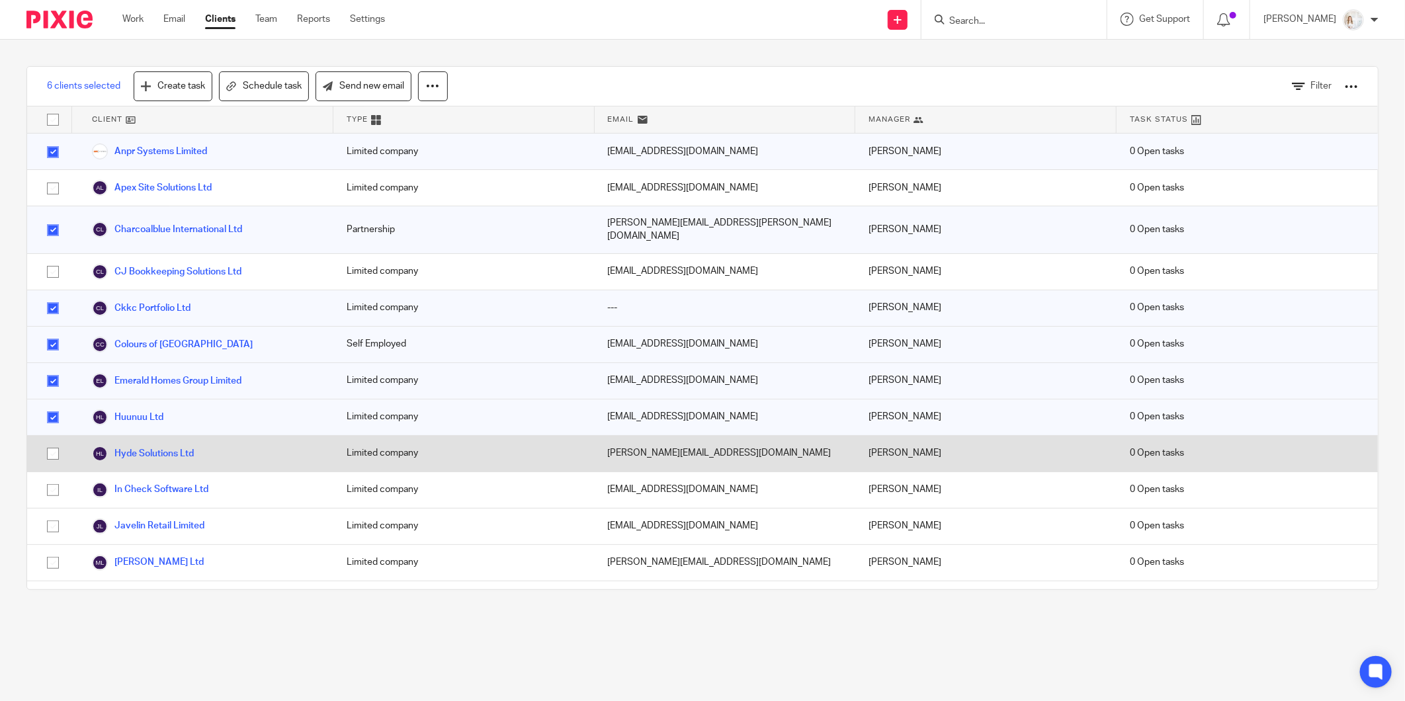
click at [50, 445] on input "checkbox" at bounding box center [52, 453] width 25 height 25
checkbox input "true"
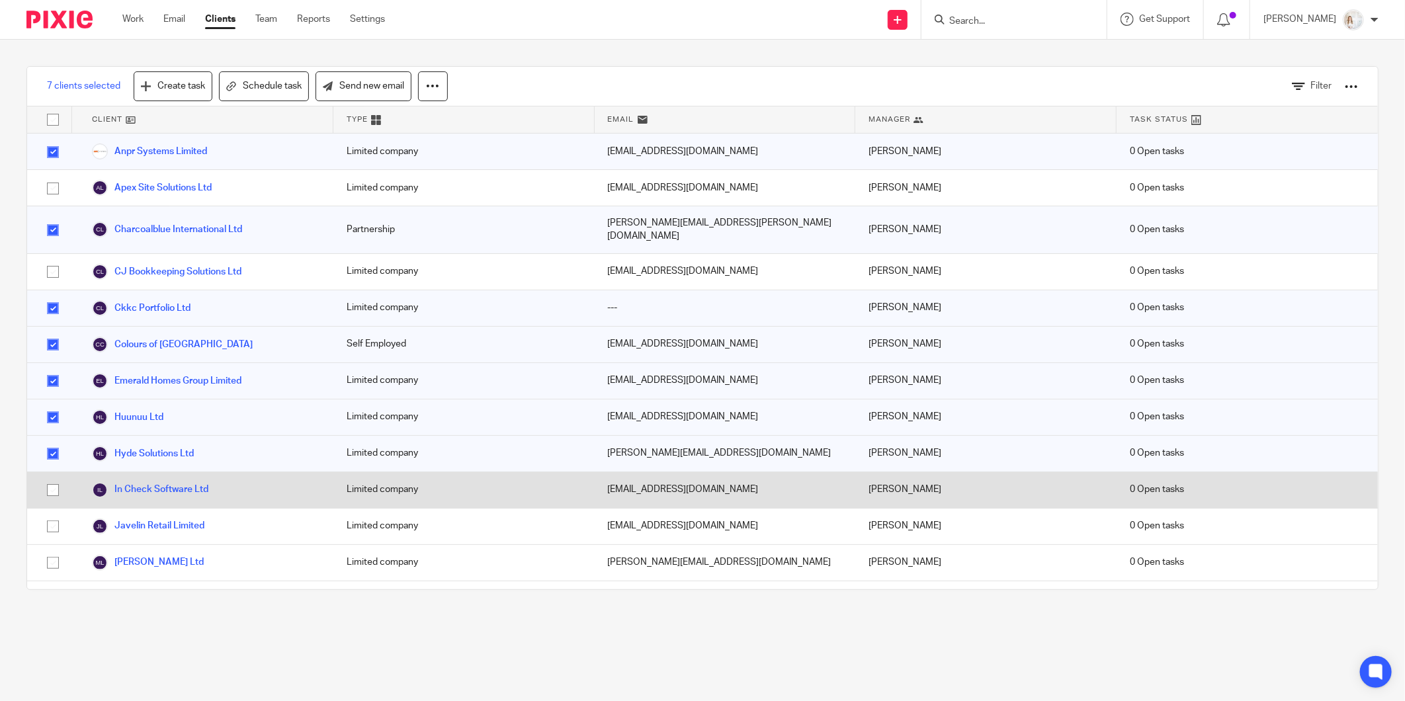
click at [54, 480] on input "checkbox" at bounding box center [52, 490] width 25 height 25
checkbox input "true"
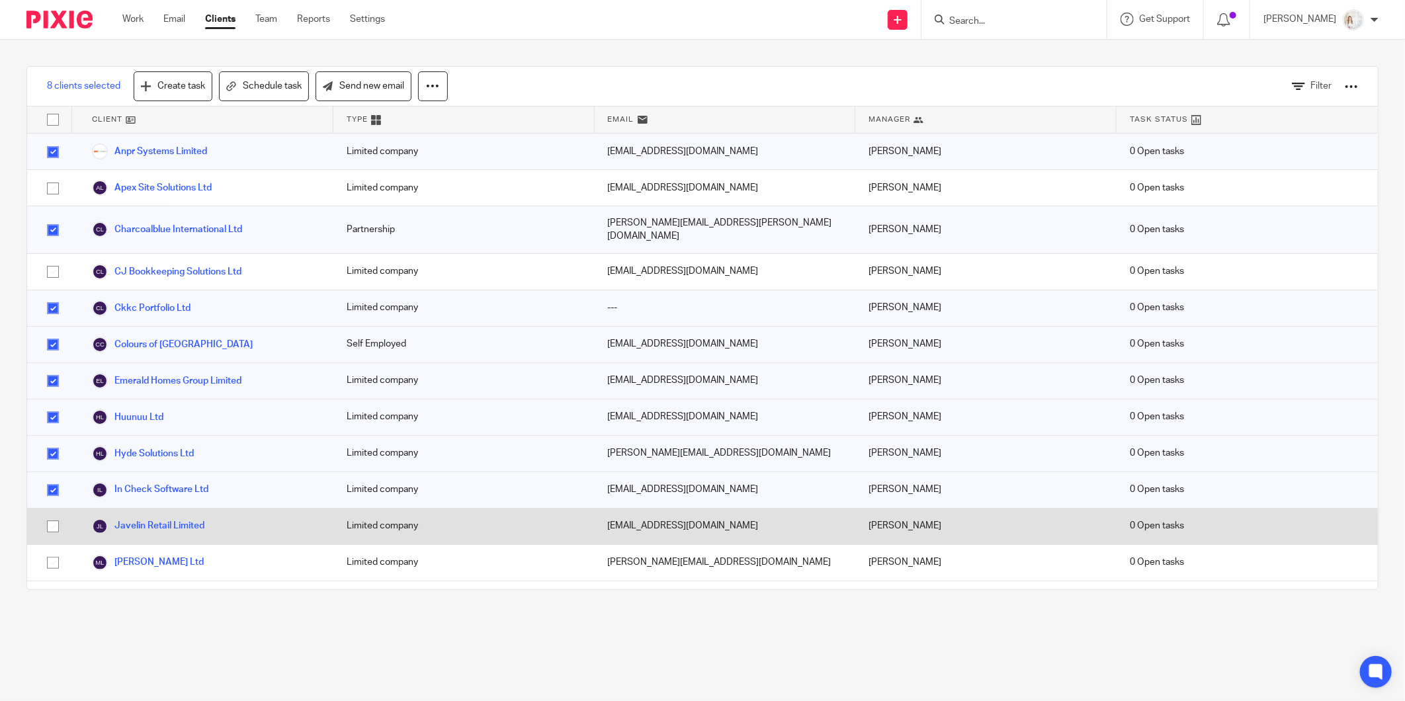
click at [51, 518] on input "checkbox" at bounding box center [52, 526] width 25 height 25
checkbox input "true"
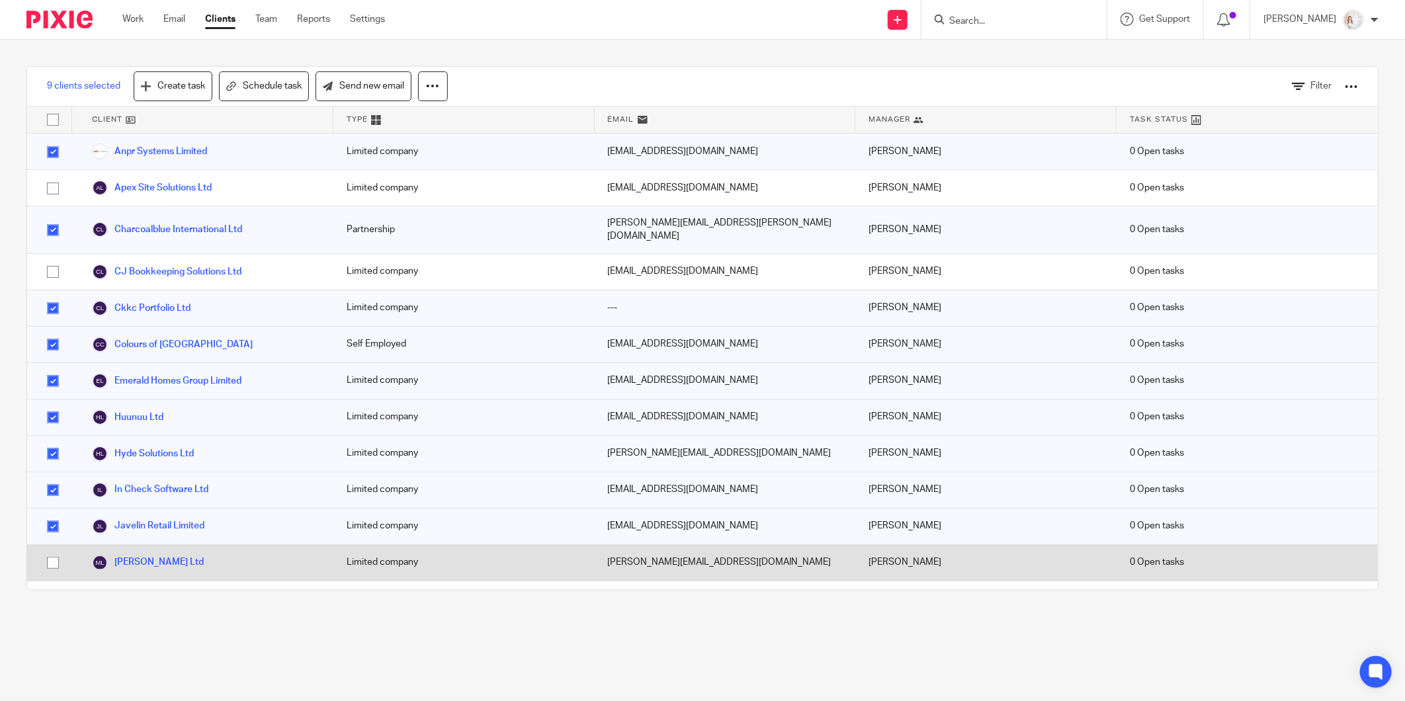
click at [49, 553] on input "checkbox" at bounding box center [52, 562] width 25 height 25
checkbox input "true"
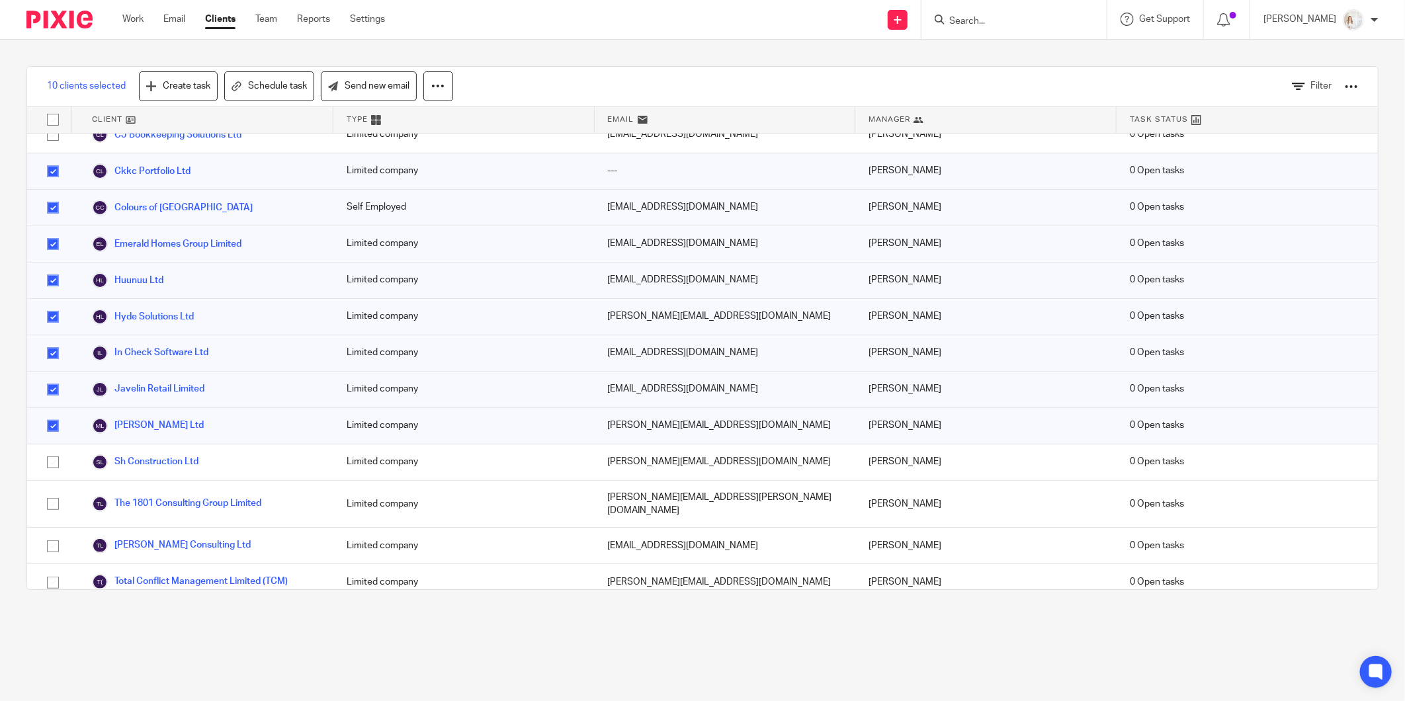
scroll to position [147, 0]
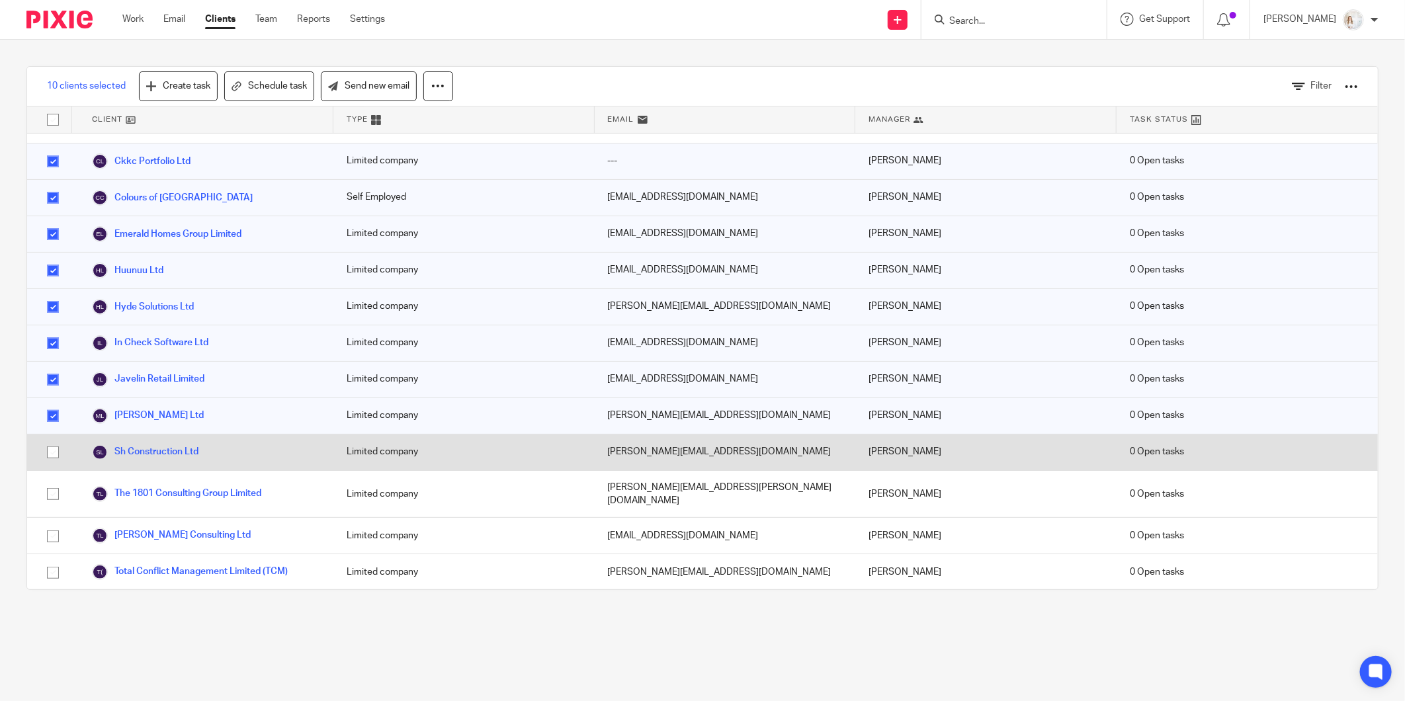
click at [48, 445] on input "checkbox" at bounding box center [52, 452] width 25 height 25
checkbox input "true"
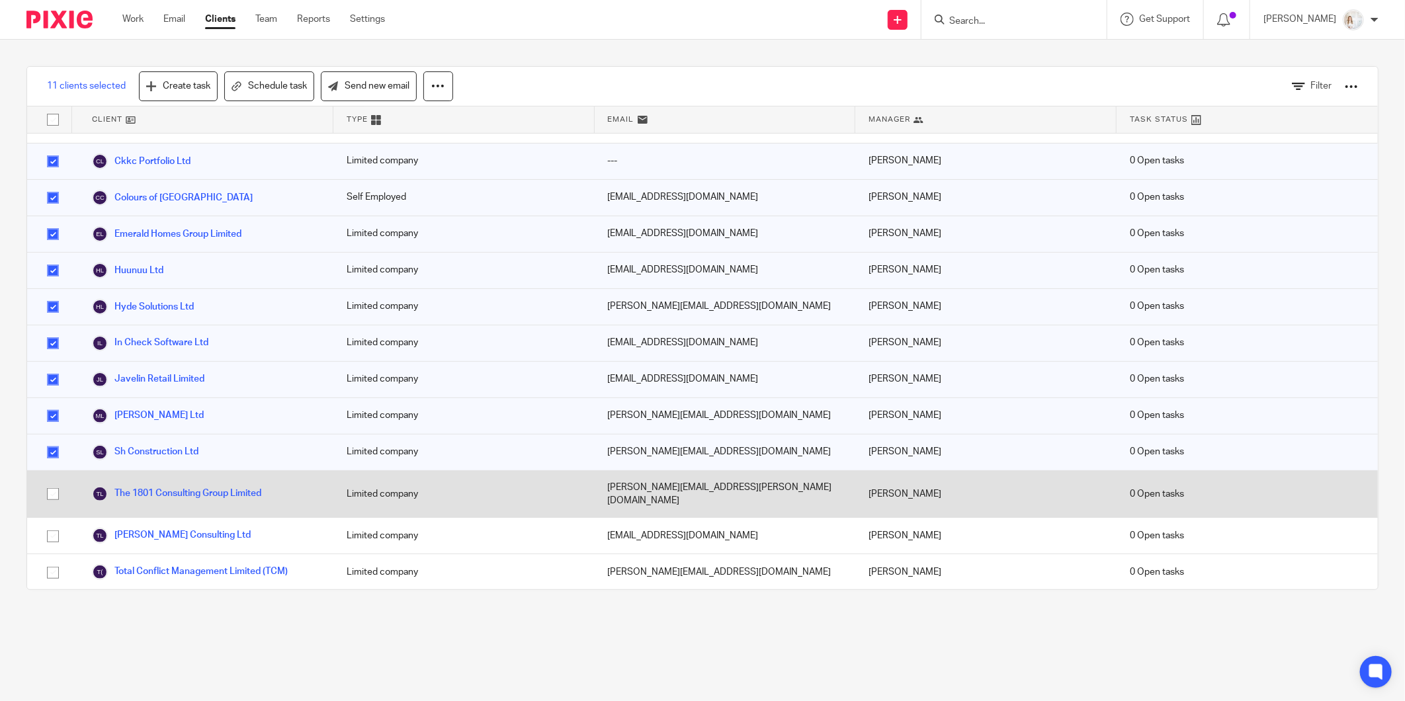
drag, startPoint x: 49, startPoint y: 478, endPoint x: 51, endPoint y: 490, distance: 12.7
click at [50, 482] on input "checkbox" at bounding box center [52, 494] width 25 height 25
checkbox input "true"
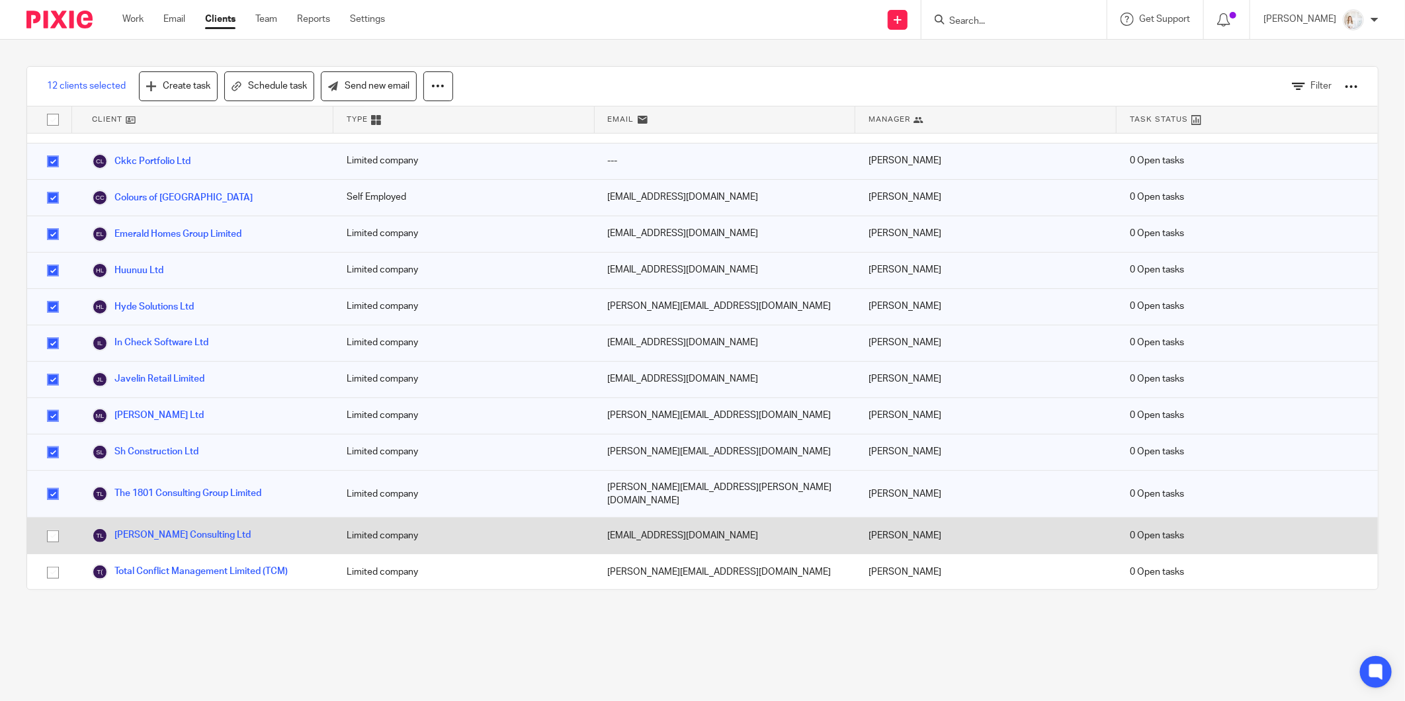
click at [50, 524] on input "checkbox" at bounding box center [52, 536] width 25 height 25
checkbox input "true"
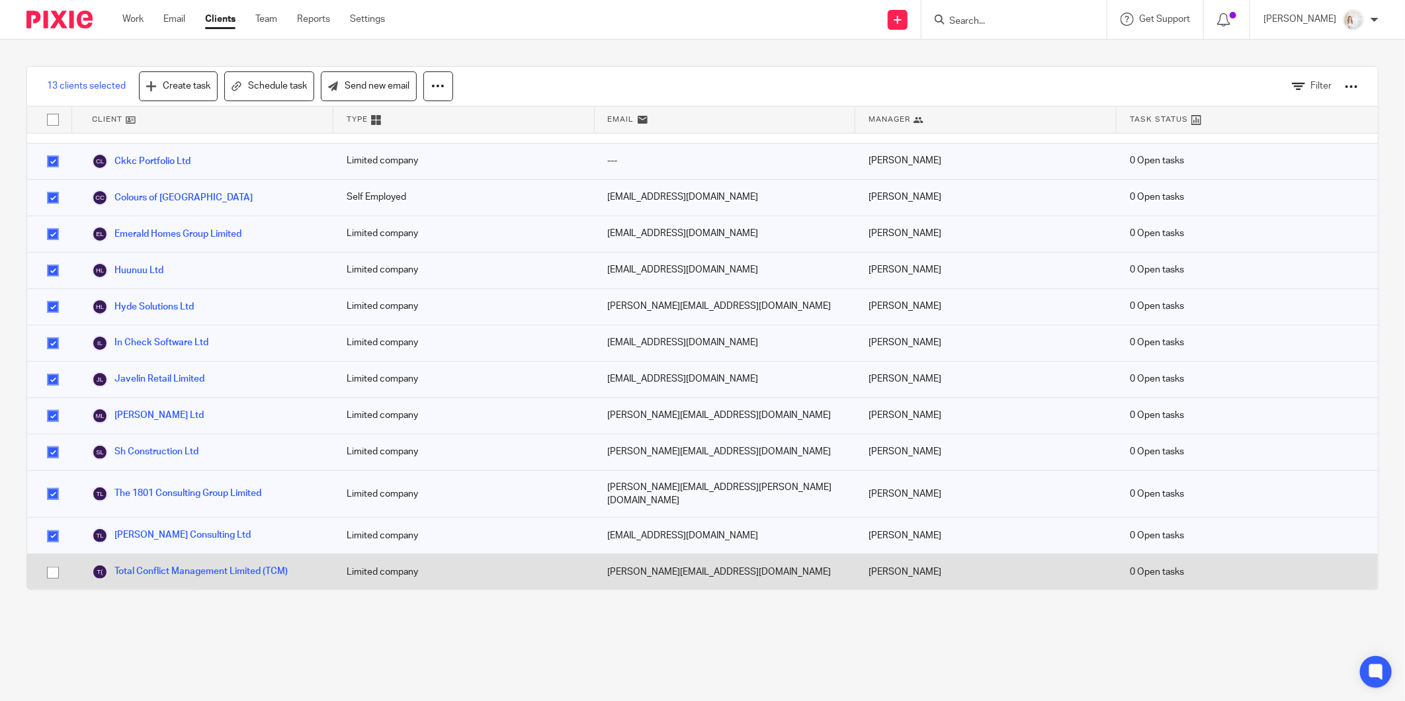
click at [54, 560] on input "checkbox" at bounding box center [52, 572] width 25 height 25
checkbox input "true"
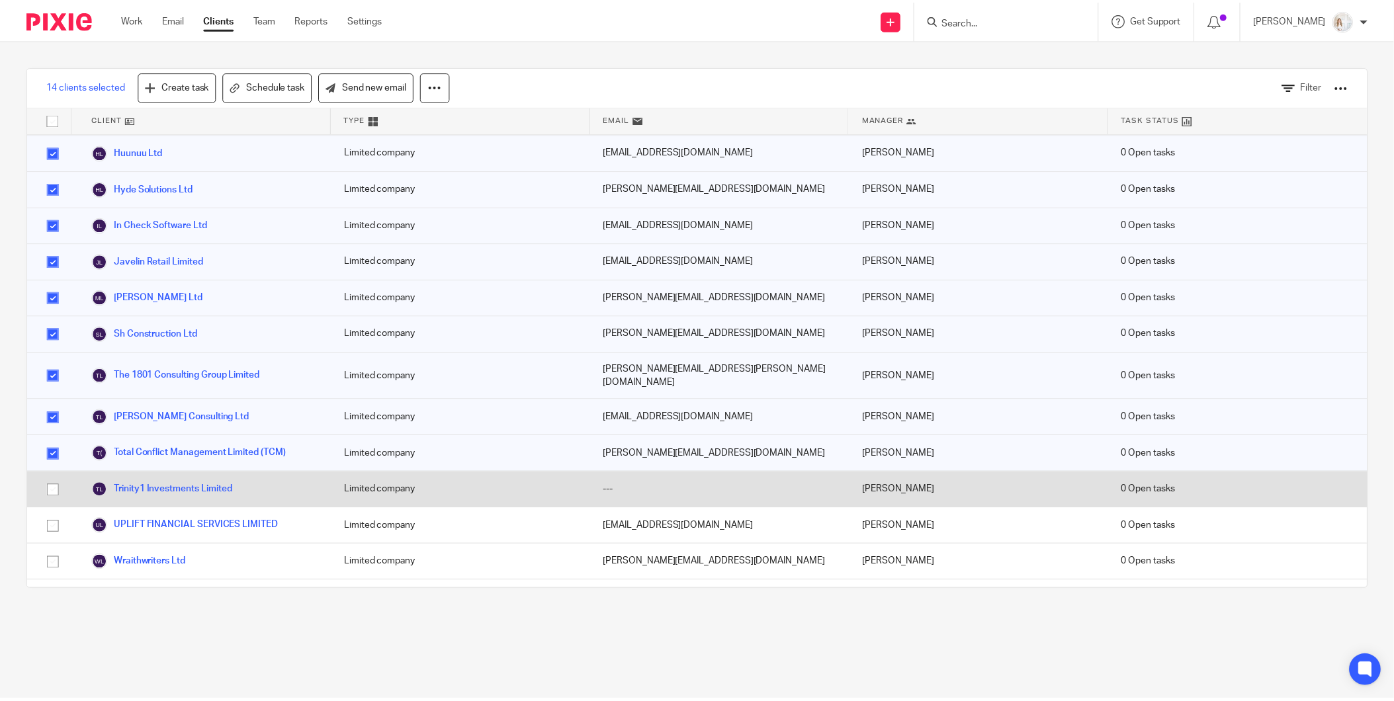
scroll to position [273, 0]
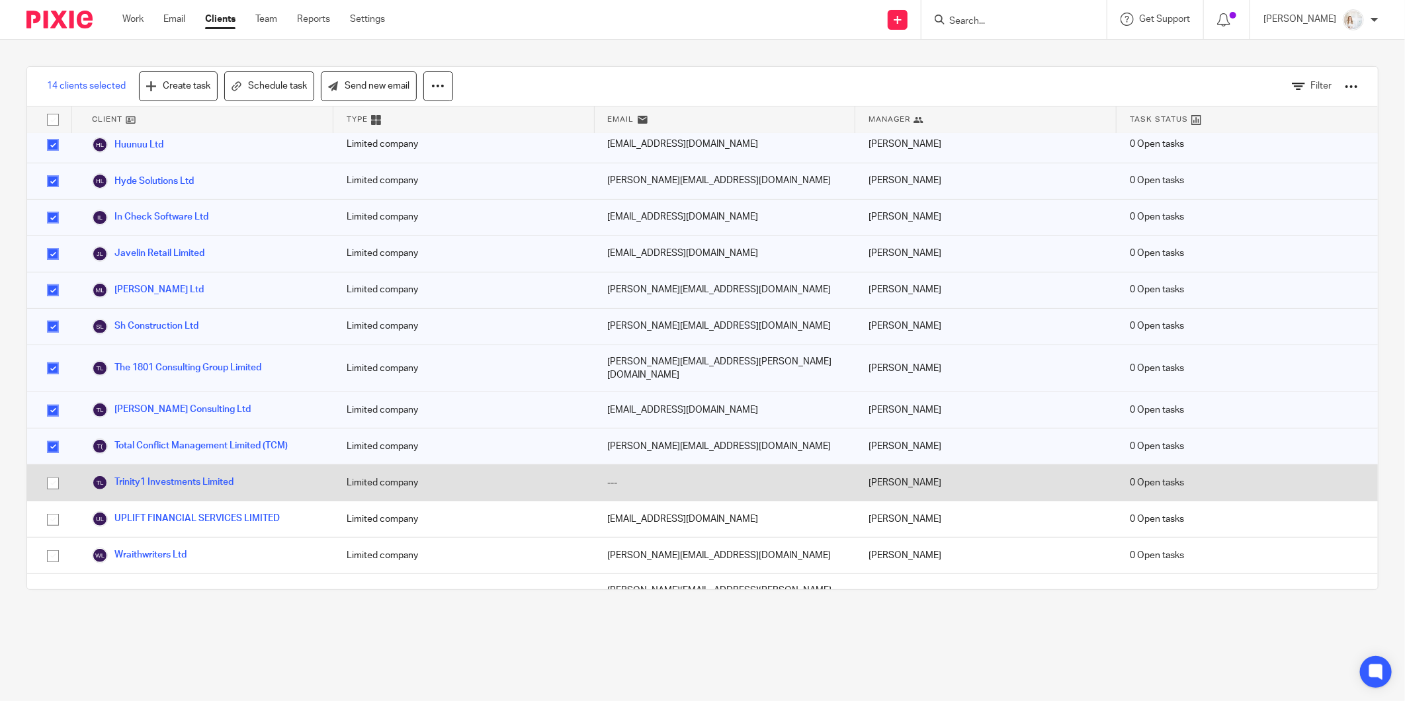
click at [54, 471] on input "checkbox" at bounding box center [52, 483] width 25 height 25
checkbox input "true"
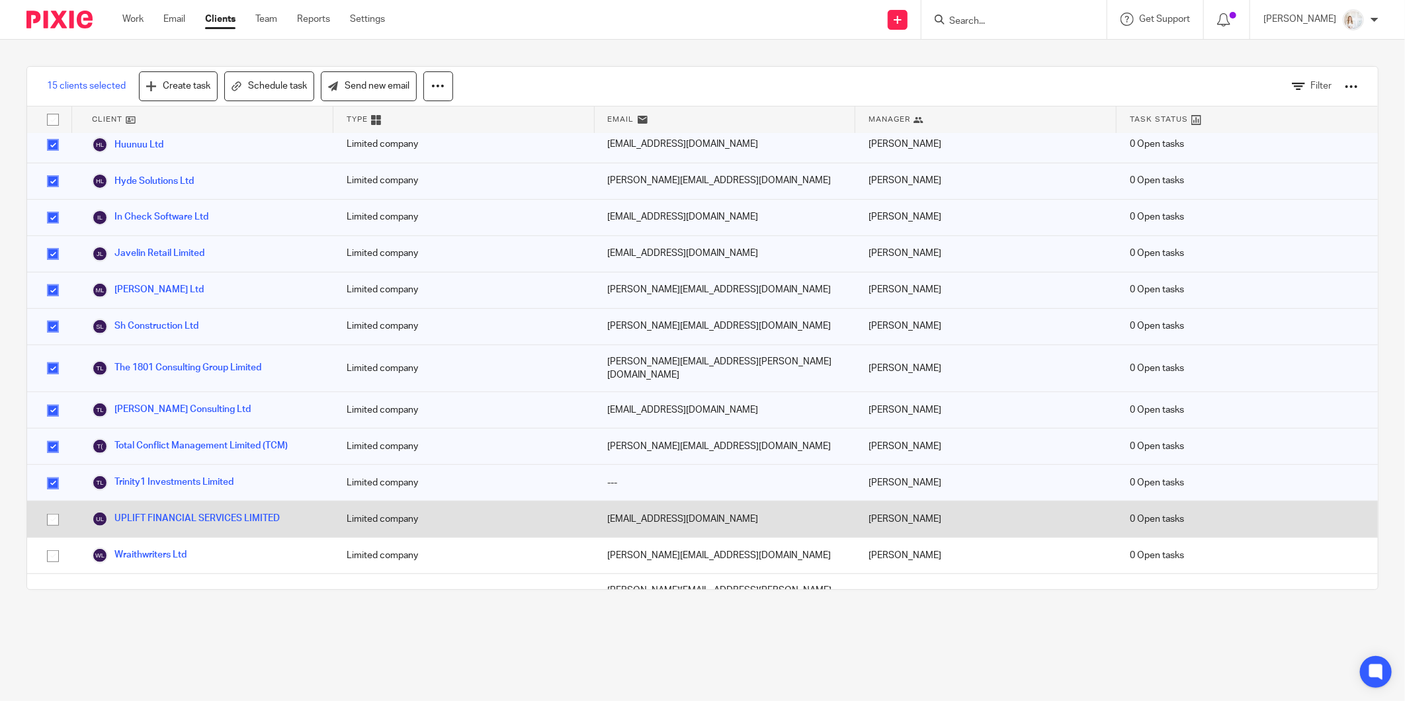
drag, startPoint x: 50, startPoint y: 494, endPoint x: 54, endPoint y: 511, distance: 16.9
click at [52, 507] on input "checkbox" at bounding box center [52, 519] width 25 height 25
checkbox input "true"
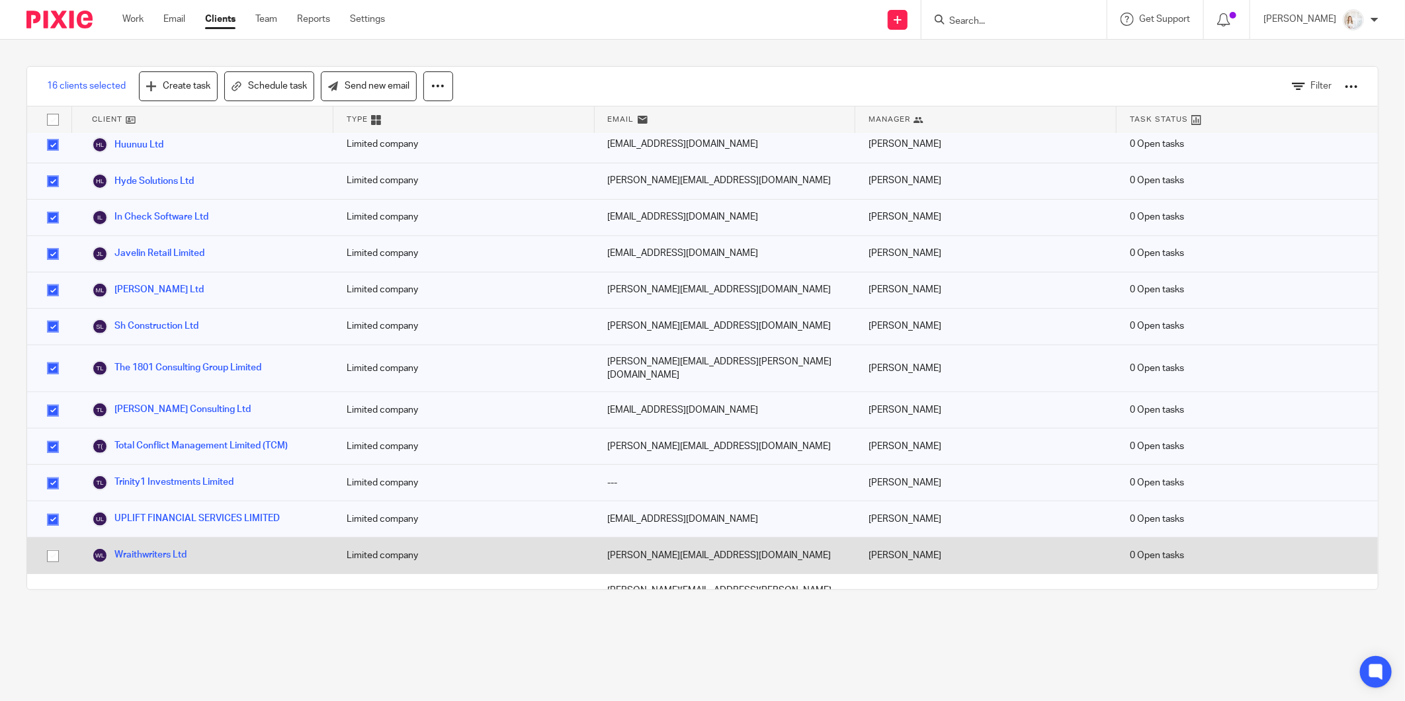
drag, startPoint x: 54, startPoint y: 534, endPoint x: 54, endPoint y: 571, distance: 37.1
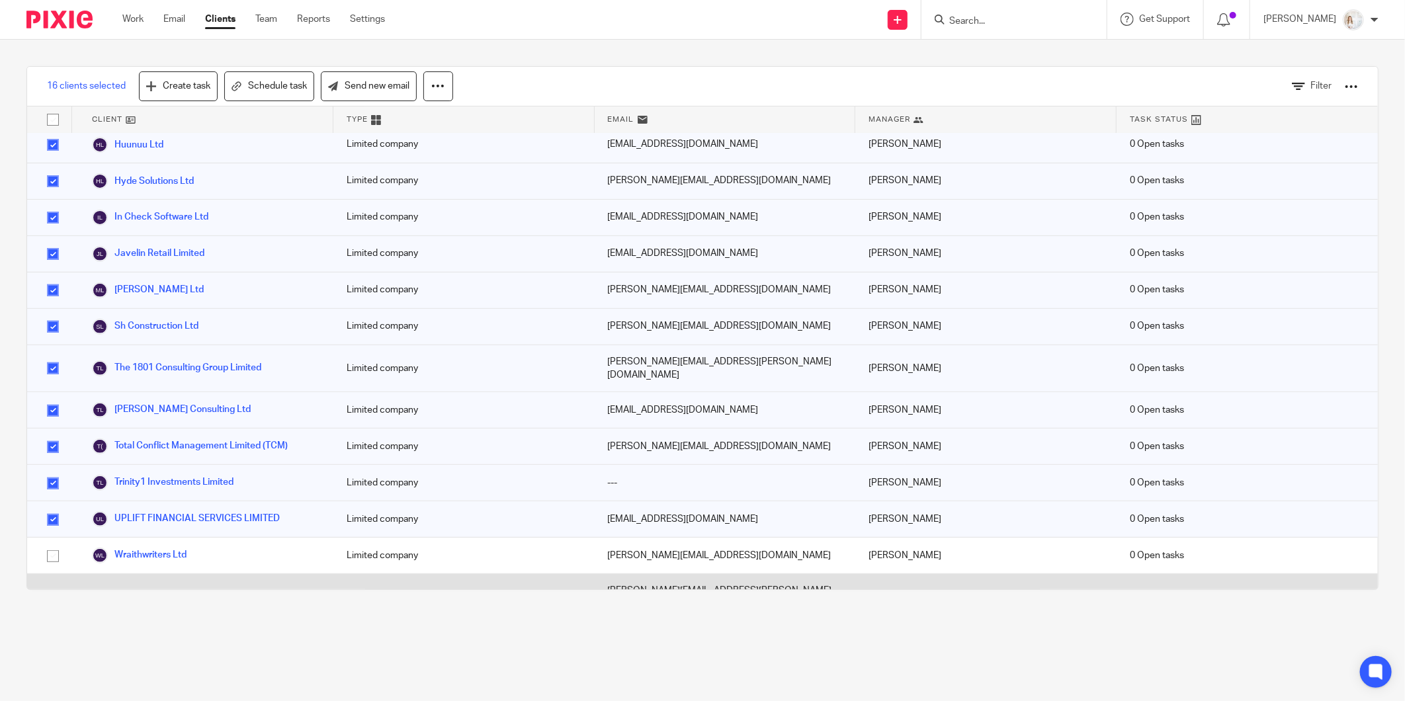
click at [54, 544] on input "checkbox" at bounding box center [52, 556] width 25 height 25
checkbox input "true"
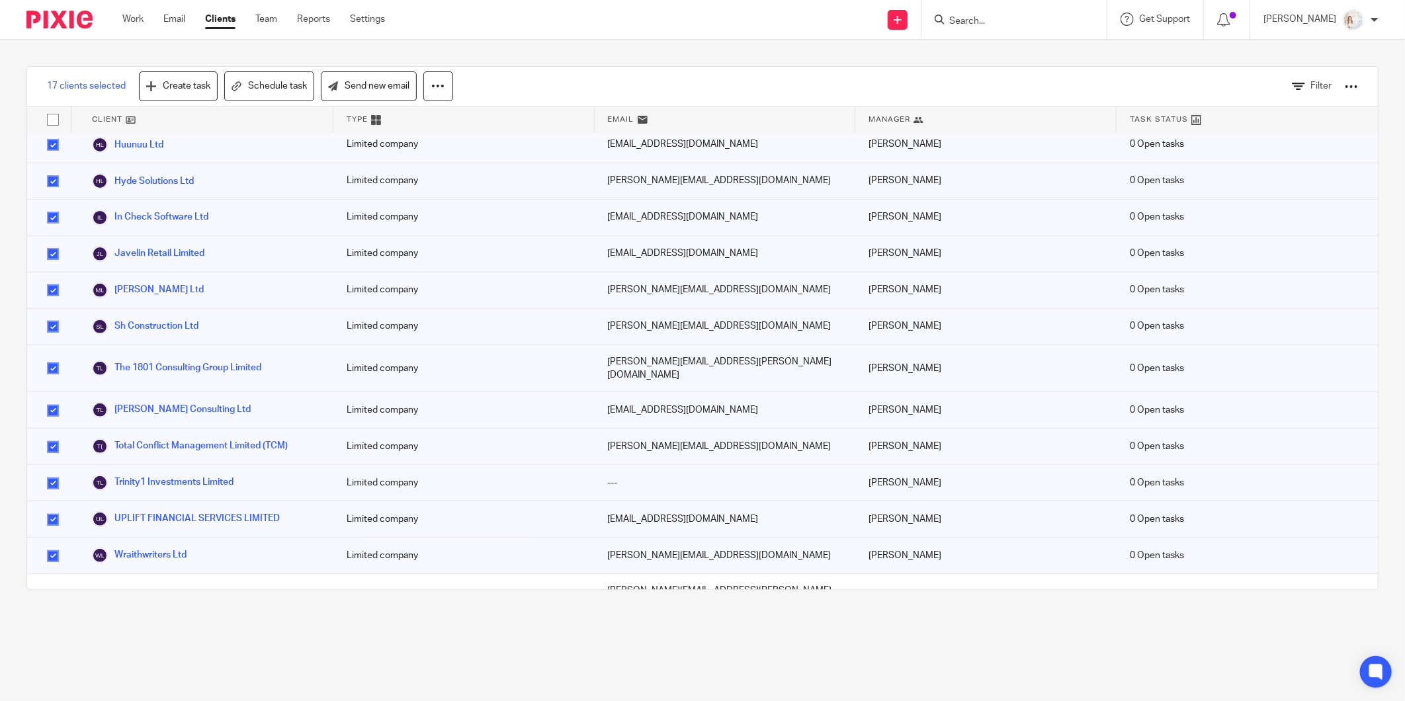
click at [54, 609] on div "17 clients selected Create task Schedule task Send new email Filter Client Type…" at bounding box center [702, 328] width 1405 height 577
click at [58, 122] on input "checkbox" at bounding box center [52, 119] width 25 height 25
checkbox input "true"
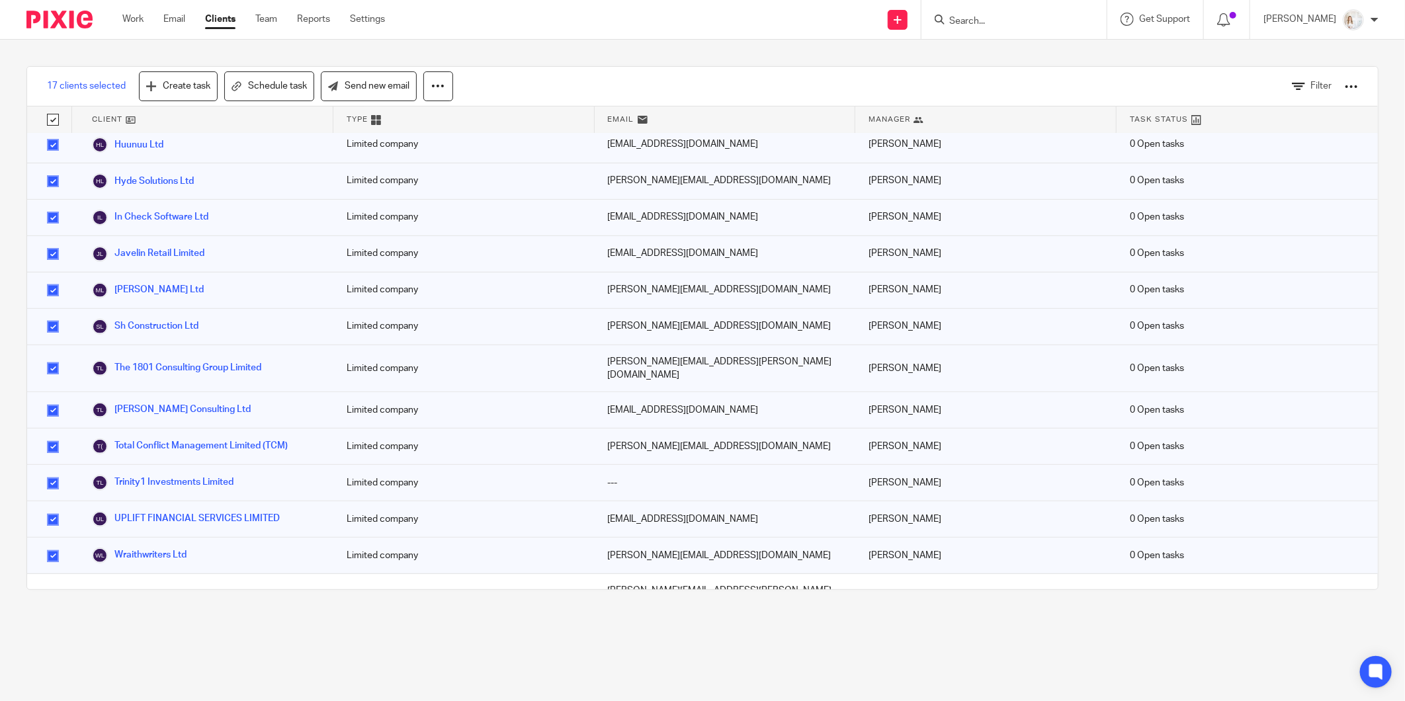
checkbox input "true"
click at [54, 121] on input "checkbox" at bounding box center [52, 119] width 25 height 25
checkbox input "false"
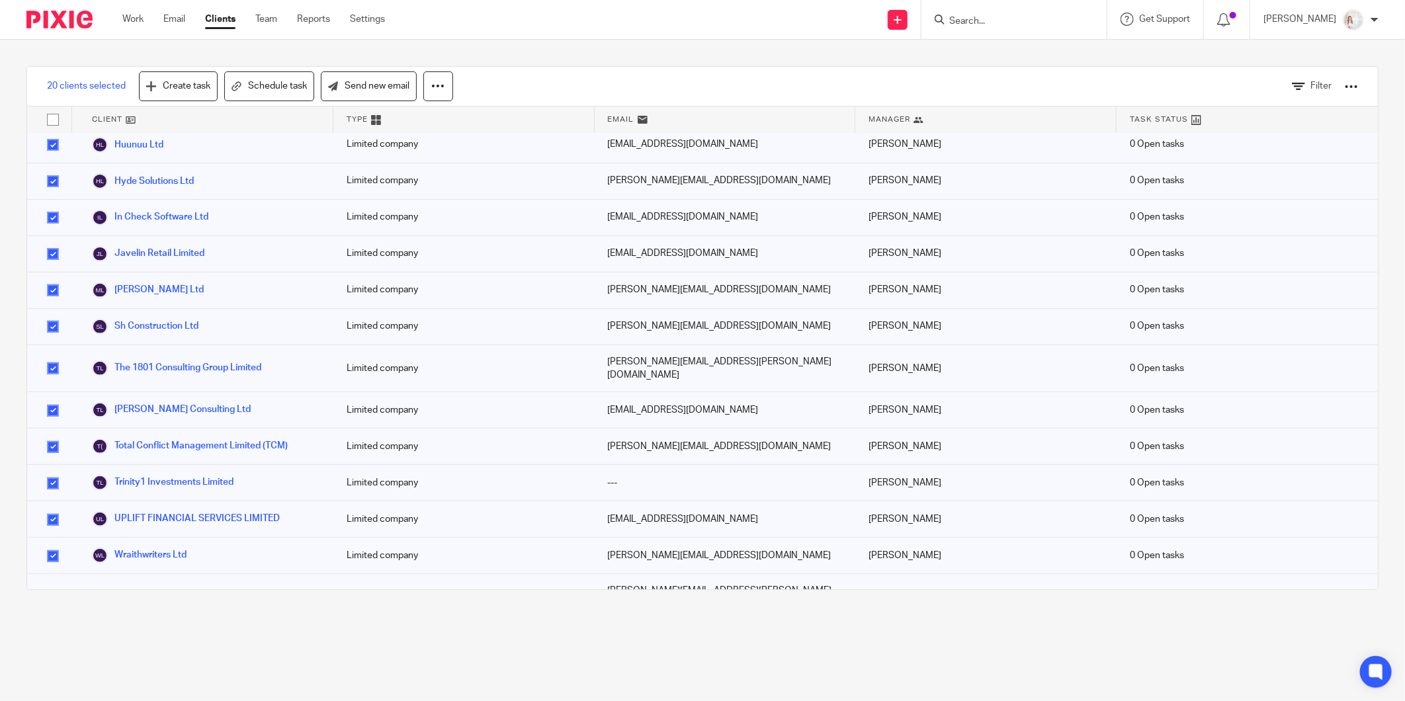
checkbox input "false"
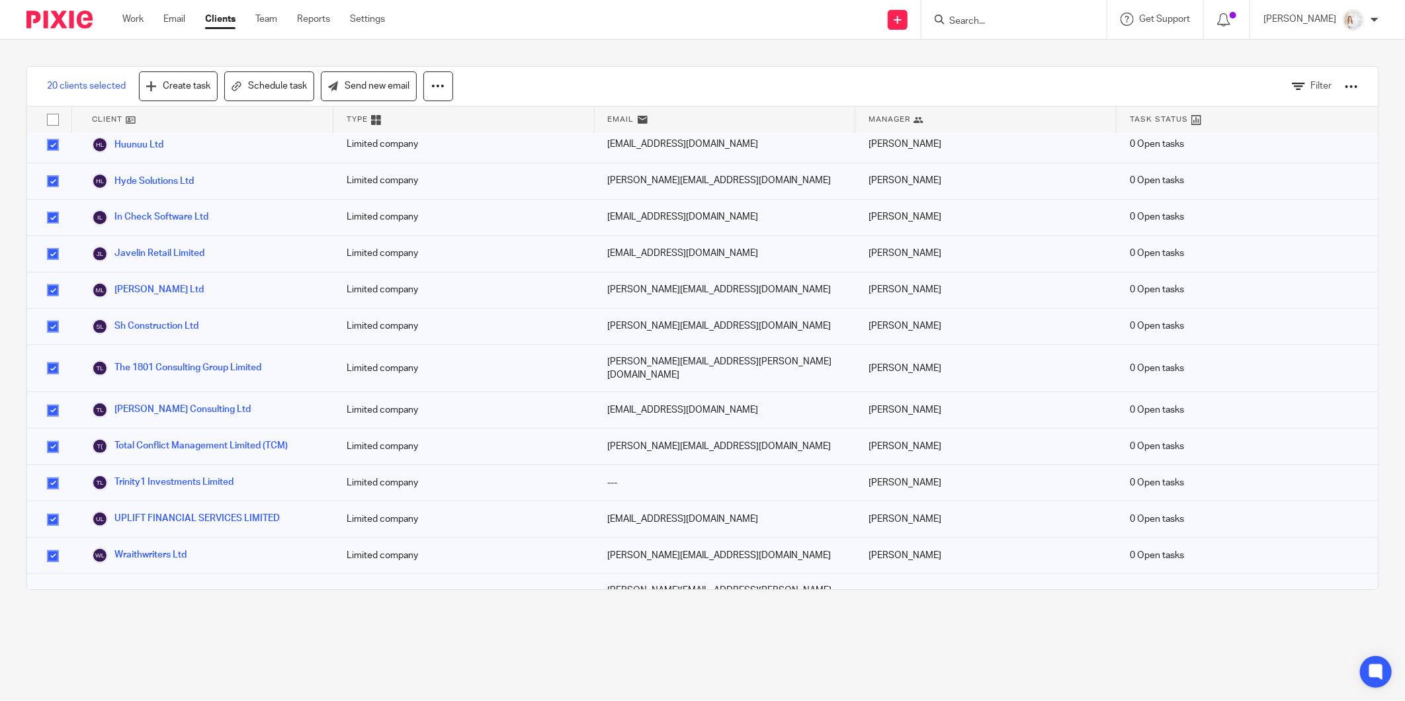
checkbox input "false"
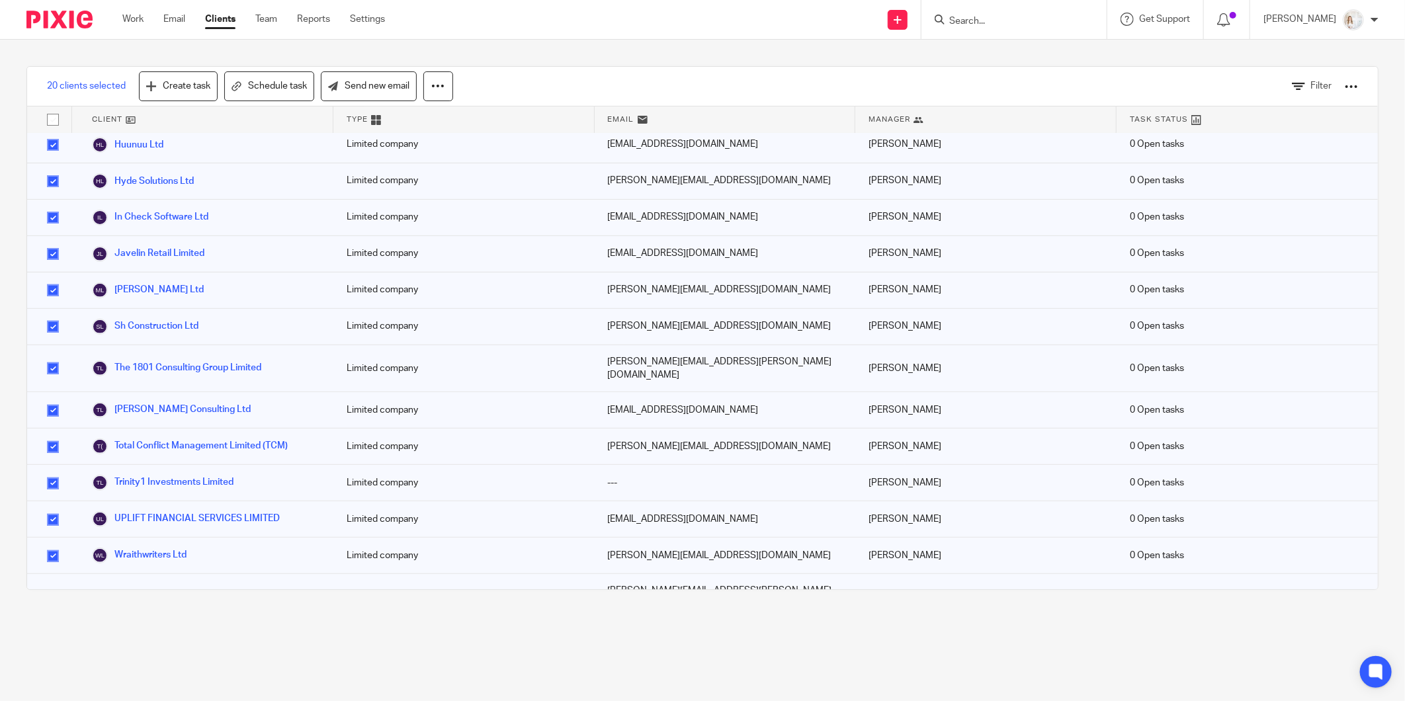
checkbox input "false"
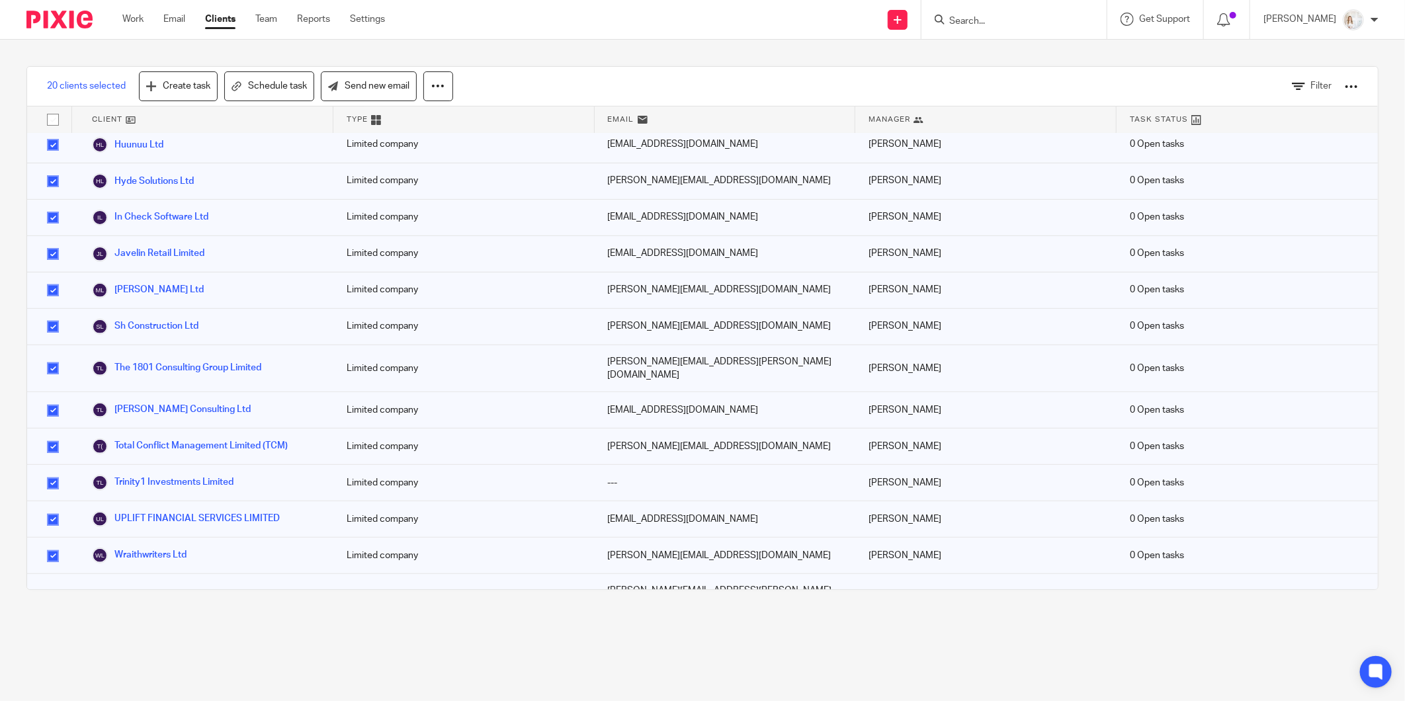
checkbox input "false"
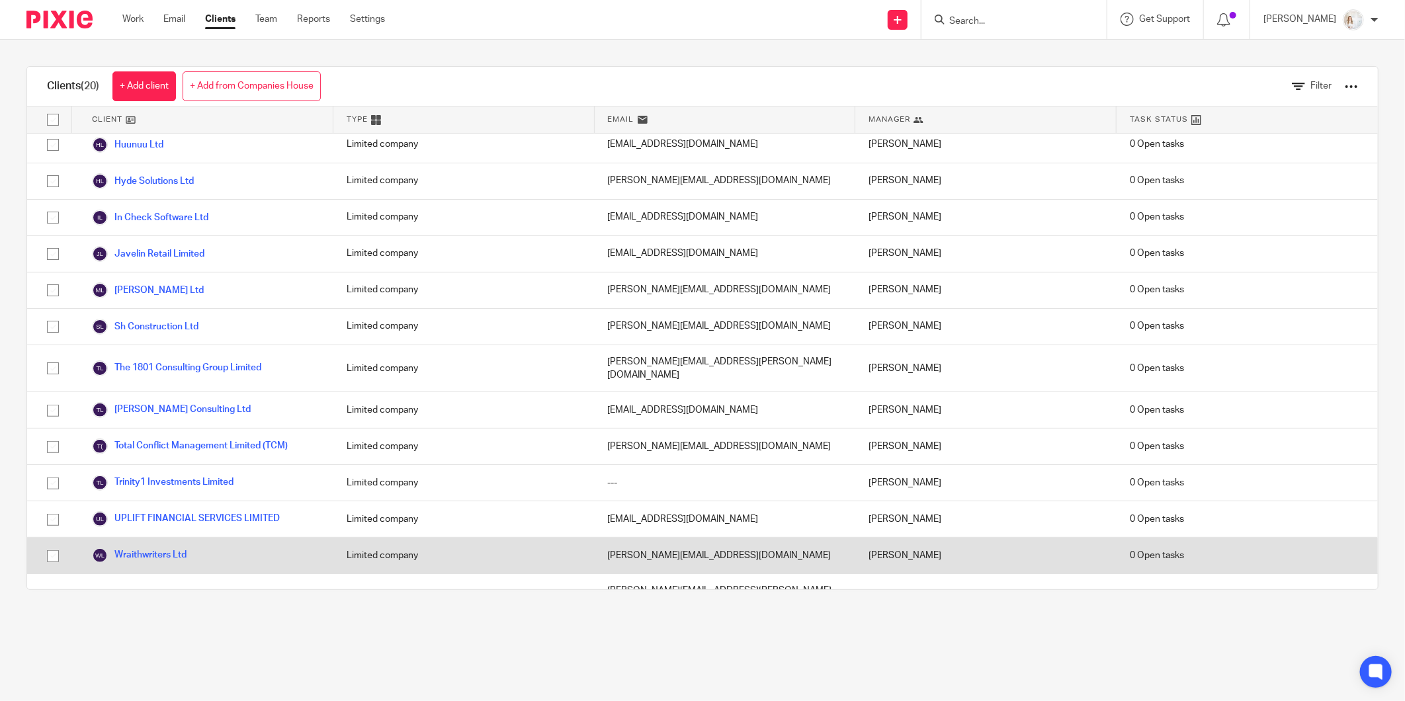
drag, startPoint x: 54, startPoint y: 534, endPoint x: 53, endPoint y: 518, distance: 15.9
click at [54, 544] on input "checkbox" at bounding box center [52, 556] width 25 height 25
checkbox input "true"
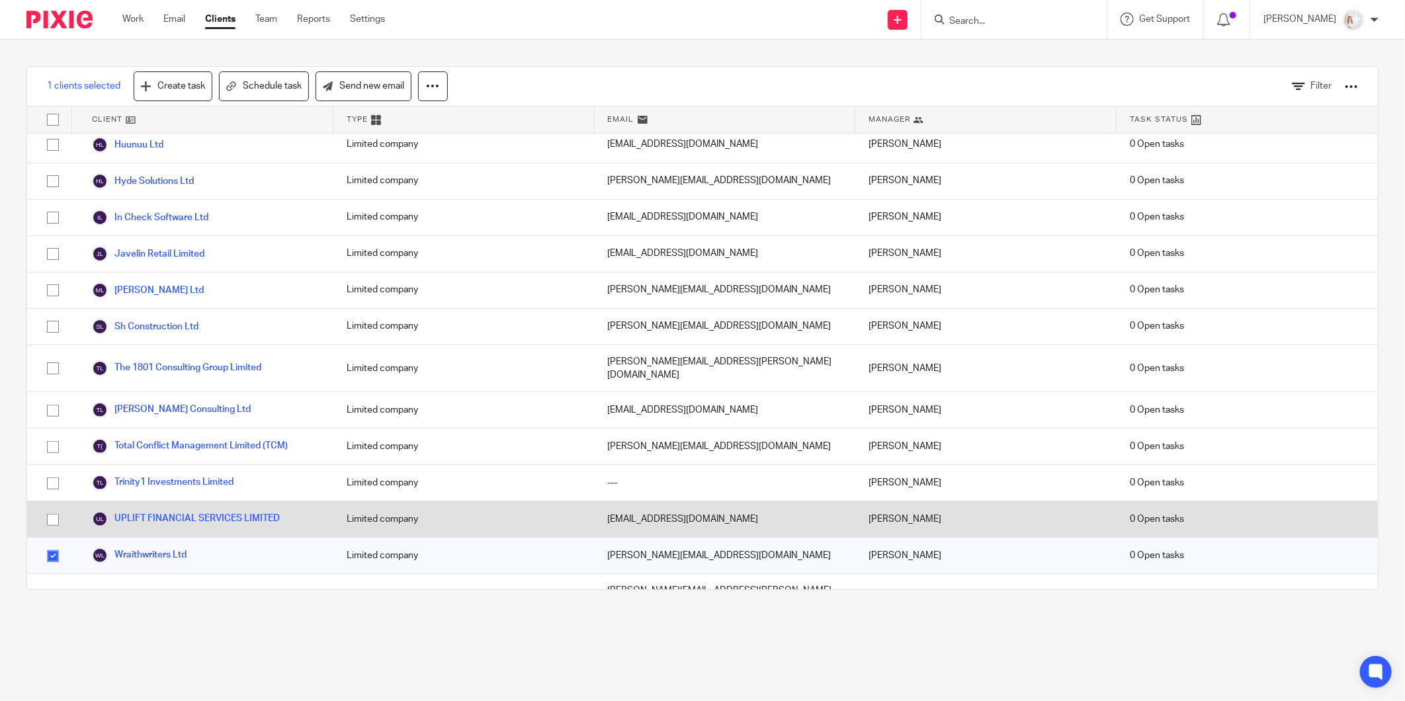
click at [54, 507] on input "checkbox" at bounding box center [52, 519] width 25 height 25
checkbox input "true"
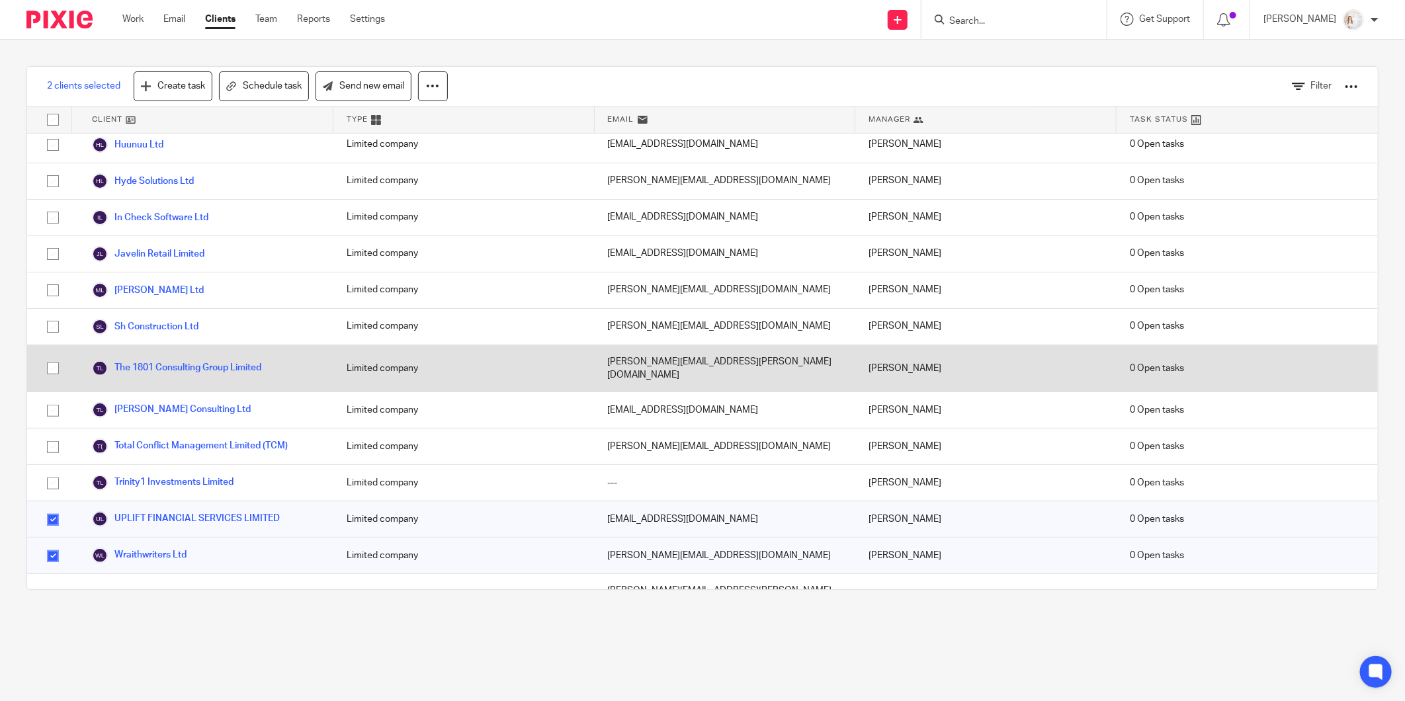
click at [53, 359] on input "checkbox" at bounding box center [52, 368] width 25 height 25
checkbox input "true"
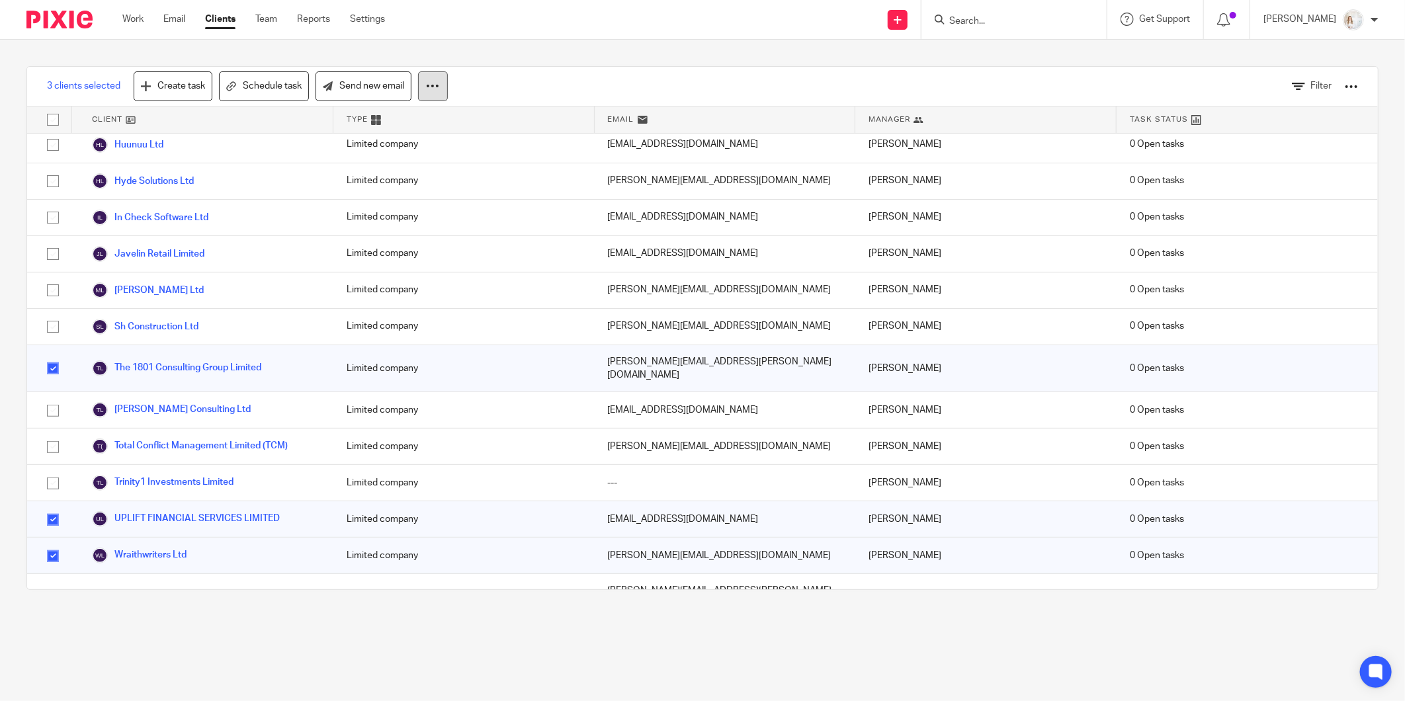
click at [441, 91] on button at bounding box center [433, 86] width 30 height 30
click at [394, 146] on button "Archive" at bounding box center [397, 143] width 89 height 18
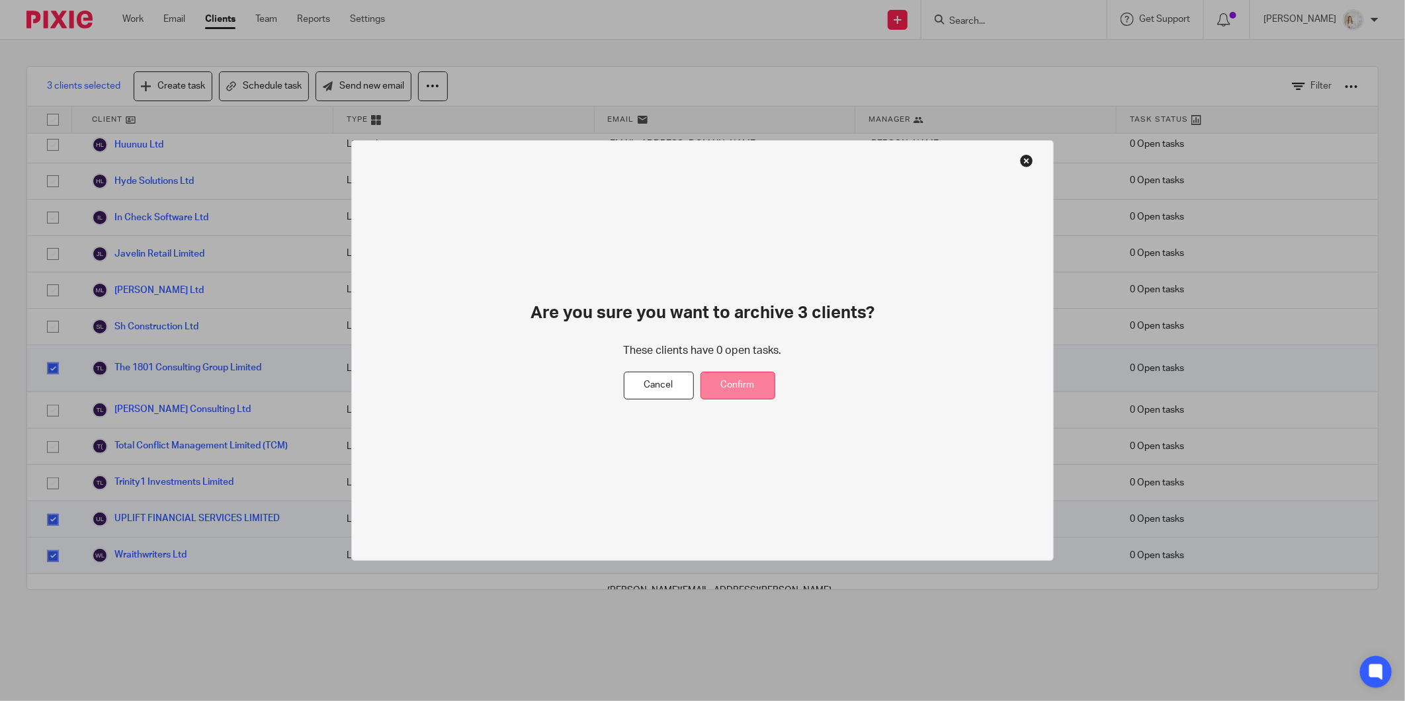
click at [752, 389] on button "Confirm" at bounding box center [738, 386] width 75 height 28
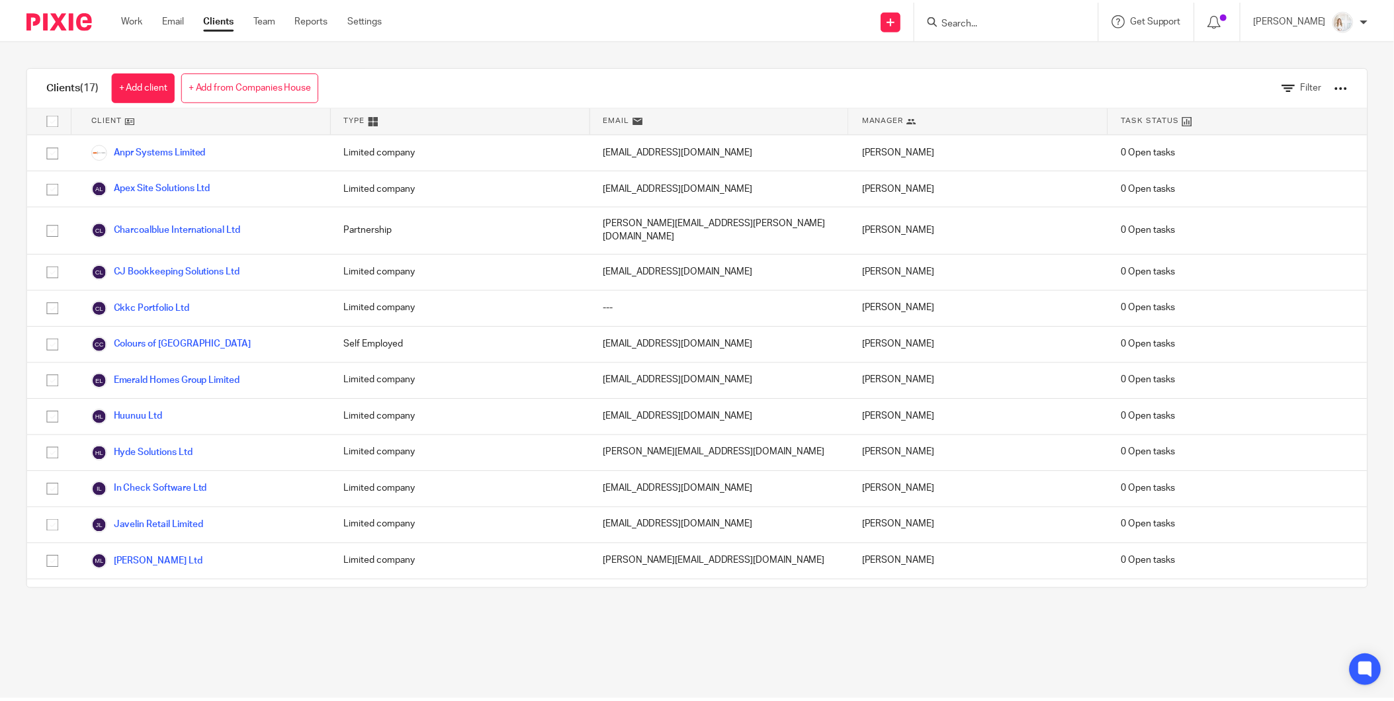
scroll to position [163, 0]
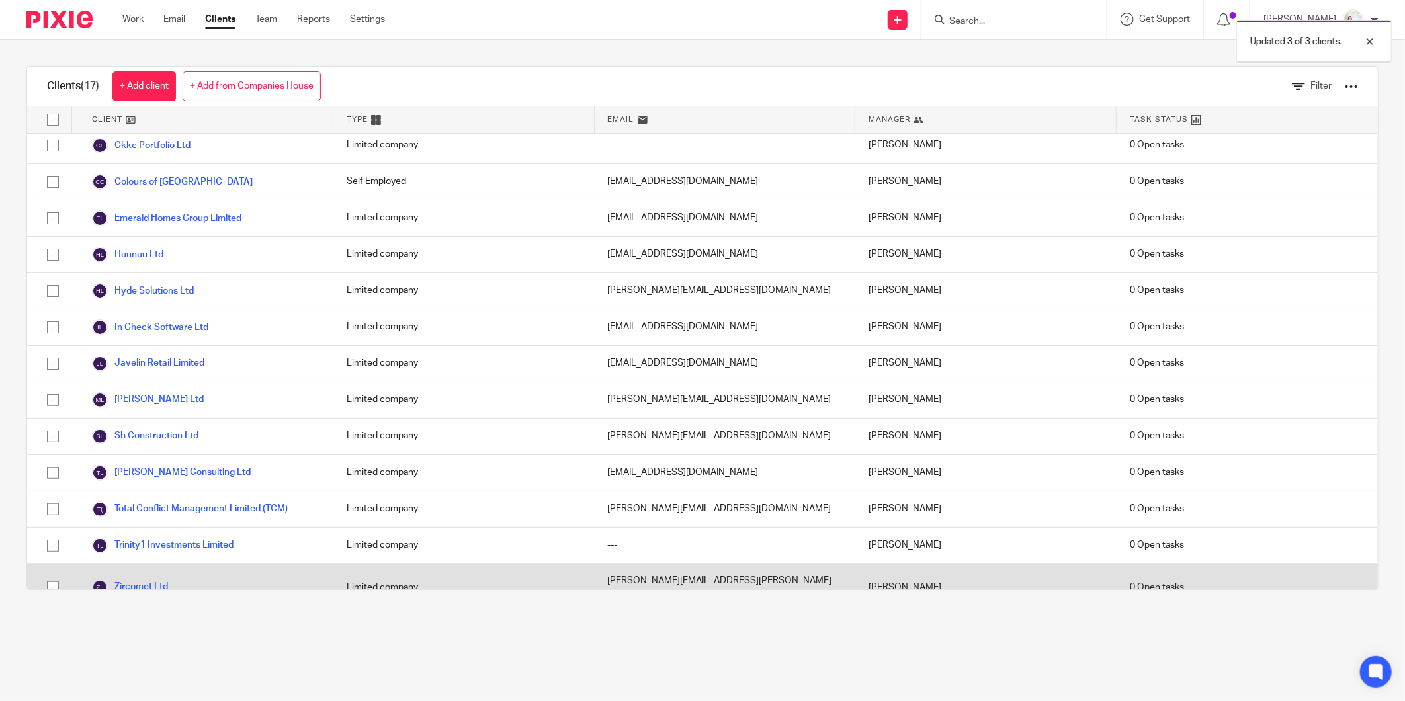
click at [47, 575] on input "checkbox" at bounding box center [52, 587] width 25 height 25
checkbox input "true"
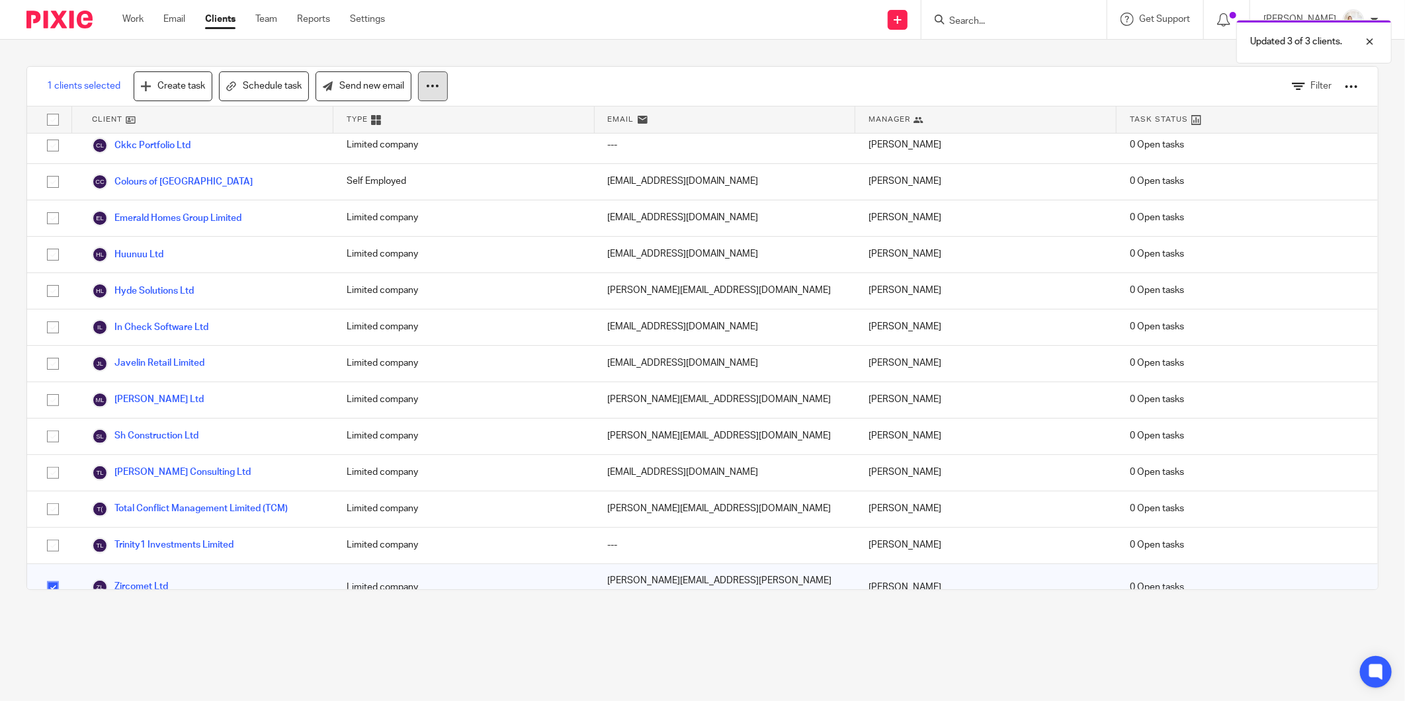
click at [435, 88] on icon at bounding box center [432, 85] width 13 height 13
click at [391, 143] on button "Archive" at bounding box center [397, 143] width 89 height 18
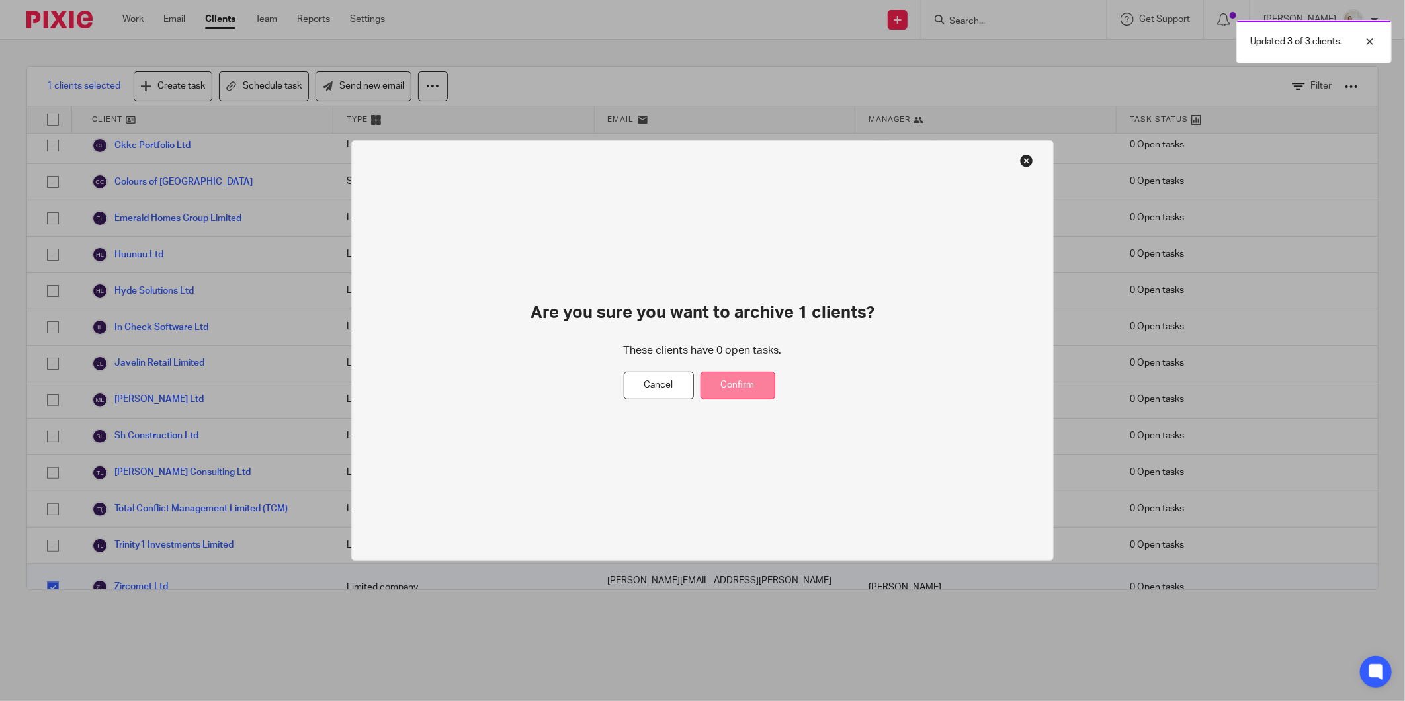
click at [750, 384] on button "Confirm" at bounding box center [738, 386] width 75 height 28
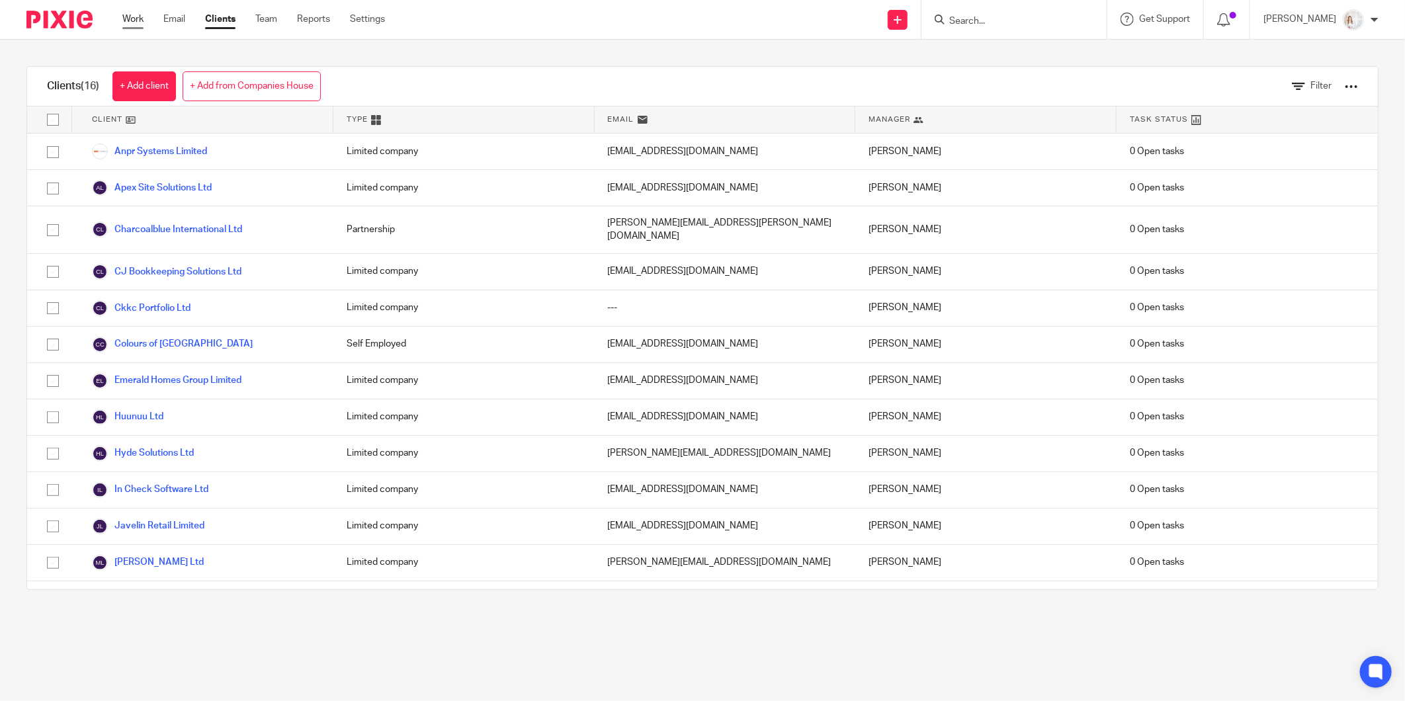
click at [135, 15] on link "Work" at bounding box center [132, 19] width 21 height 13
